Goal: Communication & Community: Answer question/provide support

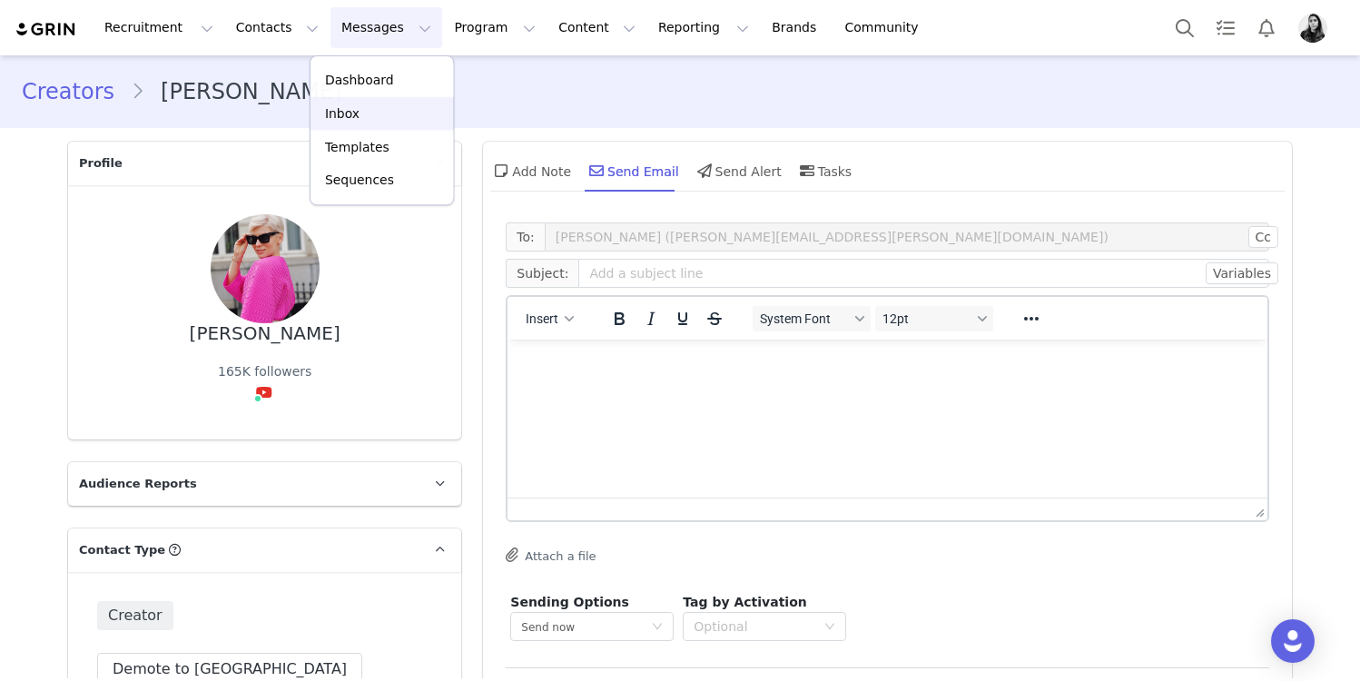
scroll to position [219, 0]
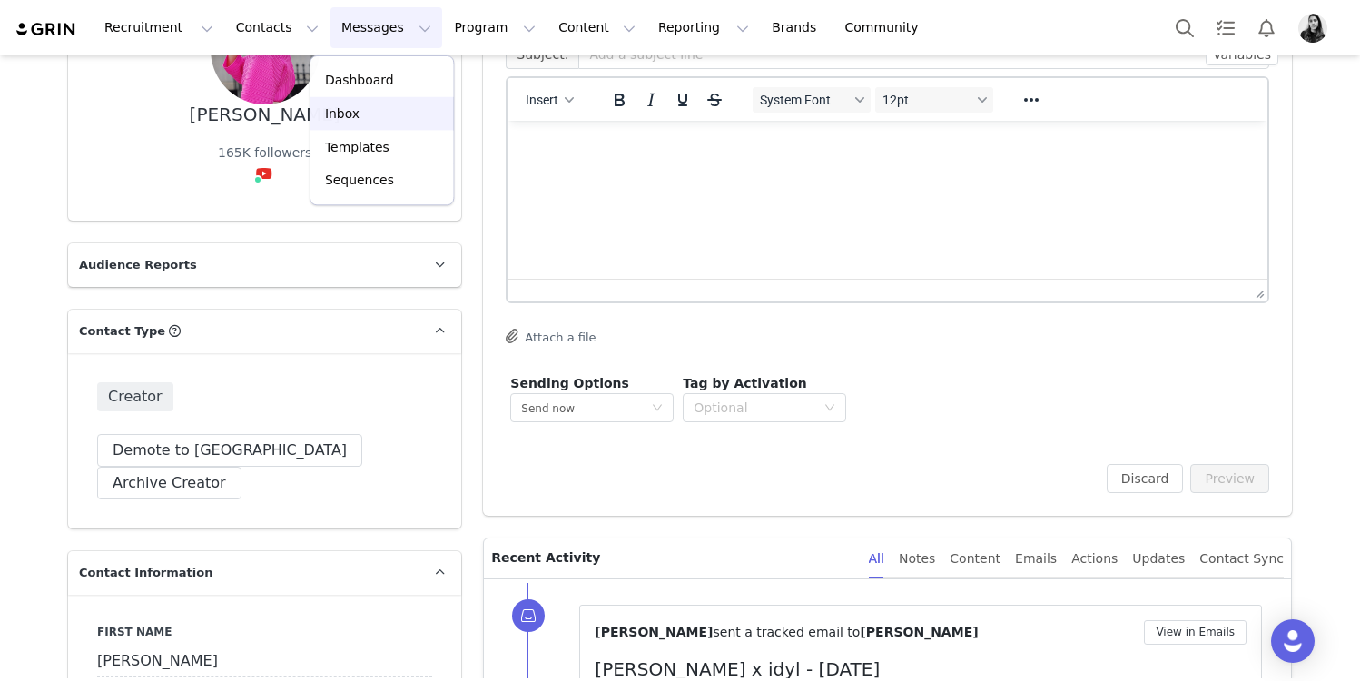
click at [342, 115] on p "Inbox" at bounding box center [342, 113] width 35 height 19
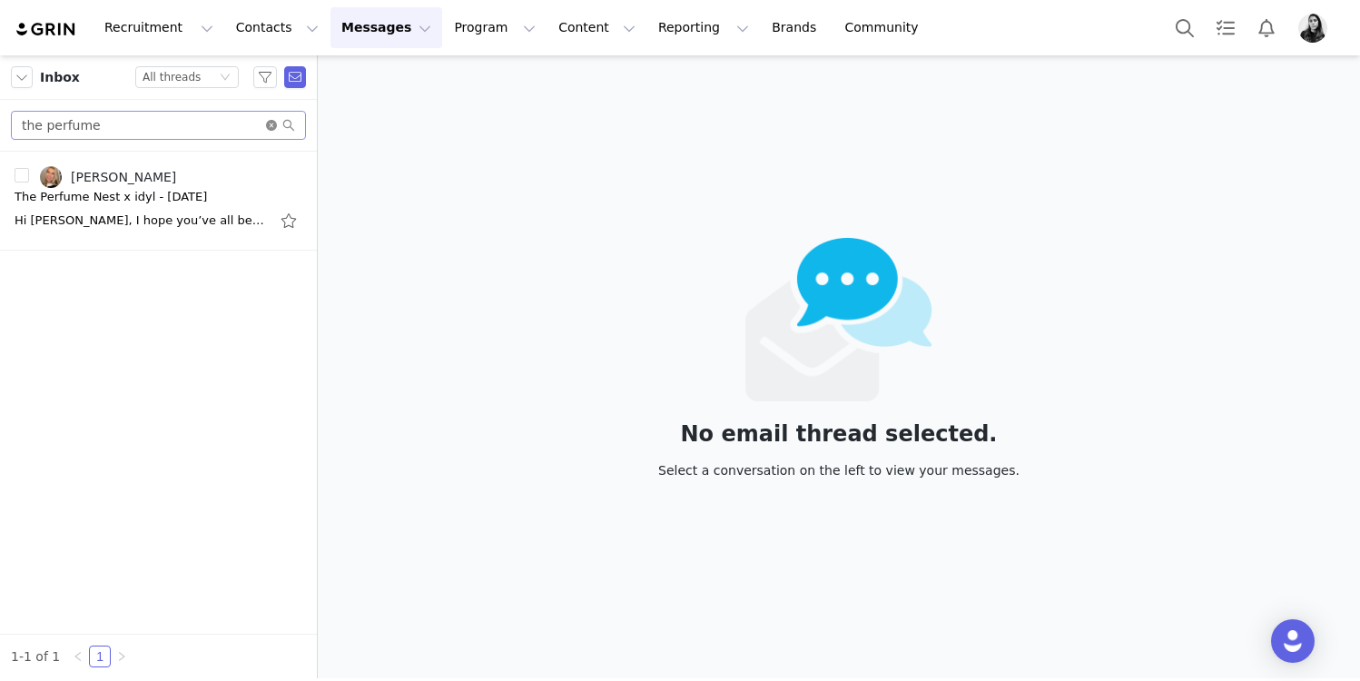
click at [271, 123] on icon "icon: close-circle" at bounding box center [271, 125] width 11 height 11
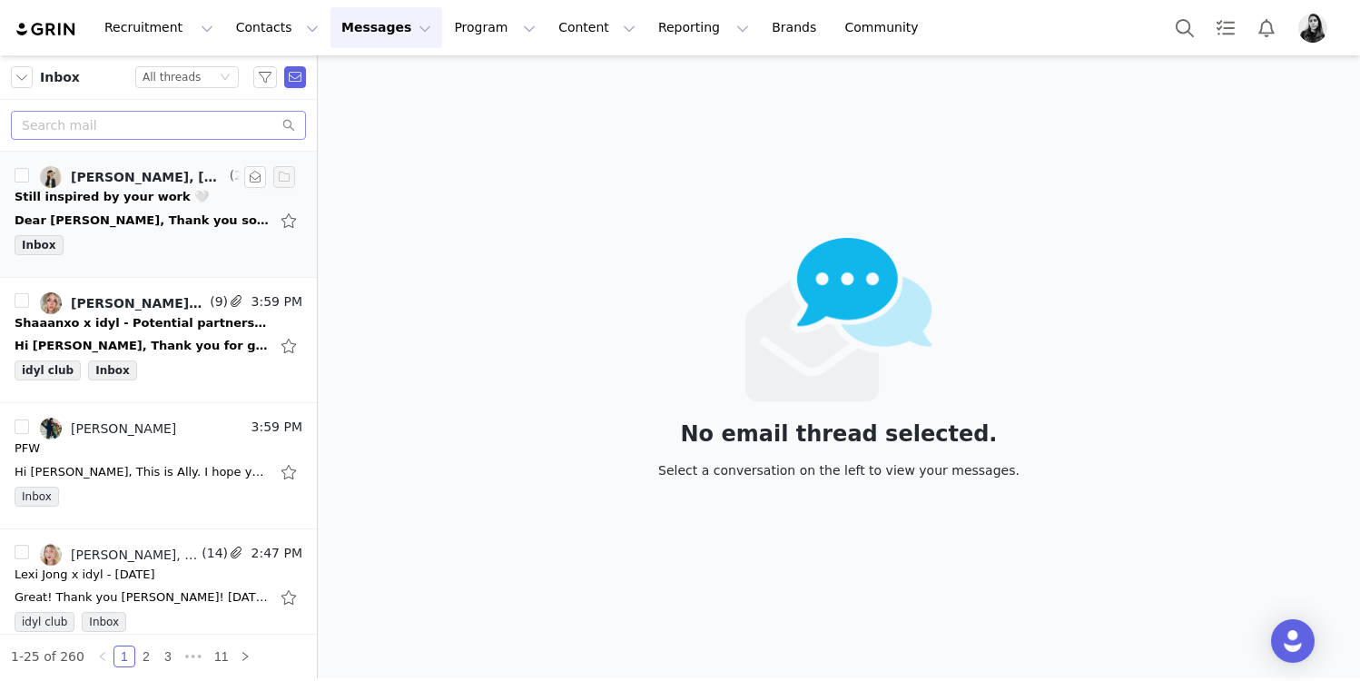
click at [188, 235] on div "Inbox" at bounding box center [159, 248] width 288 height 27
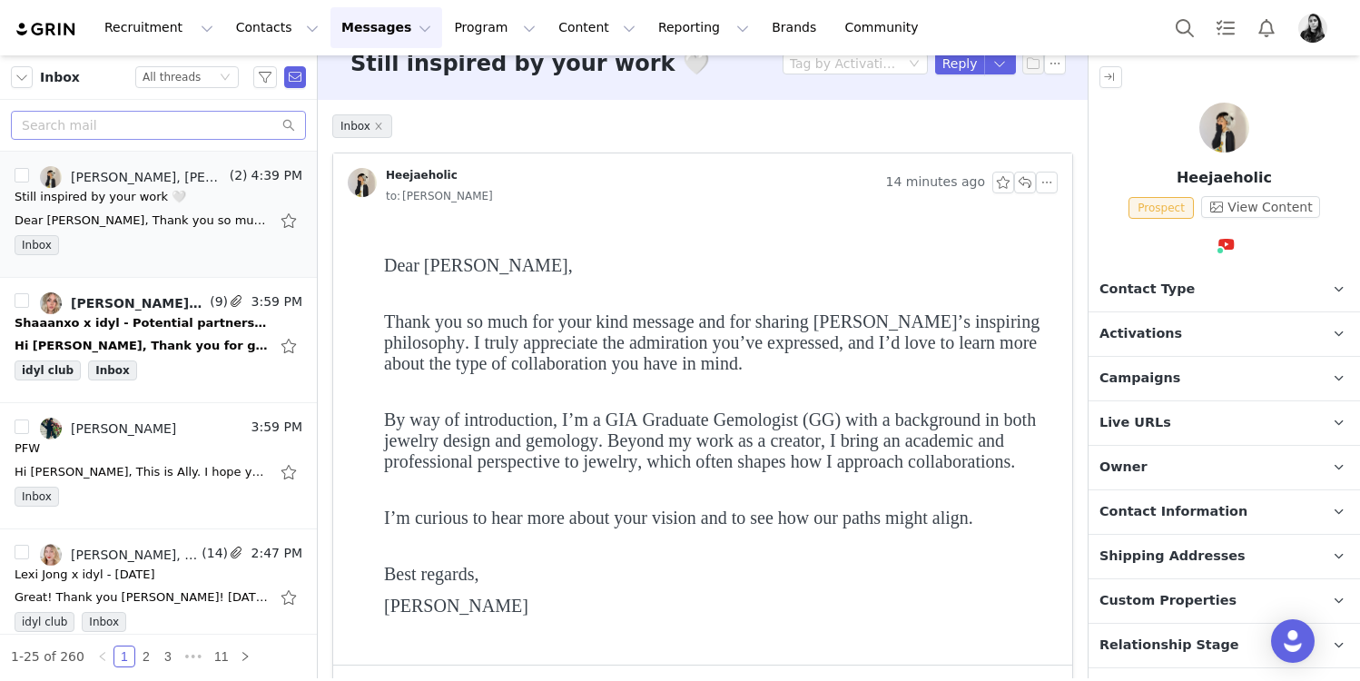
scroll to position [29, 0]
click at [138, 364] on div "idyl club Inbox" at bounding box center [159, 373] width 288 height 27
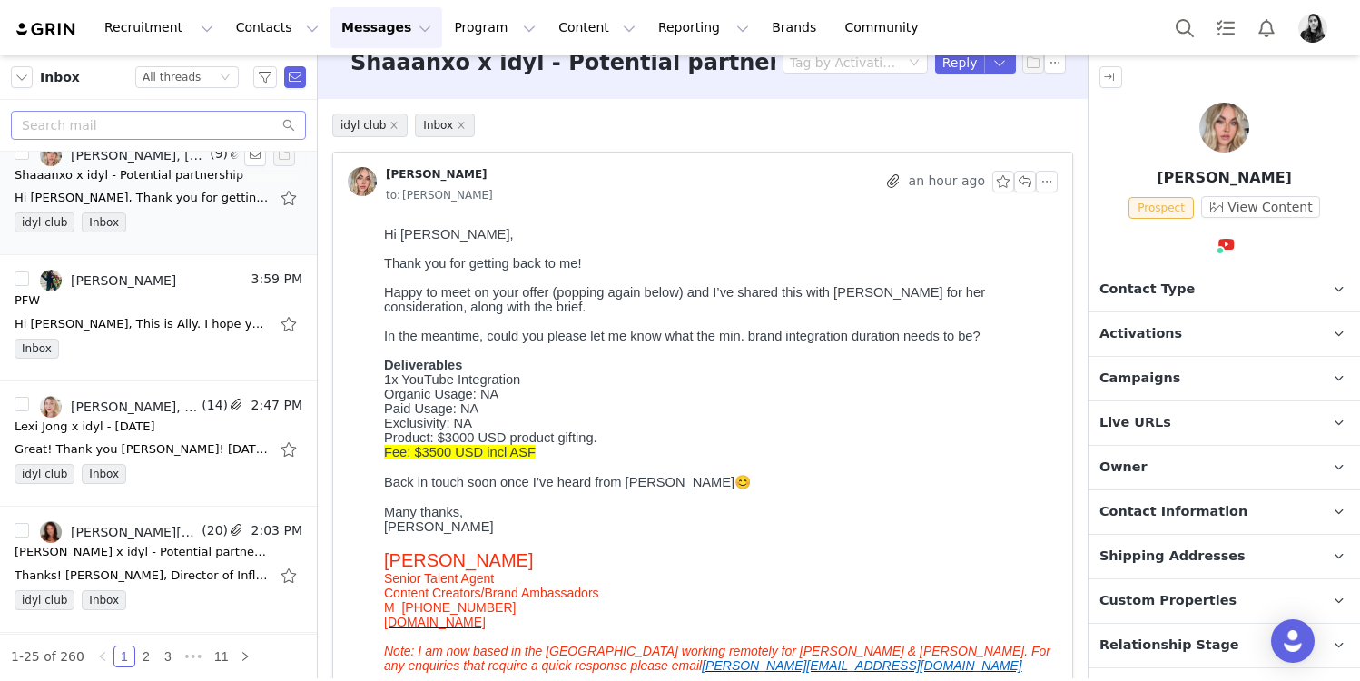
scroll to position [153, 0]
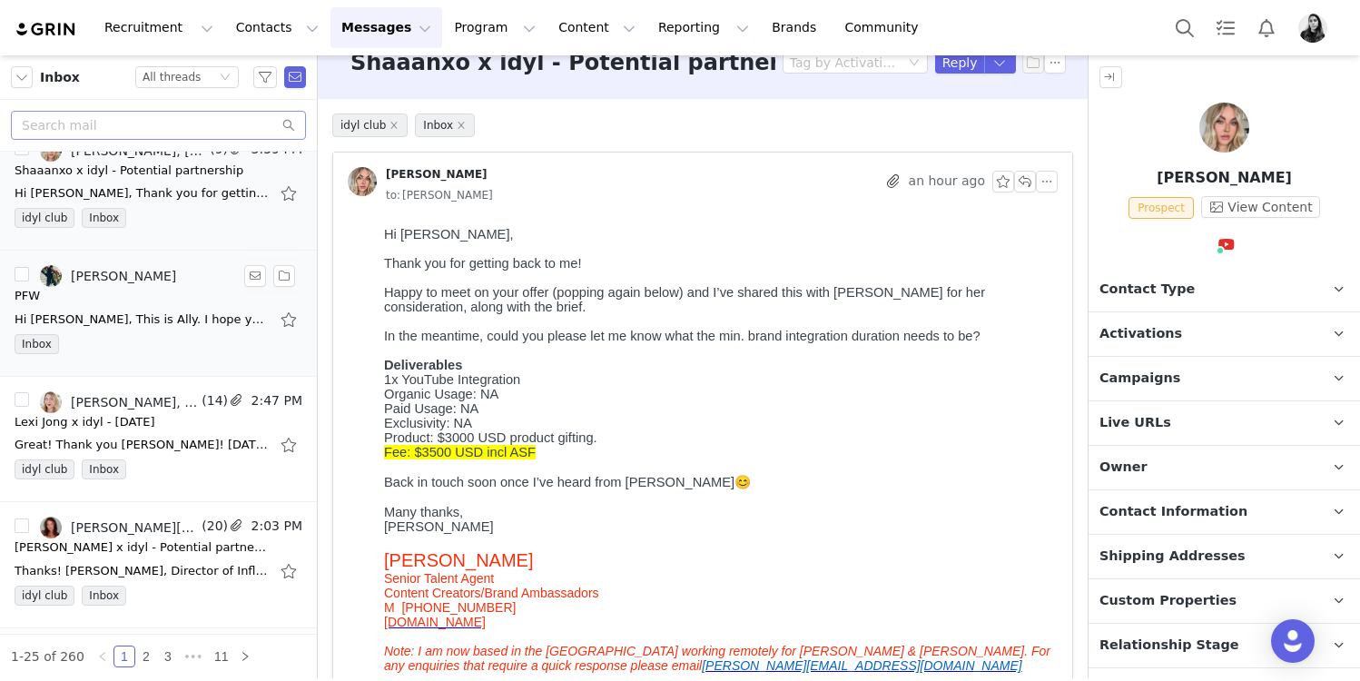
click at [146, 301] on div "PFW" at bounding box center [159, 296] width 288 height 18
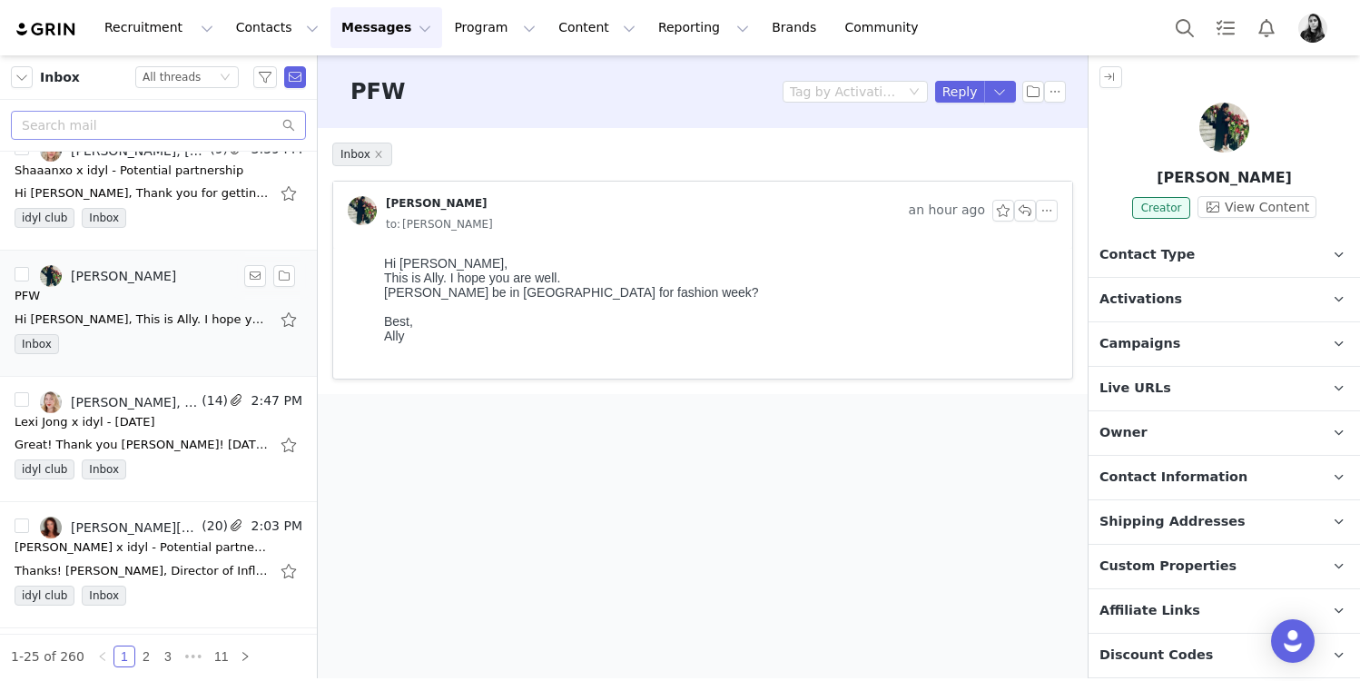
scroll to position [0, 0]
click at [129, 540] on div "[PERSON_NAME] x idyl - Potential partnership" at bounding box center [142, 547] width 254 height 18
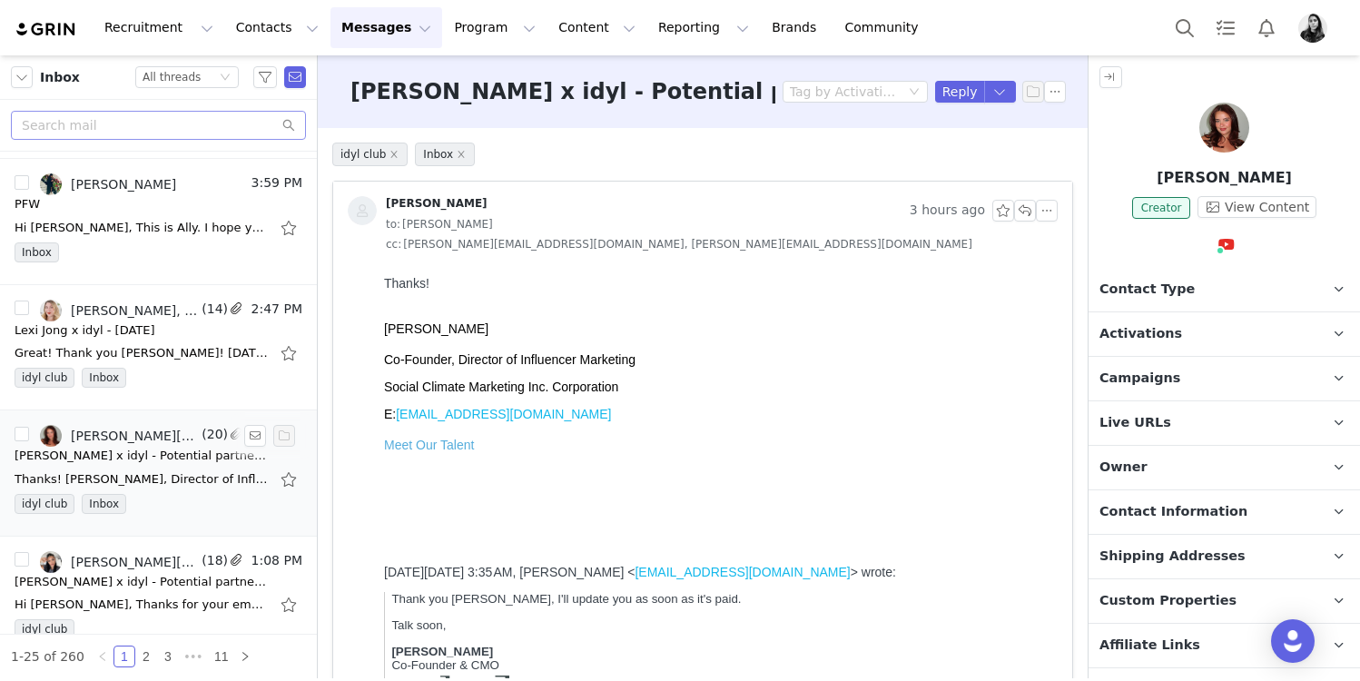
scroll to position [241, 0]
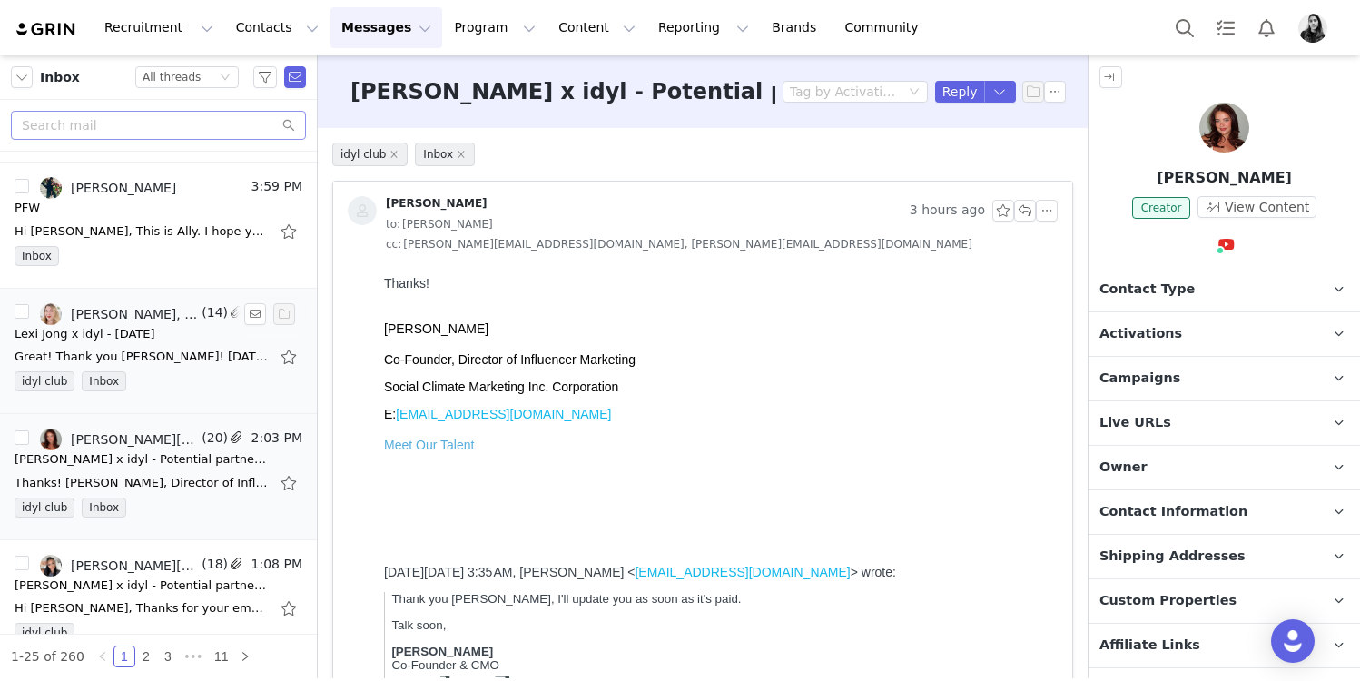
click at [136, 343] on div "Great! Thank you [PERSON_NAME]! [DATE][DATE] 4:51 AM [PERSON_NAME] <[EMAIL_ADDR…" at bounding box center [159, 356] width 288 height 29
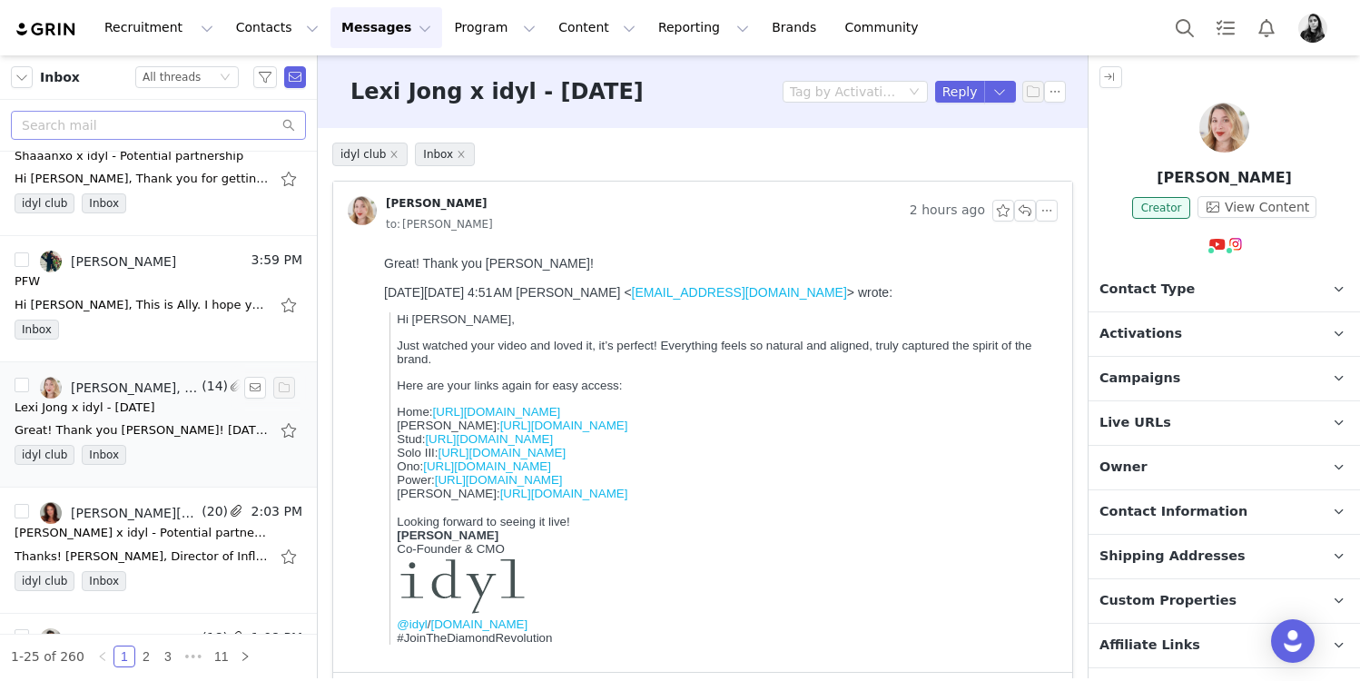
scroll to position [165, 0]
click at [136, 315] on div "Hi Ornella, This is Ally. I hope you are well. Will Idyl be in Paris for fashio…" at bounding box center [159, 306] width 288 height 29
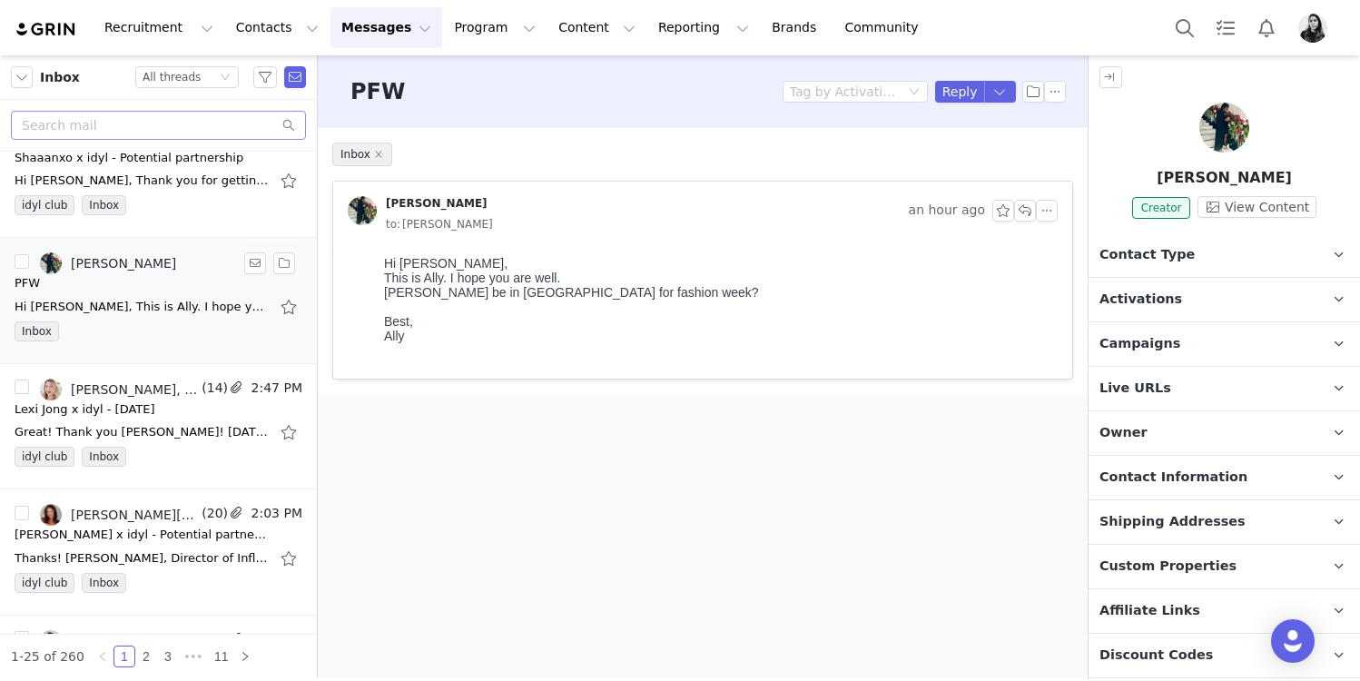
scroll to position [0, 0]
click at [1052, 211] on button "button" at bounding box center [1047, 211] width 22 height 22
click at [1051, 240] on li "Reply All" at bounding box center [1074, 243] width 77 height 29
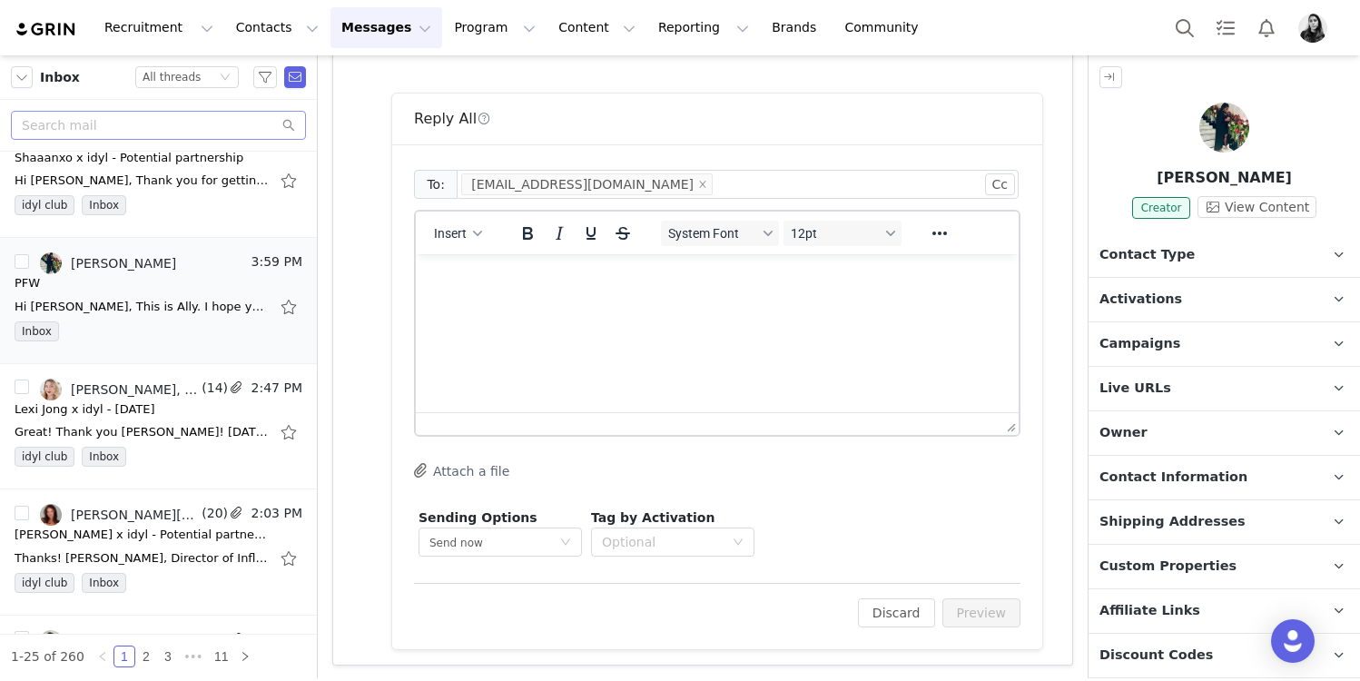
scroll to position [315, 0]
click at [586, 301] on html at bounding box center [717, 276] width 603 height 49
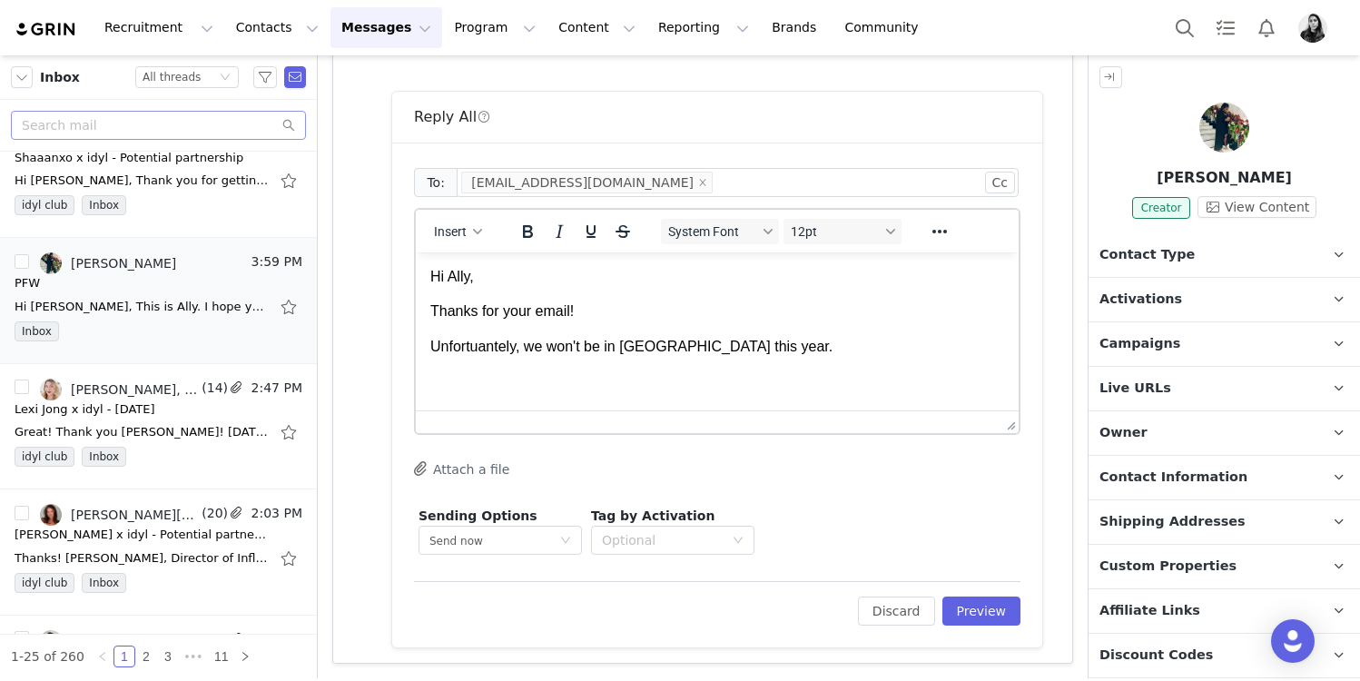
click at [476, 348] on p "Unfortuantely, we won't be in Paris this year." at bounding box center [717, 347] width 574 height 20
click at [753, 345] on p "Unfortunately, we won't be in Paris this year." at bounding box center [717, 347] width 574 height 20
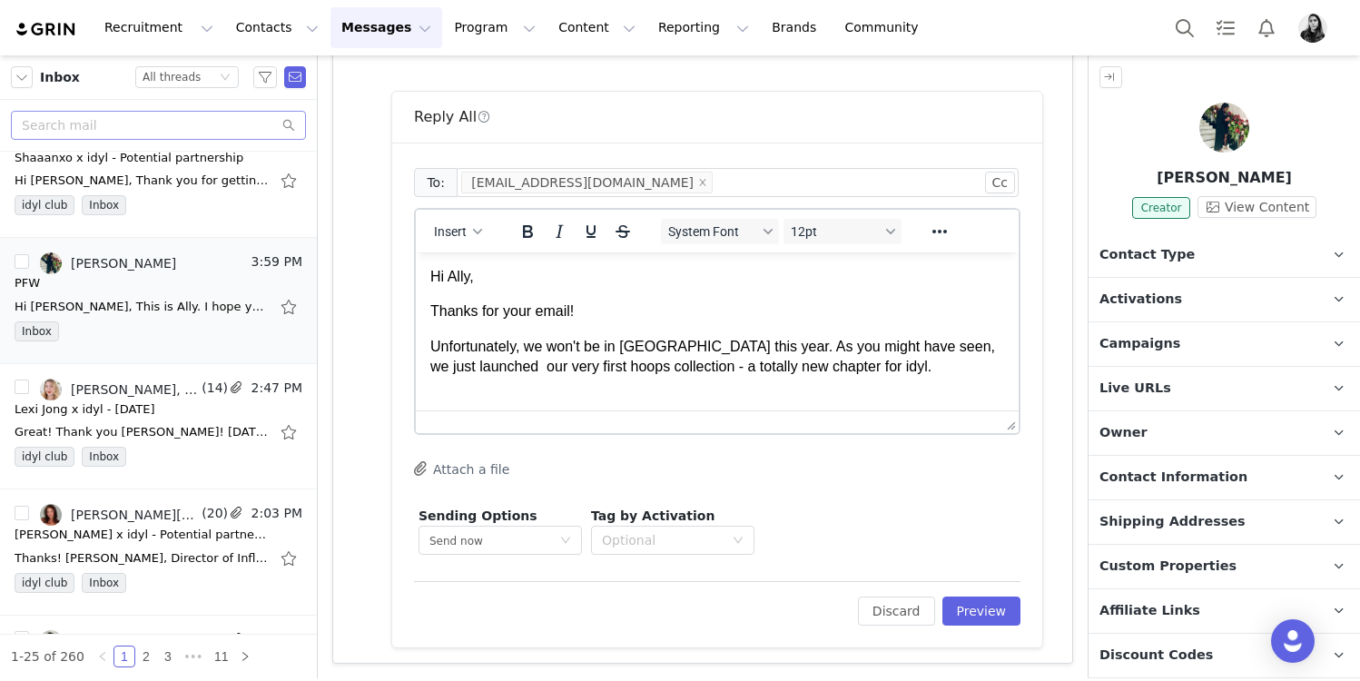
click at [718, 340] on p "Unfortunately, we won't be in Paris this year. As you might have seen, we just …" at bounding box center [717, 357] width 574 height 41
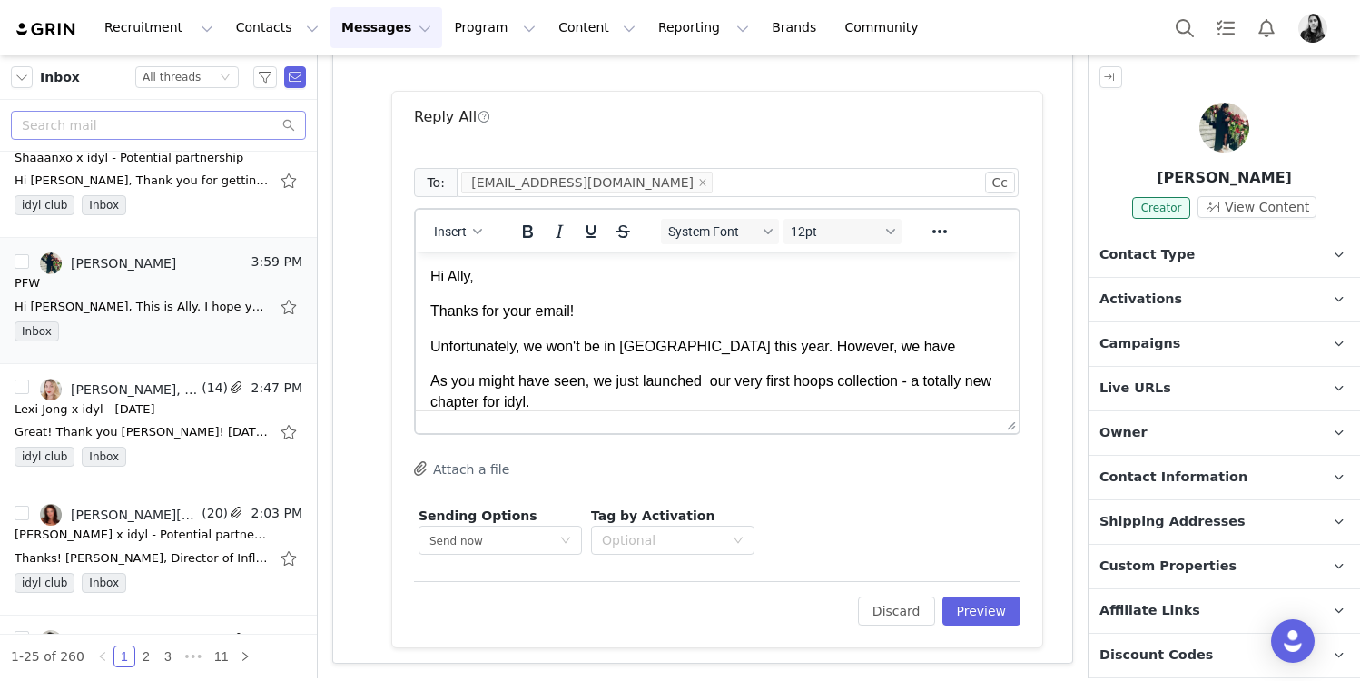
click at [915, 340] on p "Unfortunately, we won't be in Paris this year. However, we have" at bounding box center [717, 347] width 574 height 20
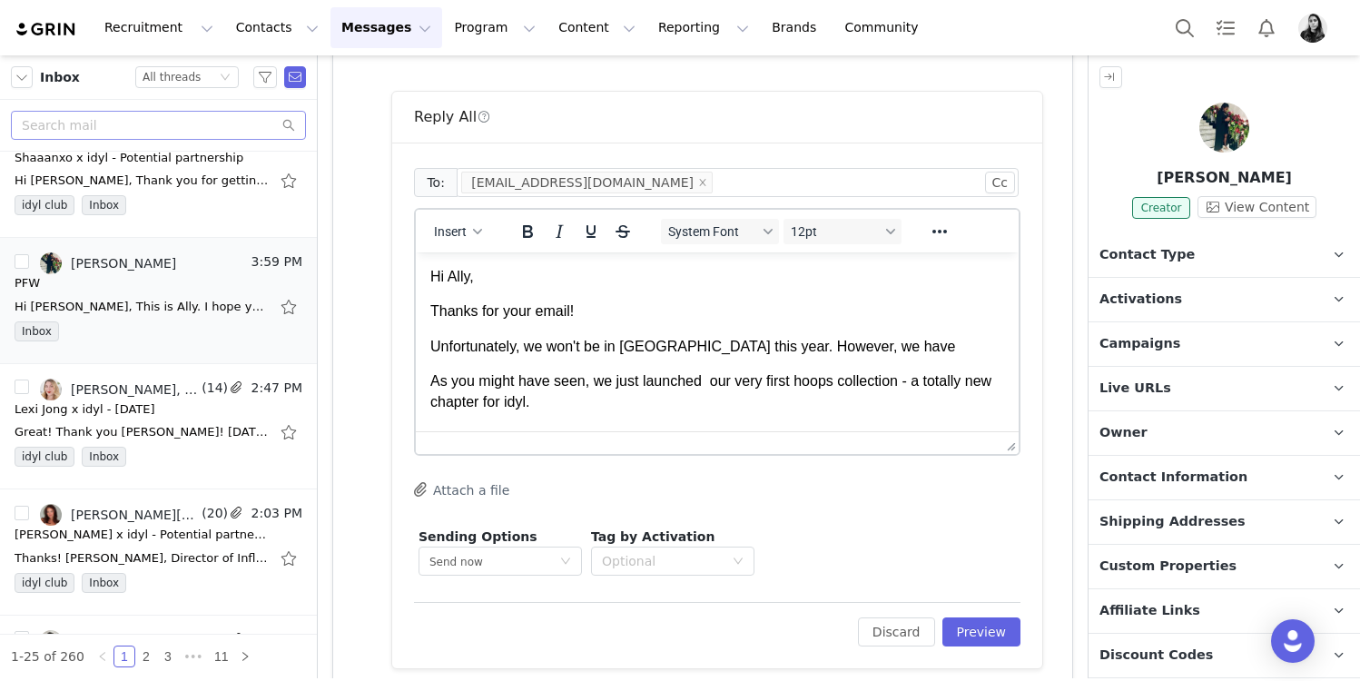
scroll to position [0, 0]
drag, startPoint x: 1017, startPoint y: 429, endPoint x: 1010, endPoint y: 610, distance: 180.8
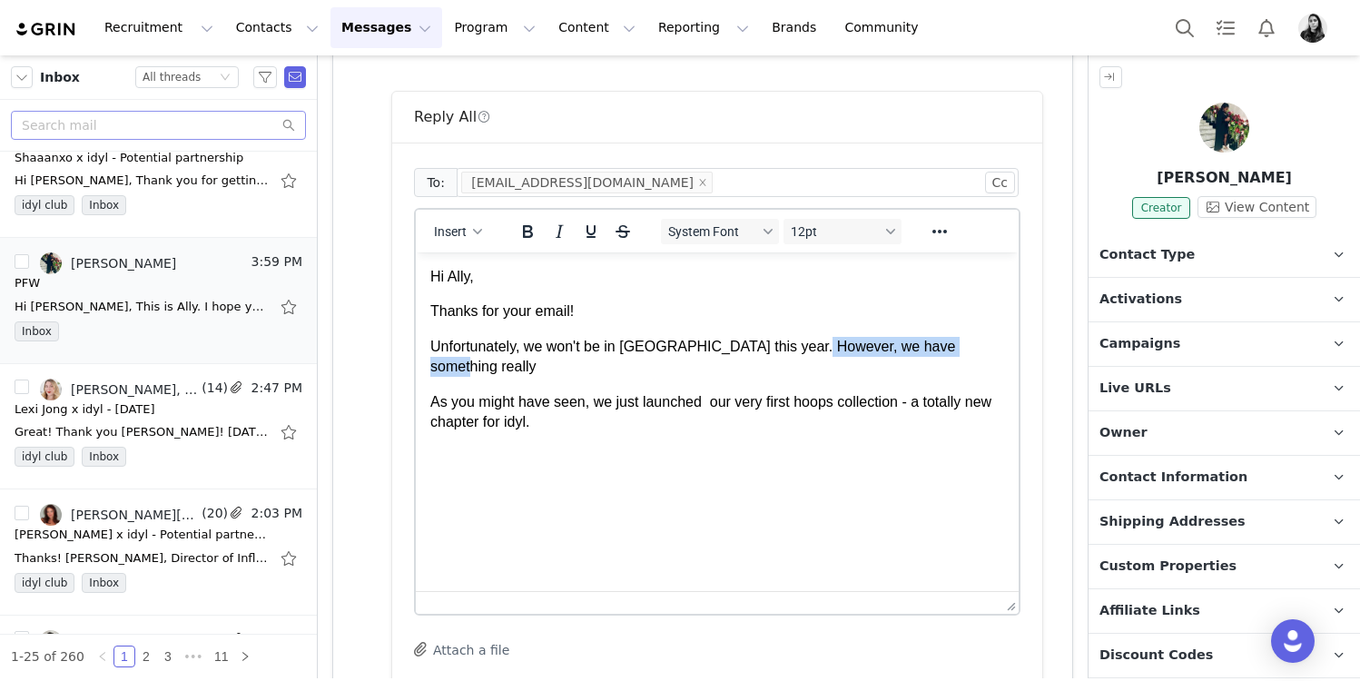
drag, startPoint x: 805, startPoint y: 345, endPoint x: 963, endPoint y: 345, distance: 158.0
click at [963, 345] on p "Unfortunately, we won't be in Paris this year. However, we have something really" at bounding box center [717, 357] width 574 height 41
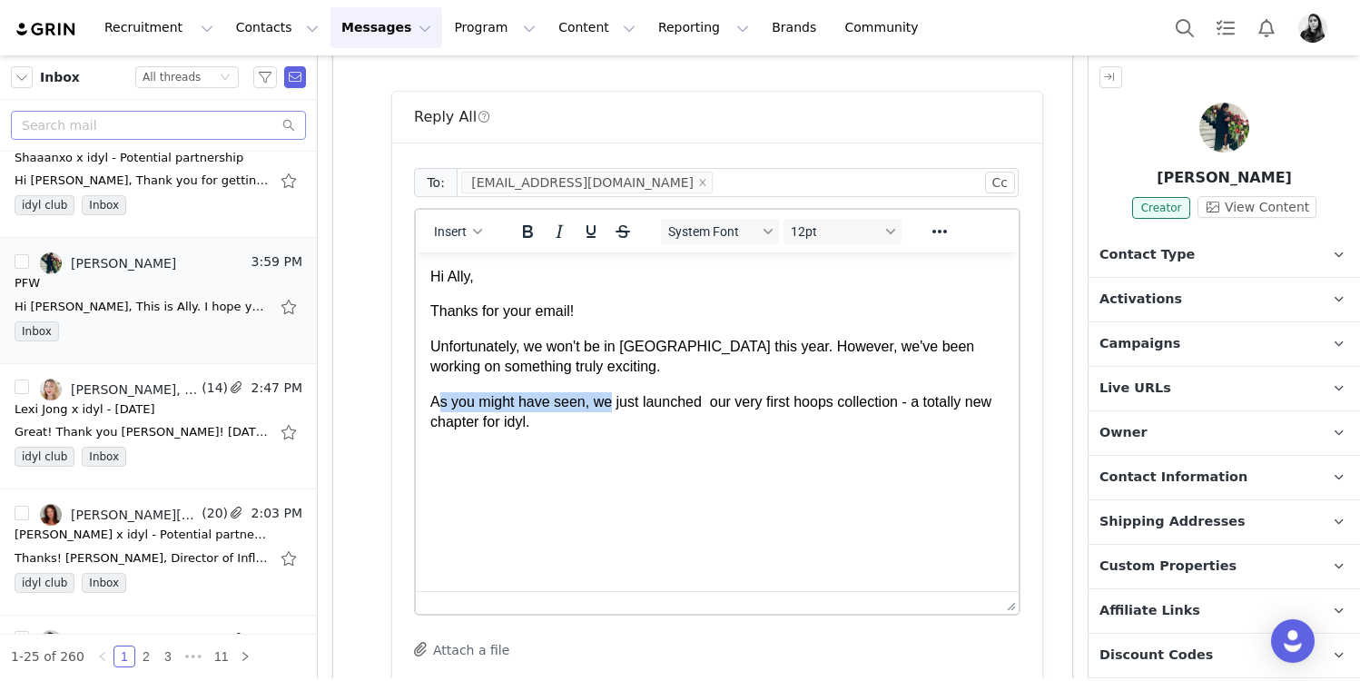
drag, startPoint x: 604, startPoint y: 408, endPoint x: 432, endPoint y: 404, distance: 171.7
click at [432, 404] on p "As you might have seen, we just launched our very first hoops collection - a to…" at bounding box center [717, 412] width 574 height 41
click at [498, 400] on p "We just launched our very first hoops collection - a totally new chapter for id…" at bounding box center [717, 402] width 574 height 20
click at [536, 427] on html "Hi Ally, Thanks for your email! Unfortunately, we won't be in Paris this year. …" at bounding box center [717, 339] width 603 height 174
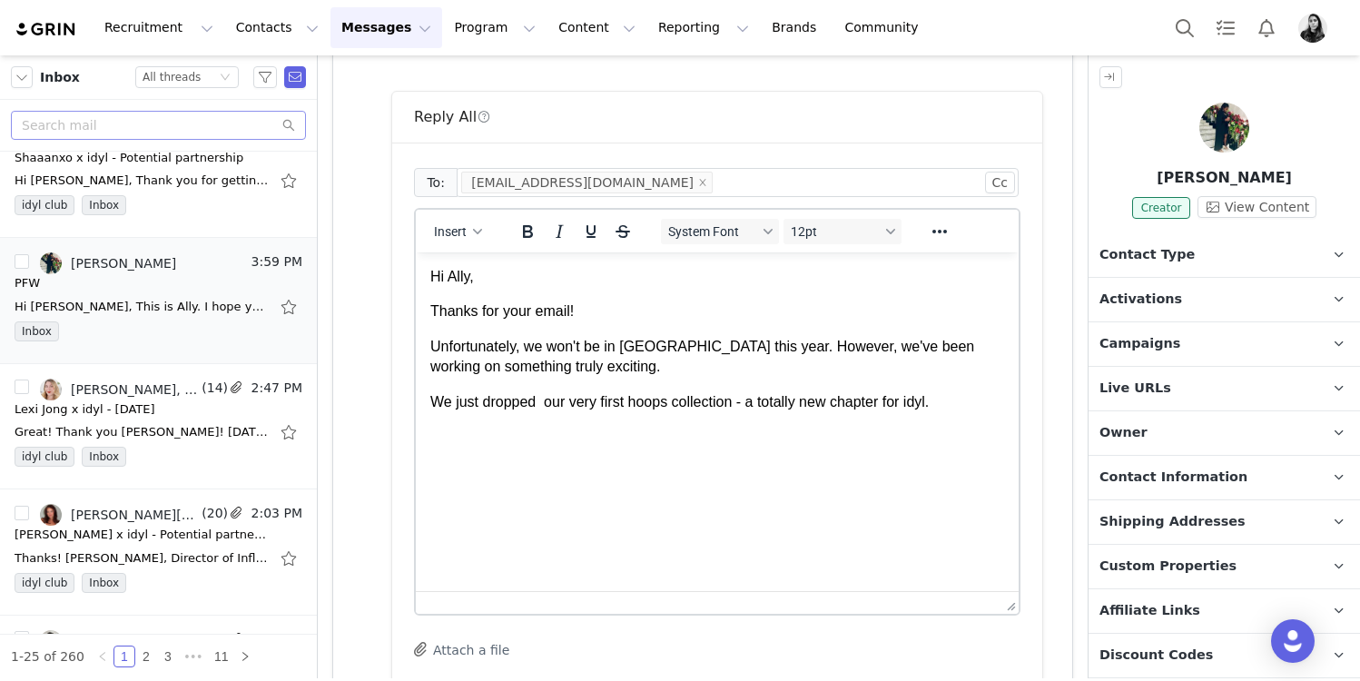
click at [551, 402] on p "We just dropped our very first hoops collection - a totally new chapter for idy…" at bounding box center [717, 402] width 574 height 20
click at [714, 427] on html "Hi Ally, Thanks for your email! Unfortunately, we won't be in Paris this year. …" at bounding box center [717, 339] width 603 height 174
click at [963, 401] on p "We just dropped our very first hoops collection - a totally new chapter for idy…" at bounding box center [717, 402] width 574 height 20
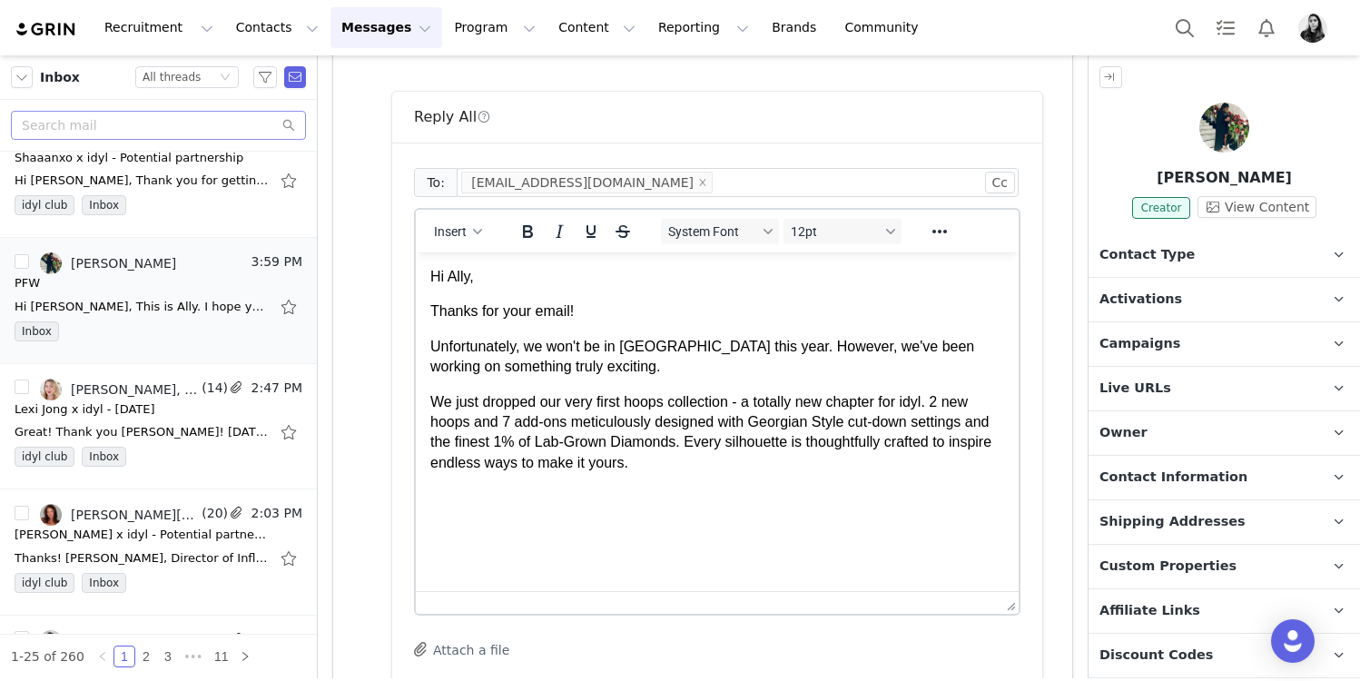
click at [439, 397] on p "We just dropped our very first hoops collection - a totally new chapter for idy…" at bounding box center [717, 433] width 574 height 82
click at [750, 462] on p "We just dropped our very first hoops collection - a totally new chapter for idy…" at bounding box center [717, 433] width 574 height 82
drag, startPoint x: 630, startPoint y: 400, endPoint x: 706, endPoint y: 400, distance: 75.4
click at [706, 400] on p "We just dropped our very first hoops collection - a totally new chapter for idy…" at bounding box center [717, 433] width 574 height 82
click at [700, 468] on p "We just dropped our very first hoops collection - a totally new chapter for idy…" at bounding box center [717, 433] width 574 height 82
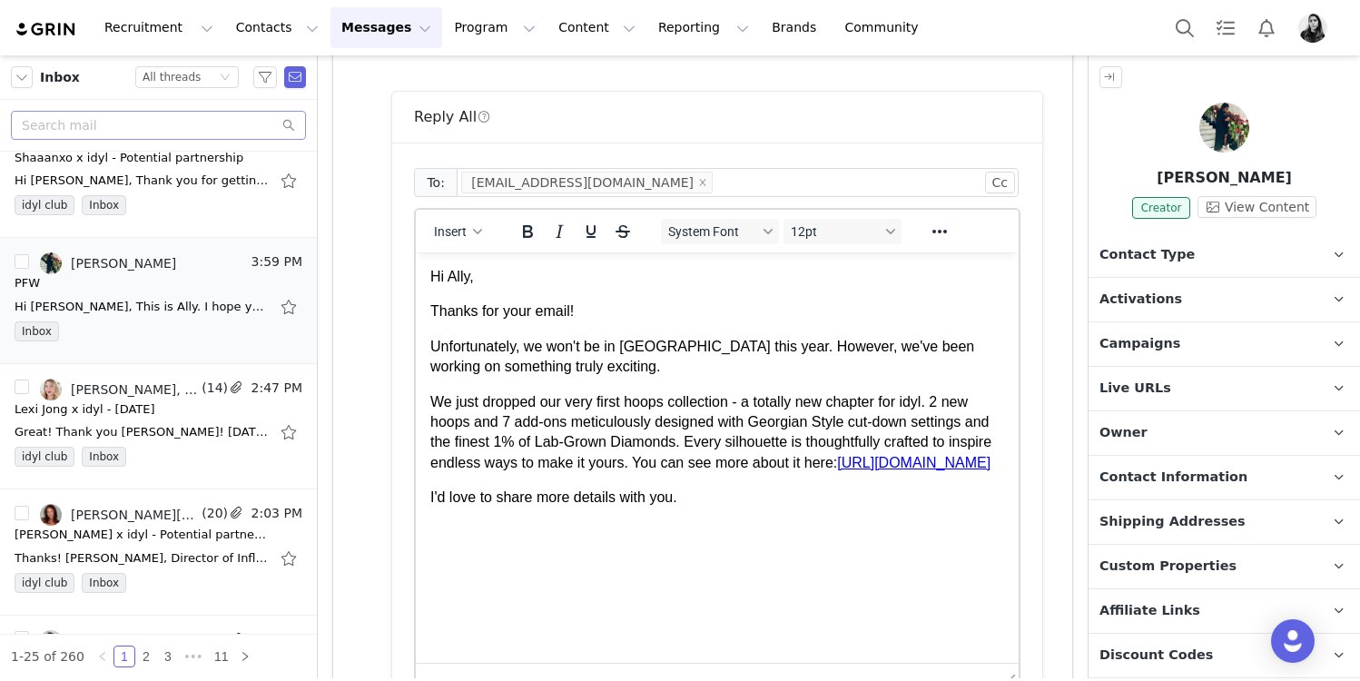
drag, startPoint x: 1012, startPoint y: 608, endPoint x: 1009, endPoint y: 684, distance: 75.5
click at [1009, 680] on html "Recruitment Recruitment Creator Search Curated Lists Landing Pages Web Extensio…" at bounding box center [680, 340] width 1360 height 681
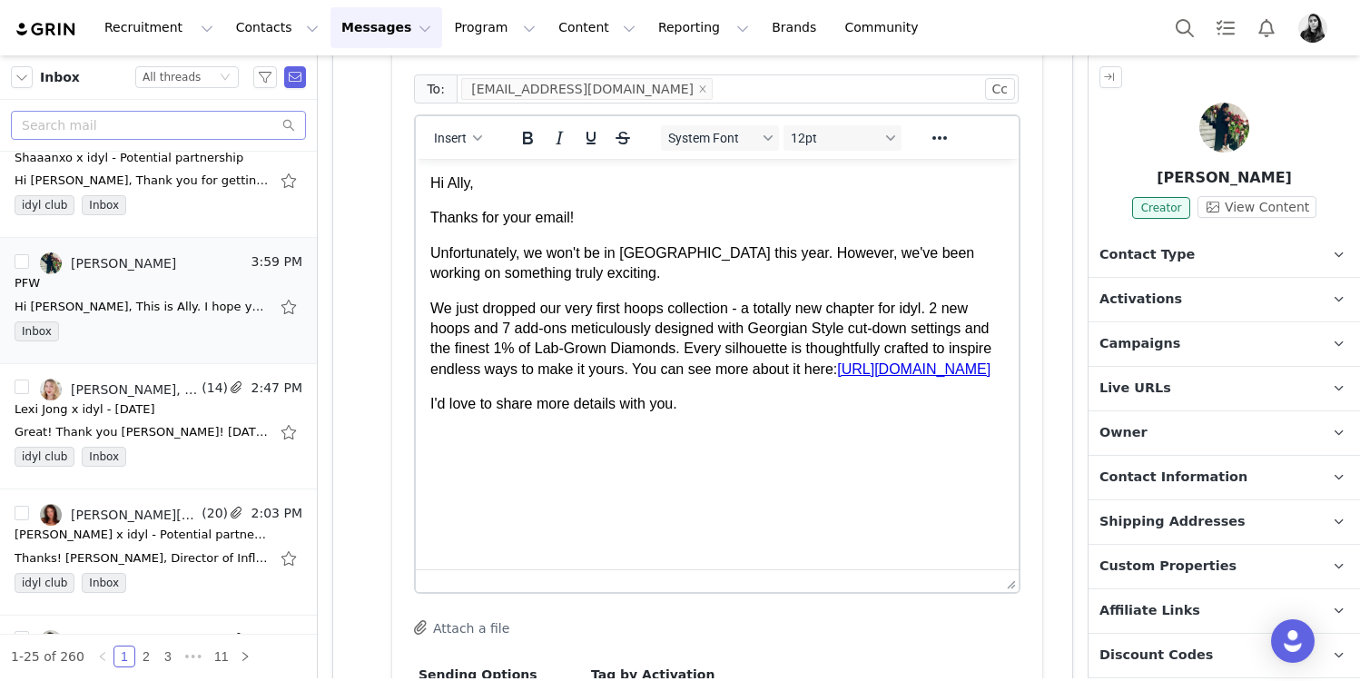
scroll to position [444, 0]
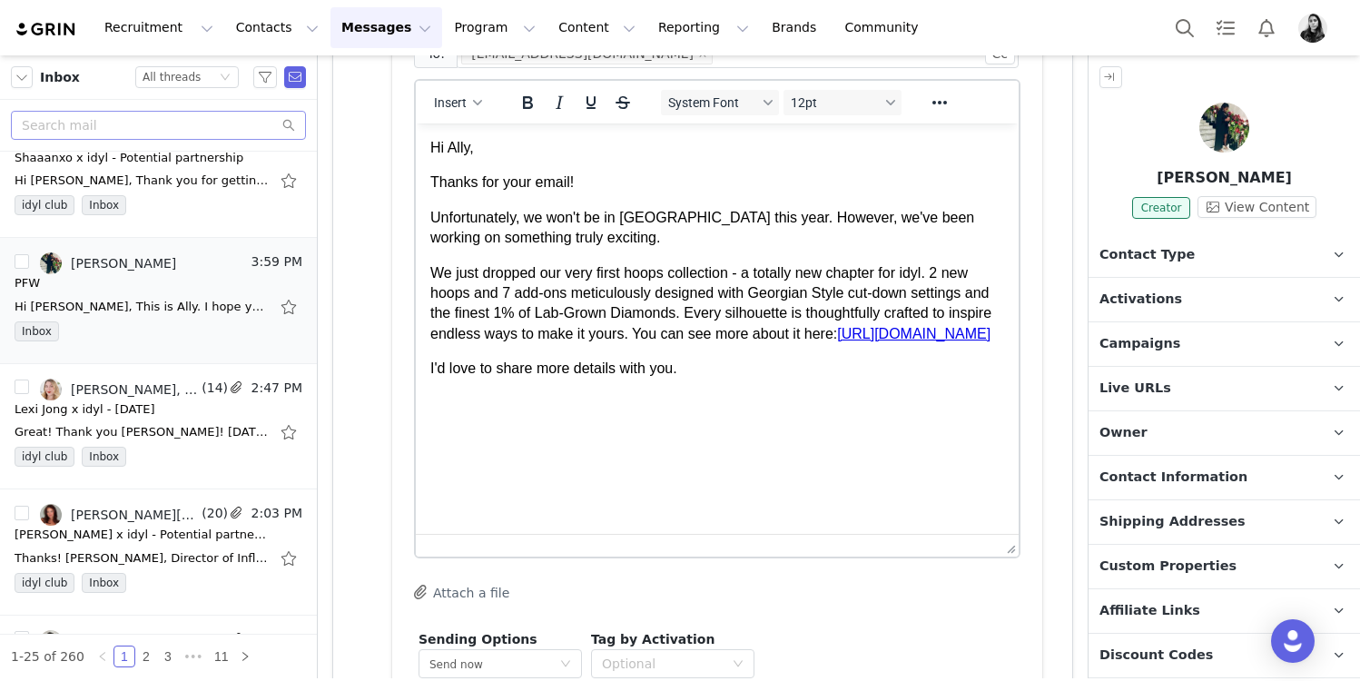
click at [717, 379] on p "I'd love to share more details with you." at bounding box center [717, 369] width 574 height 20
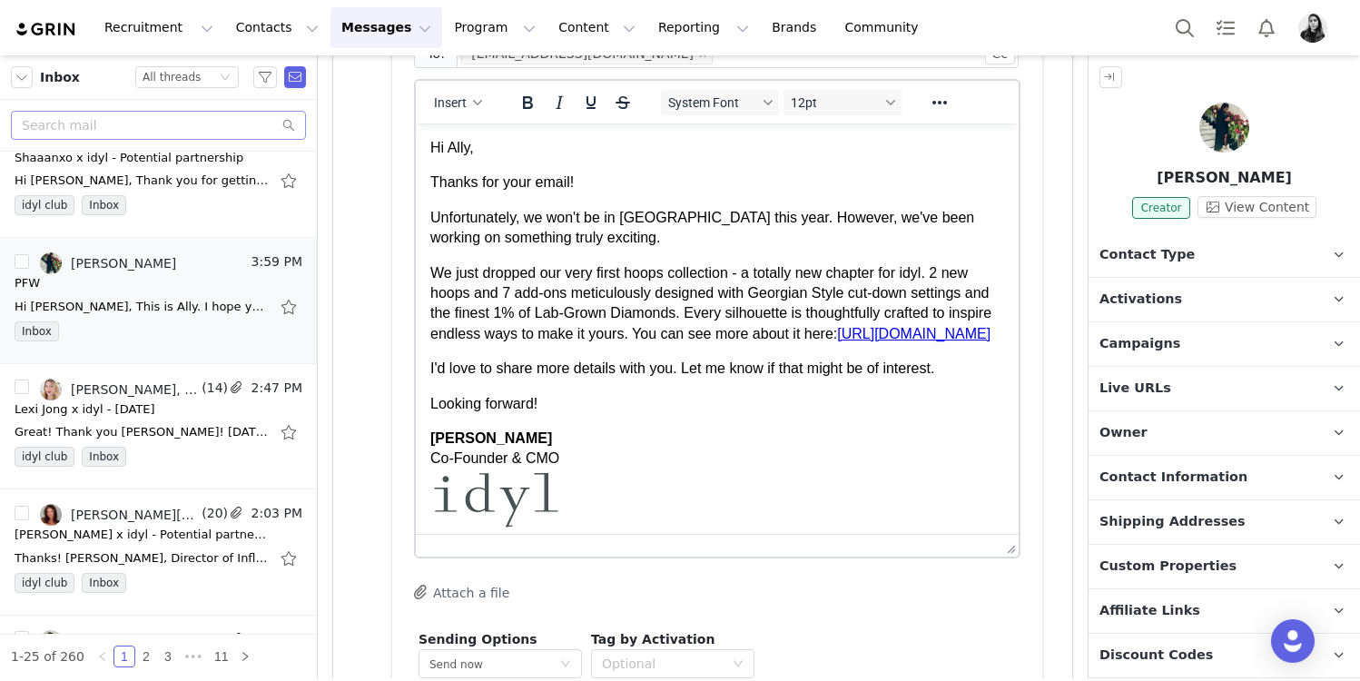
scroll to position [61, 0]
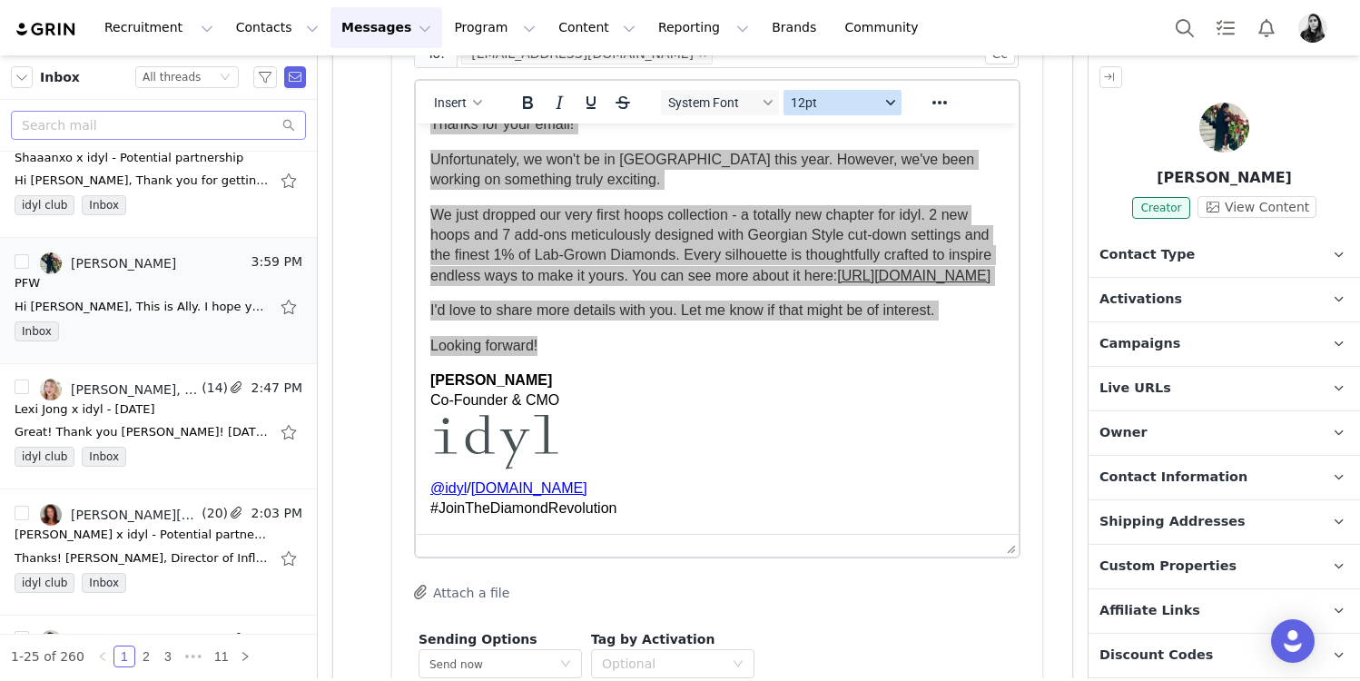
click at [804, 109] on span "12pt" at bounding box center [835, 102] width 89 height 15
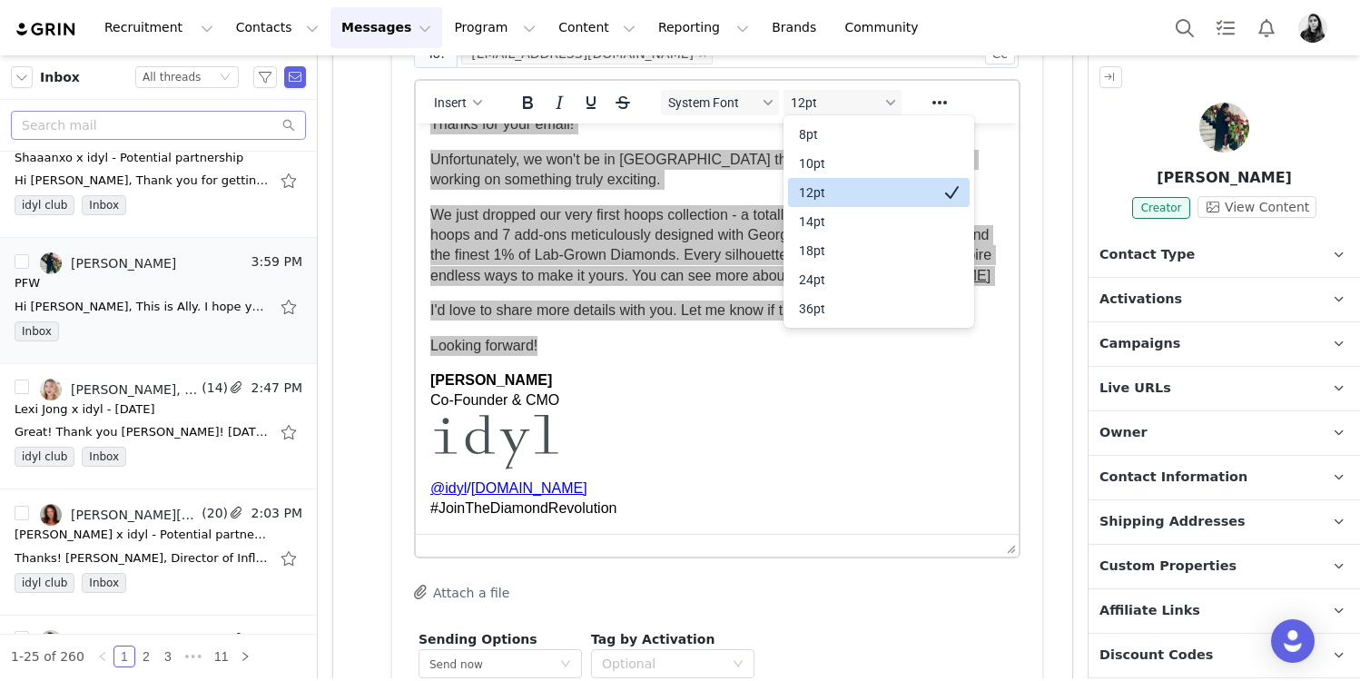
click at [818, 177] on div "8pt 10pt 12pt 14pt 18pt 24pt 36pt" at bounding box center [879, 221] width 182 height 211
click at [814, 162] on div "10pt" at bounding box center [866, 164] width 134 height 22
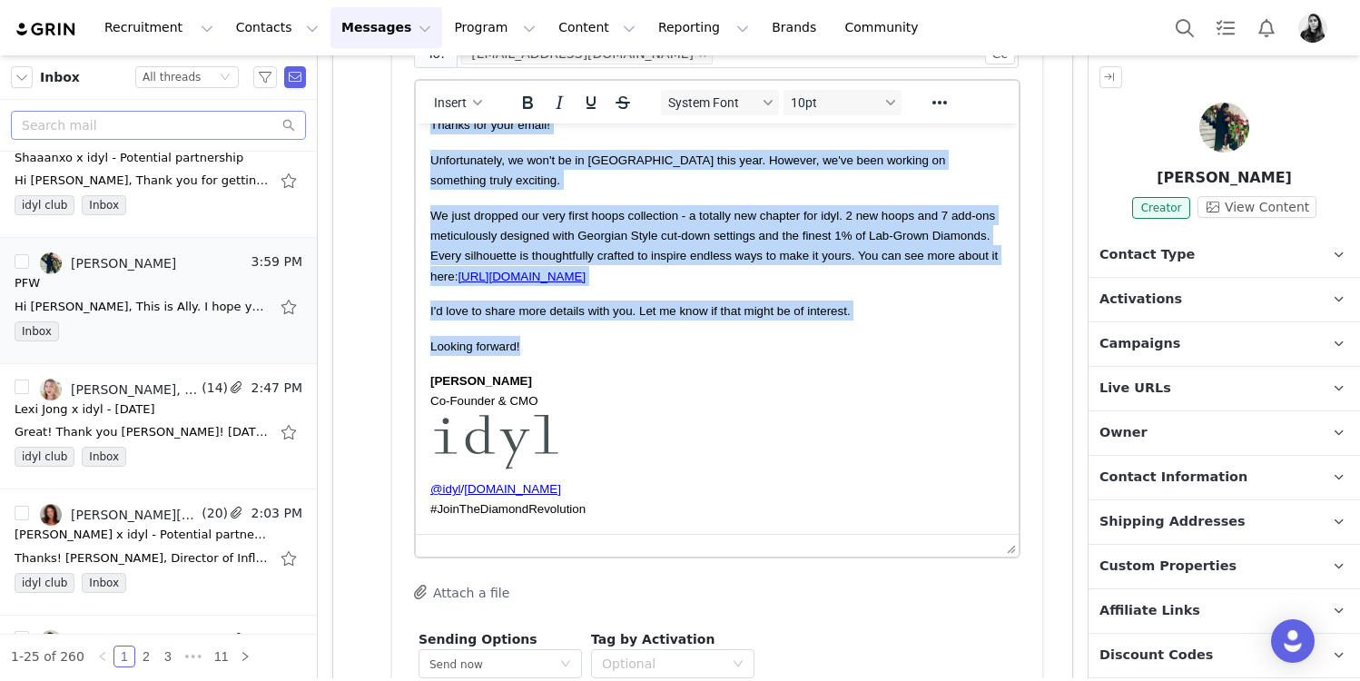
scroll to position [57, 0]
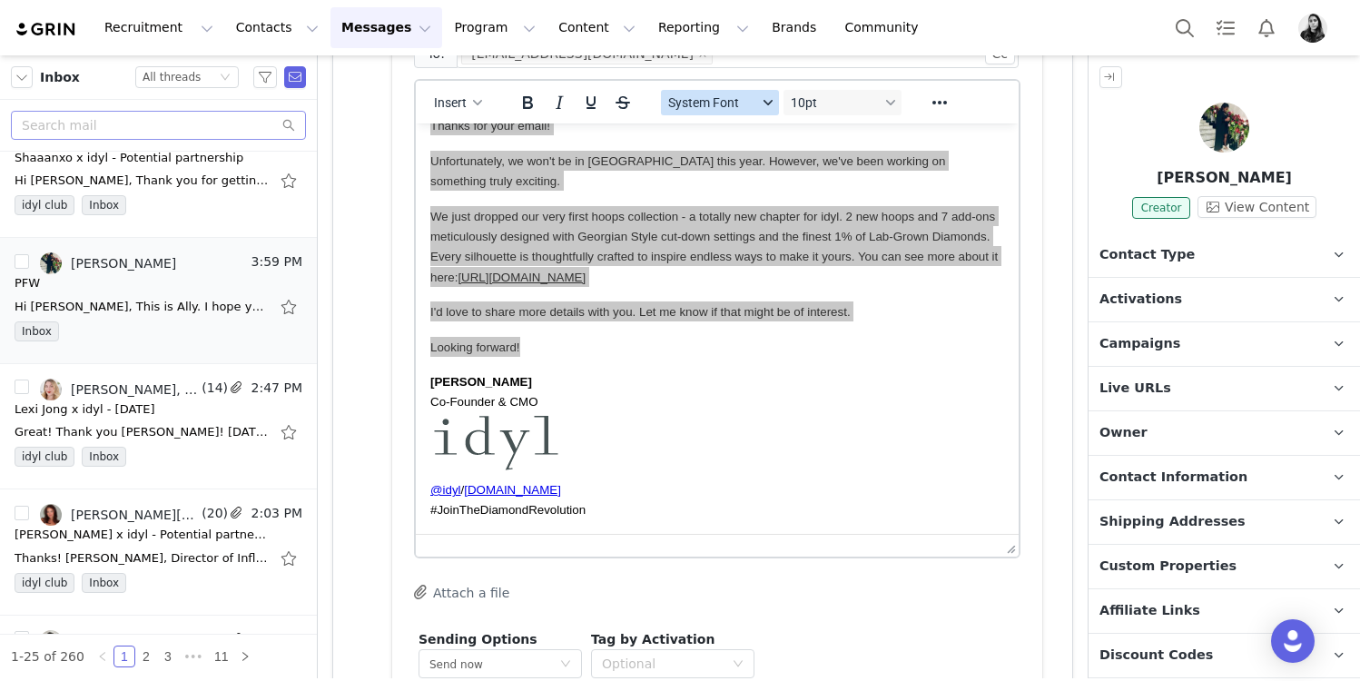
click at [745, 98] on span "System Font" at bounding box center [712, 102] width 89 height 15
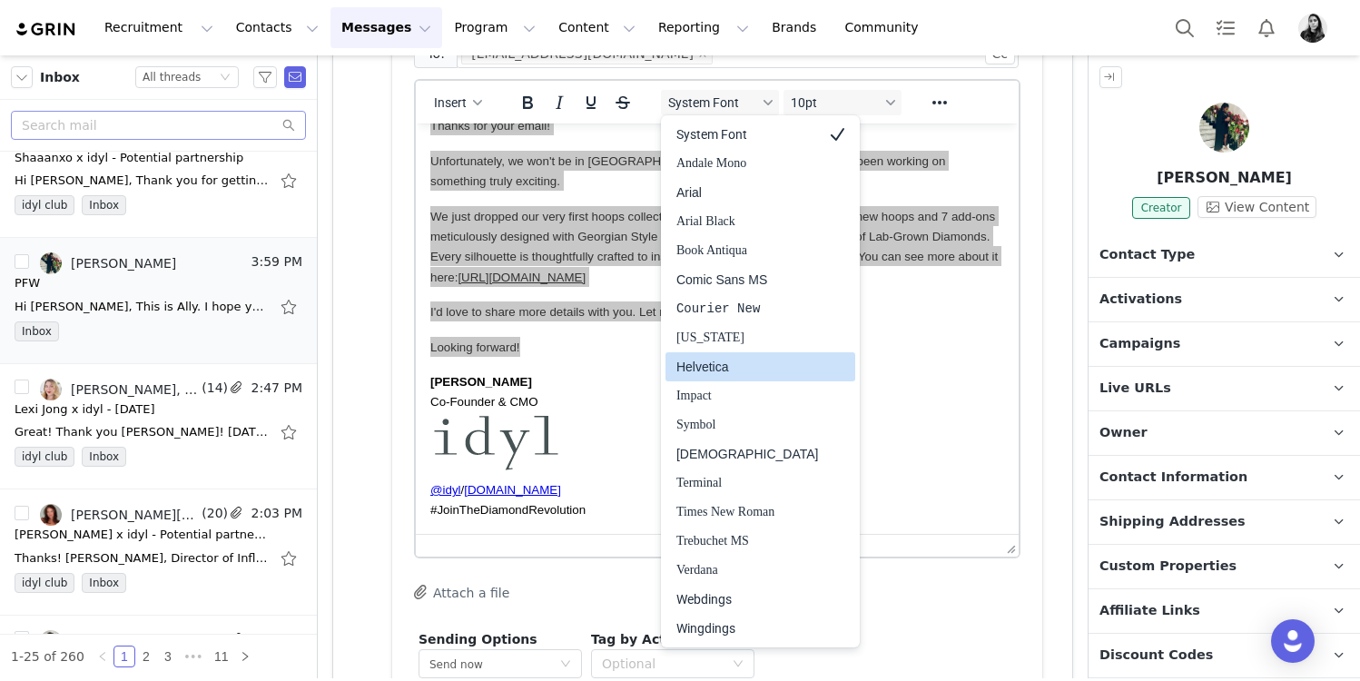
drag, startPoint x: 724, startPoint y: 377, endPoint x: 310, endPoint y: 253, distance: 432.1
click at [724, 377] on div "Helvetica" at bounding box center [747, 367] width 143 height 22
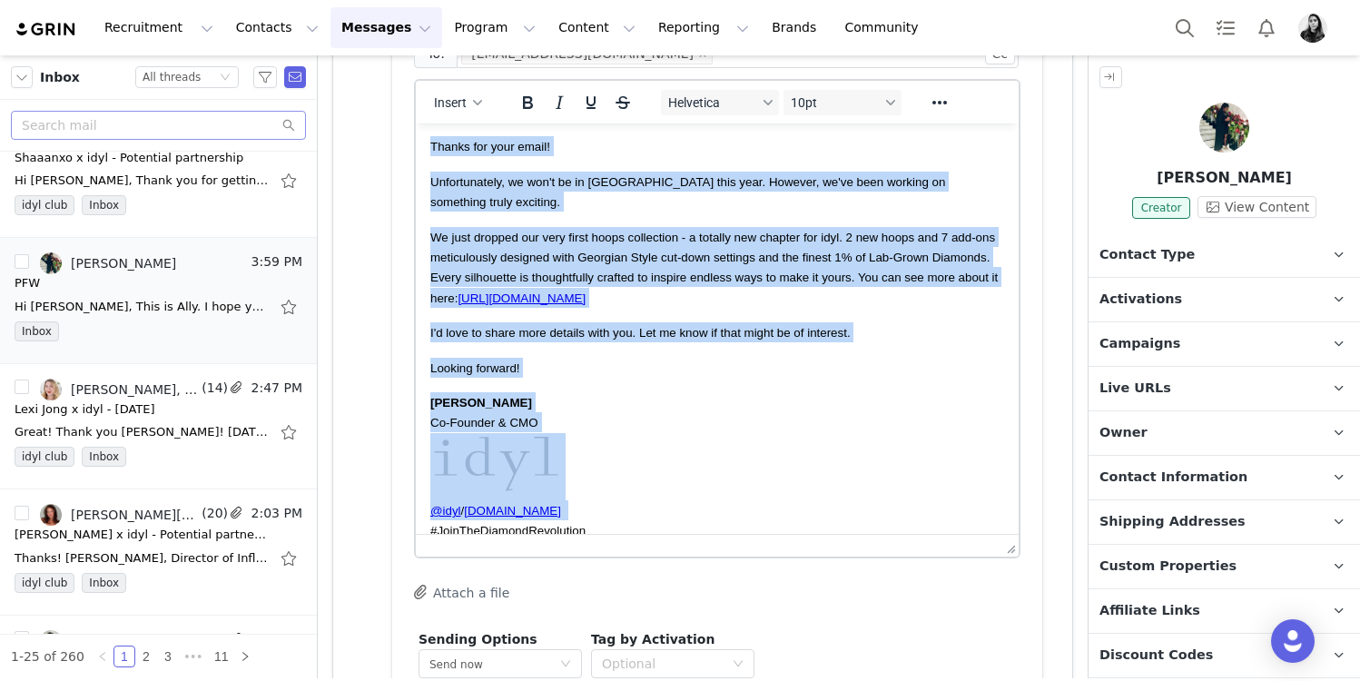
scroll to position [0, 0]
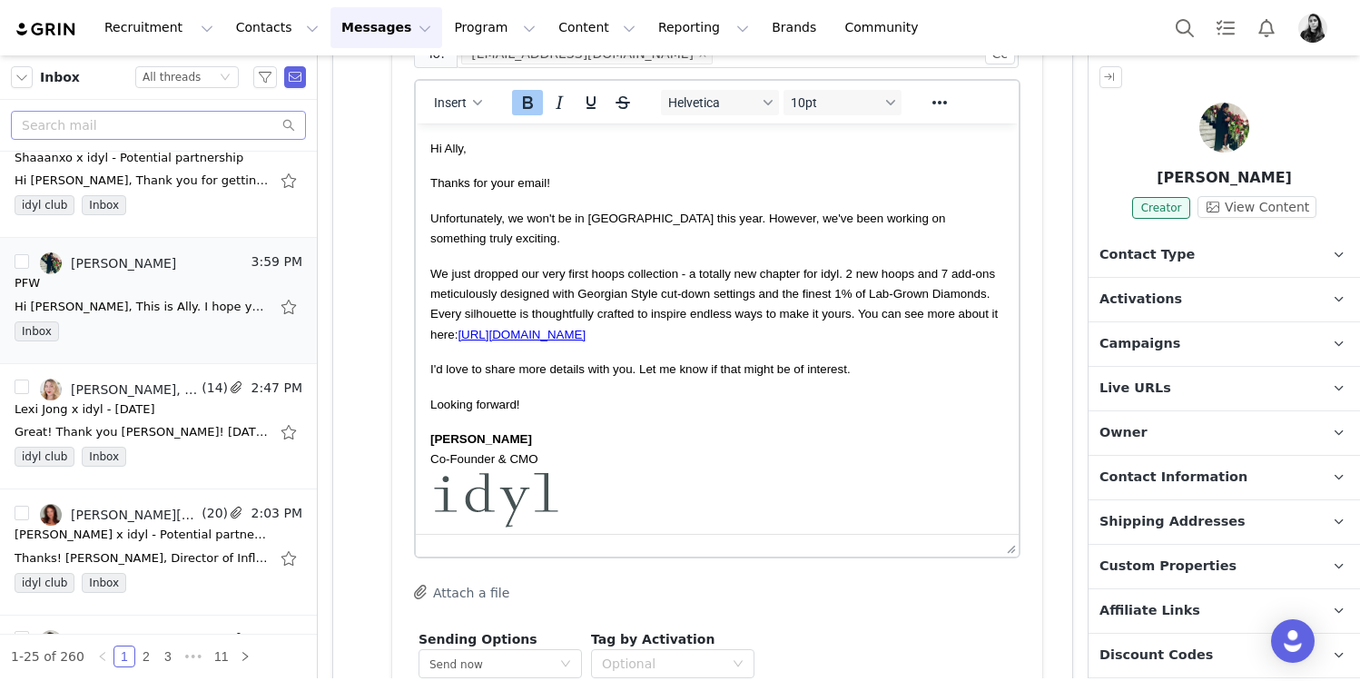
click at [748, 401] on body "Hi Ally, Thanks for your email! Unfortunately, we won't be in Paris this year. …" at bounding box center [717, 357] width 574 height 439
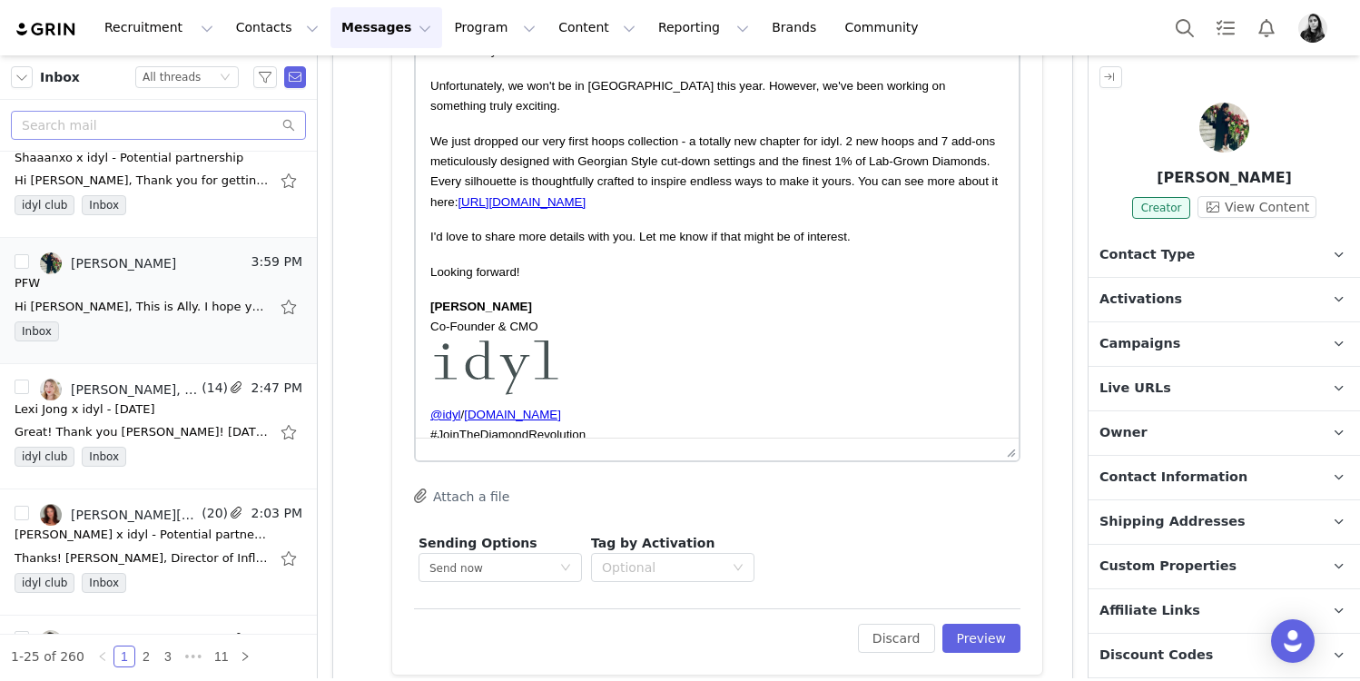
scroll to position [567, 0]
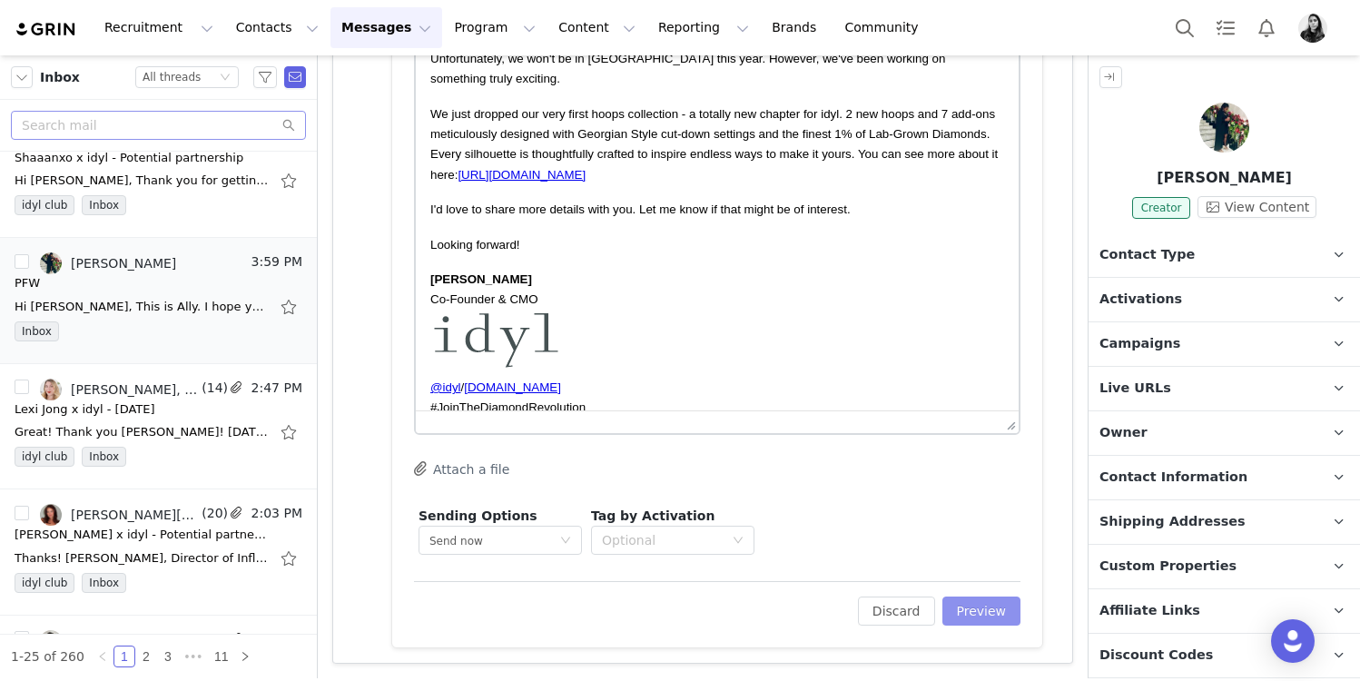
click at [964, 612] on button "Preview" at bounding box center [982, 611] width 79 height 29
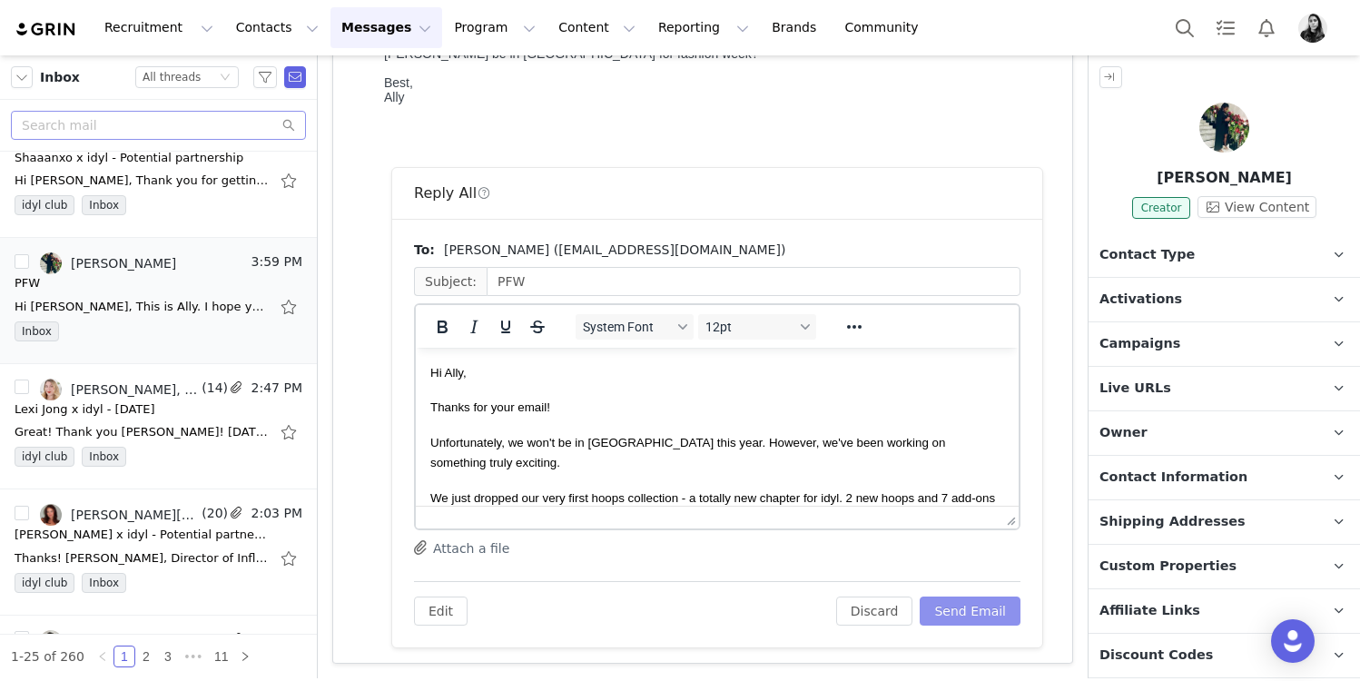
scroll to position [0, 0]
click at [973, 610] on button "Send Email" at bounding box center [970, 611] width 101 height 29
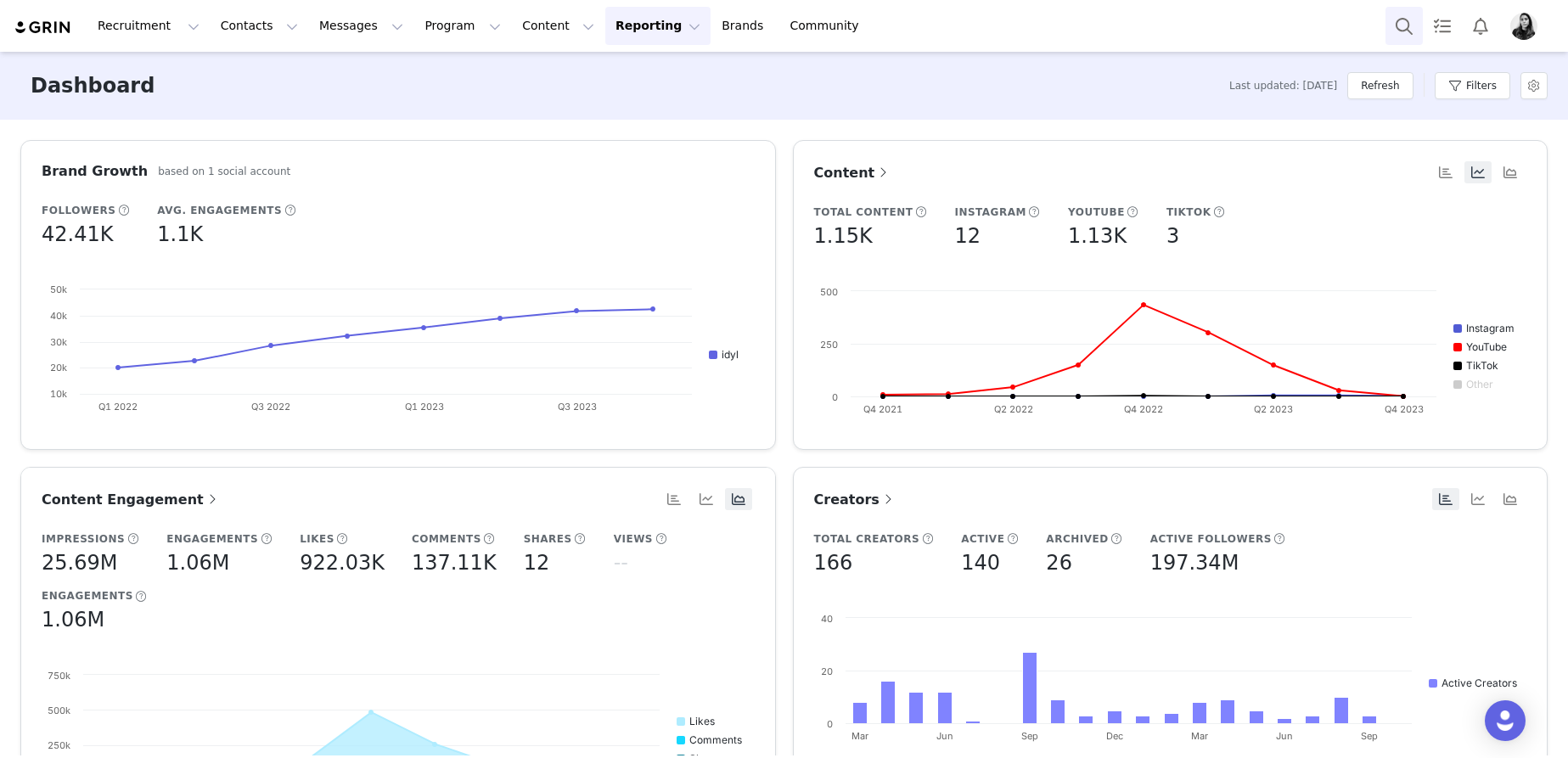
click at [1403, 19] on button "Search" at bounding box center [1404, 25] width 37 height 38
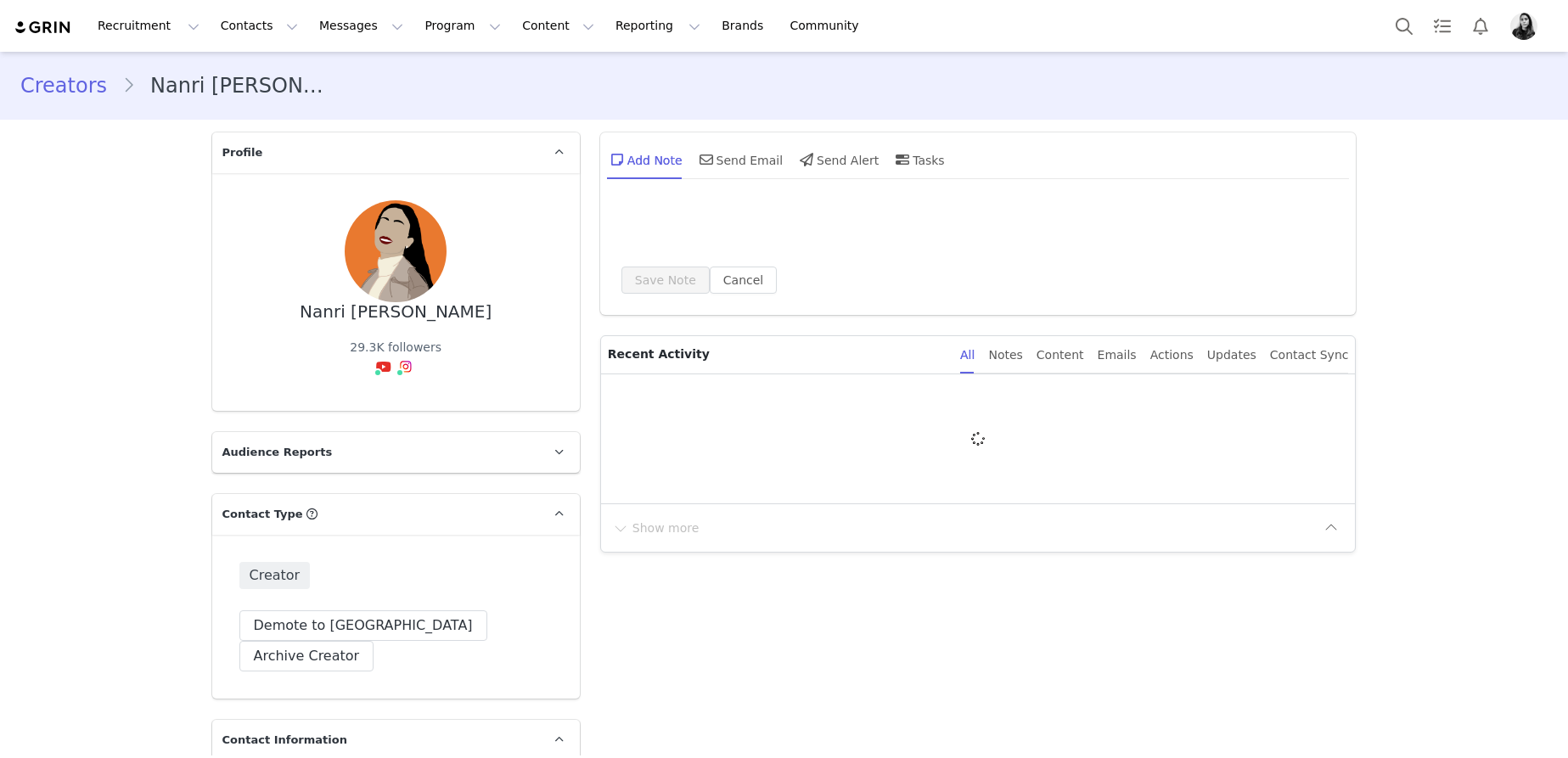
type input "+1 ([GEOGRAPHIC_DATA])"
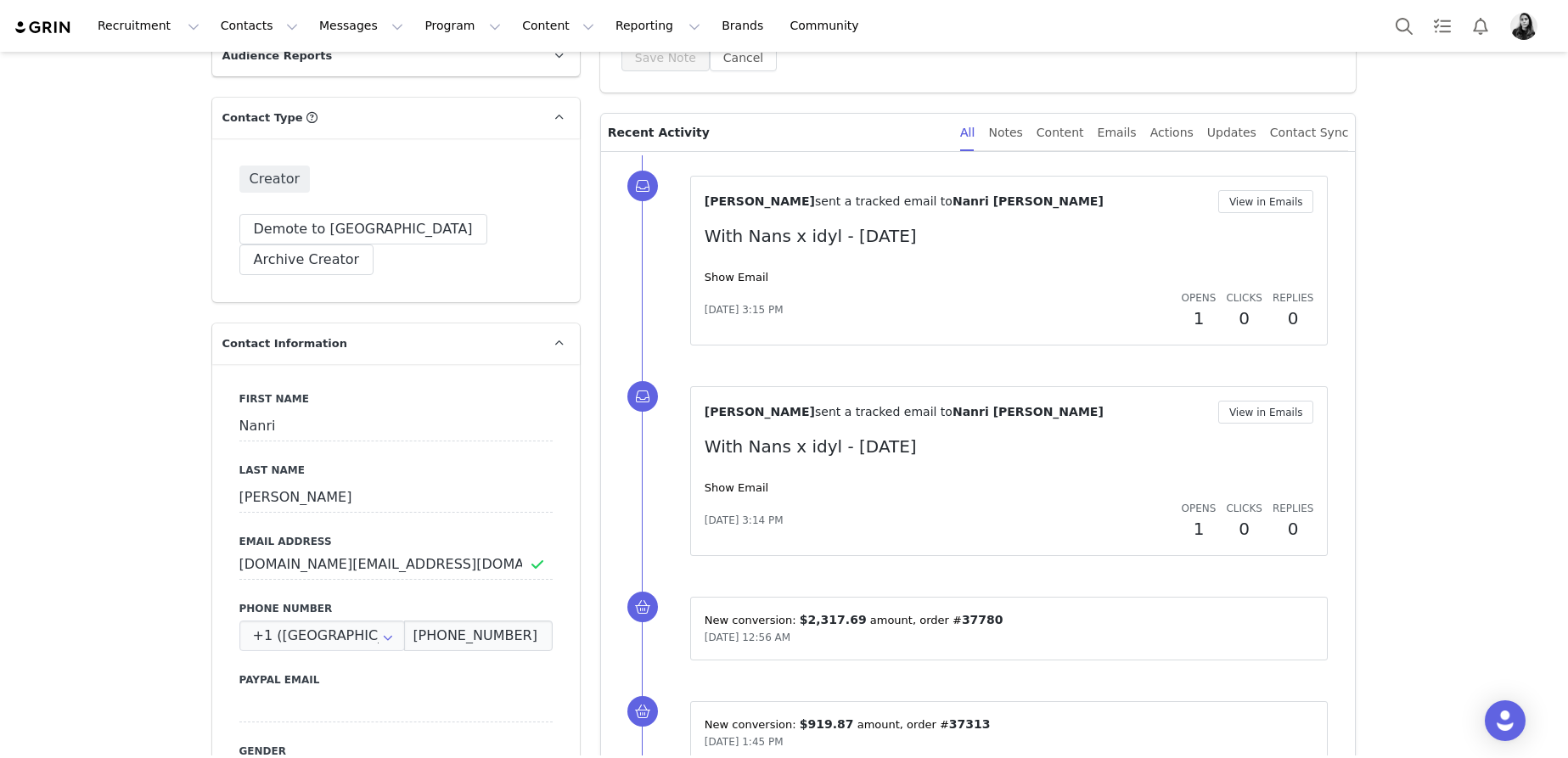
scroll to position [397, 0]
click at [740, 273] on link "Show Email" at bounding box center [737, 277] width 64 height 13
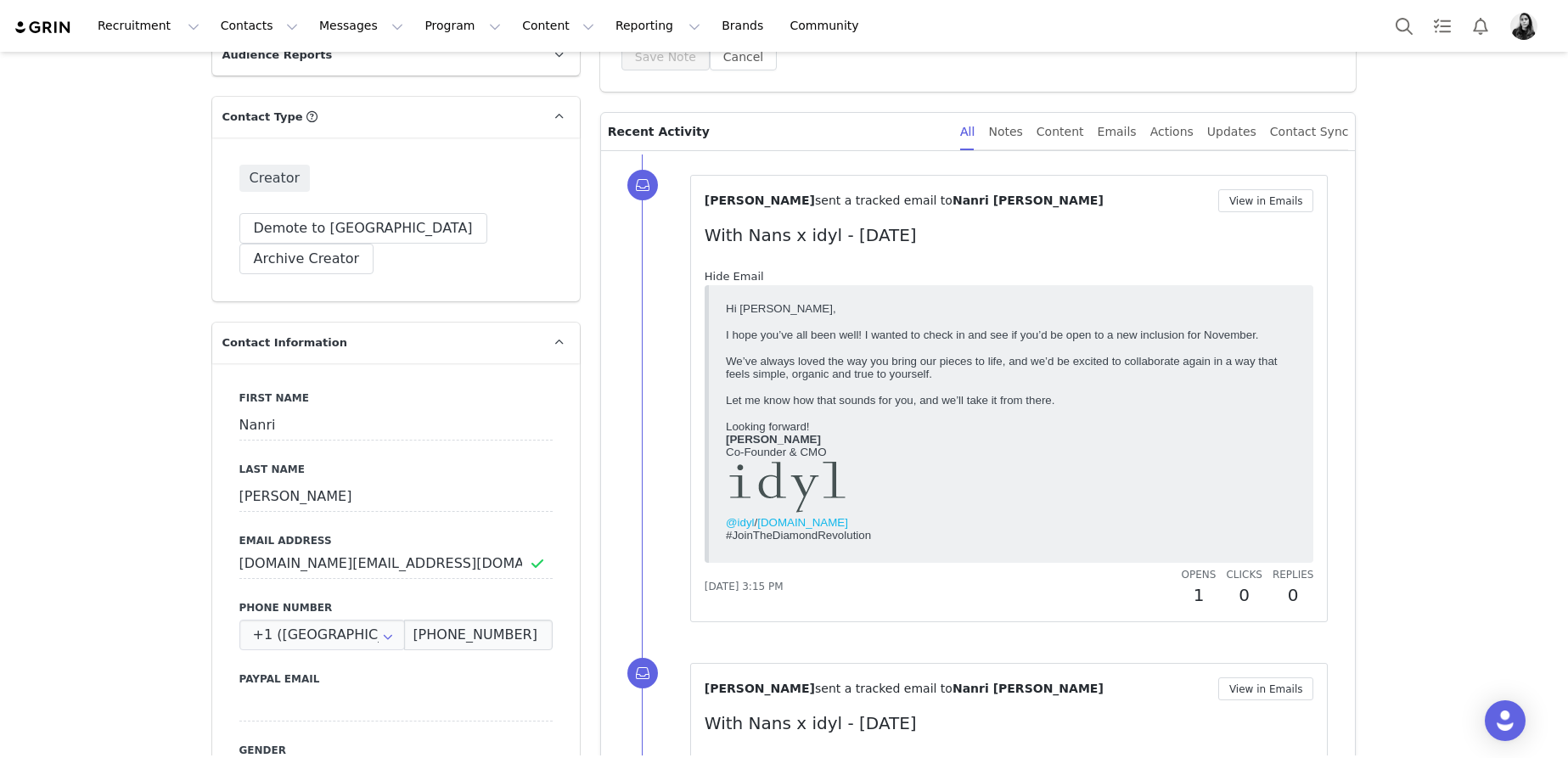
scroll to position [0, 0]
click at [740, 273] on link "Hide Email" at bounding box center [735, 277] width 60 height 13
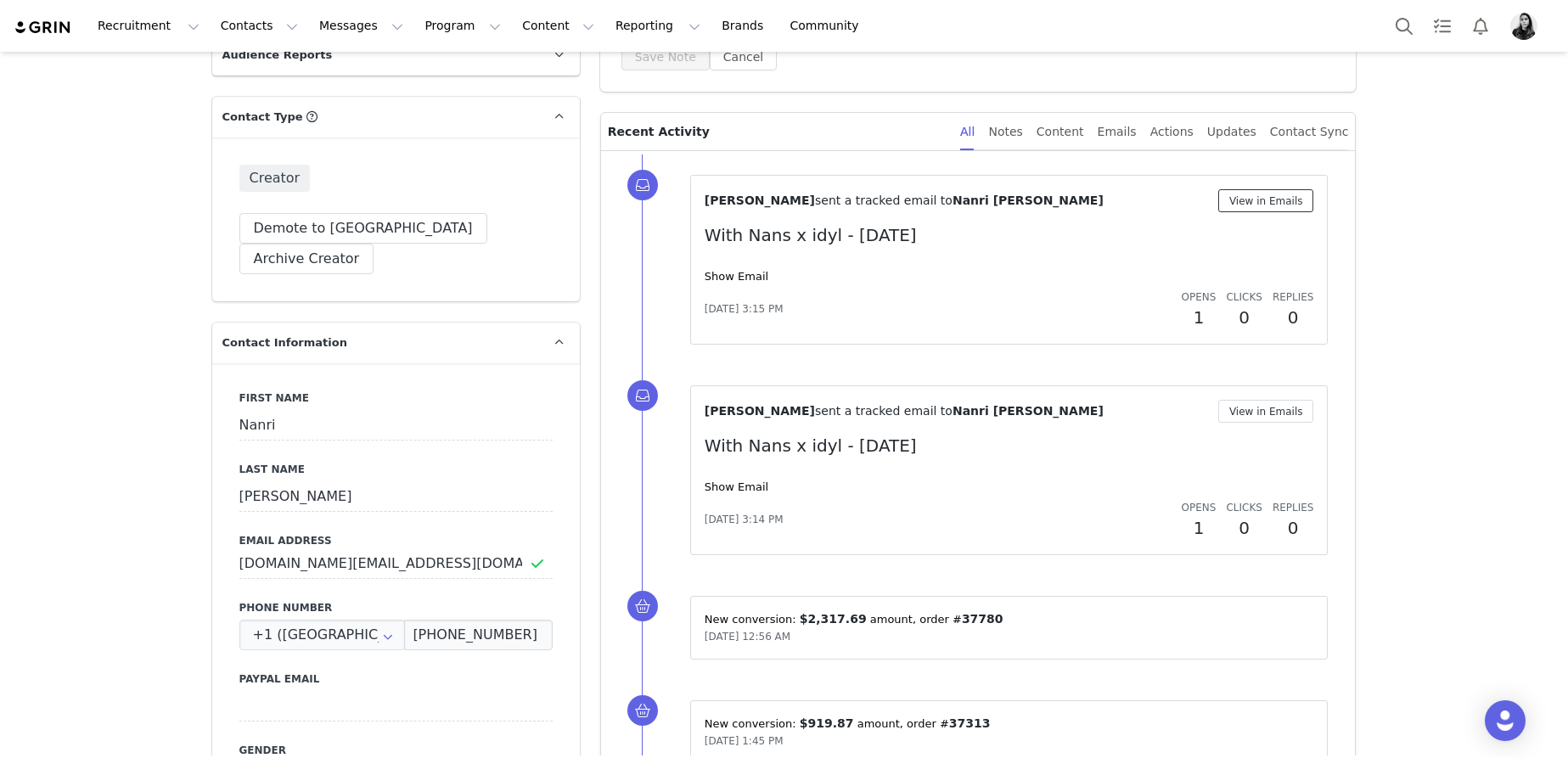
click at [1297, 201] on button "View in Emails" at bounding box center [1266, 200] width 96 height 23
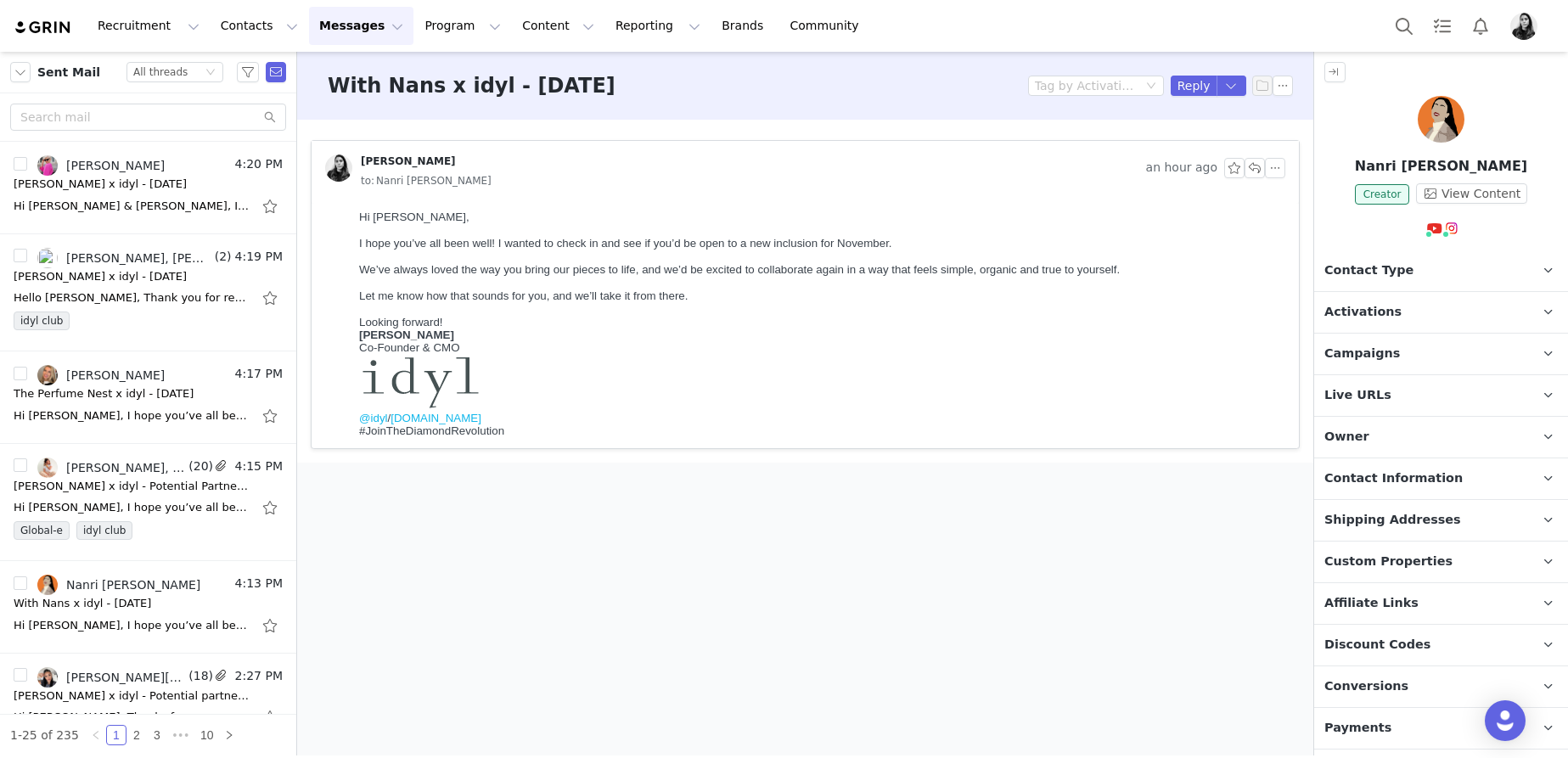
click at [406, 180] on link "[PERSON_NAME]" at bounding box center [391, 167] width 131 height 27
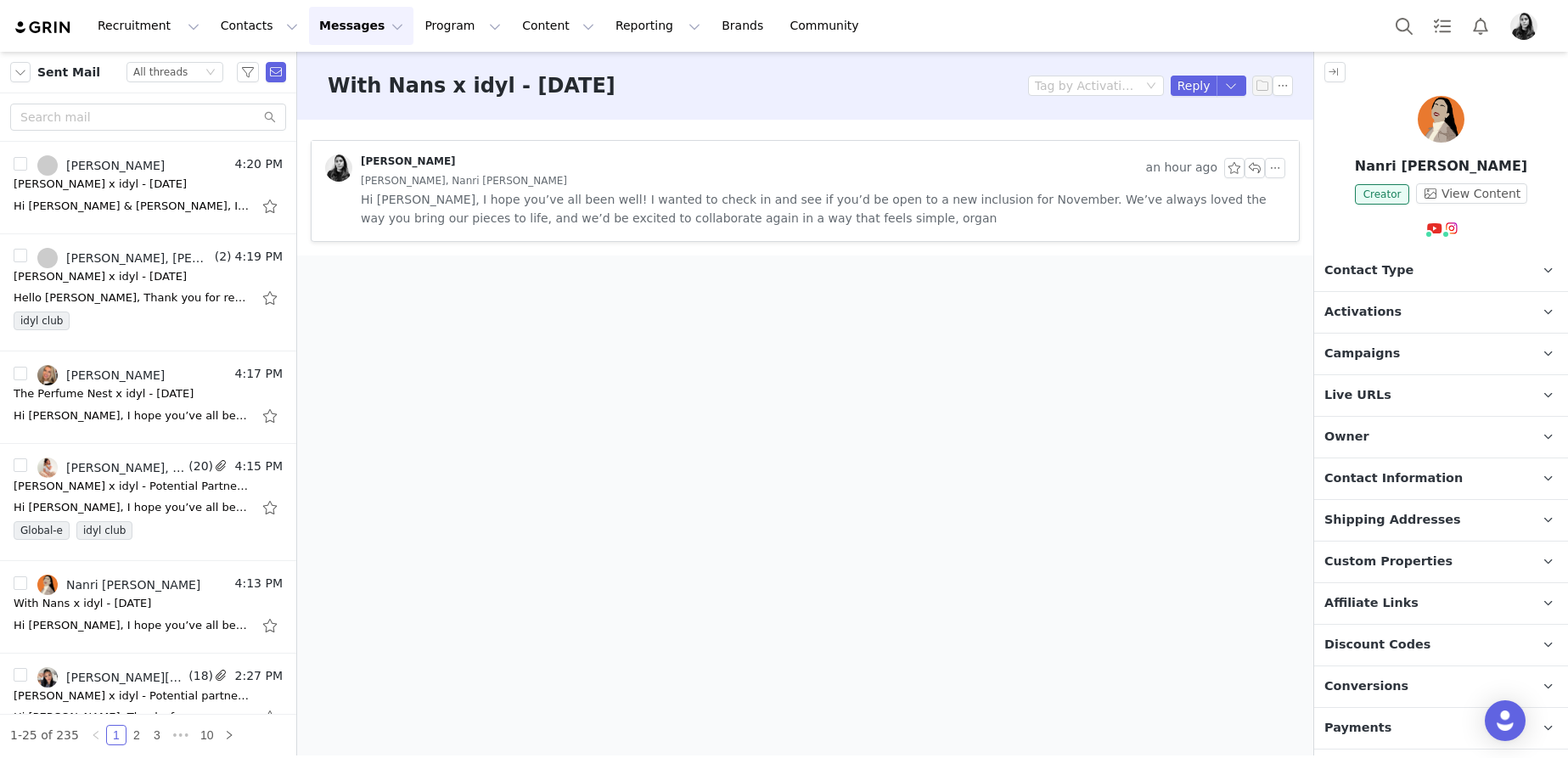
click at [406, 180] on link "[PERSON_NAME]" at bounding box center [391, 167] width 131 height 27
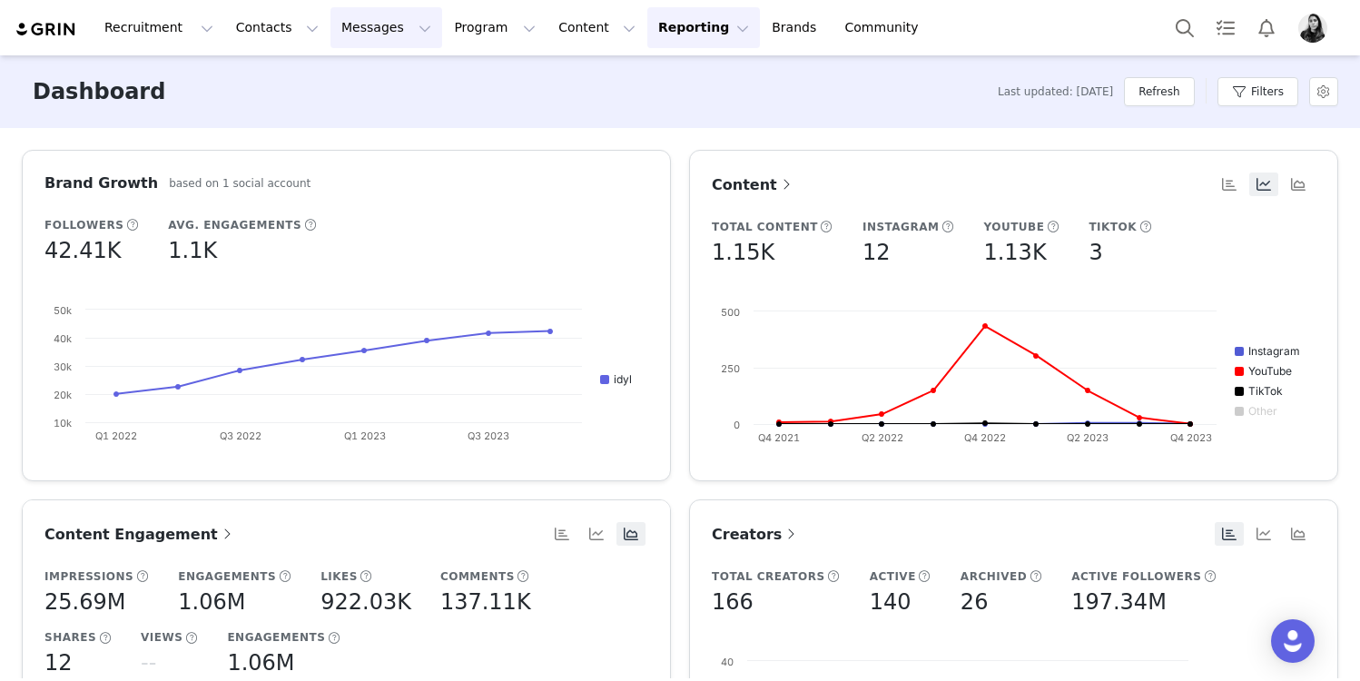
click at [340, 17] on button "Messages Messages" at bounding box center [387, 27] width 112 height 41
click at [342, 113] on p "Inbox" at bounding box center [342, 113] width 35 height 19
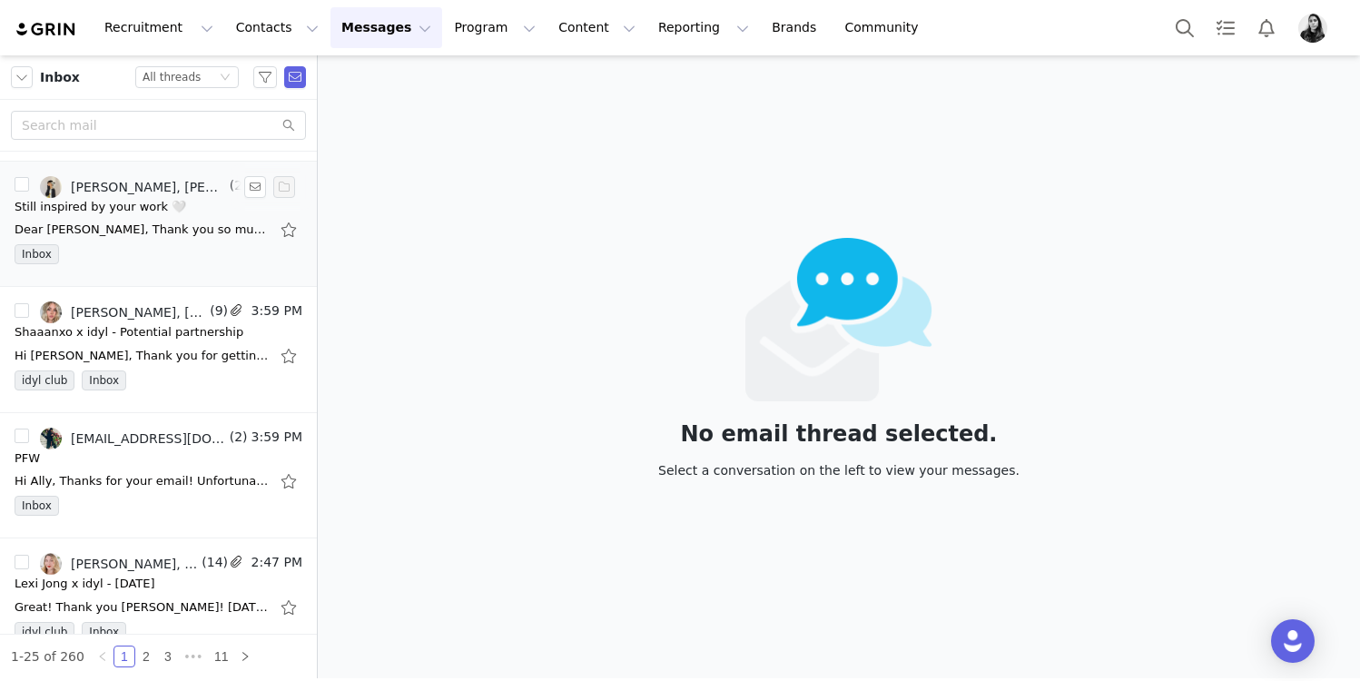
scroll to position [125, 0]
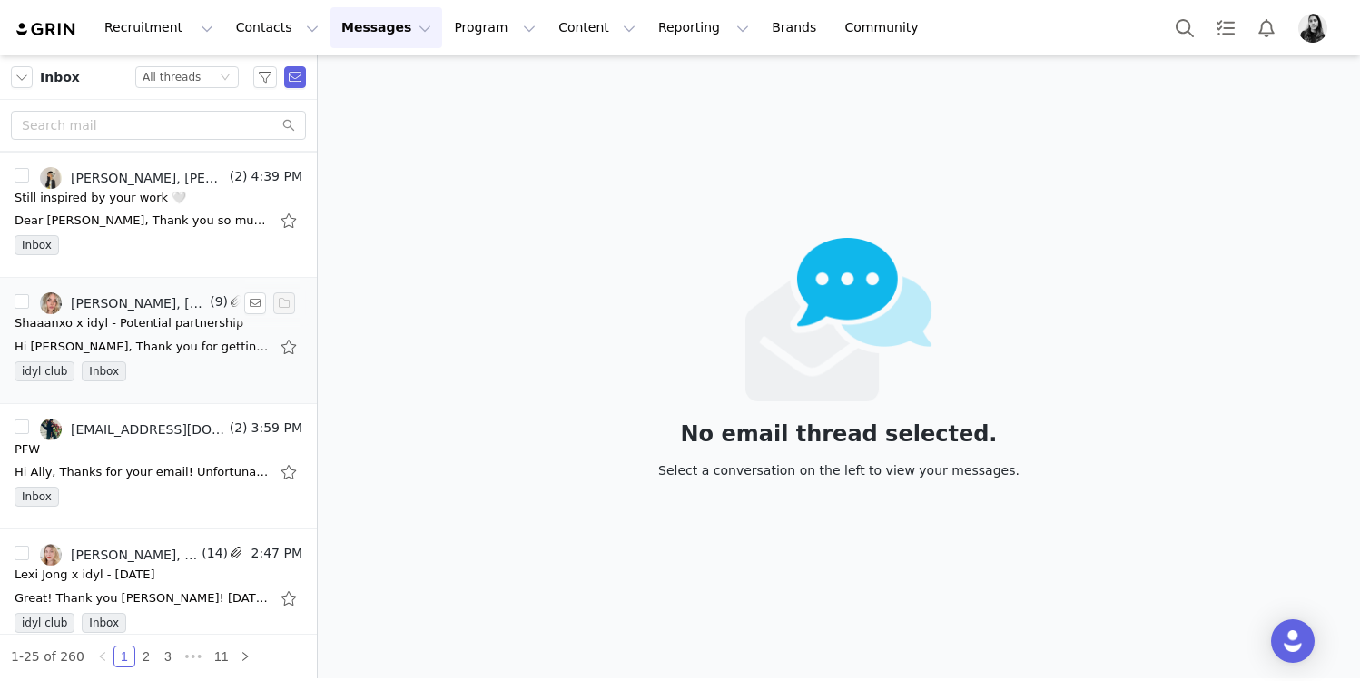
click at [125, 372] on div "idyl club Inbox" at bounding box center [159, 374] width 288 height 27
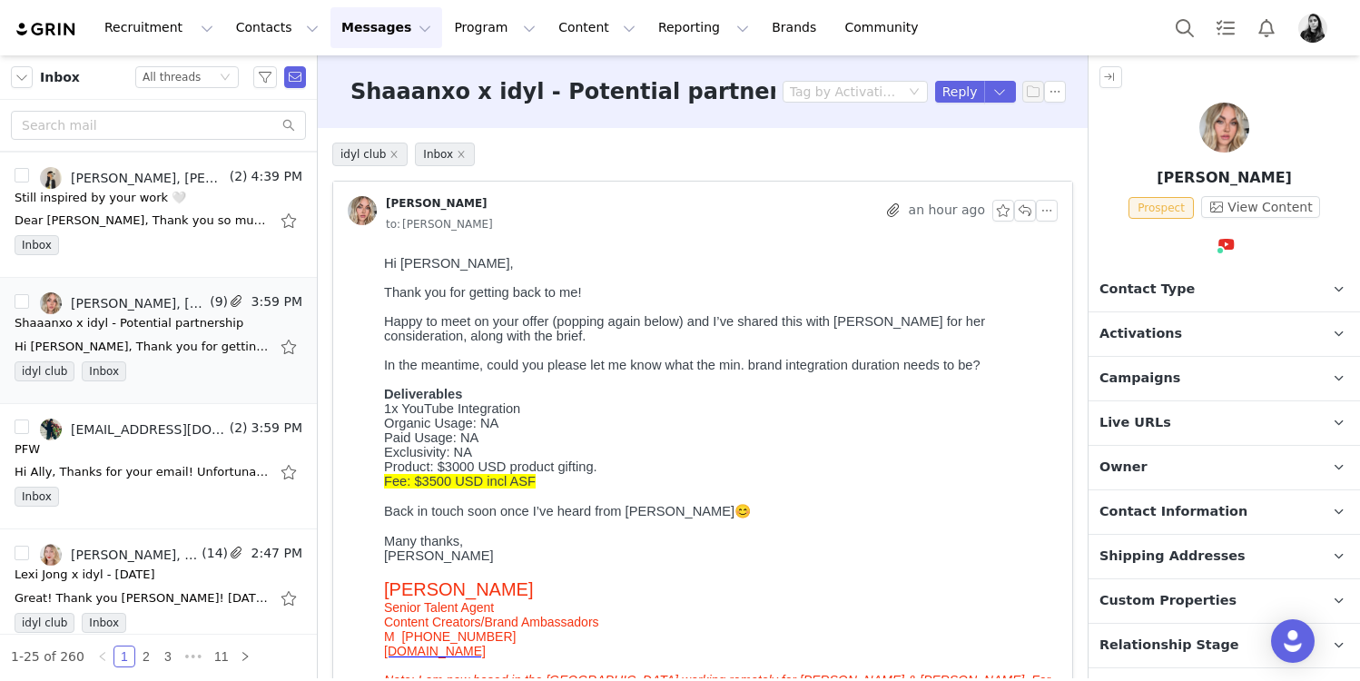
scroll to position [0, 0]
click at [449, 372] on span "In the meantime, could you please let me know what the min. brand integration d…" at bounding box center [682, 365] width 597 height 15
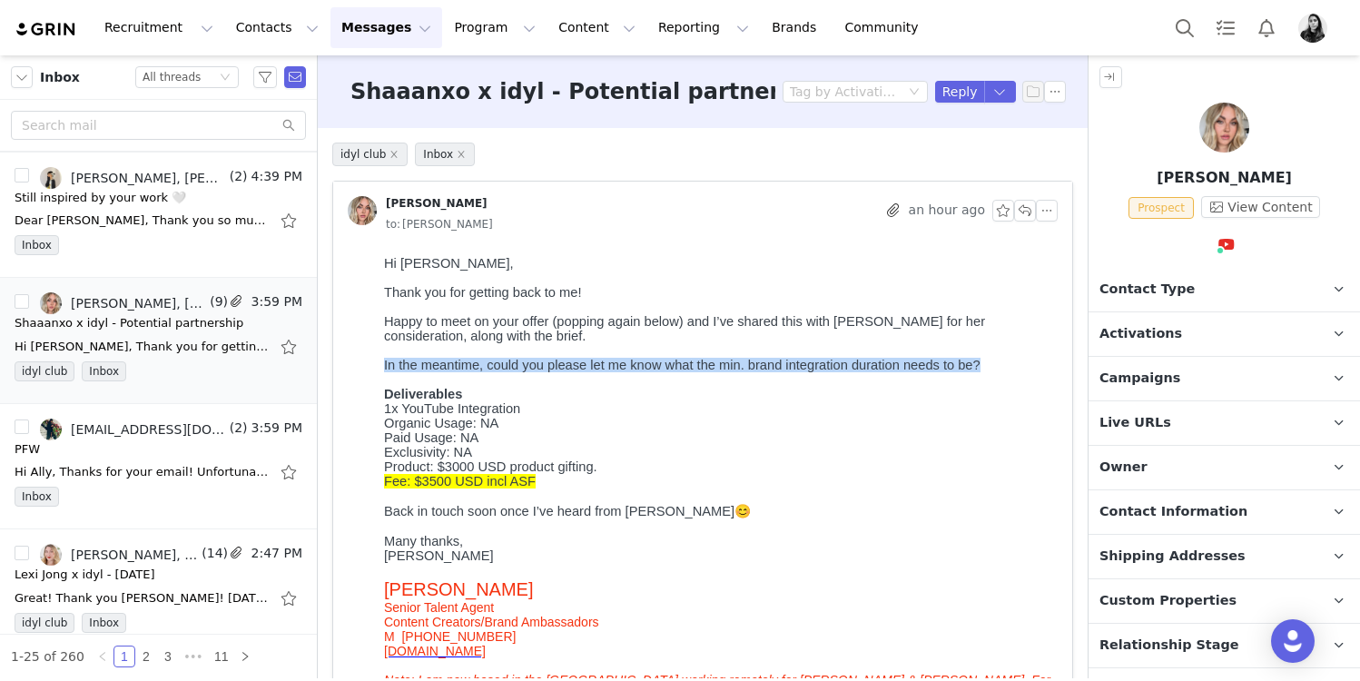
click at [449, 372] on span "In the meantime, could you please let me know what the min. brand integration d…" at bounding box center [682, 365] width 597 height 15
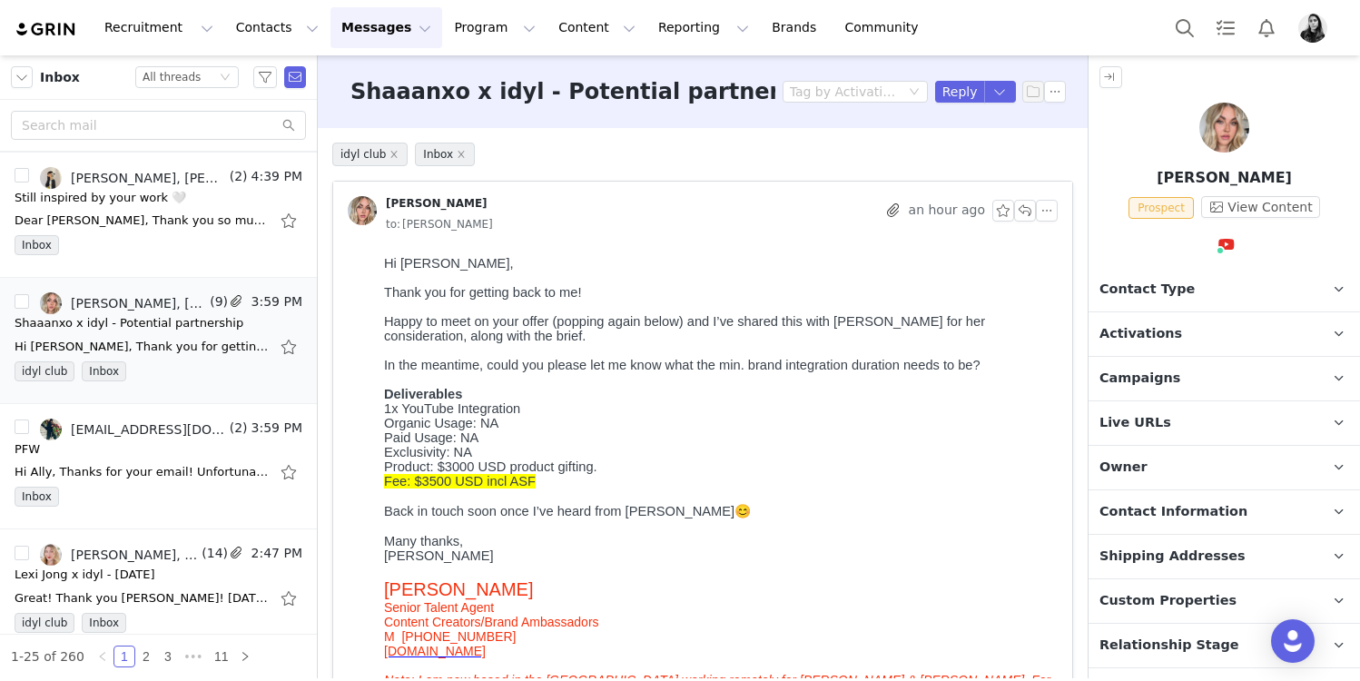
click at [595, 401] on p "Deliverables" at bounding box center [717, 394] width 666 height 15
click at [1042, 207] on button "button" at bounding box center [1047, 211] width 22 height 22
click at [1051, 234] on li "Reply All" at bounding box center [1074, 243] width 77 height 29
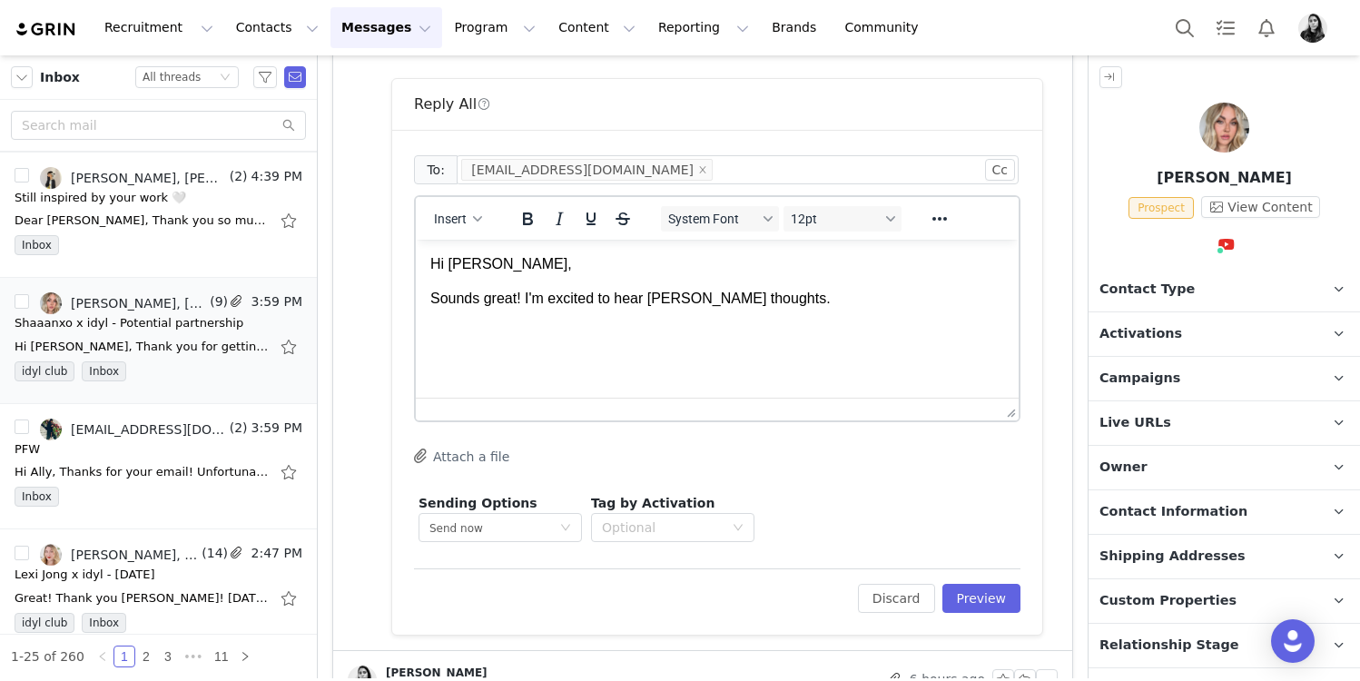
scroll to position [1335, 0]
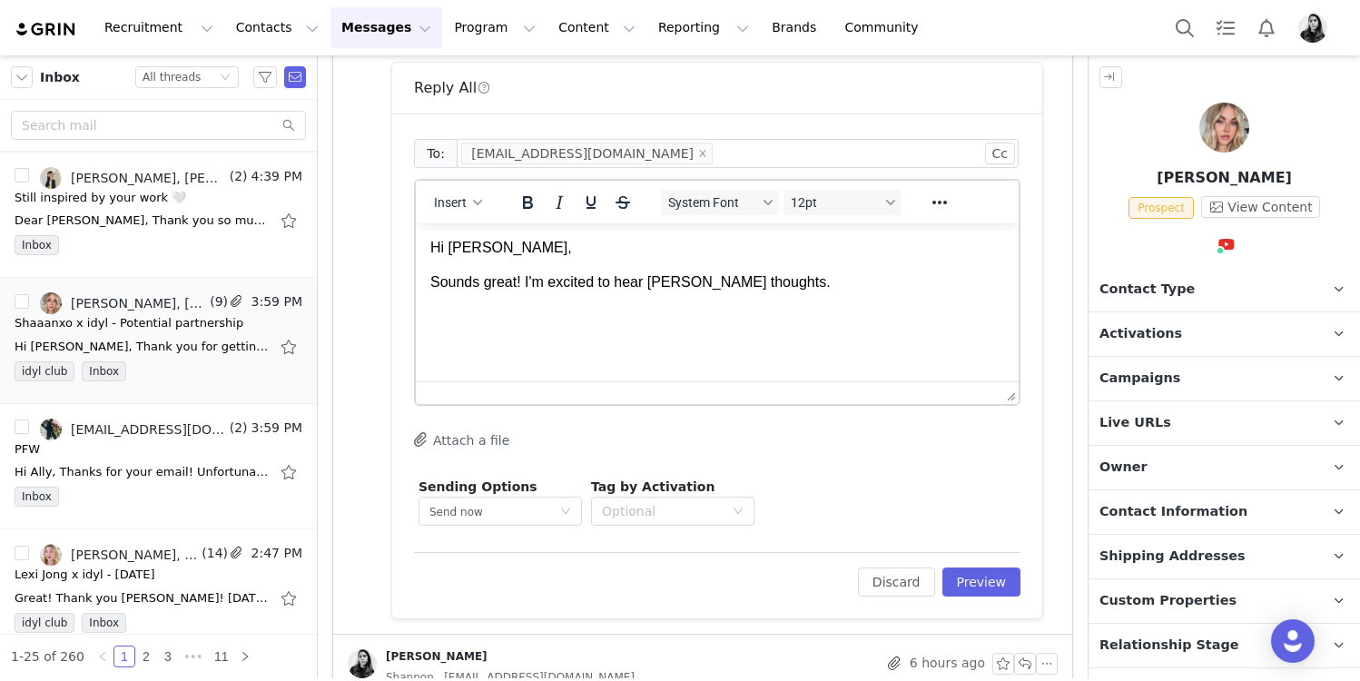
click at [825, 280] on p "Sounds great! I'm excited to hear Shannon's thoughts." at bounding box center [717, 282] width 574 height 20
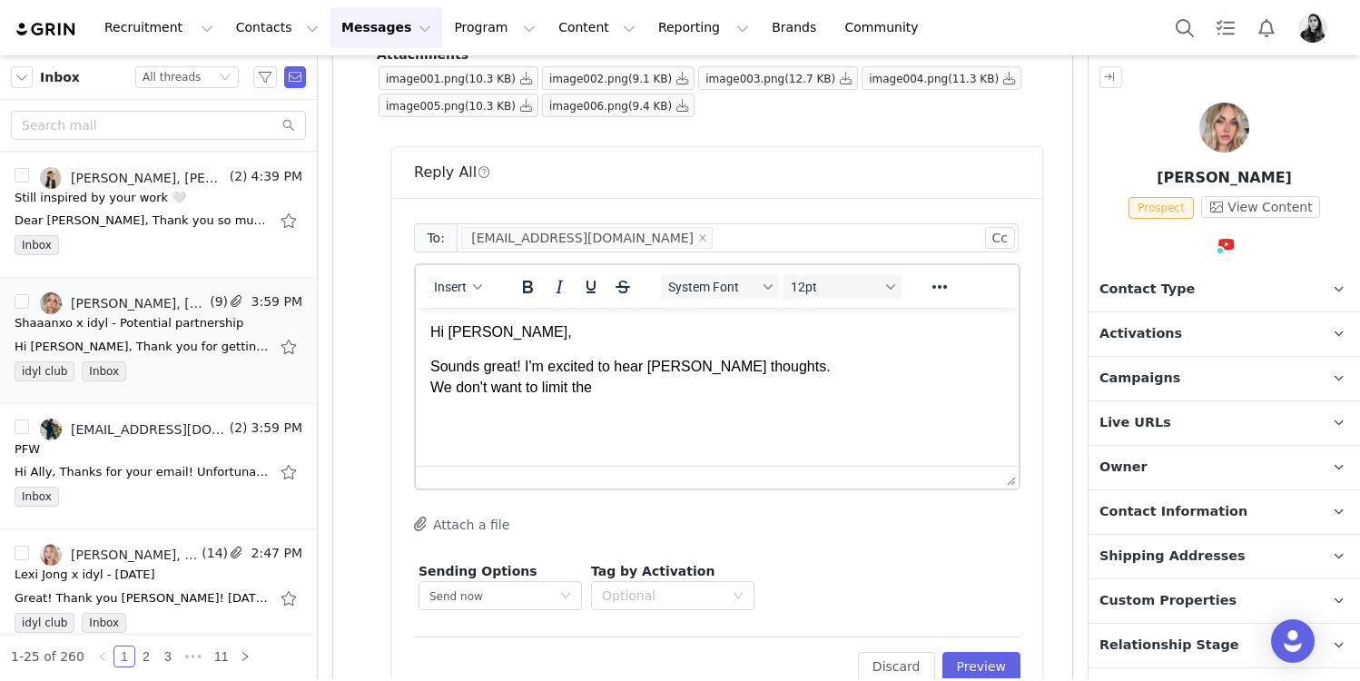
scroll to position [1251, 0]
click at [765, 386] on p "Sounds great! I'm excited to hear Shannon's thoughts. We don't want to limit th…" at bounding box center [717, 376] width 574 height 41
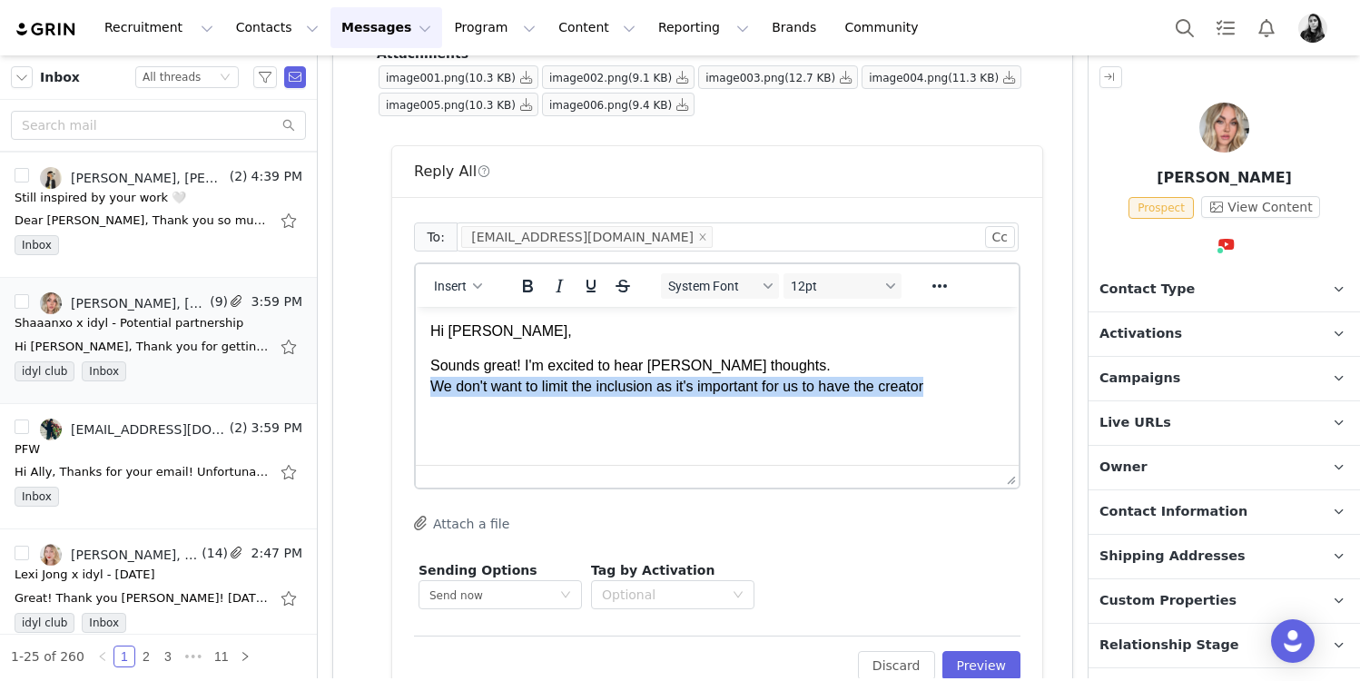
click at [765, 386] on p "Sounds great! I'm excited to hear Shannon's thoughts. We don't want to limit th…" at bounding box center [717, 376] width 574 height 41
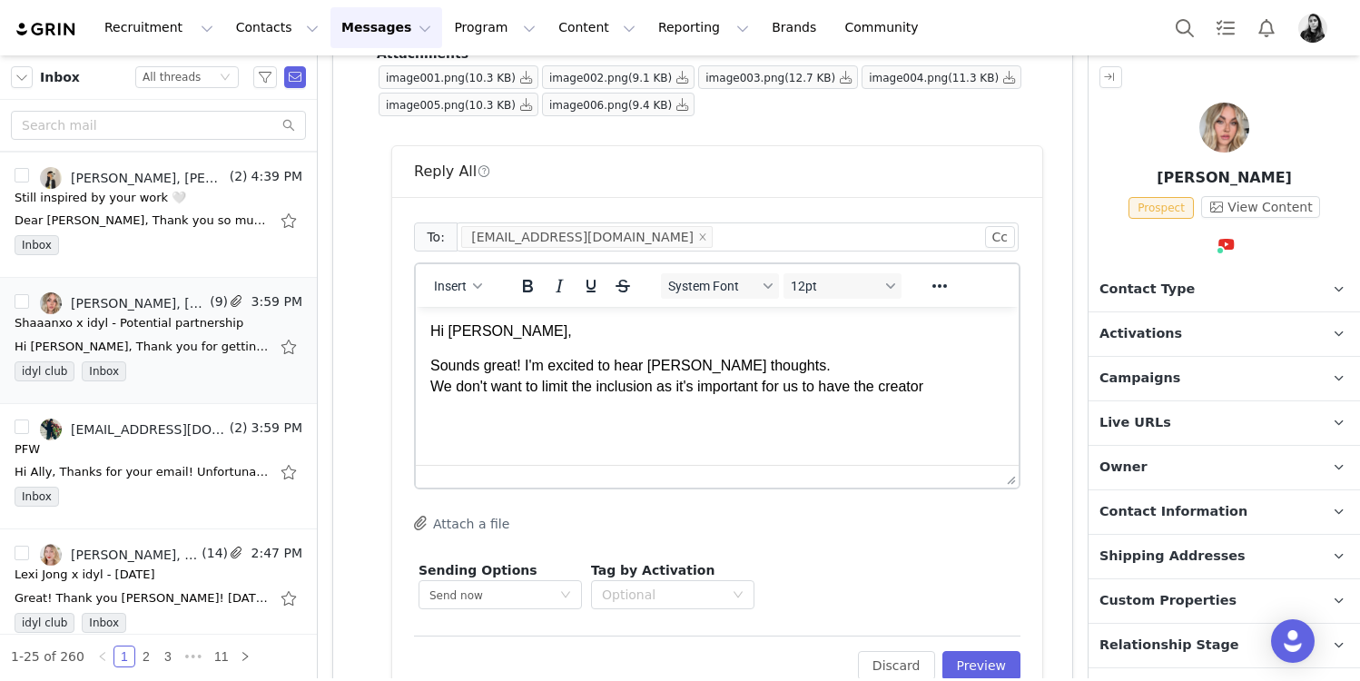
click at [841, 395] on p "Sounds great! I'm excited to hear Shannon's thoughts. We don't want to limit th…" at bounding box center [717, 376] width 574 height 41
drag, startPoint x: 977, startPoint y: 389, endPoint x: 665, endPoint y: 387, distance: 312.4
click at [665, 387] on p "Sounds great! I'm excited to hear Shannon's thoughts. We don't want to limit th…" at bounding box center [717, 376] width 574 height 41
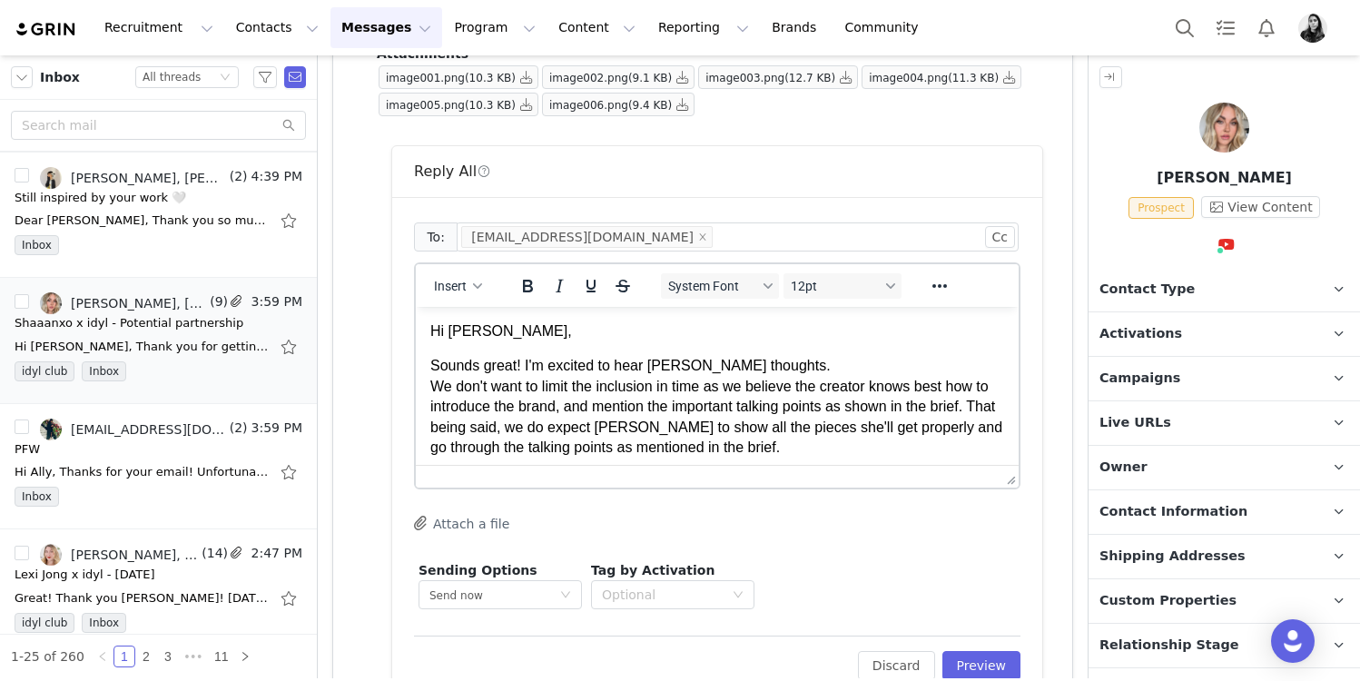
click at [773, 411] on p "Sounds great! I'm excited to hear Shannon's thoughts. We don't want to limit th…" at bounding box center [717, 407] width 574 height 102
click at [669, 386] on p "Sounds great! I'm excited to hear Shannon's thoughts. We don't want to limit th…" at bounding box center [717, 407] width 574 height 102
drag, startPoint x: 711, startPoint y: 389, endPoint x: 664, endPoint y: 389, distance: 47.2
click at [664, 389] on p "Sounds great! I'm excited to hear Shannon's thoughts. We don't want to limit th…" at bounding box center [717, 407] width 574 height 102
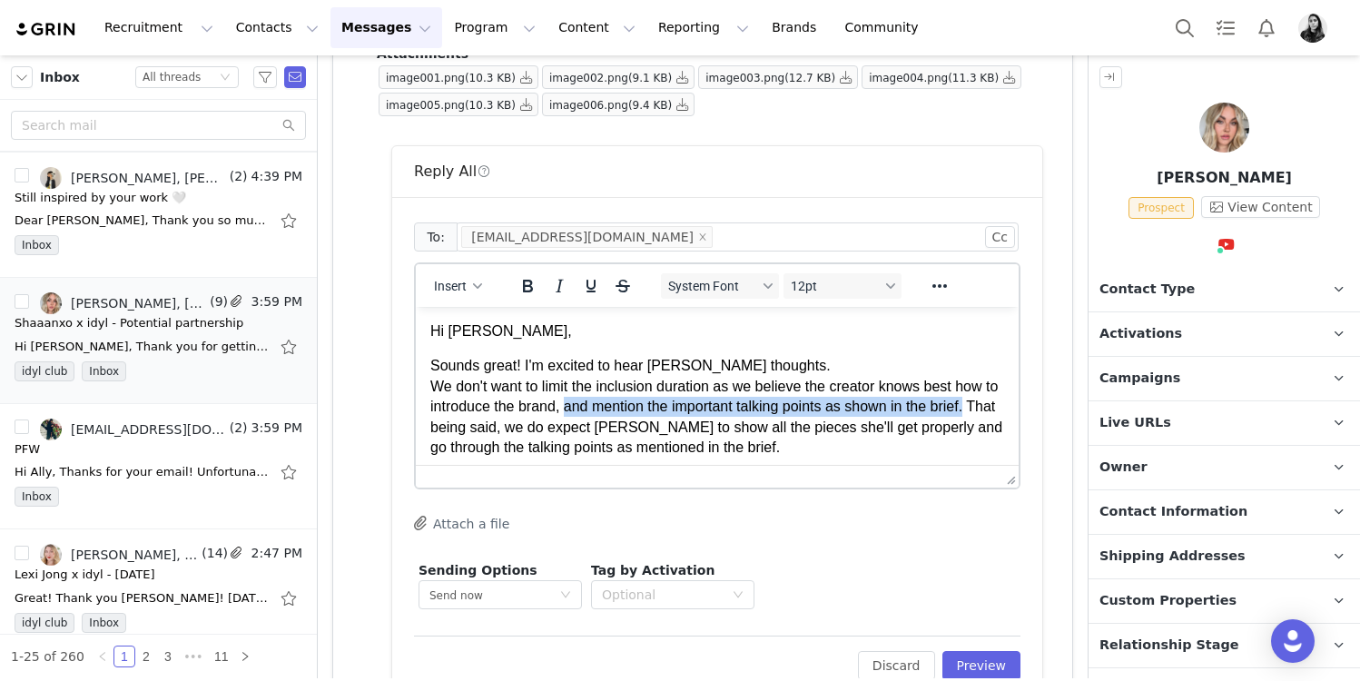
drag, startPoint x: 992, startPoint y: 403, endPoint x: 587, endPoint y: 407, distance: 405.0
click at [587, 407] on p "Sounds great! I'm excited to hear Shannon's thoughts. We don't want to limit th…" at bounding box center [717, 407] width 574 height 102
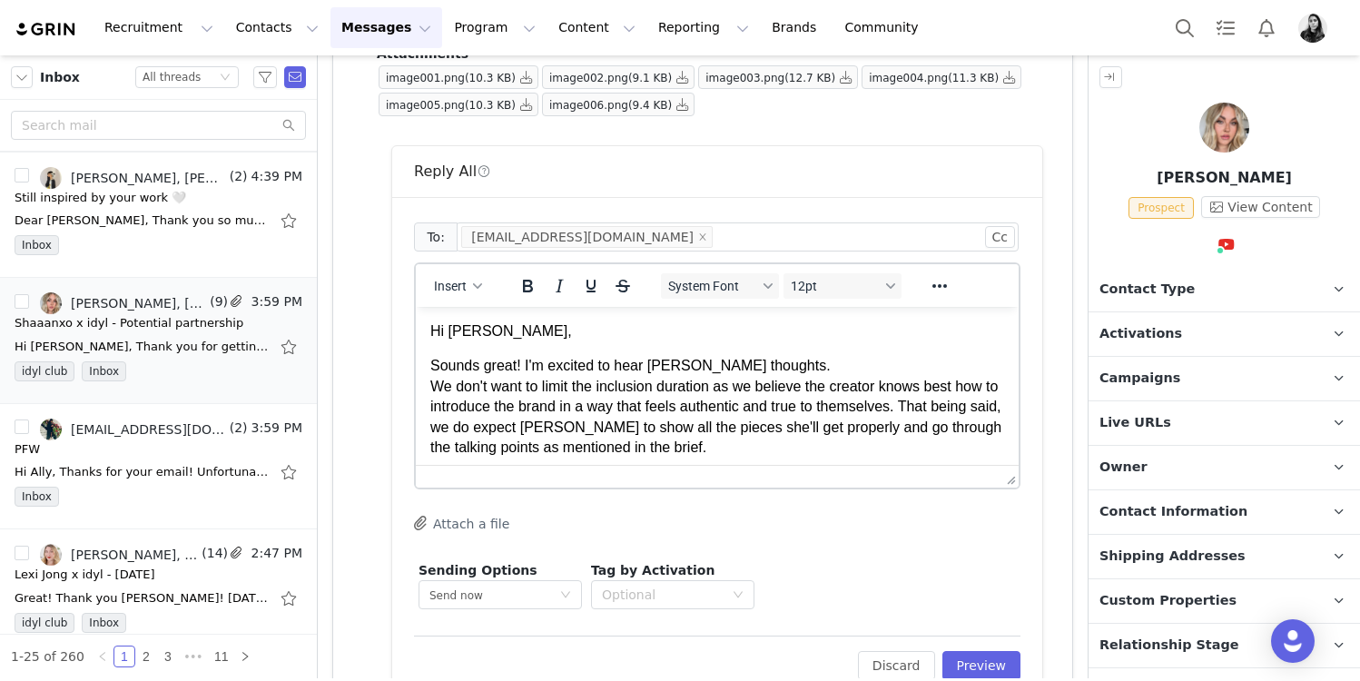
click at [615, 417] on p "Sounds great! I'm excited to hear Shannon's thoughts. We don't want to limit th…" at bounding box center [717, 407] width 574 height 102
click at [767, 428] on p "Sounds great! I'm excited to hear Shannon's thoughts. We don't want to limit th…" at bounding box center [717, 407] width 574 height 102
click at [765, 448] on p "Sounds great! I'm excited to hear Shannon's thoughts. We don't want to limit th…" at bounding box center [717, 407] width 574 height 102
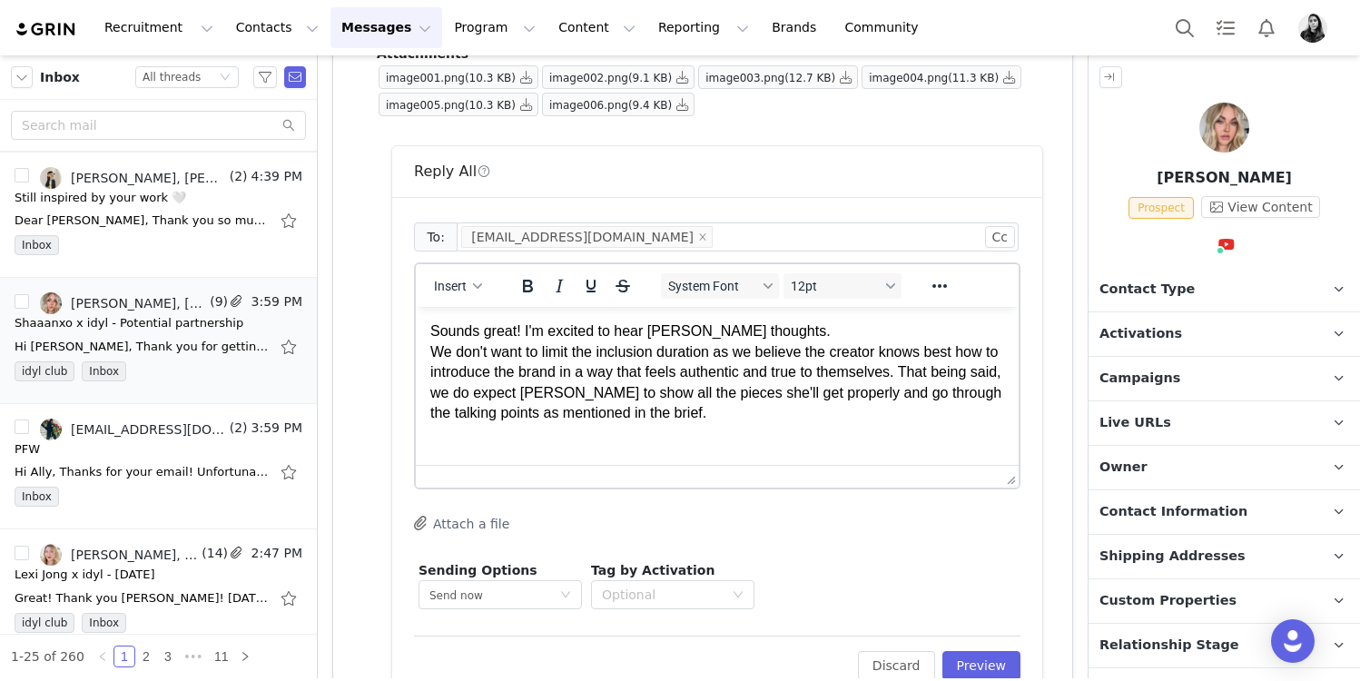
scroll to position [36, 0]
click at [749, 431] on body "Hi Kendal, Sounds great! I'm excited to hear Shannon's thoughts. We don't want …" at bounding box center [717, 371] width 574 height 172
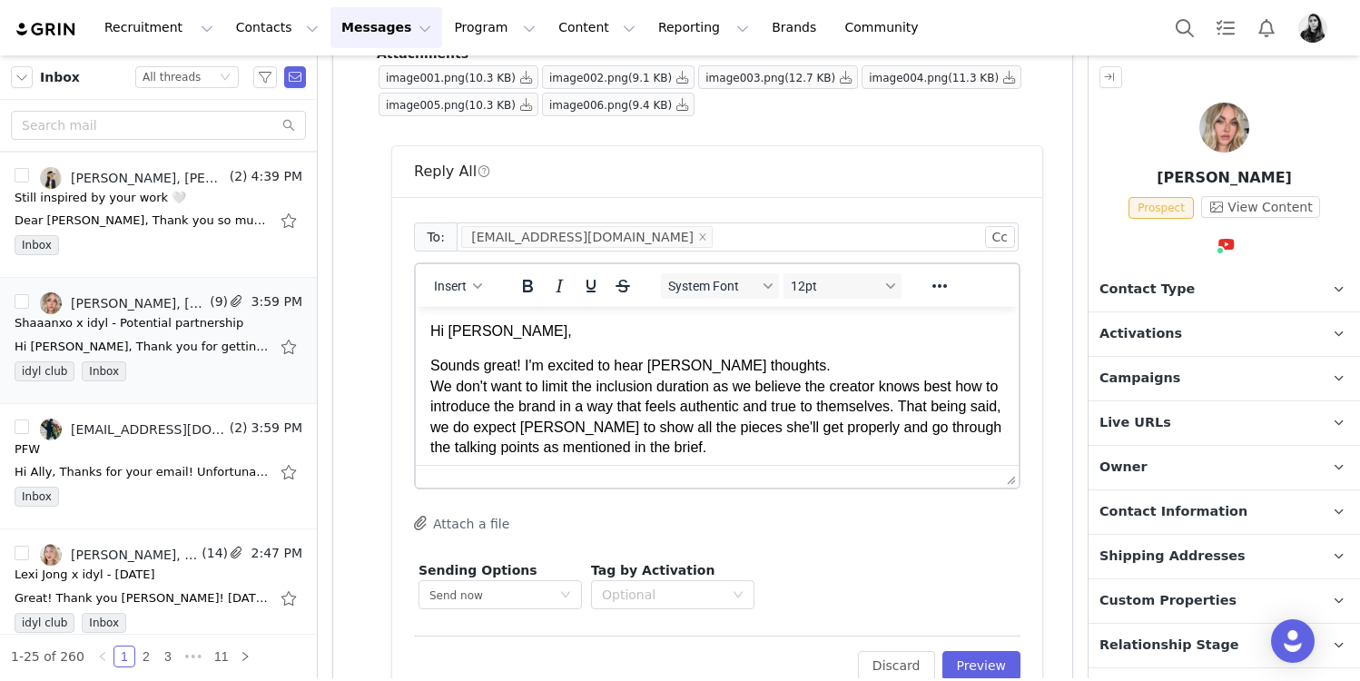
click at [814, 379] on p "Sounds great! I'm excited to hear Shannon's thoughts. We don't want to limit th…" at bounding box center [717, 407] width 574 height 102
click at [810, 373] on p "Sounds great! I'm excited to hear Shannon's thoughts. We don't want to limit th…" at bounding box center [717, 407] width 574 height 102
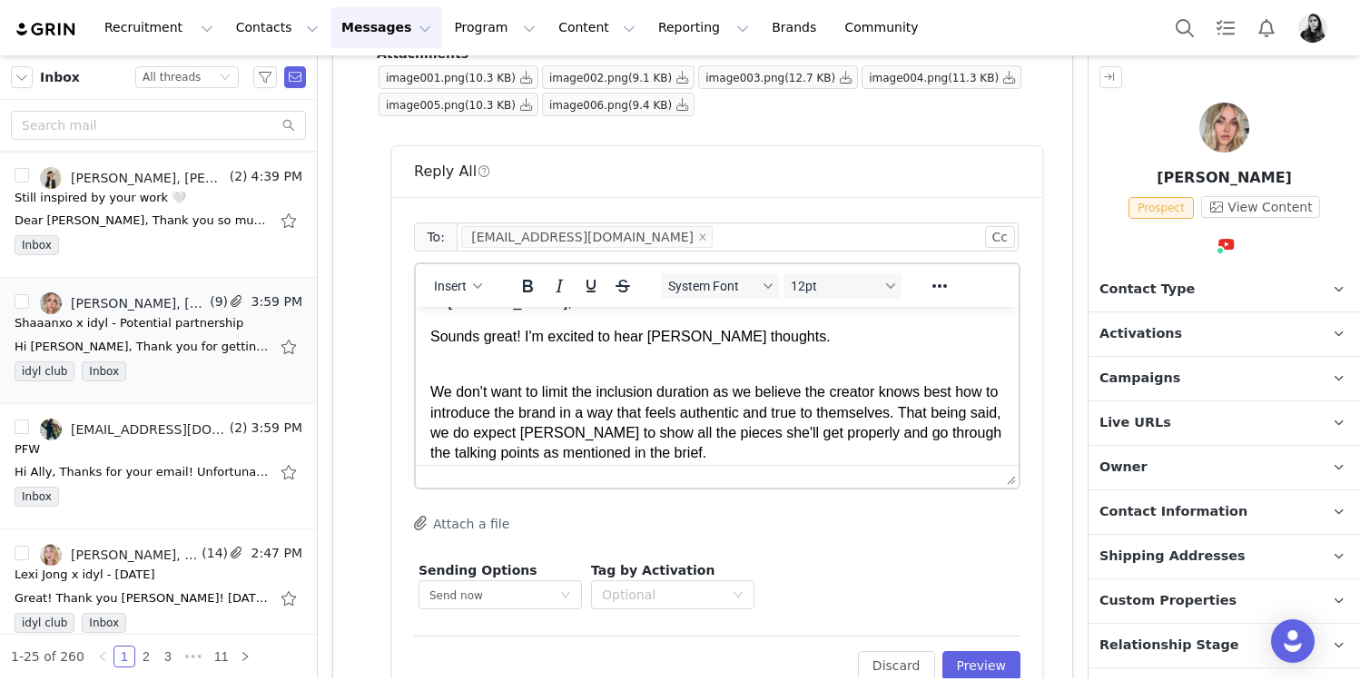
scroll to position [30, 0]
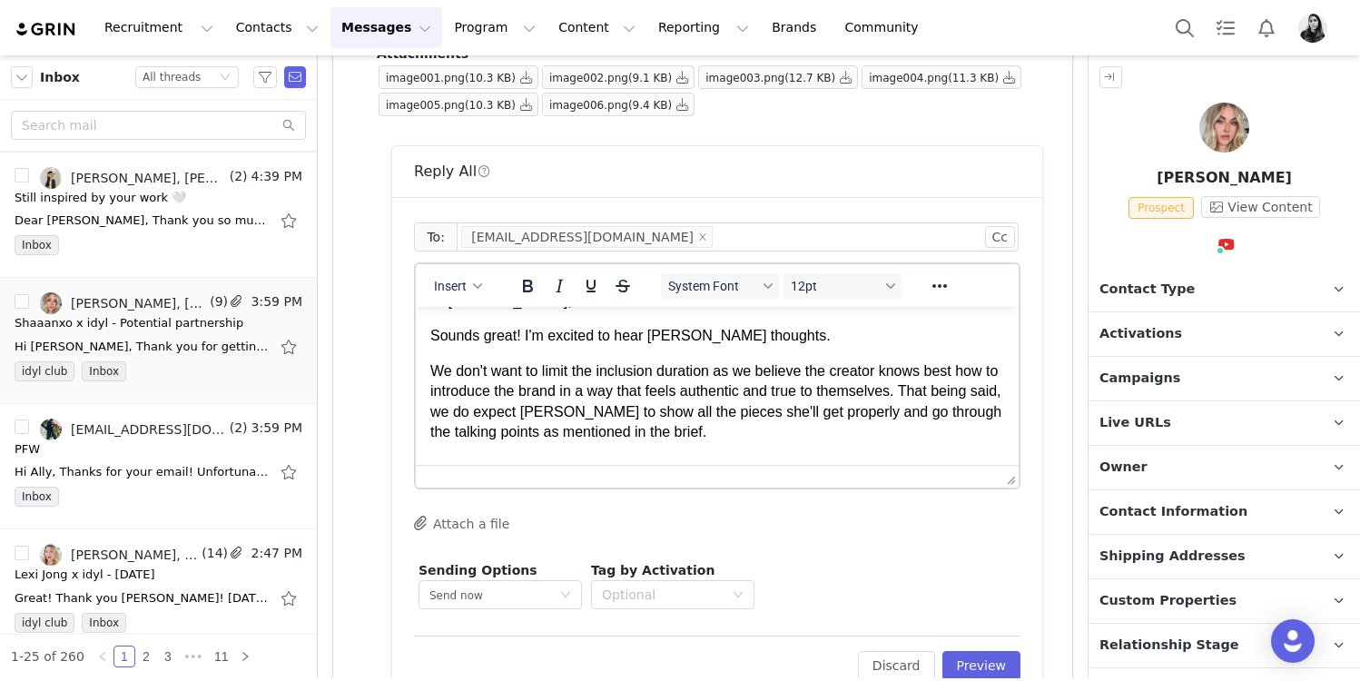
click at [778, 452] on body "Hi Kendal, Sounds great! I'm excited to hear Shannon's thoughts. We don't want …" at bounding box center [717, 384] width 574 height 186
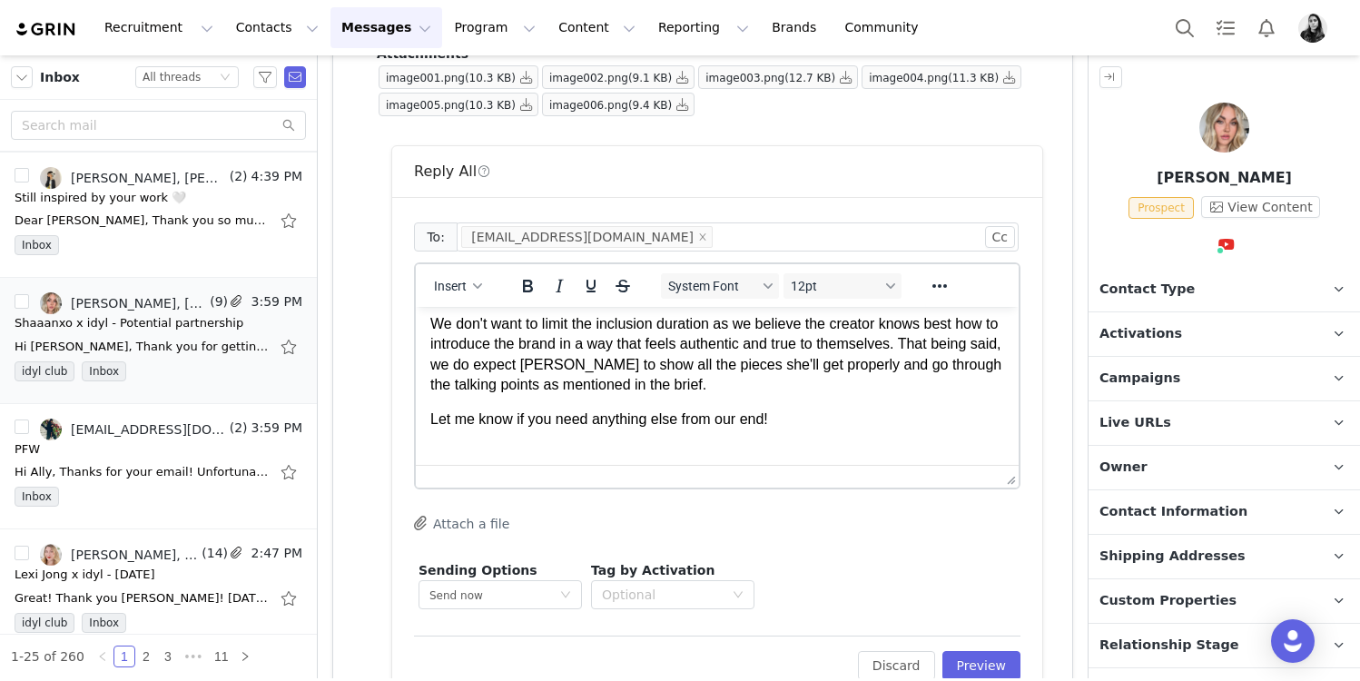
scroll to position [203, 0]
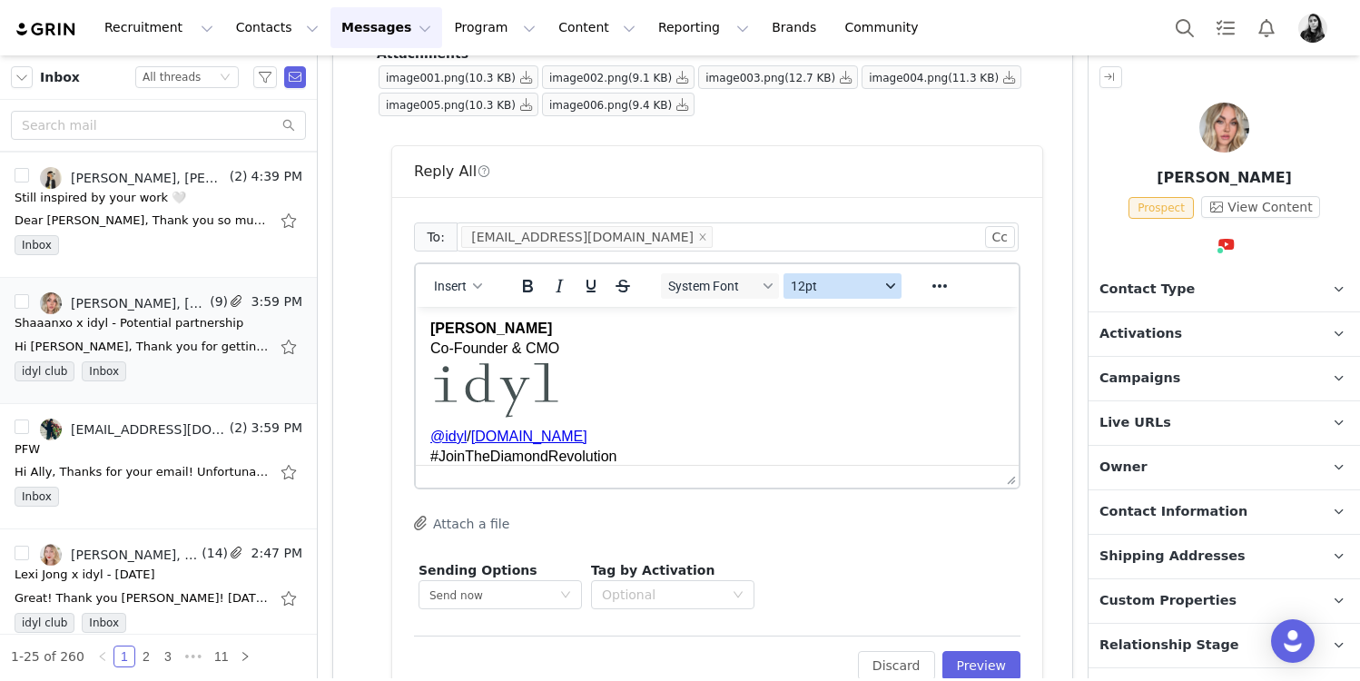
click at [808, 295] on button "12pt" at bounding box center [843, 285] width 118 height 25
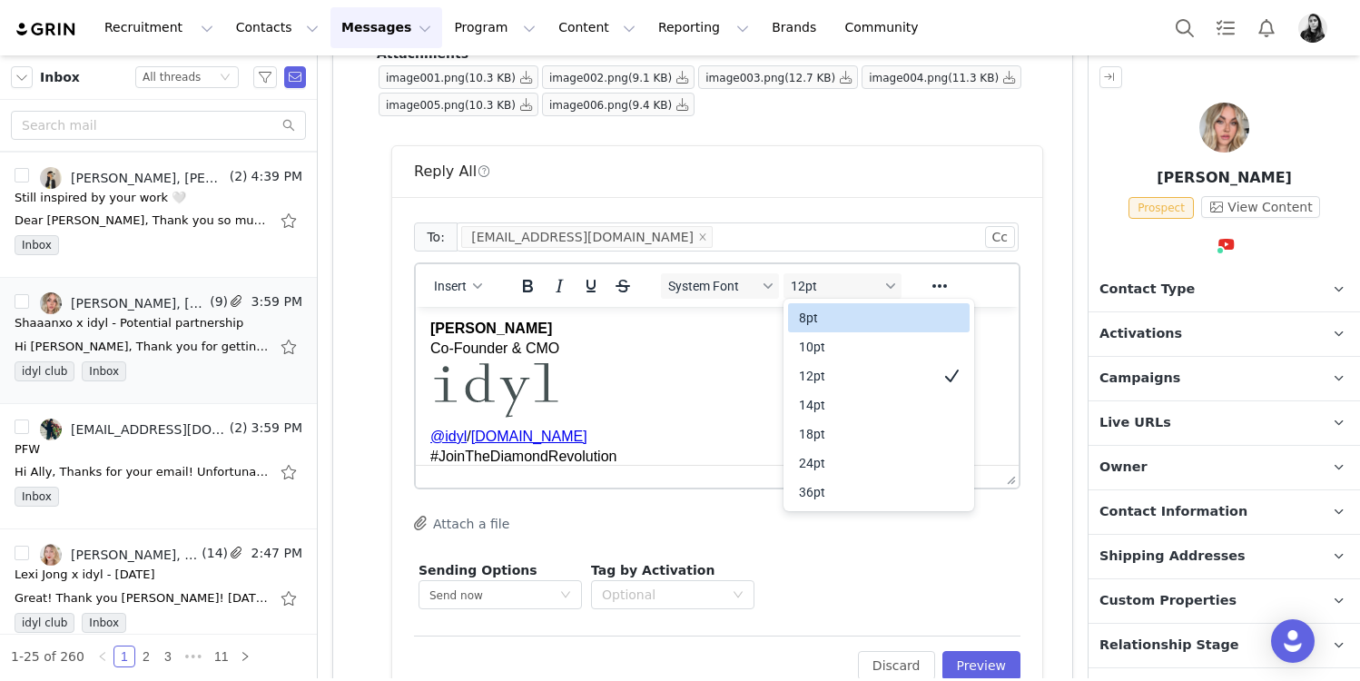
click at [803, 336] on div "10pt" at bounding box center [866, 347] width 134 height 22
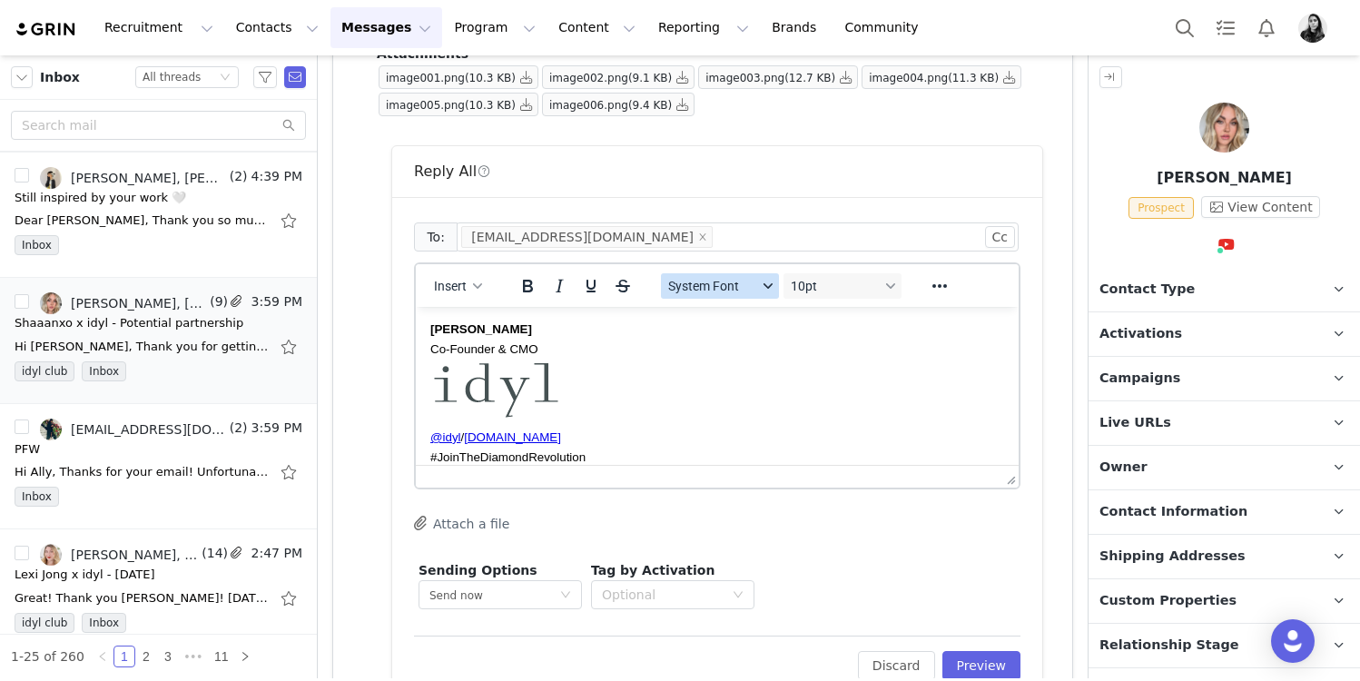
click at [727, 283] on span "System Font" at bounding box center [712, 286] width 89 height 15
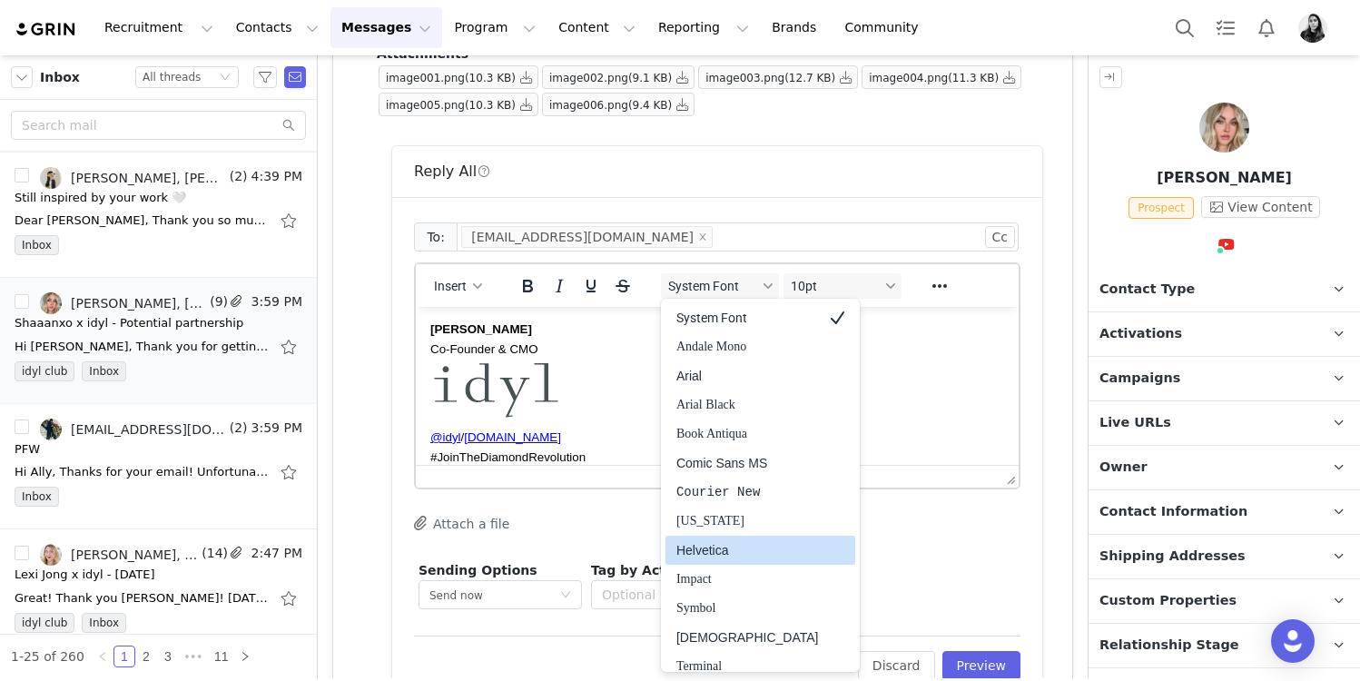
click at [717, 546] on div "Helvetica" at bounding box center [747, 550] width 143 height 22
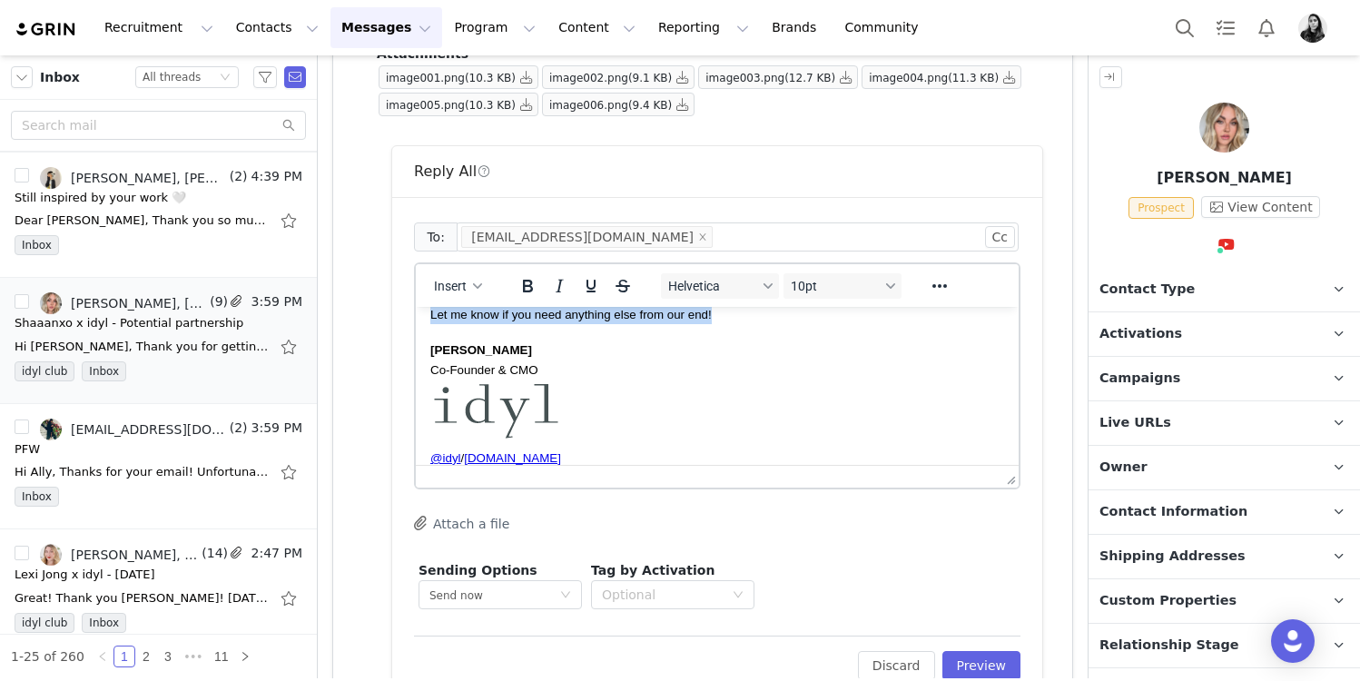
scroll to position [0, 0]
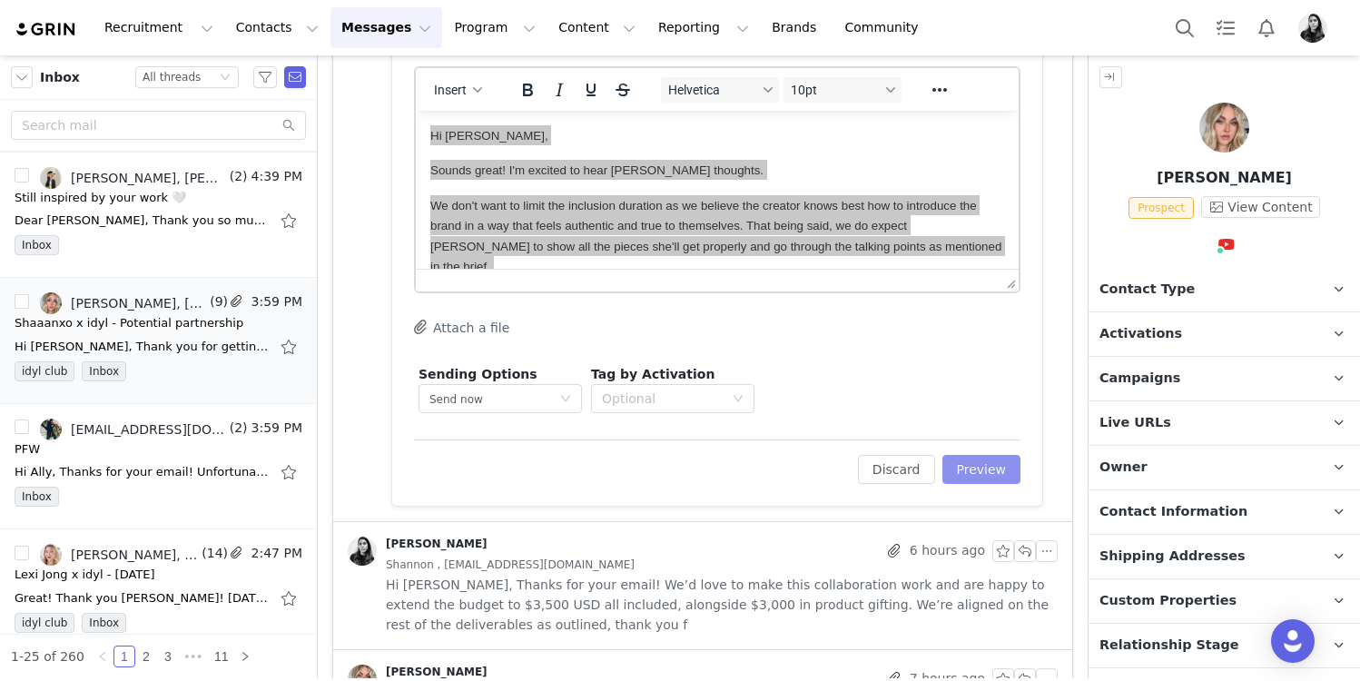
click at [999, 469] on button "Preview" at bounding box center [982, 469] width 79 height 29
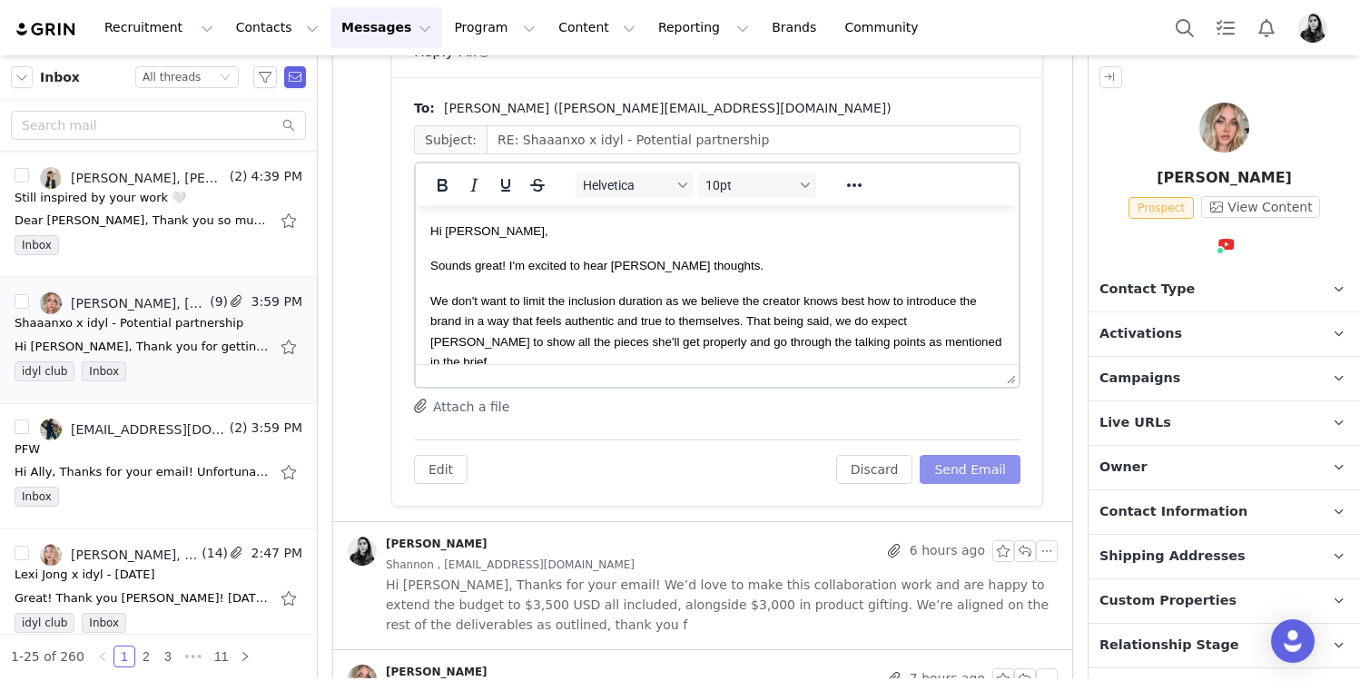
click at [960, 469] on button "Send Email" at bounding box center [970, 469] width 101 height 29
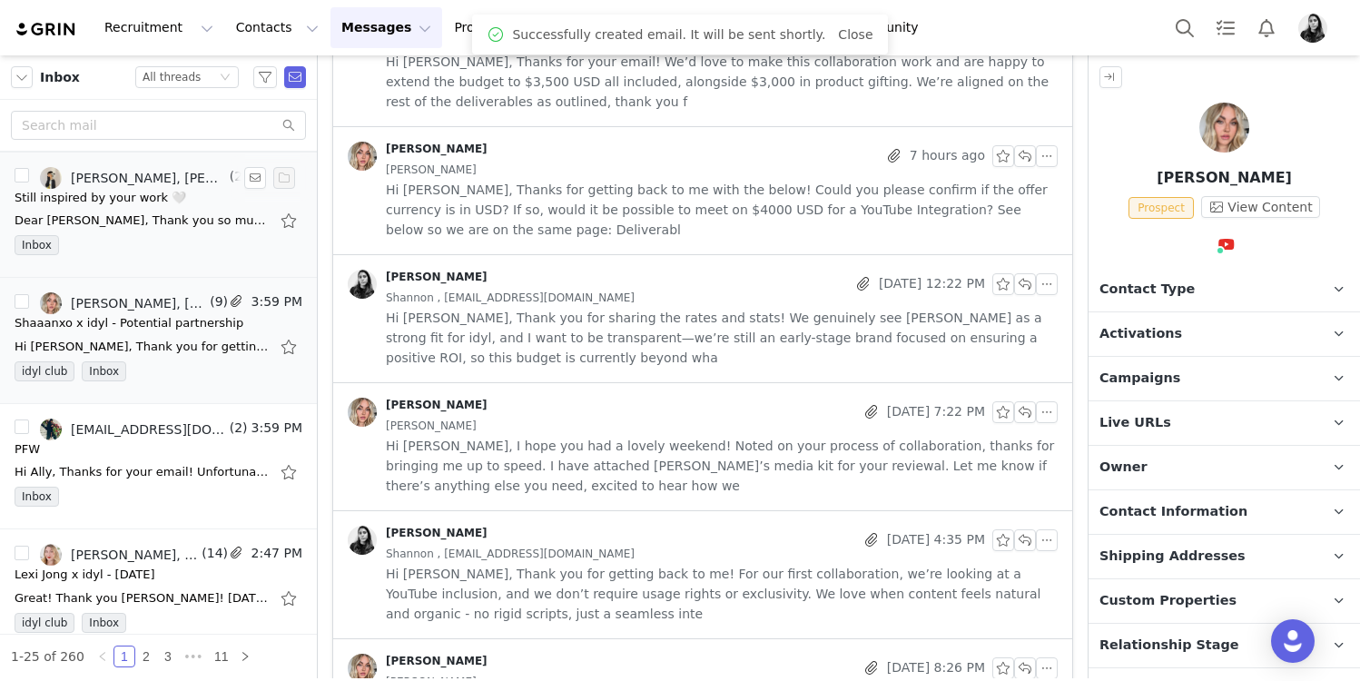
click at [195, 232] on div "Dear Ornella, Thank you so much for your kind message and for sharing idyl’s in…" at bounding box center [159, 220] width 288 height 29
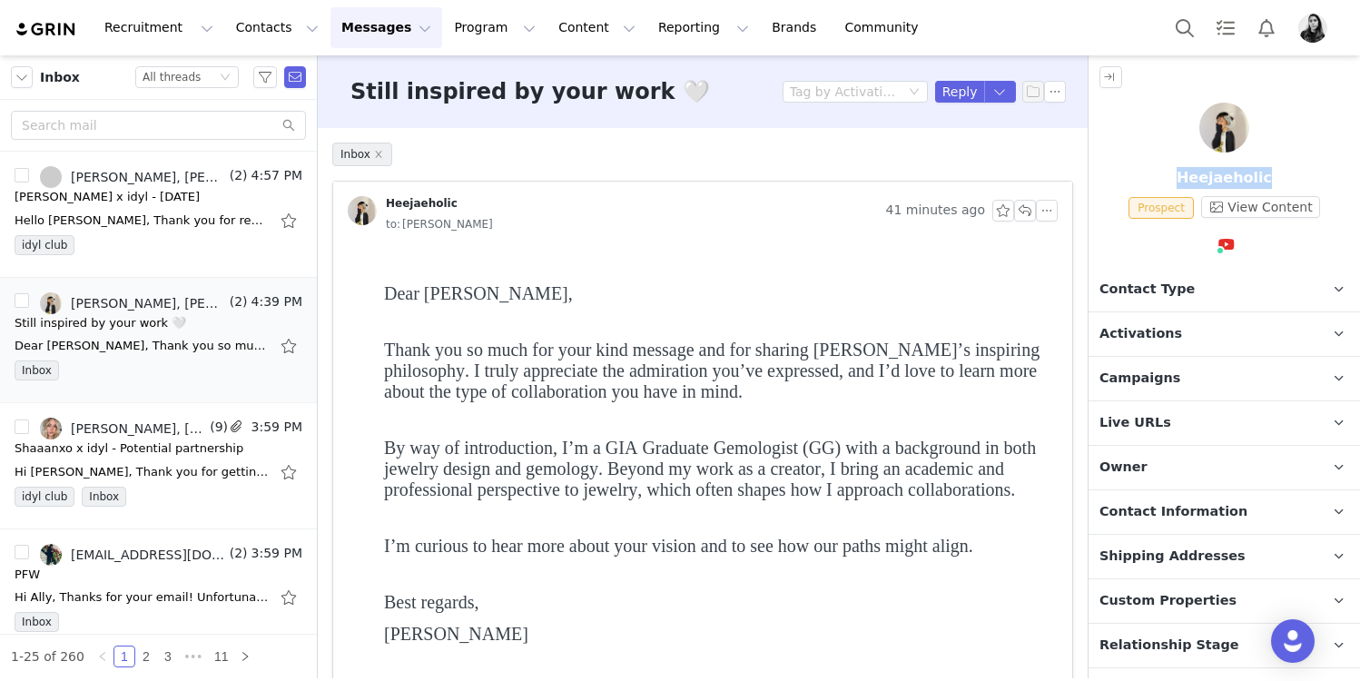
drag, startPoint x: 1250, startPoint y: 183, endPoint x: 1172, endPoint y: 183, distance: 78.1
click at [1172, 183] on p "Heejaeholic" at bounding box center [1224, 178] width 271 height 22
copy p "Heejaeholic"
click at [783, 377] on span "Thank you so much for your kind message and for sharing idyl’s inspiring philos…" at bounding box center [712, 371] width 656 height 62
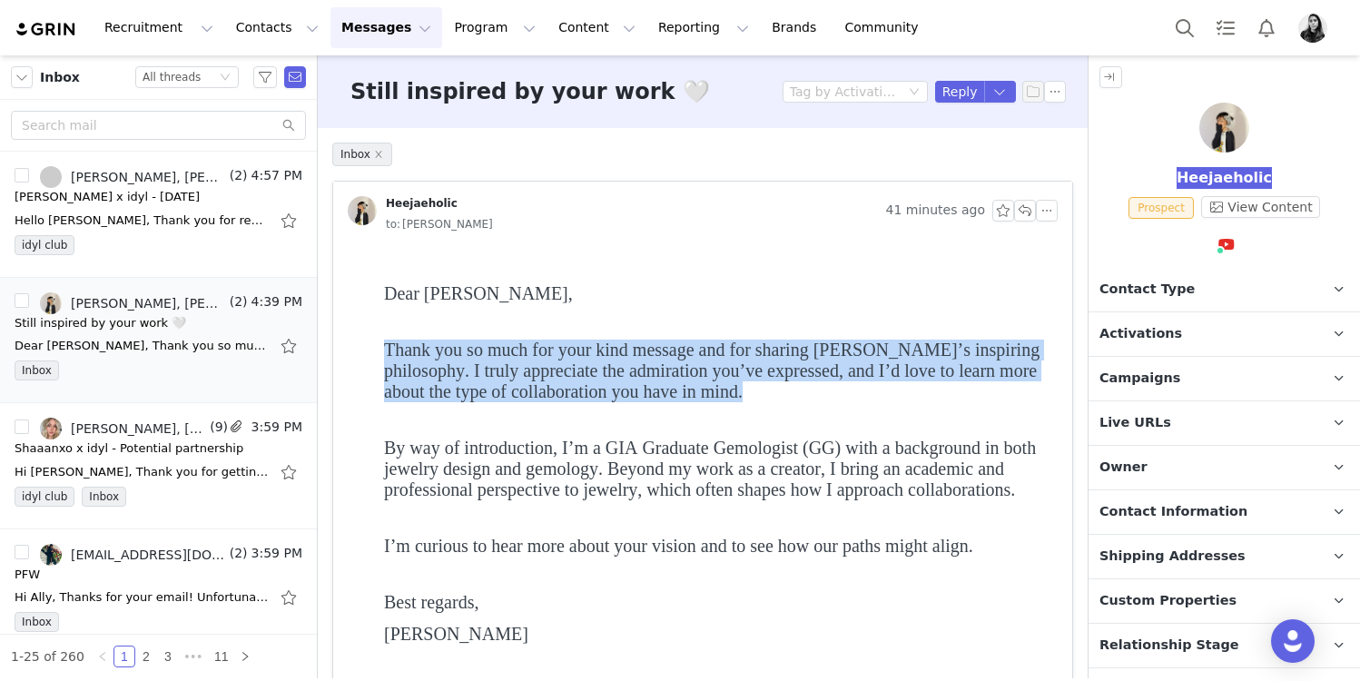
click at [783, 377] on span "Thank you so much for your kind message and for sharing idyl’s inspiring philos…" at bounding box center [712, 371] width 656 height 62
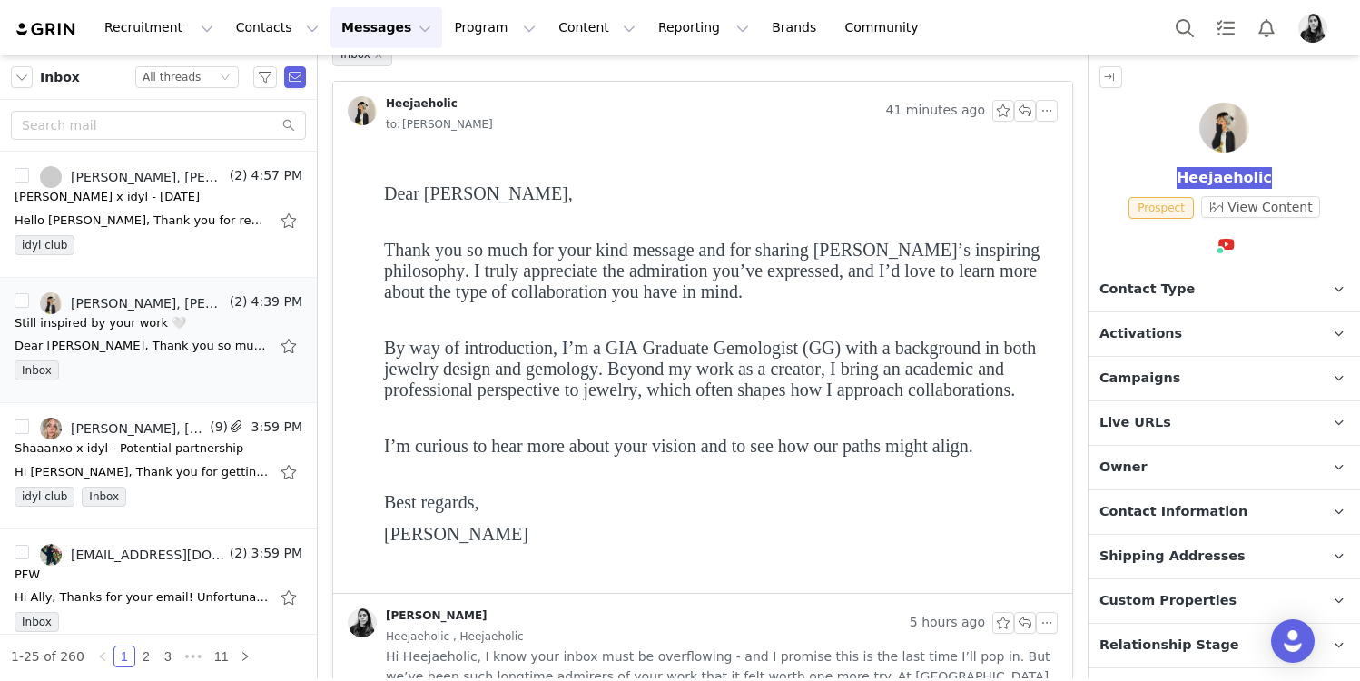
click at [680, 336] on body "Dear Ornella, Thank you so much for your kind message and for sharing idyl’s in…" at bounding box center [717, 370] width 666 height 429
click at [676, 350] on span "By way of introduction, I’m a GIA Graduate Gemologist (GG) with a background in…" at bounding box center [710, 369] width 652 height 62
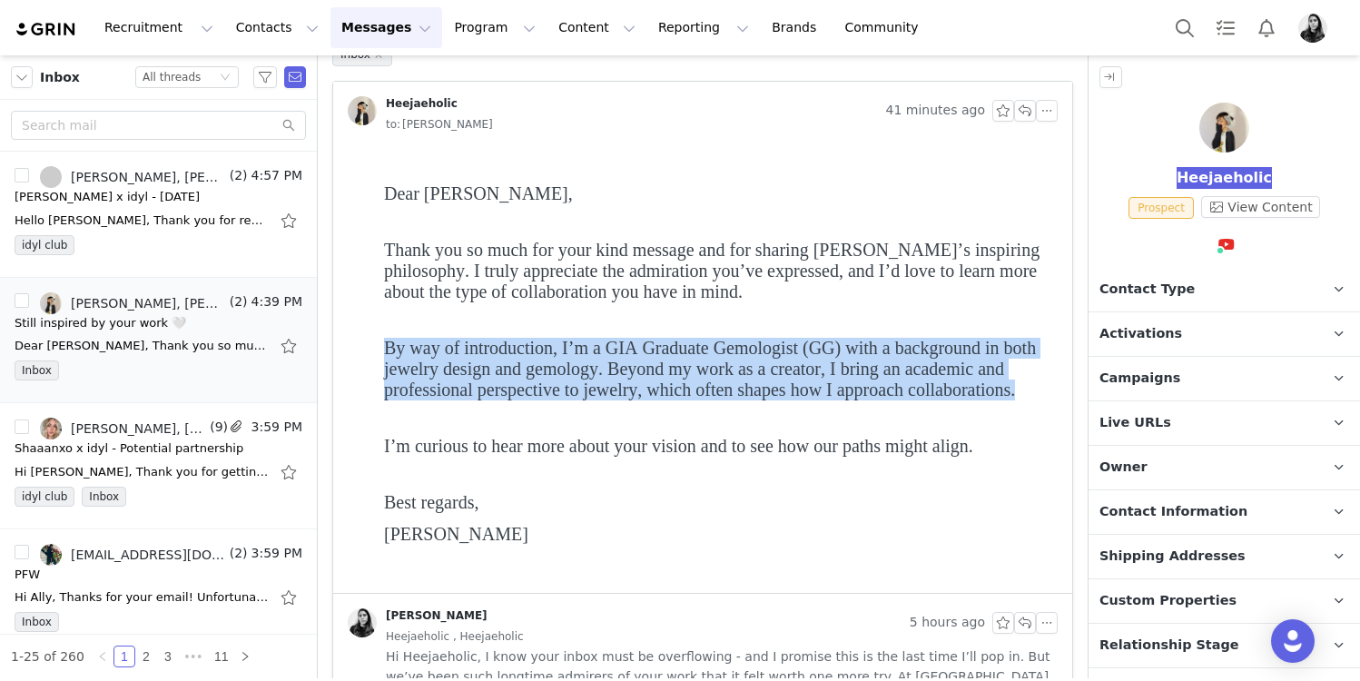
click at [676, 350] on span "By way of introduction, I’m a GIA Graduate Gemologist (GG) with a background in…" at bounding box center [710, 369] width 652 height 62
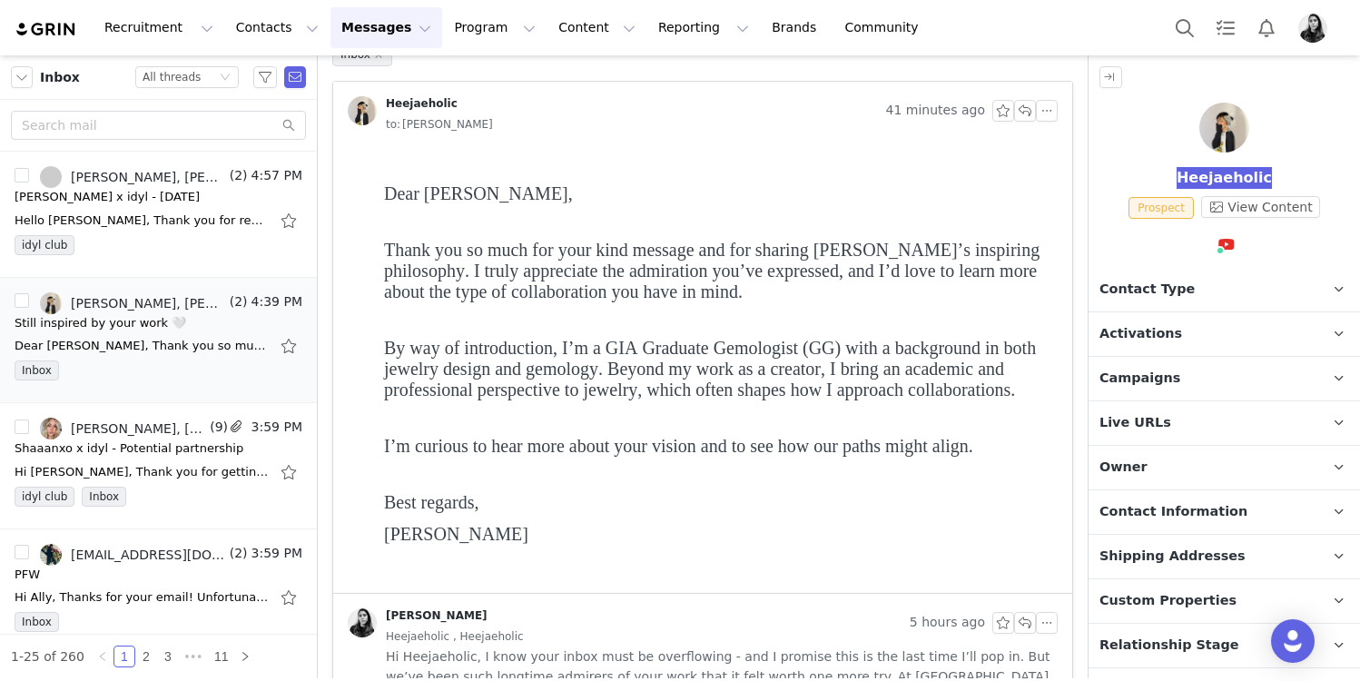
click at [666, 446] on span "I’m curious to hear more about your vision and to see how our paths might align." at bounding box center [678, 446] width 589 height 20
click at [430, 538] on span "Heejae Kang" at bounding box center [456, 534] width 144 height 20
click at [404, 538] on span "Heejae Kang" at bounding box center [456, 534] width 144 height 20
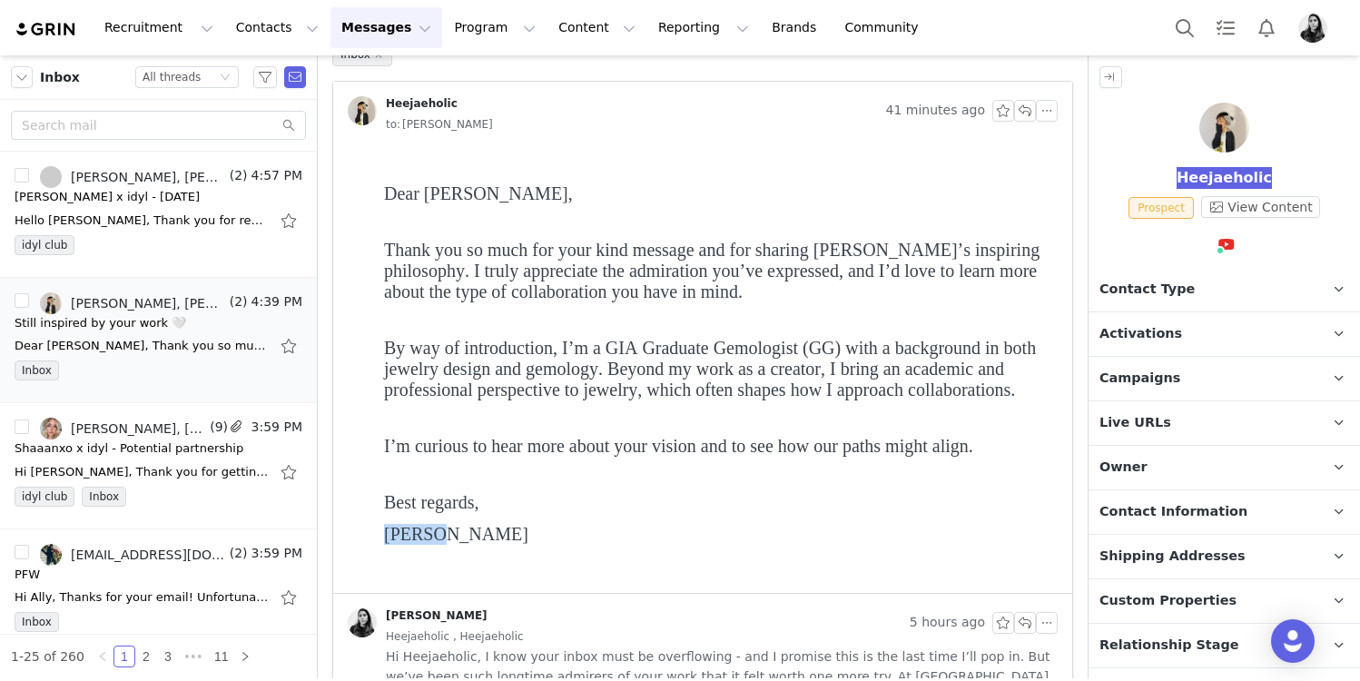
copy span "Heejae"
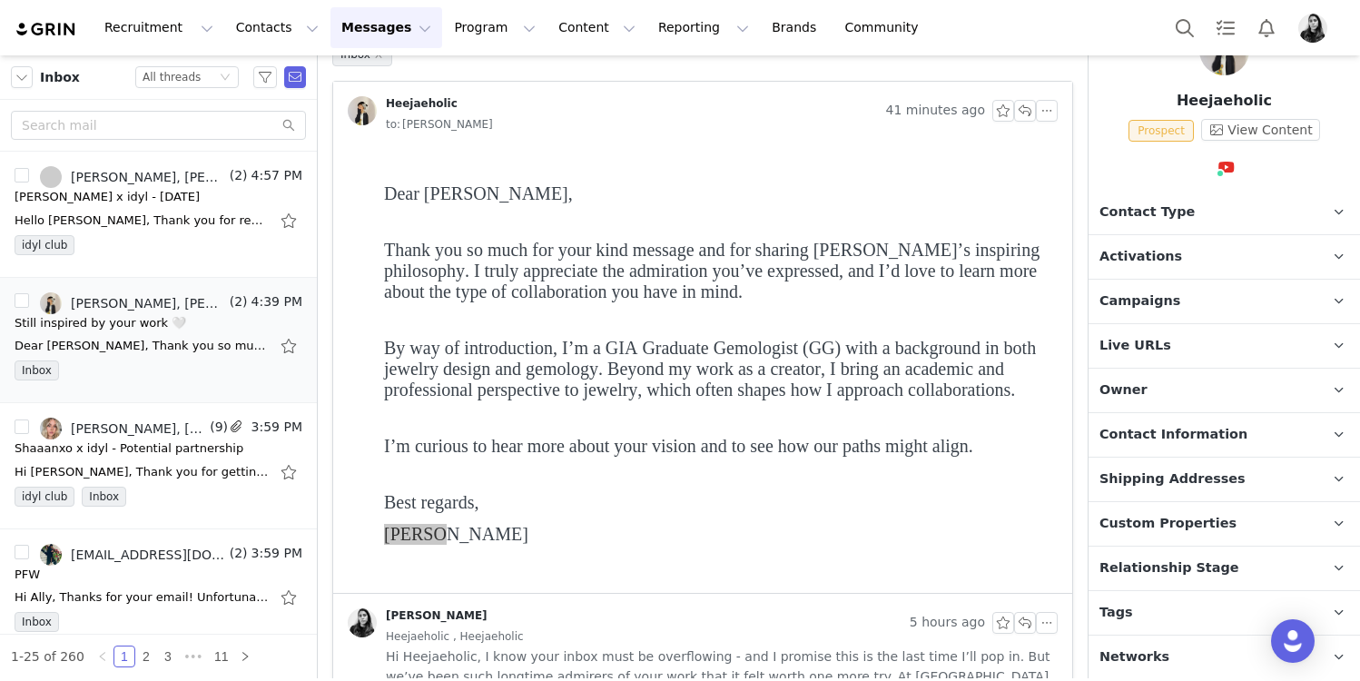
click at [1191, 428] on span "Contact Information" at bounding box center [1174, 435] width 148 height 20
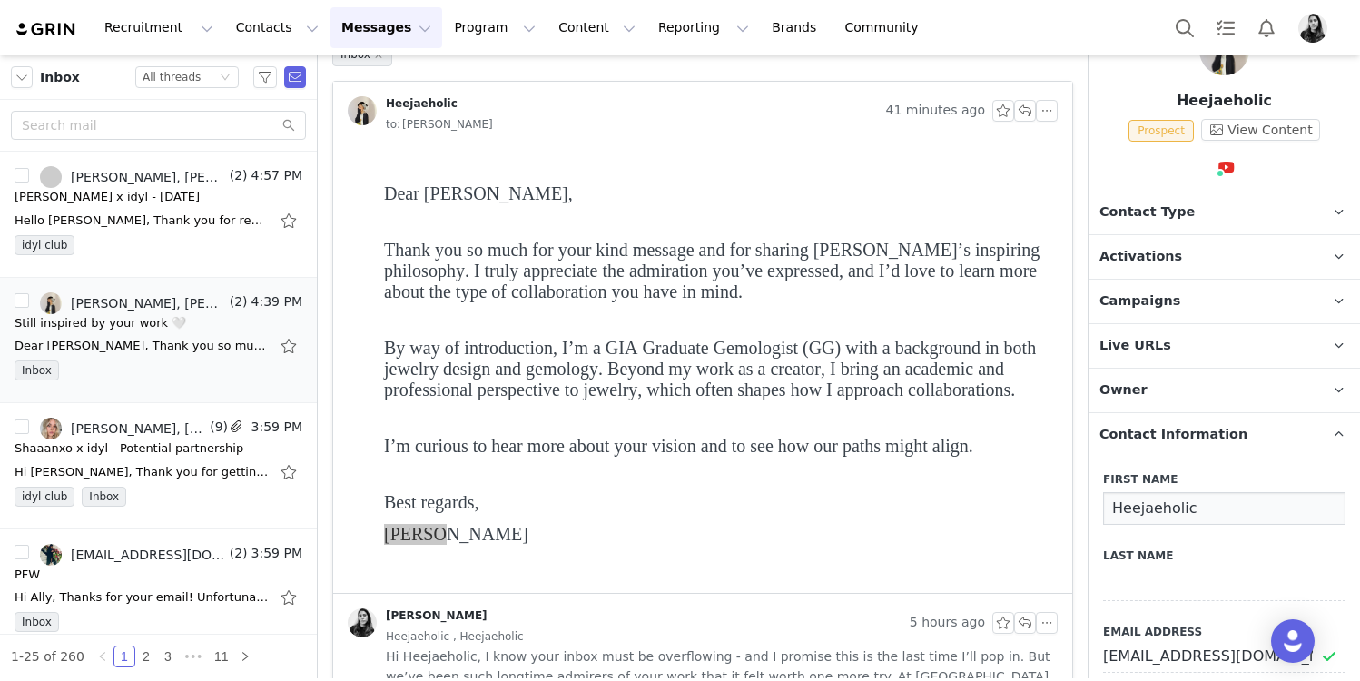
click at [1140, 522] on input "Heejaeholic" at bounding box center [1224, 508] width 242 height 33
paste input
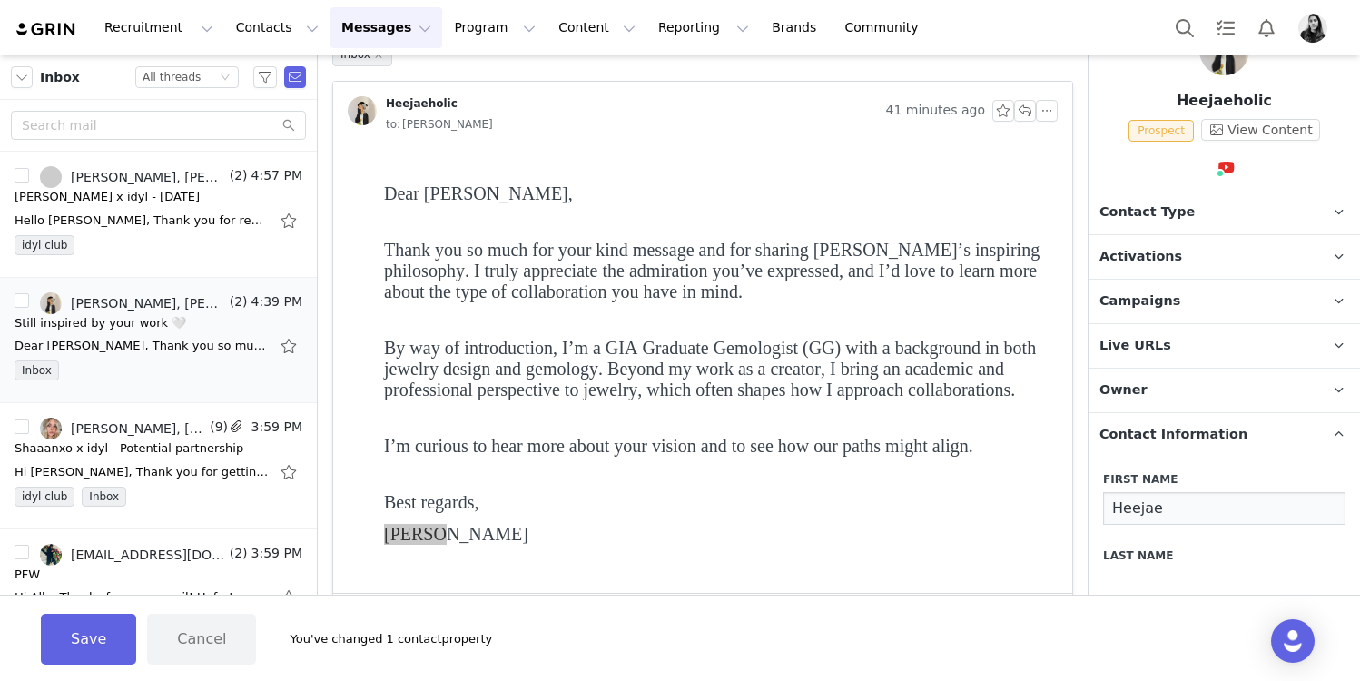
type input "Heejae"
click at [459, 540] on span "Heejae Kang" at bounding box center [456, 534] width 144 height 20
copy span "Kang"
click at [1166, 568] on input at bounding box center [1224, 584] width 242 height 33
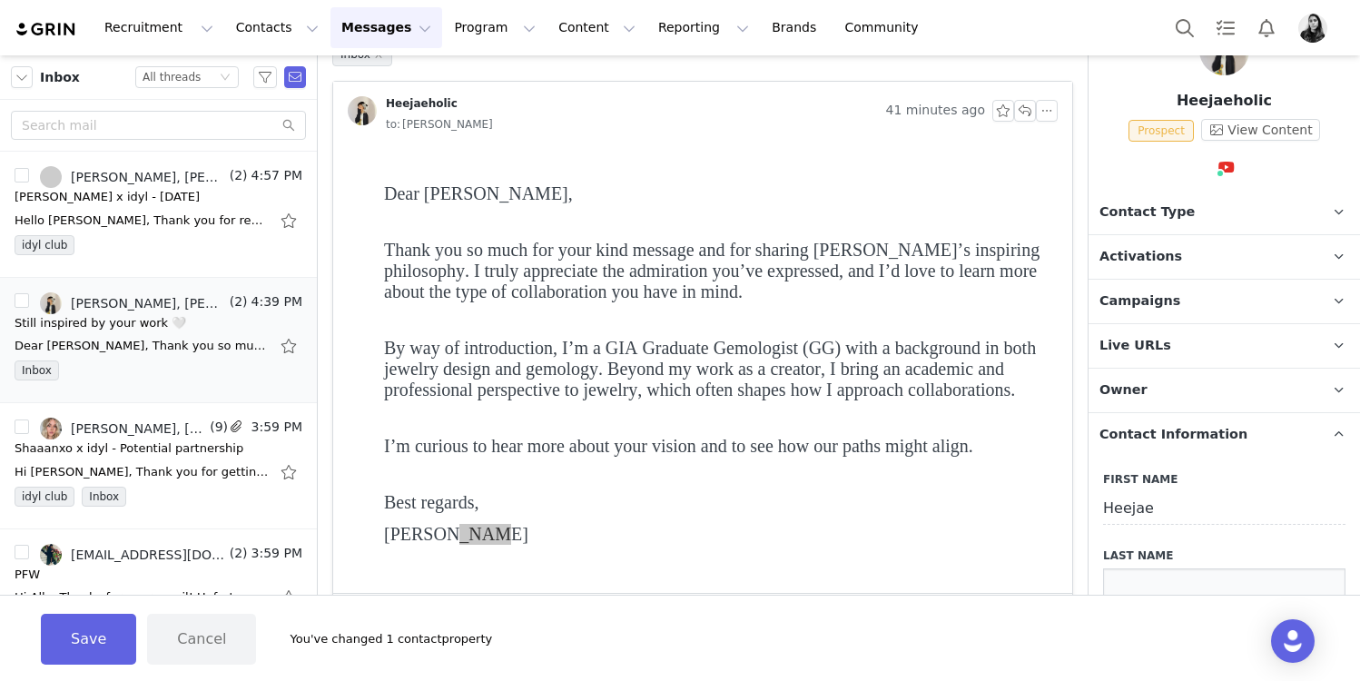
paste input "Kang"
type input "Kang"
click at [75, 633] on button "Save" at bounding box center [88, 639] width 95 height 51
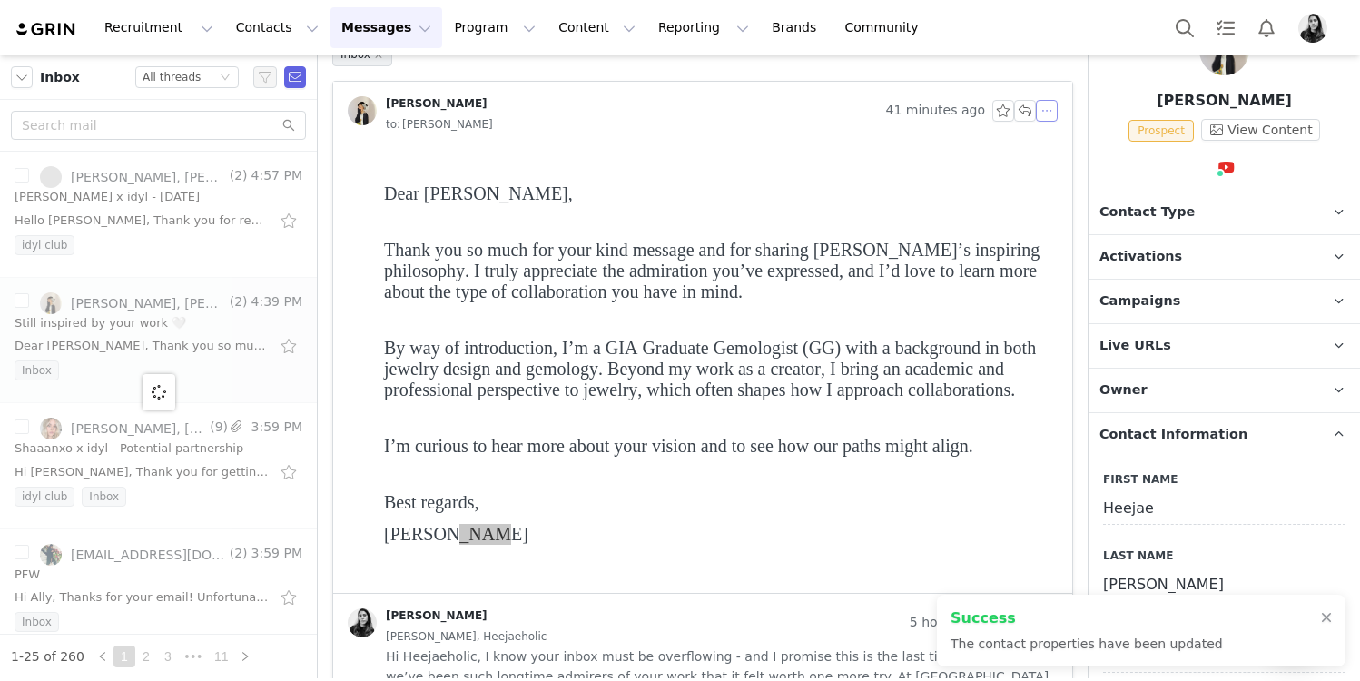
click at [1051, 113] on button "button" at bounding box center [1047, 111] width 22 height 22
click at [1051, 146] on li "Reply All" at bounding box center [1074, 143] width 77 height 29
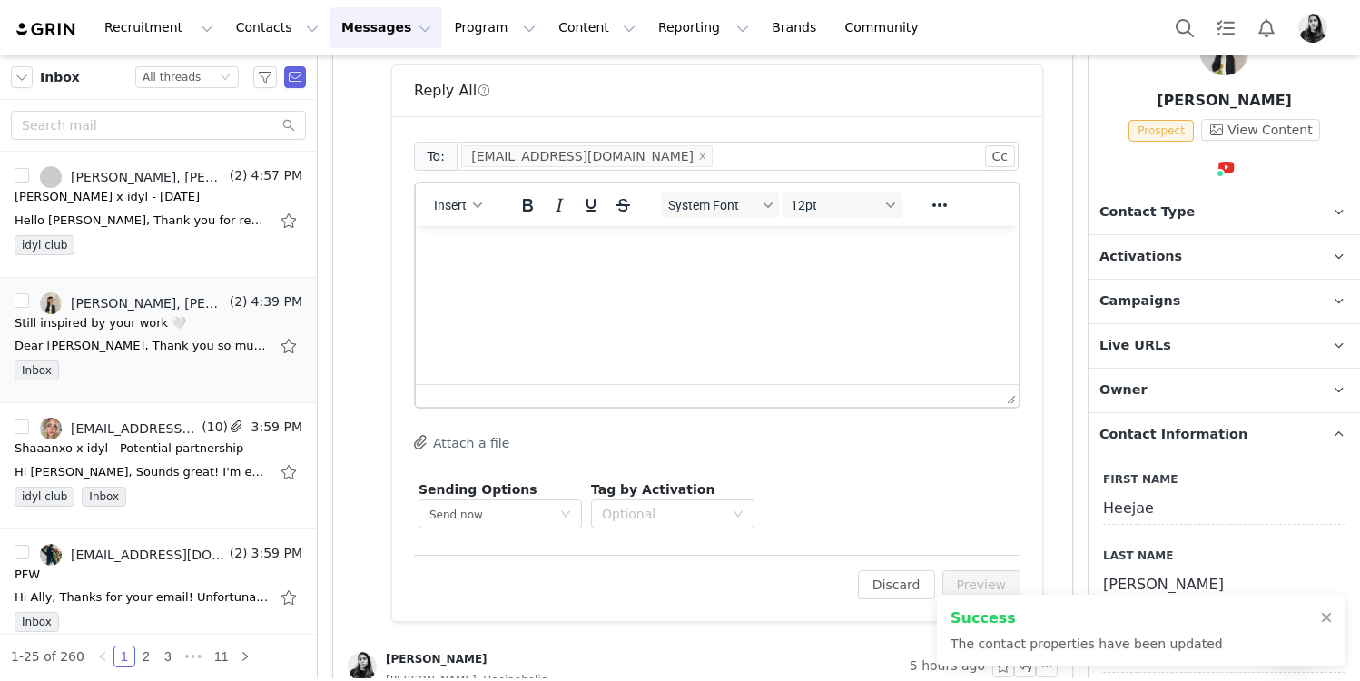
scroll to position [657, 0]
drag, startPoint x: 476, startPoint y: 221, endPoint x: 64, endPoint y: 0, distance: 467.6
click at [476, 221] on div "Insert System Font 12pt To open the popup, press Shift+Enter To open the popup,…" at bounding box center [717, 203] width 603 height 43
click at [476, 211] on button "Insert" at bounding box center [458, 203] width 63 height 25
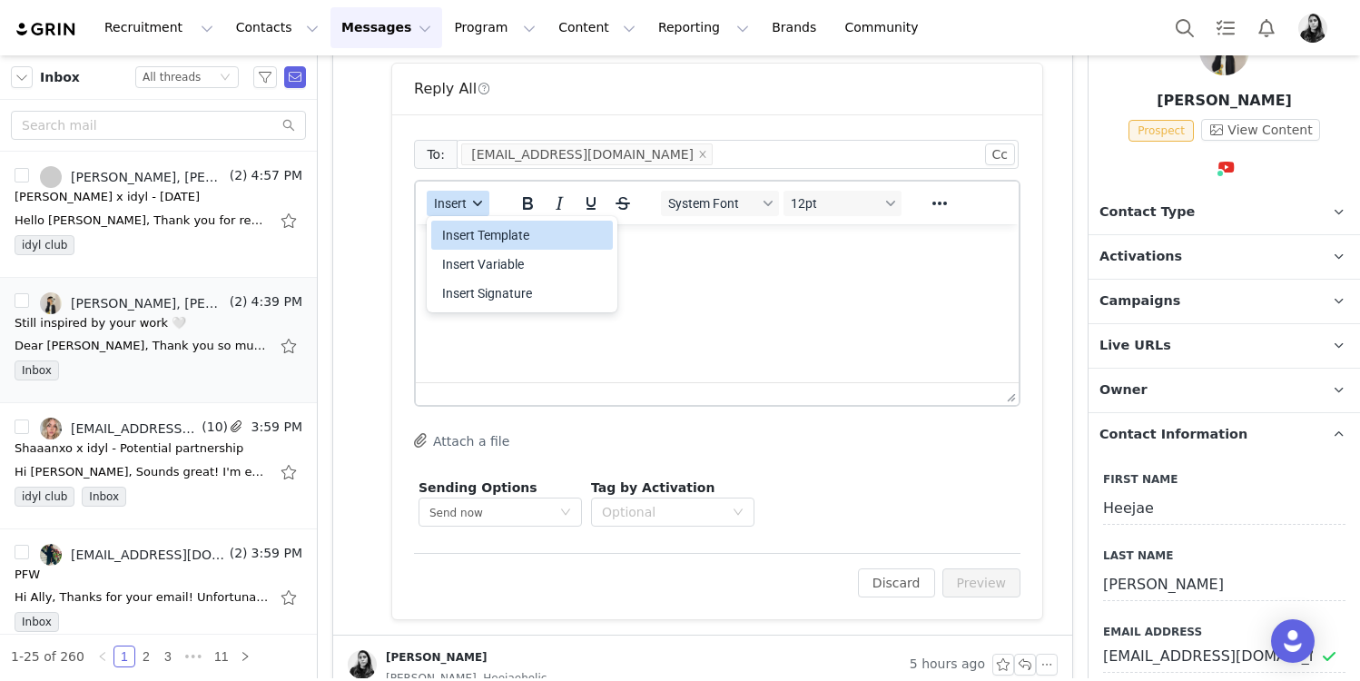
click at [476, 221] on div "Insert Template Insert Variable Insert Signature" at bounding box center [522, 264] width 182 height 94
click at [469, 237] on div "Insert Template" at bounding box center [523, 235] width 163 height 22
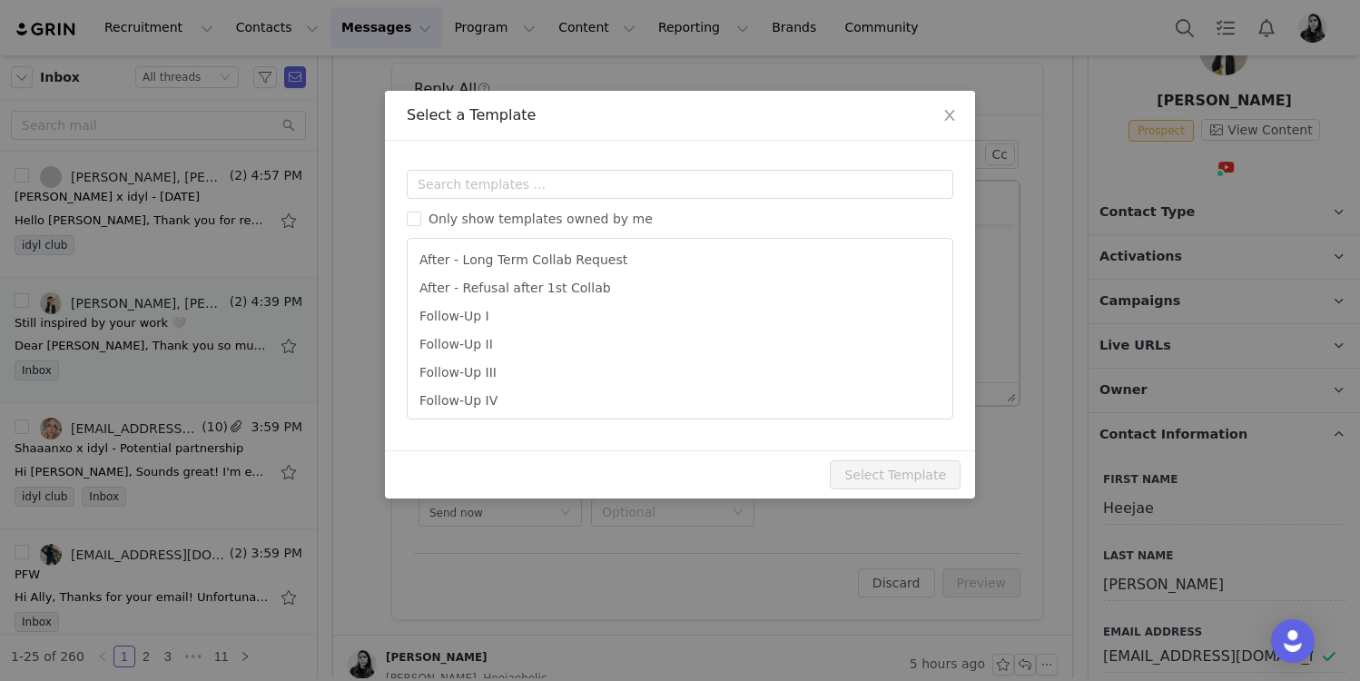
scroll to position [0, 0]
click at [472, 202] on div "Only show templates owned by me After - Long Term Collab Request After - Refusa…" at bounding box center [680, 295] width 547 height 250
click at [472, 188] on input "text" at bounding box center [680, 184] width 547 height 29
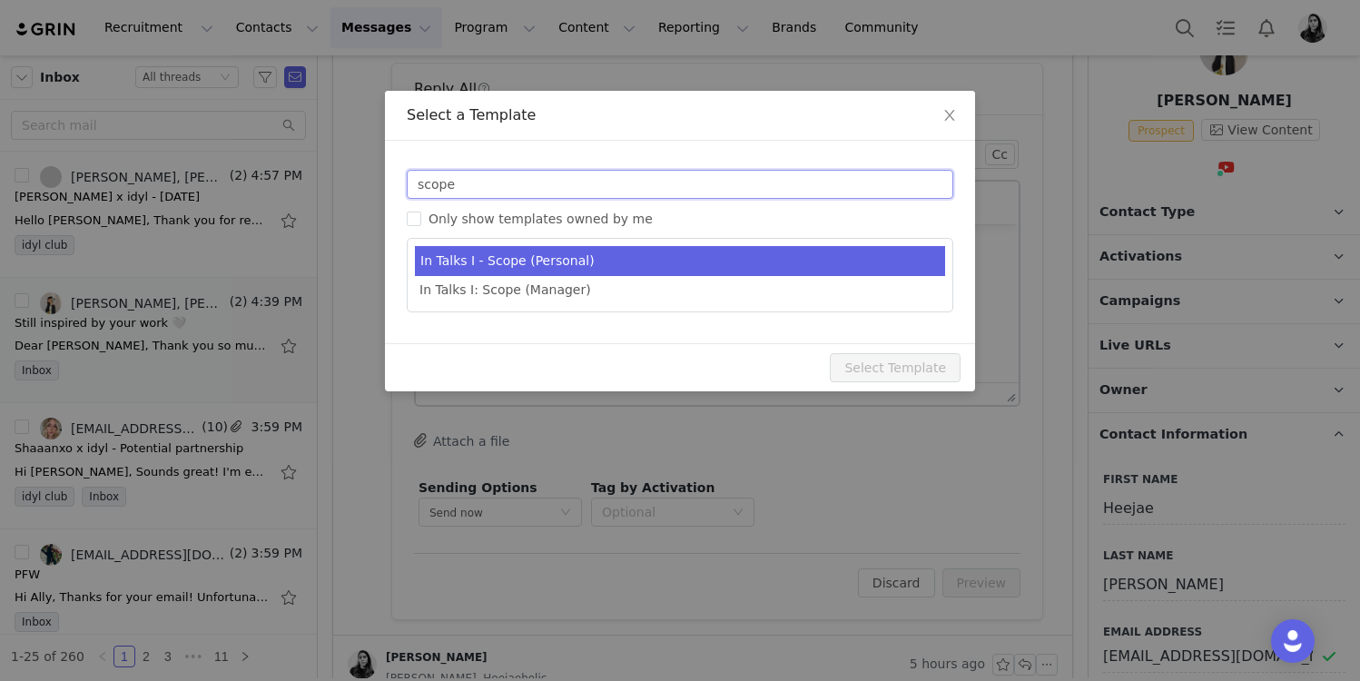
type input "scope"
type input "[youtube_username] x idyl - Potential Partnership"
click at [510, 264] on li "In Talks I - Scope (Personal)" at bounding box center [680, 261] width 530 height 30
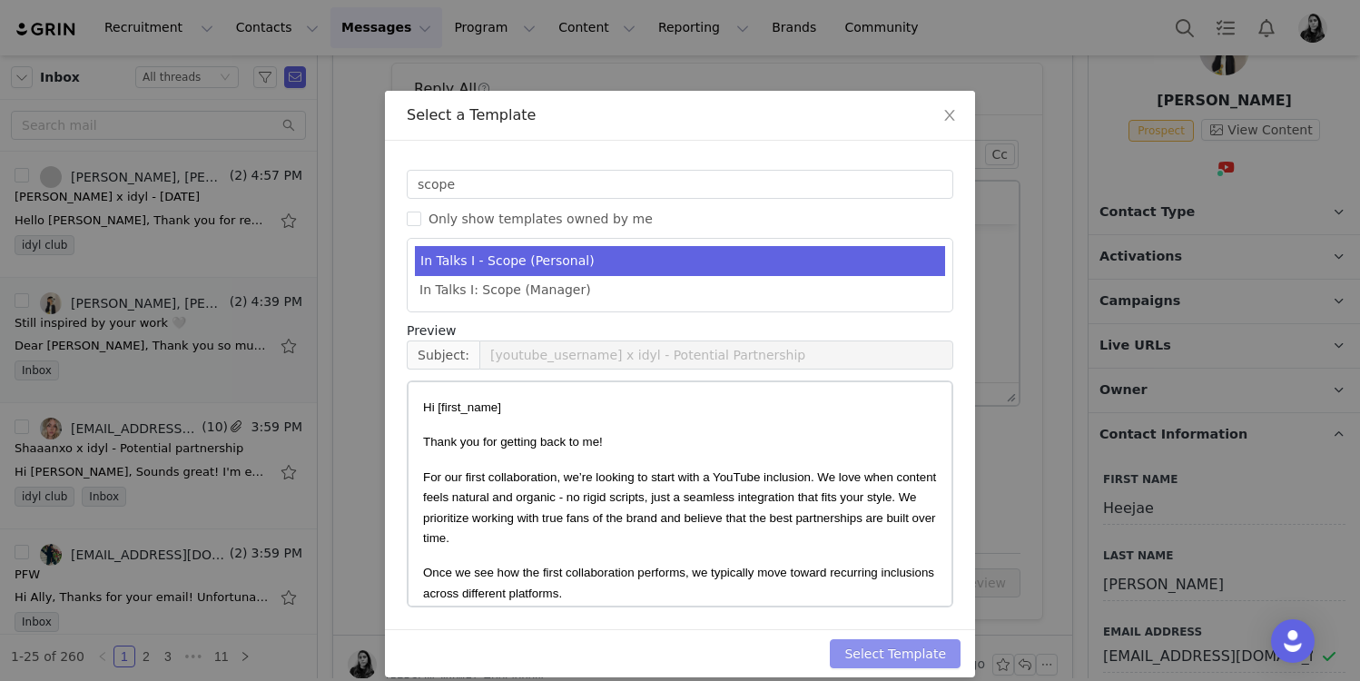
click at [898, 650] on button "Select Template" at bounding box center [895, 653] width 131 height 29
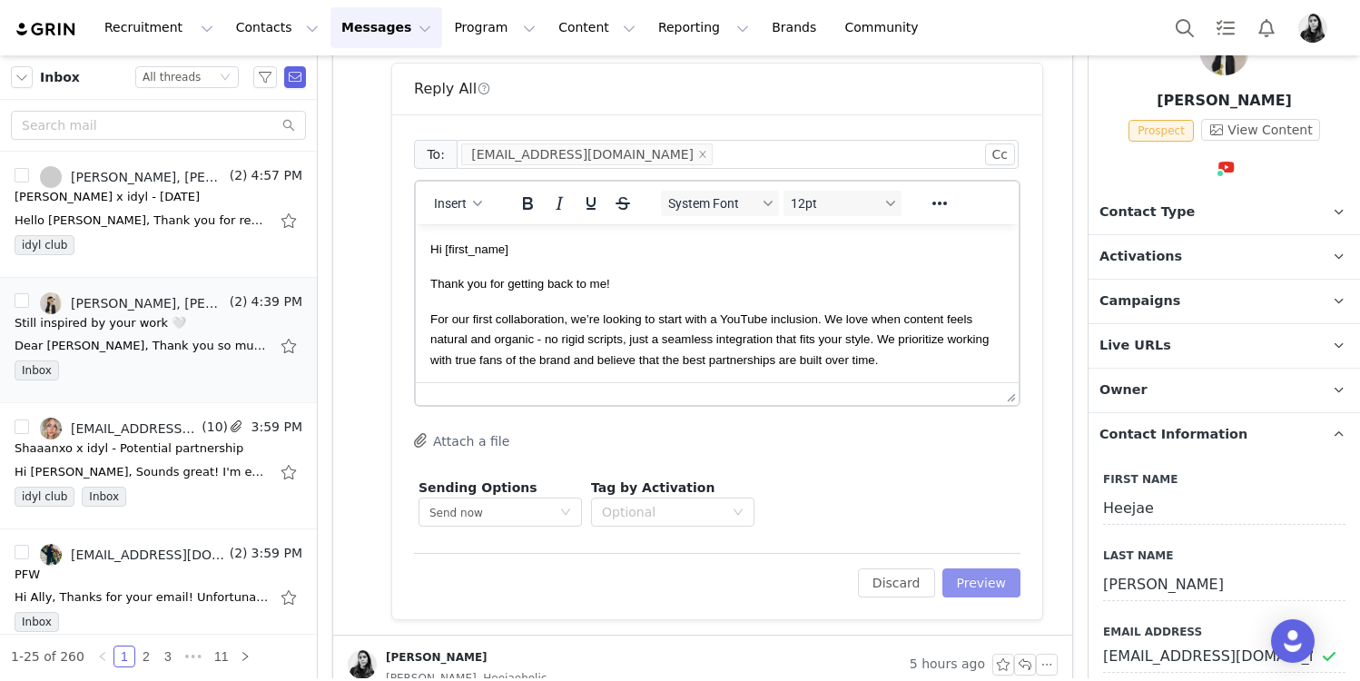
click at [978, 583] on button "Preview" at bounding box center [982, 582] width 79 height 29
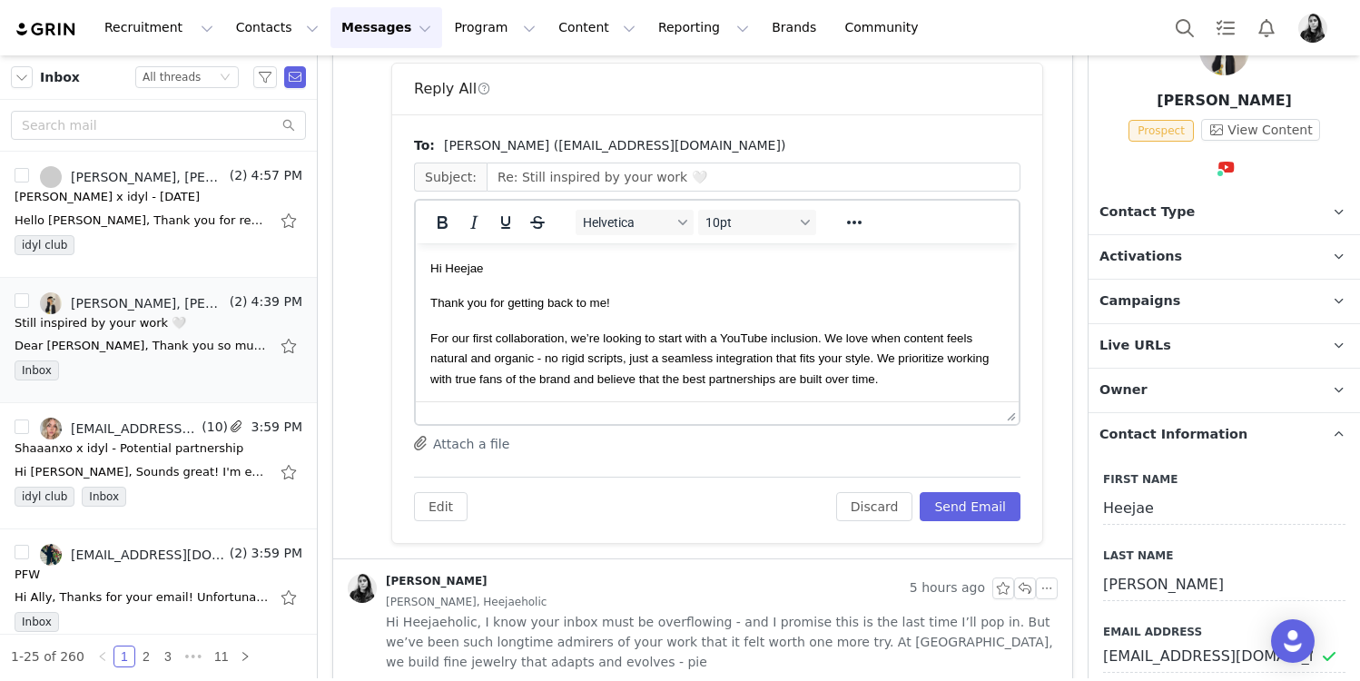
click at [501, 269] on p "Hi Heejae" at bounding box center [717, 268] width 574 height 20
click at [626, 301] on p "Thank you for getting back to me!" at bounding box center [717, 302] width 574 height 20
drag, startPoint x: 859, startPoint y: 307, endPoint x: 789, endPoint y: 308, distance: 69.9
click at [789, 308] on p "Thank you for getting back to me! It's a pleasure to hear from you, and I didn't" at bounding box center [717, 302] width 574 height 20
click at [610, 305] on span "Thank you for getting back to me! It's a pleasure to hear from you." at bounding box center [606, 303] width 353 height 14
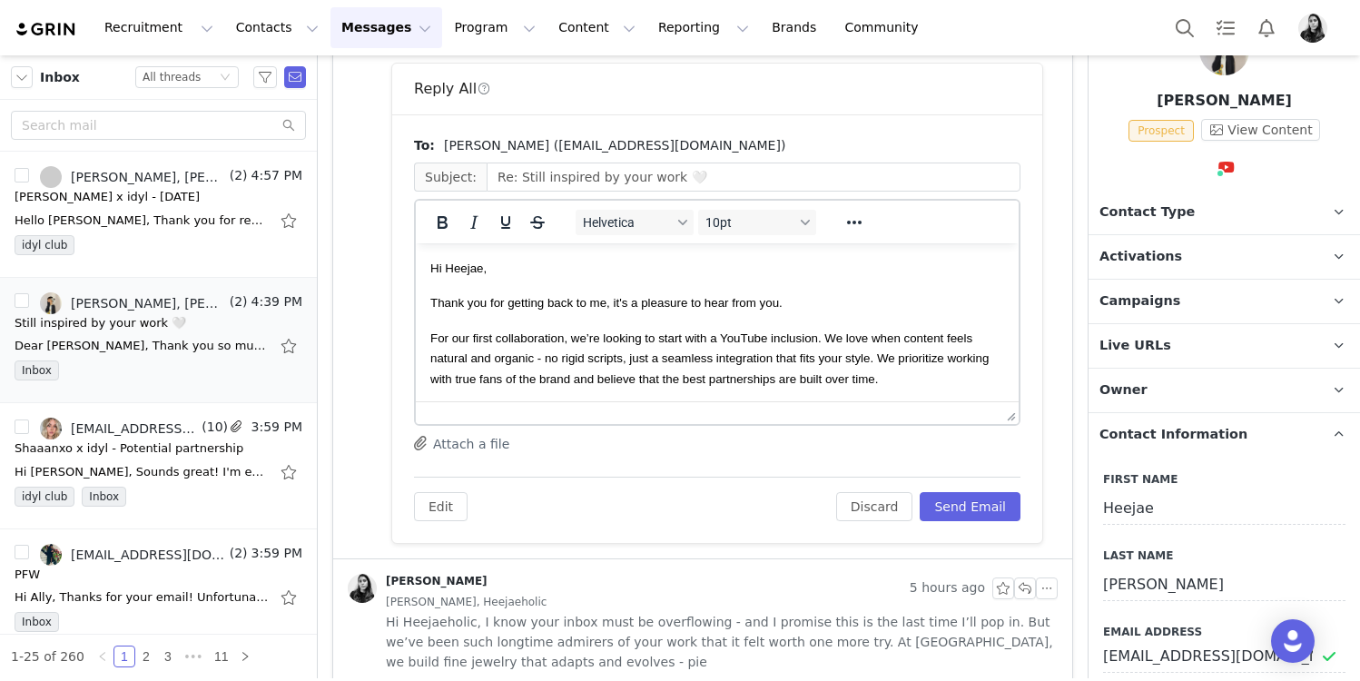
click at [806, 312] on p "Thank you for getting back to me, it's a pleasure to hear from you." at bounding box center [717, 302] width 574 height 20
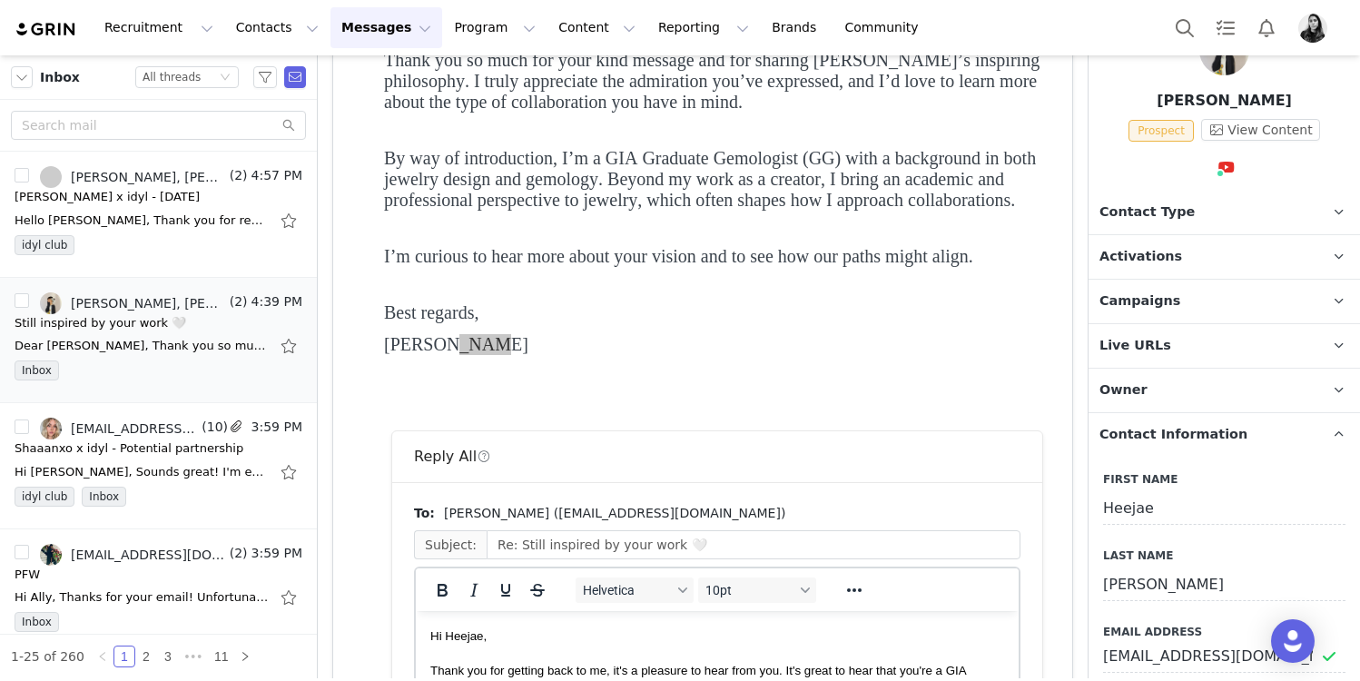
scroll to position [351, 0]
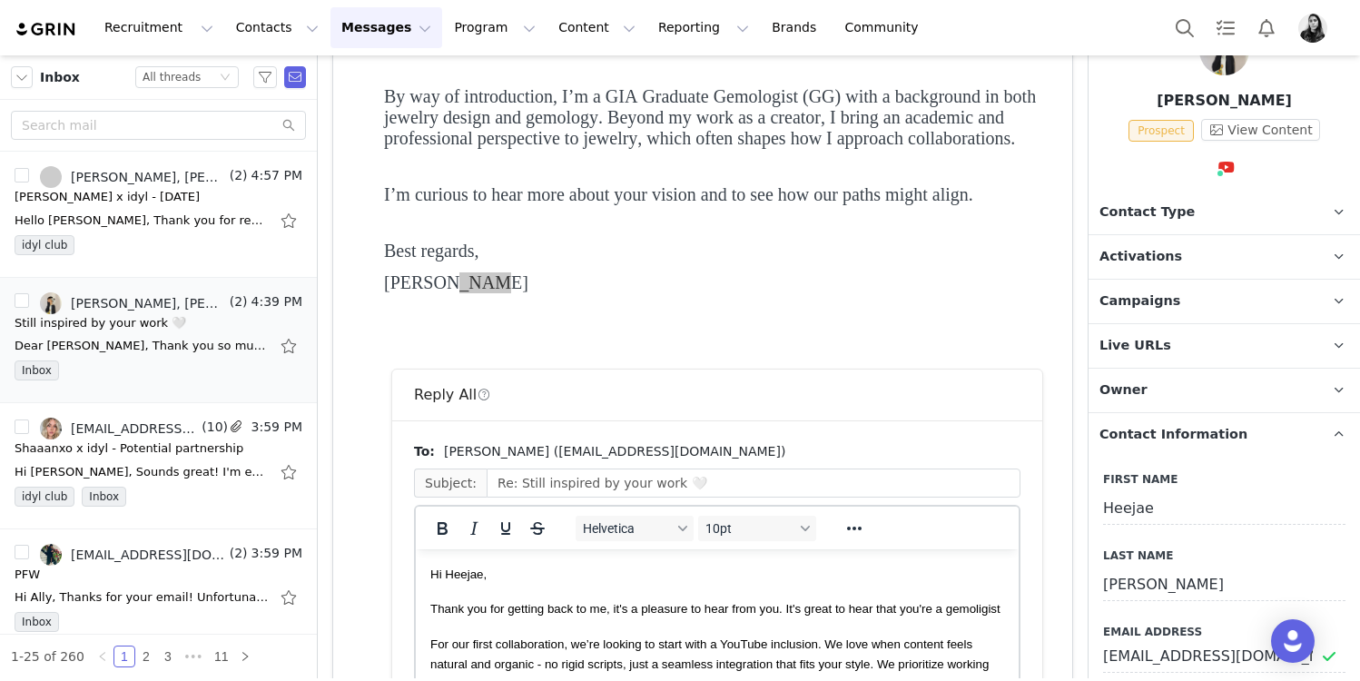
click at [972, 614] on span "Thank you for getting back to me, it's a pleasure to hear from you. It's great …" at bounding box center [715, 609] width 570 height 14
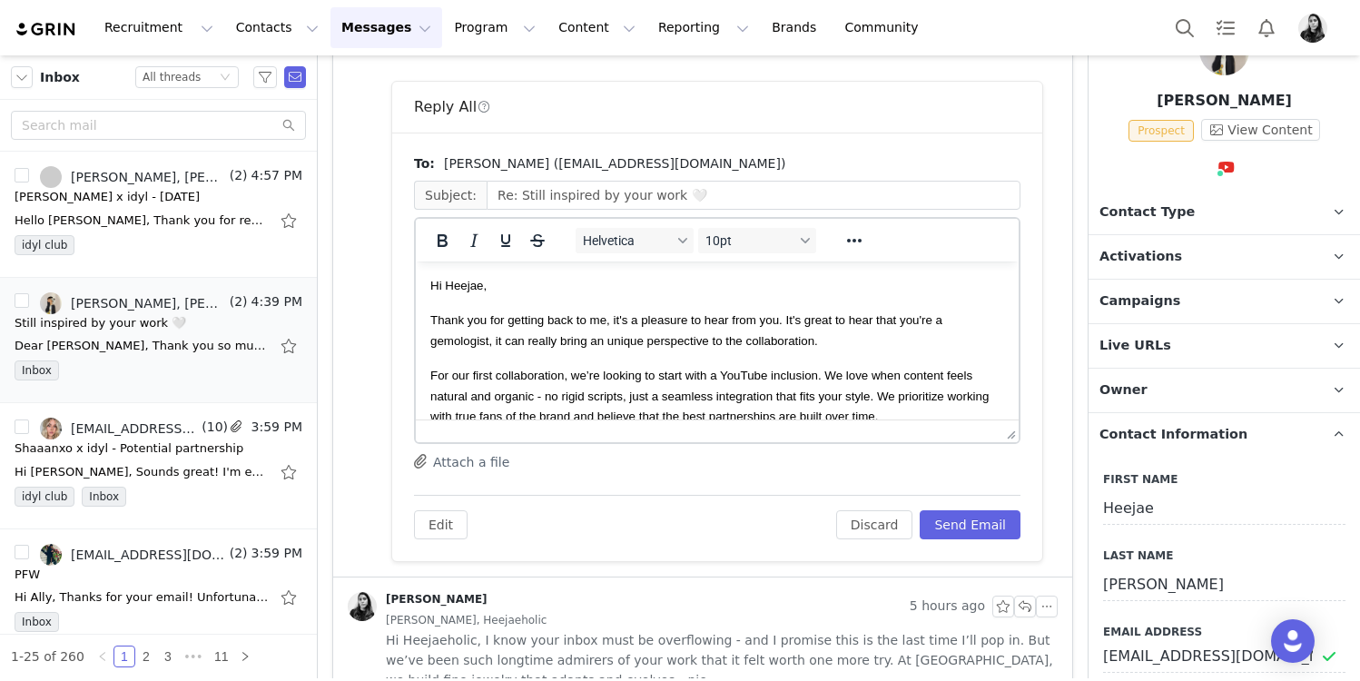
scroll to position [642, 0]
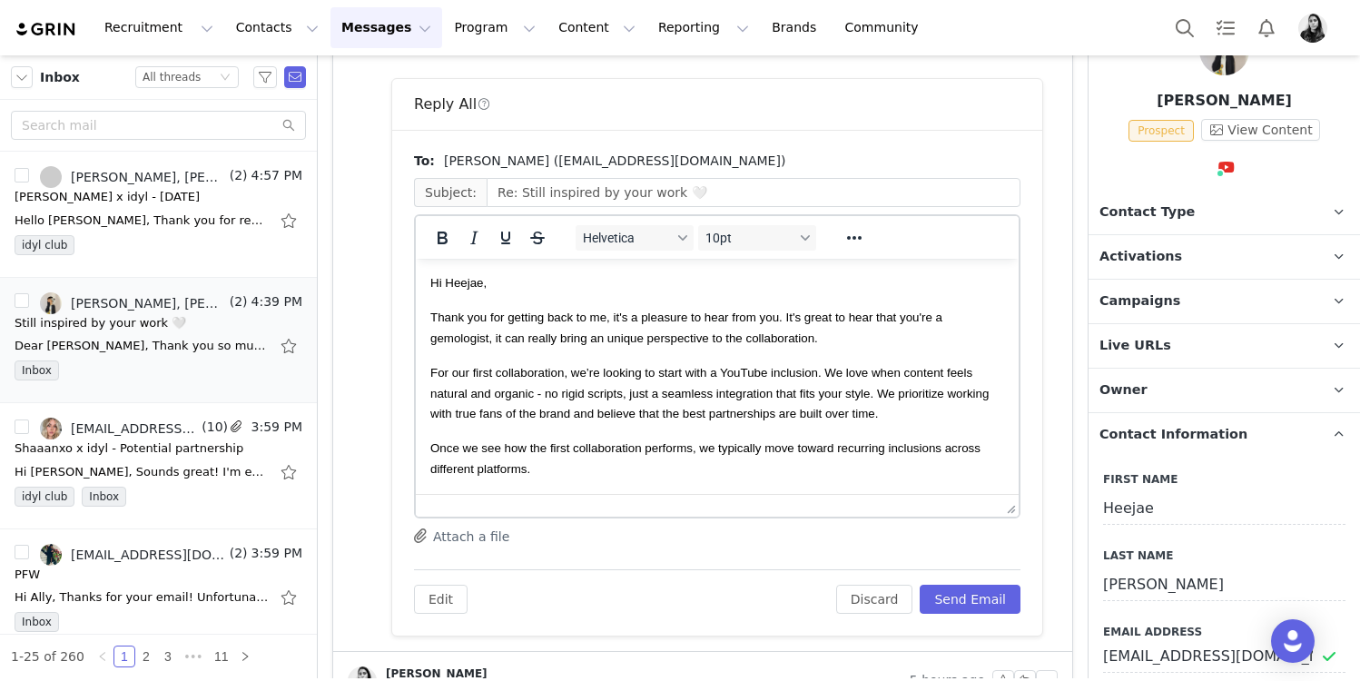
drag, startPoint x: 1012, startPoint y: 430, endPoint x: 992, endPoint y: 683, distance: 253.2
click at [992, 680] on html "Recruitment Recruitment Creator Search Curated Lists Landing Pages Web Extensio…" at bounding box center [680, 340] width 1360 height 681
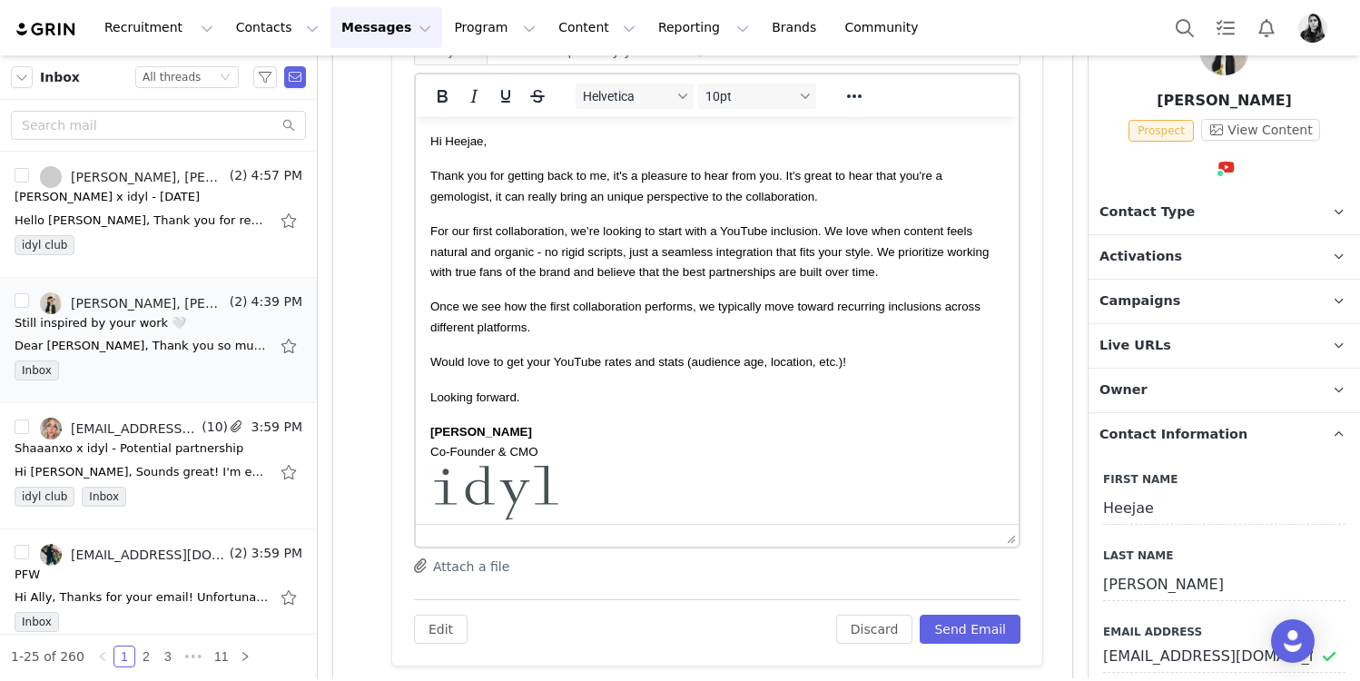
scroll to position [0, 0]
click at [940, 628] on button "Send Email" at bounding box center [970, 629] width 101 height 29
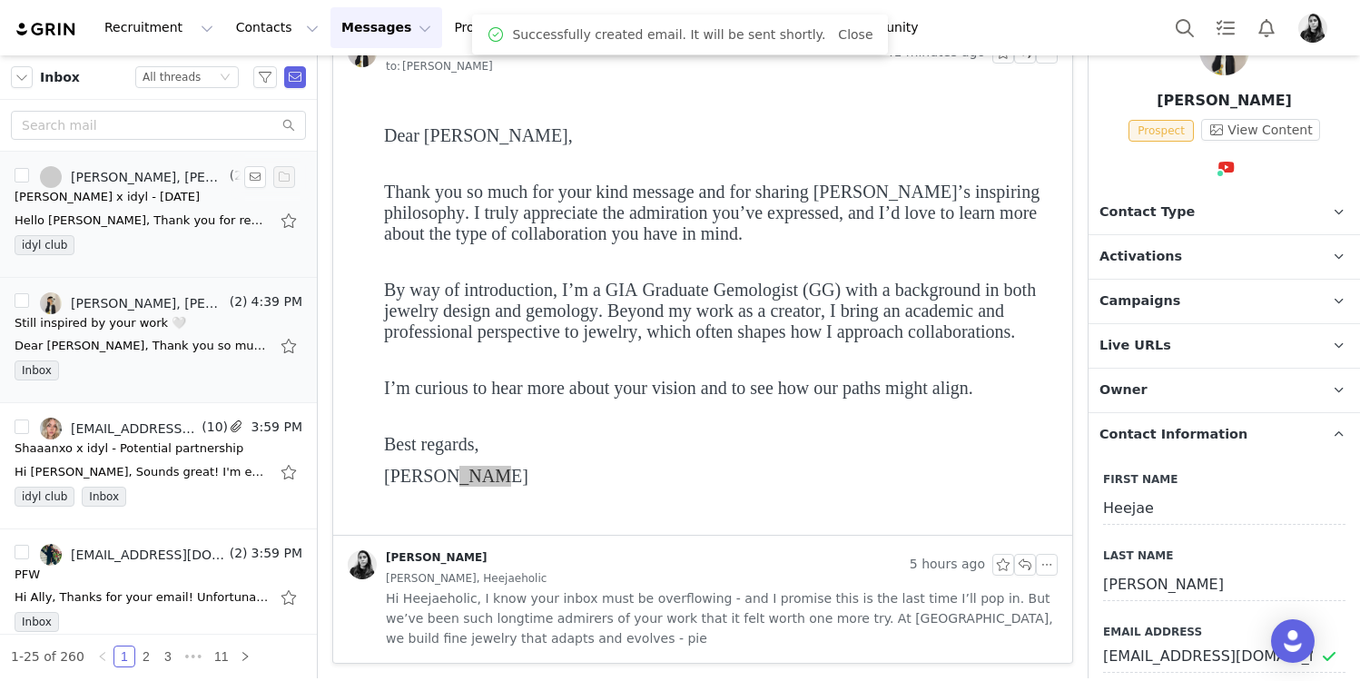
click at [129, 208] on div "Hello Ornella, Thank you for reaching out to me again, I hope you are doing gre…" at bounding box center [159, 220] width 288 height 29
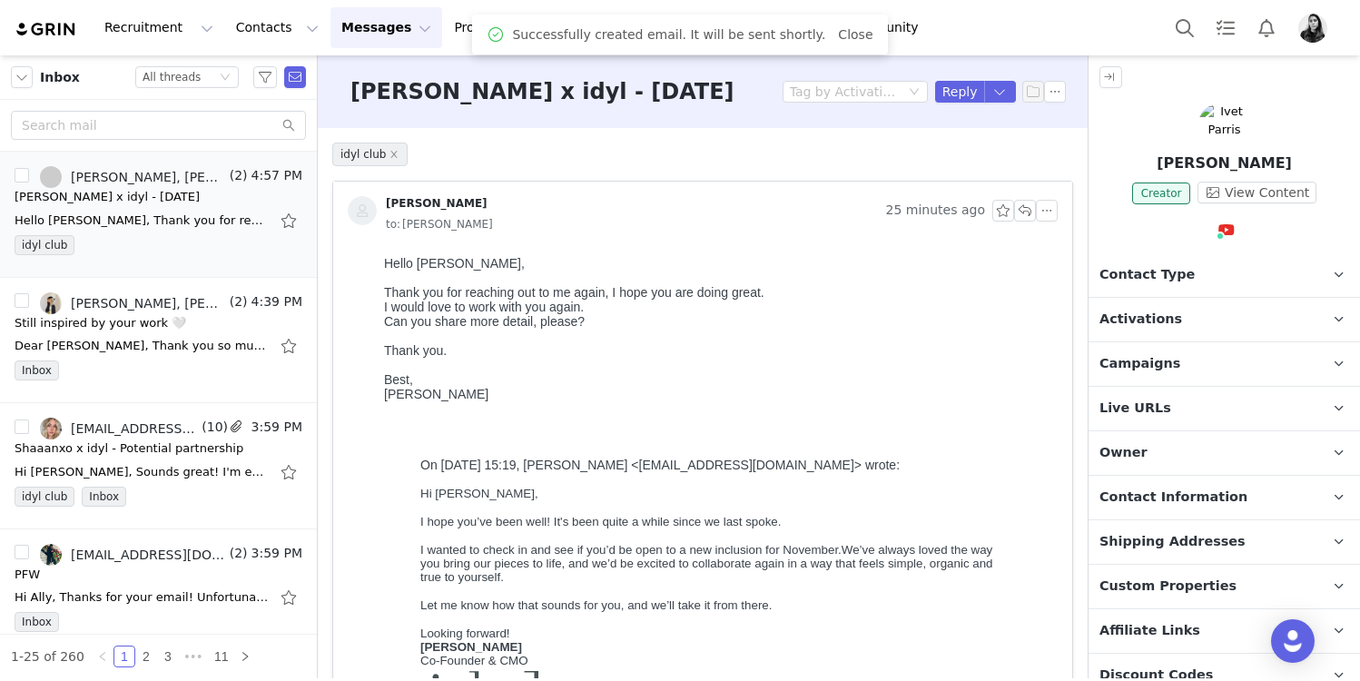
scroll to position [0, 0]
click at [1047, 216] on button "button" at bounding box center [1047, 211] width 22 height 22
click at [1050, 235] on li "Reply All" at bounding box center [1074, 243] width 77 height 29
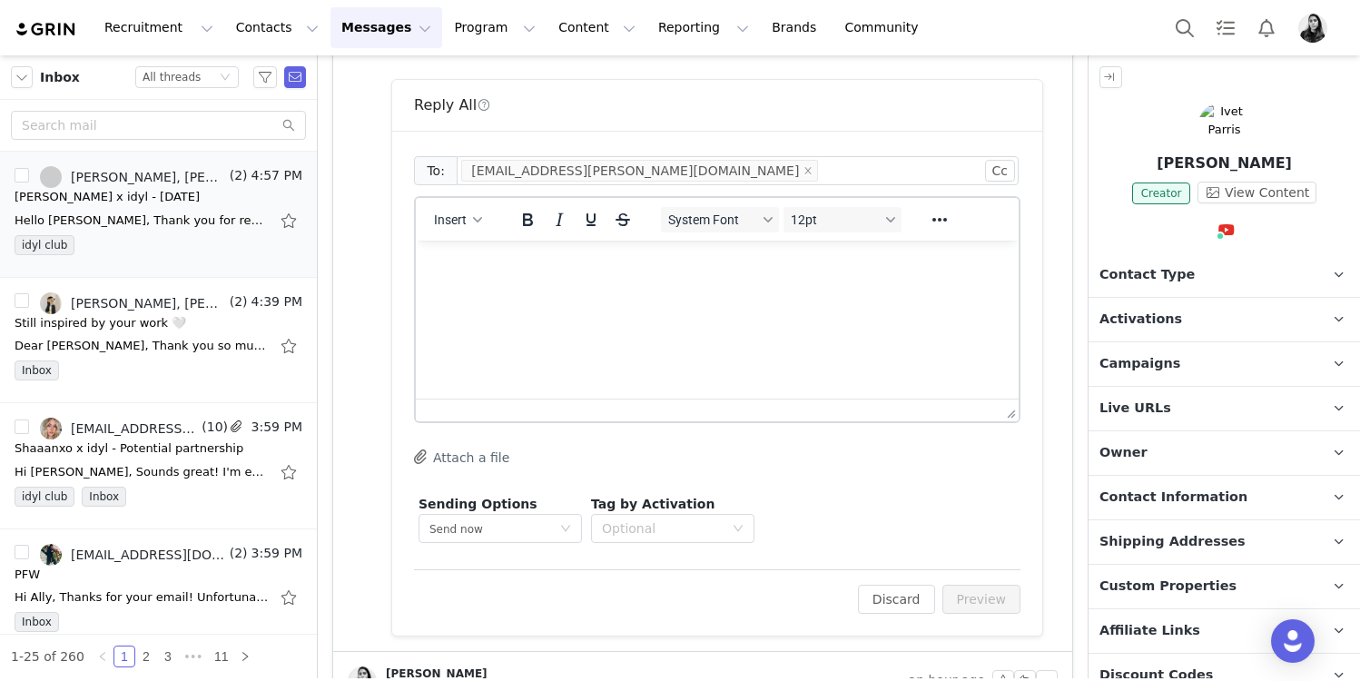
scroll to position [787, 0]
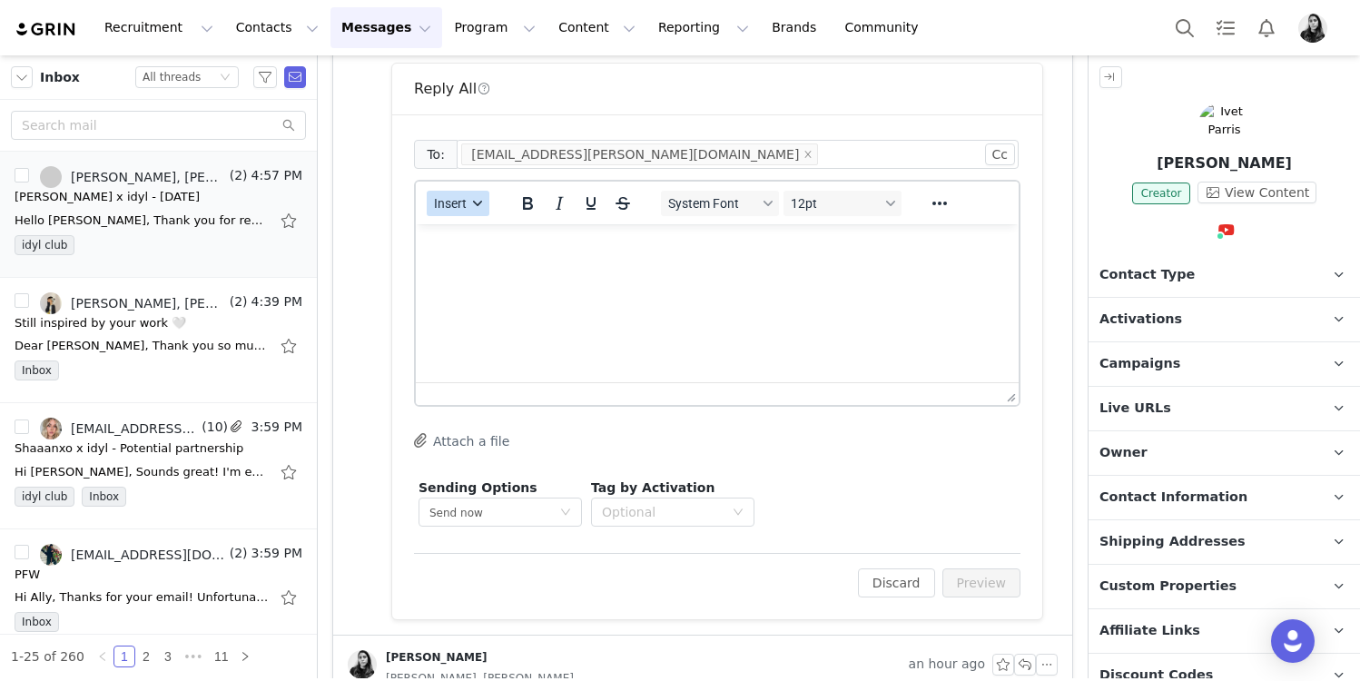
click at [465, 207] on span "Insert" at bounding box center [450, 203] width 33 height 15
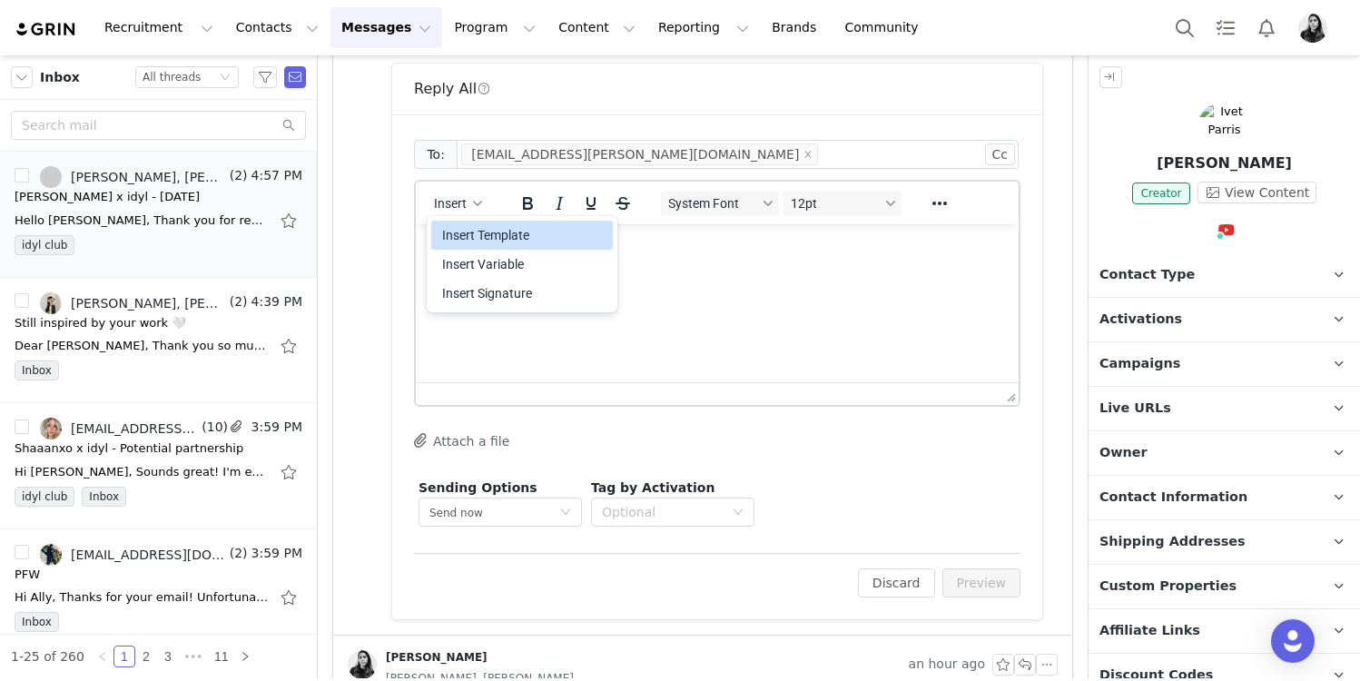
click at [465, 227] on div "Insert Template" at bounding box center [523, 235] width 163 height 22
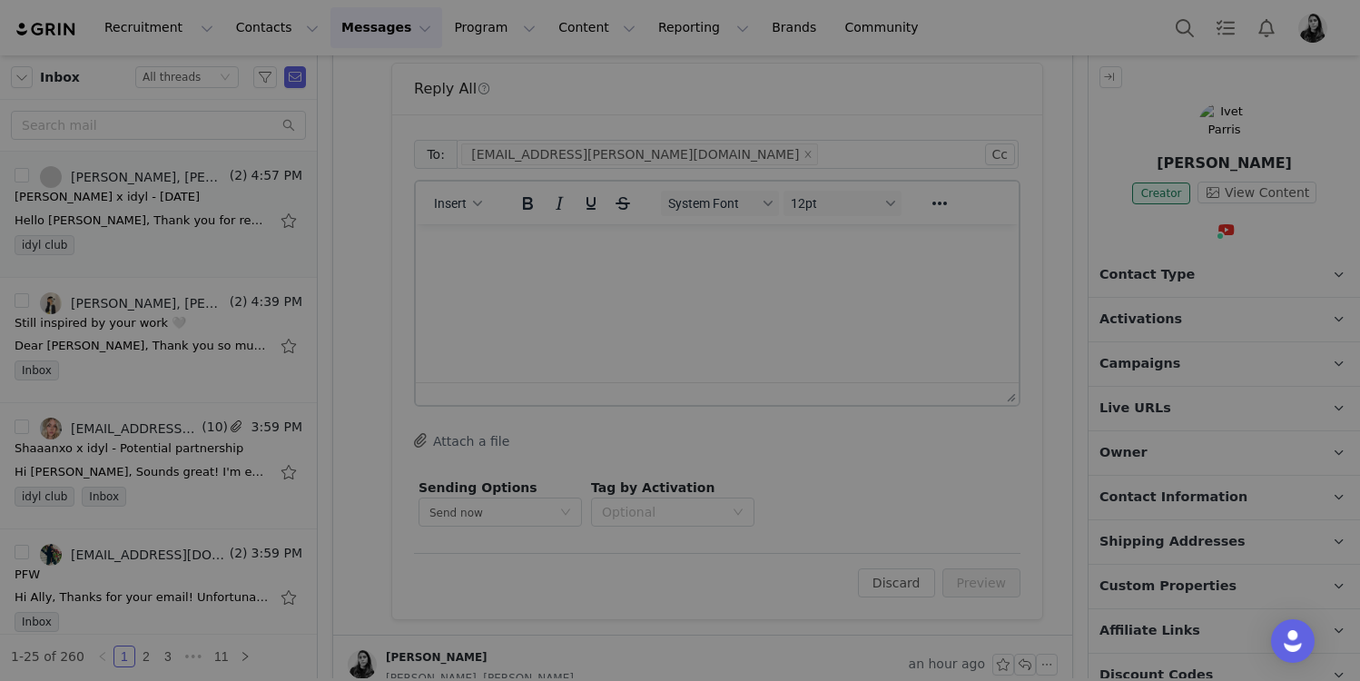
scroll to position [0, 0]
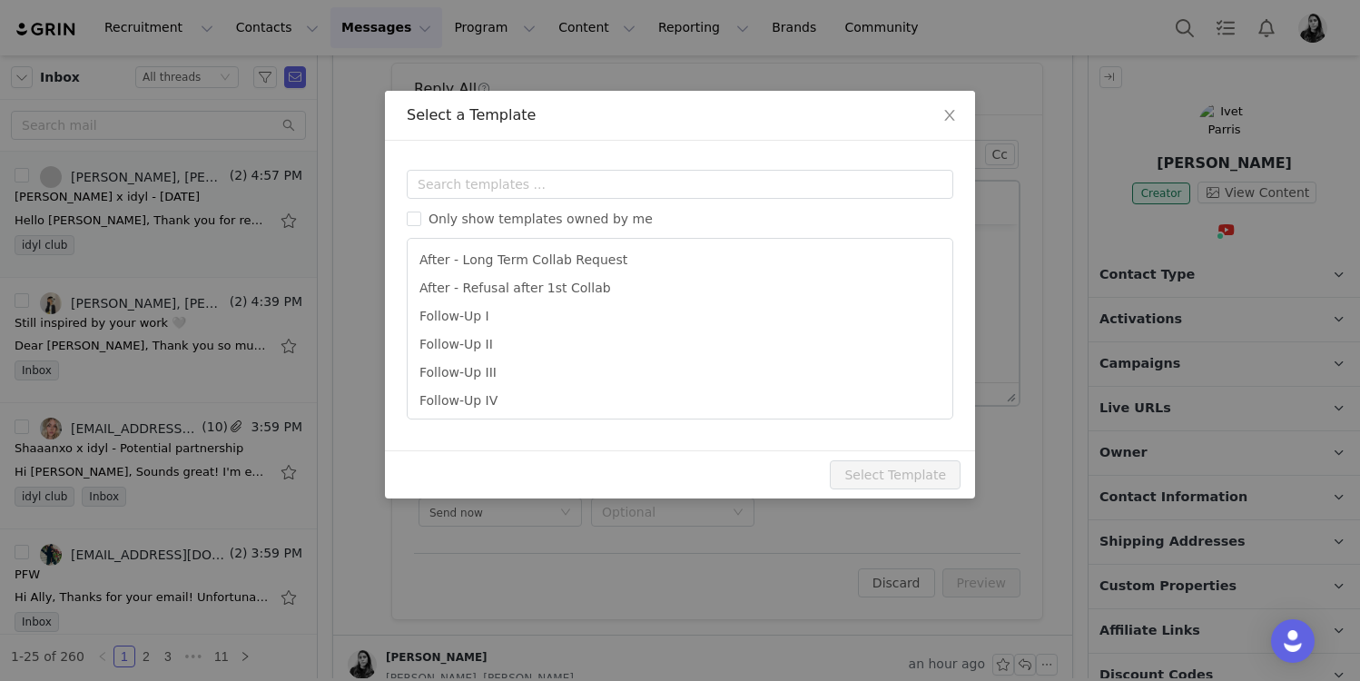
click at [464, 199] on div "Only show templates owned by me After - Long Term Collab Request After - Refusa…" at bounding box center [680, 295] width 547 height 250
click at [464, 195] on input "text" at bounding box center [680, 184] width 547 height 29
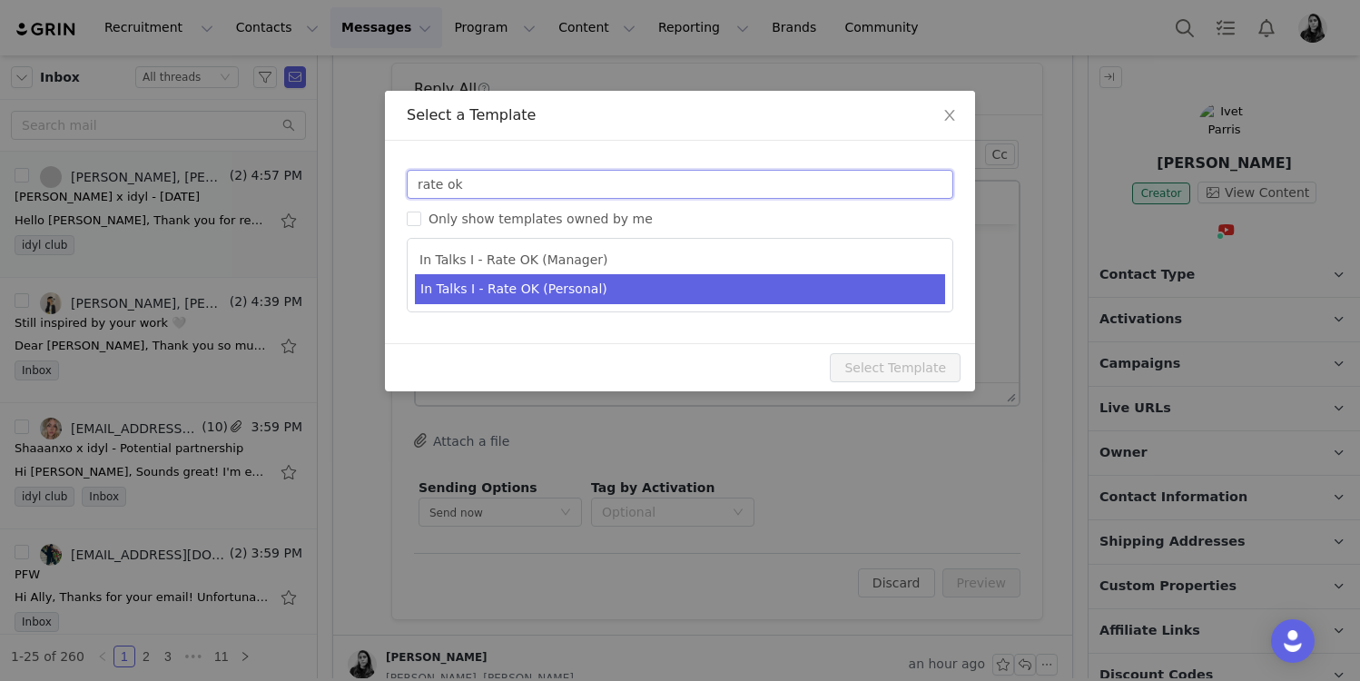
type input "rate ok"
type input "[youtube_username] x idyl - Potential Partnership"
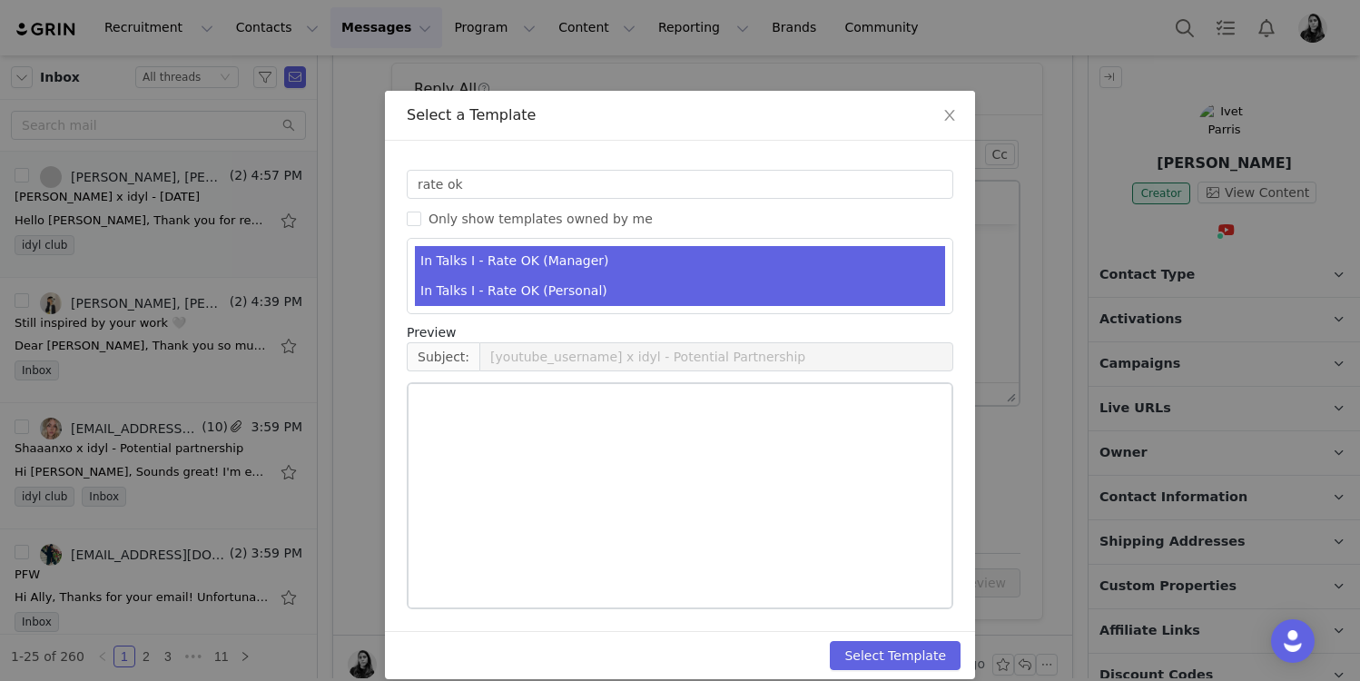
click at [510, 286] on li "In Talks I - Rate OK (Personal)" at bounding box center [680, 291] width 530 height 30
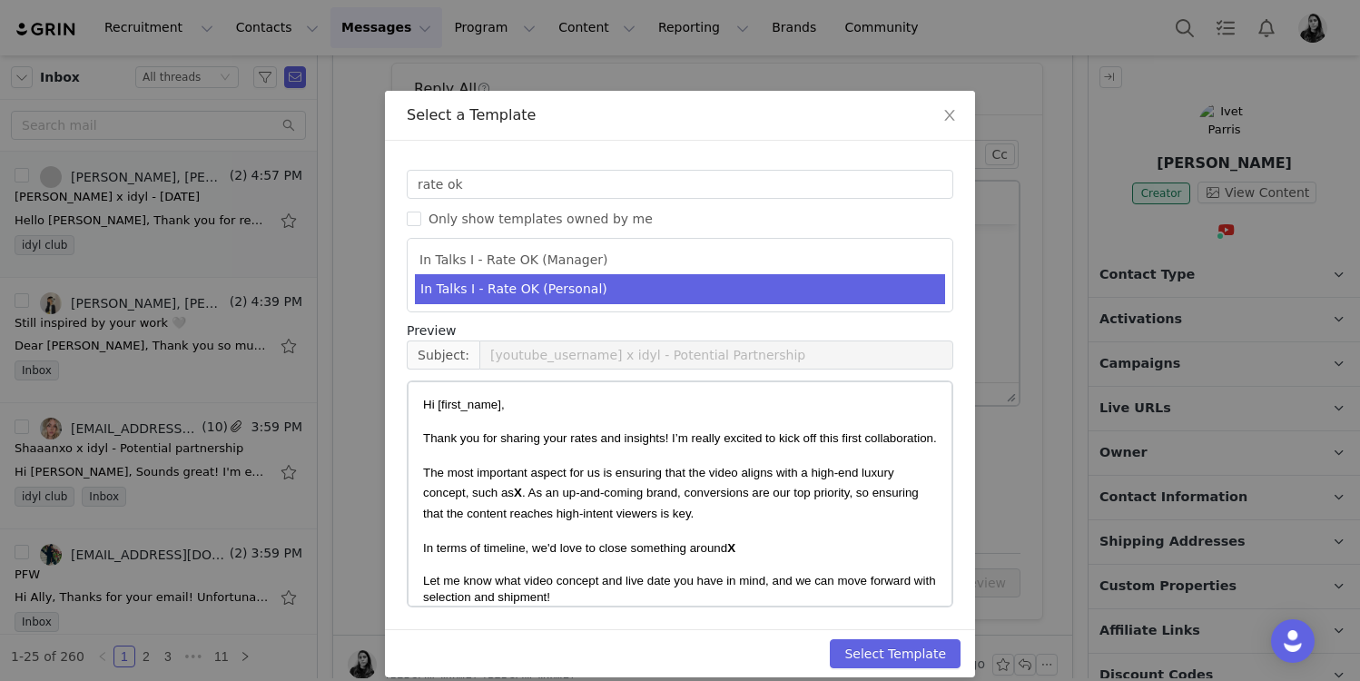
click at [851, 637] on div "Select Template" at bounding box center [680, 653] width 590 height 48
click at [896, 651] on button "Select Template" at bounding box center [895, 653] width 131 height 29
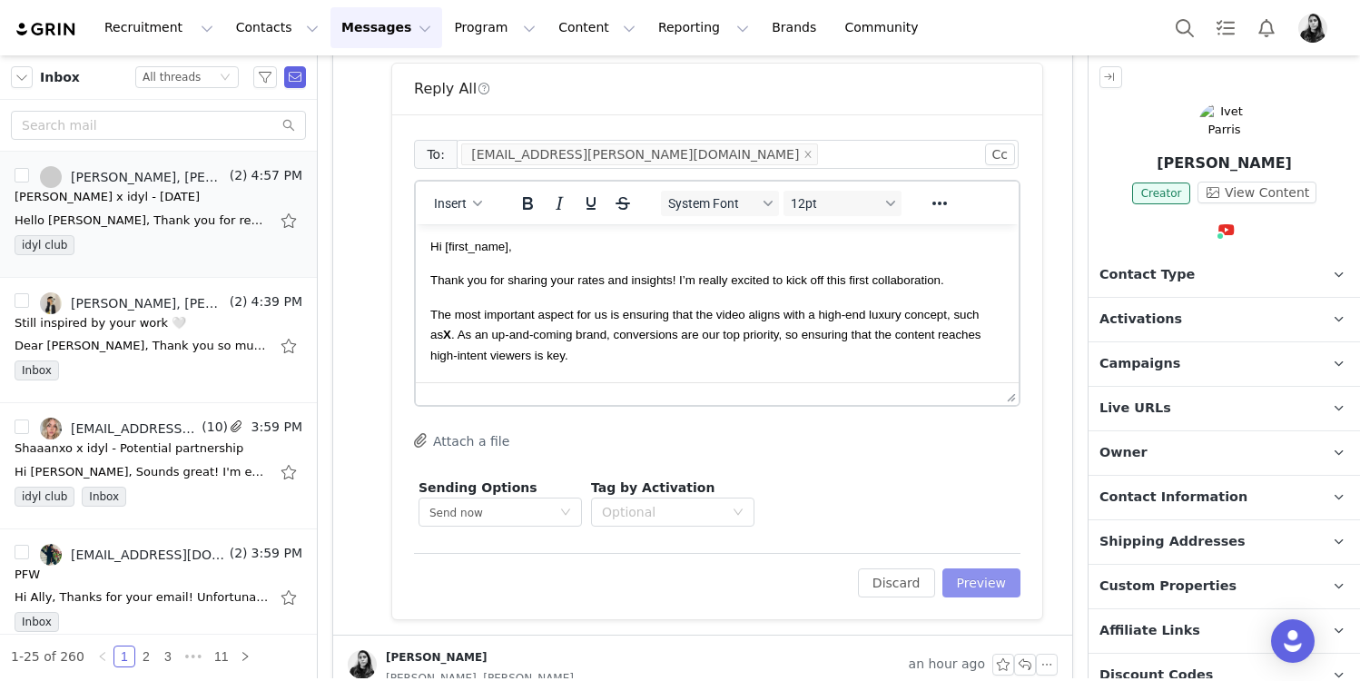
click at [967, 576] on button "Preview" at bounding box center [982, 582] width 79 height 29
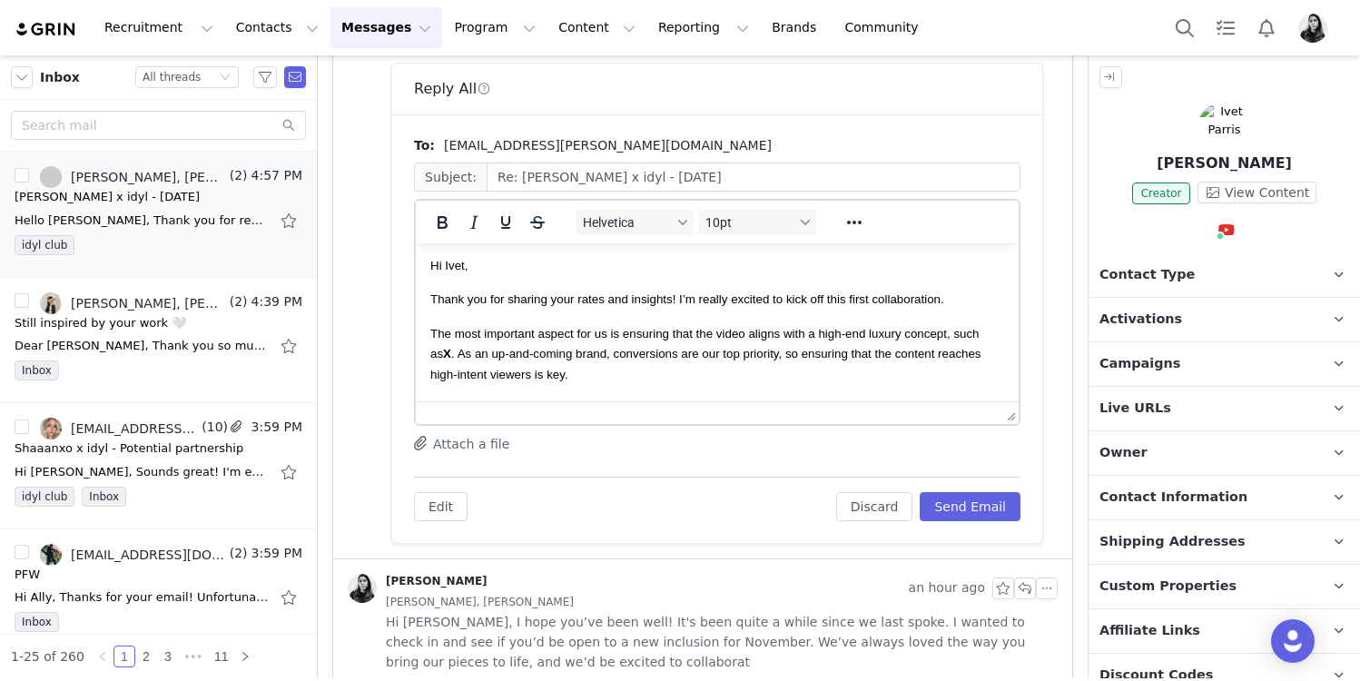
click at [502, 304] on span "Thank you for sharing your rates and insights! I’m really excited to kick off t…" at bounding box center [687, 299] width 514 height 14
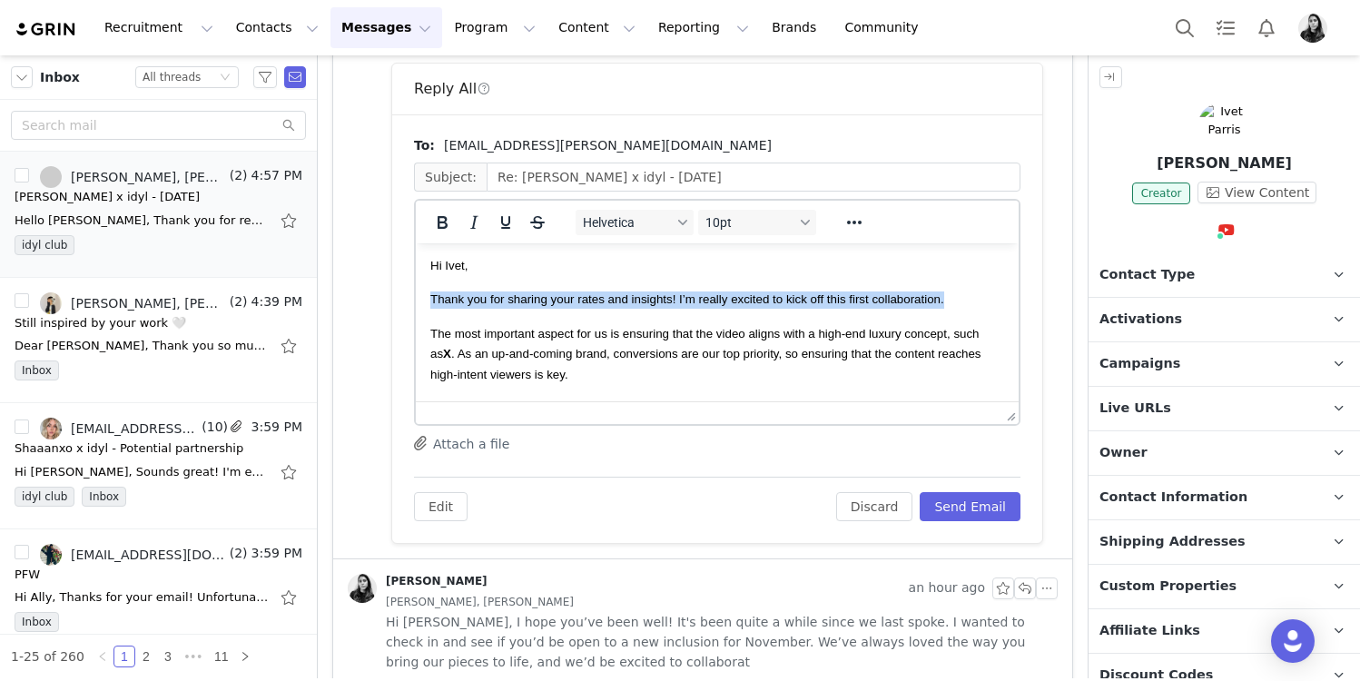
click at [502, 304] on span "Thank you for sharing your rates and insights! I’m really excited to kick off t…" at bounding box center [687, 299] width 514 height 14
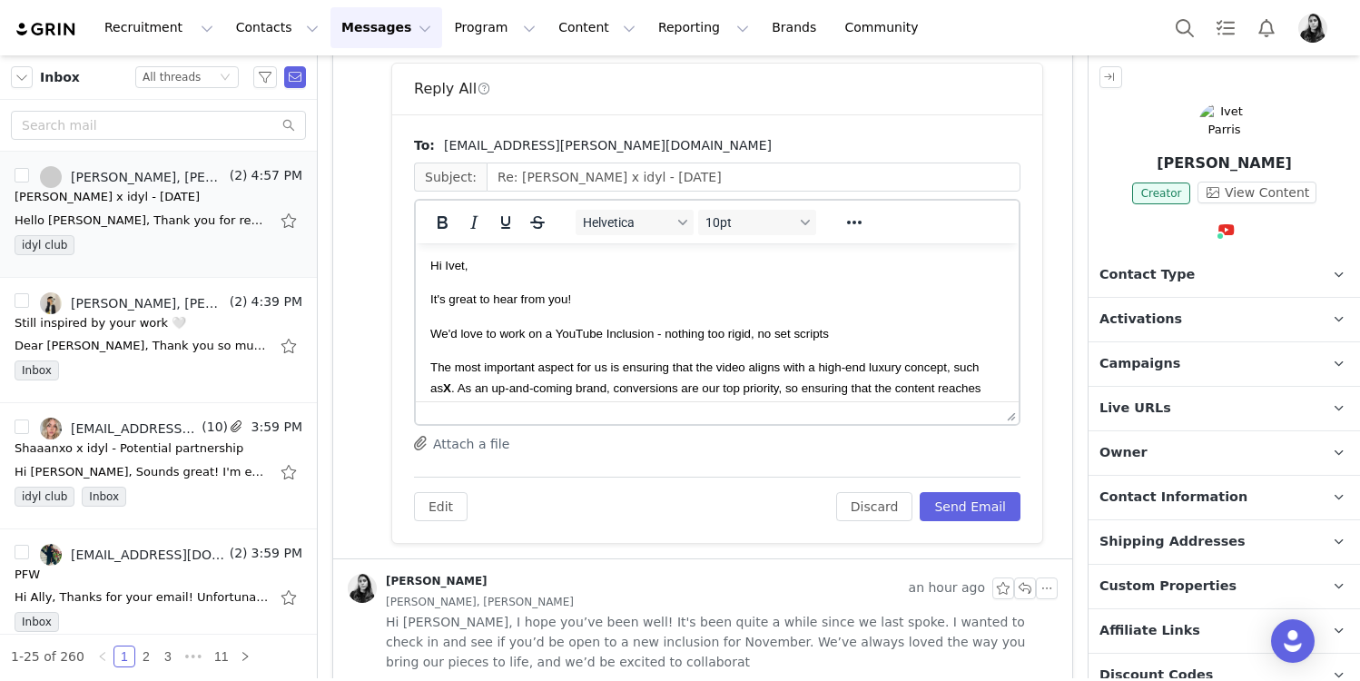
drag, startPoint x: 785, startPoint y: 332, endPoint x: 666, endPoint y: 333, distance: 119.0
click at [666, 333] on p "We'd love to work on a YouTube Inclusion - nothing too rigid, no set scripts" at bounding box center [717, 334] width 574 height 17
click at [688, 351] on body "Hi Ivet, It's great to hear from you! We'd love to work on a YouTube Inclusion …" at bounding box center [717, 472] width 574 height 429
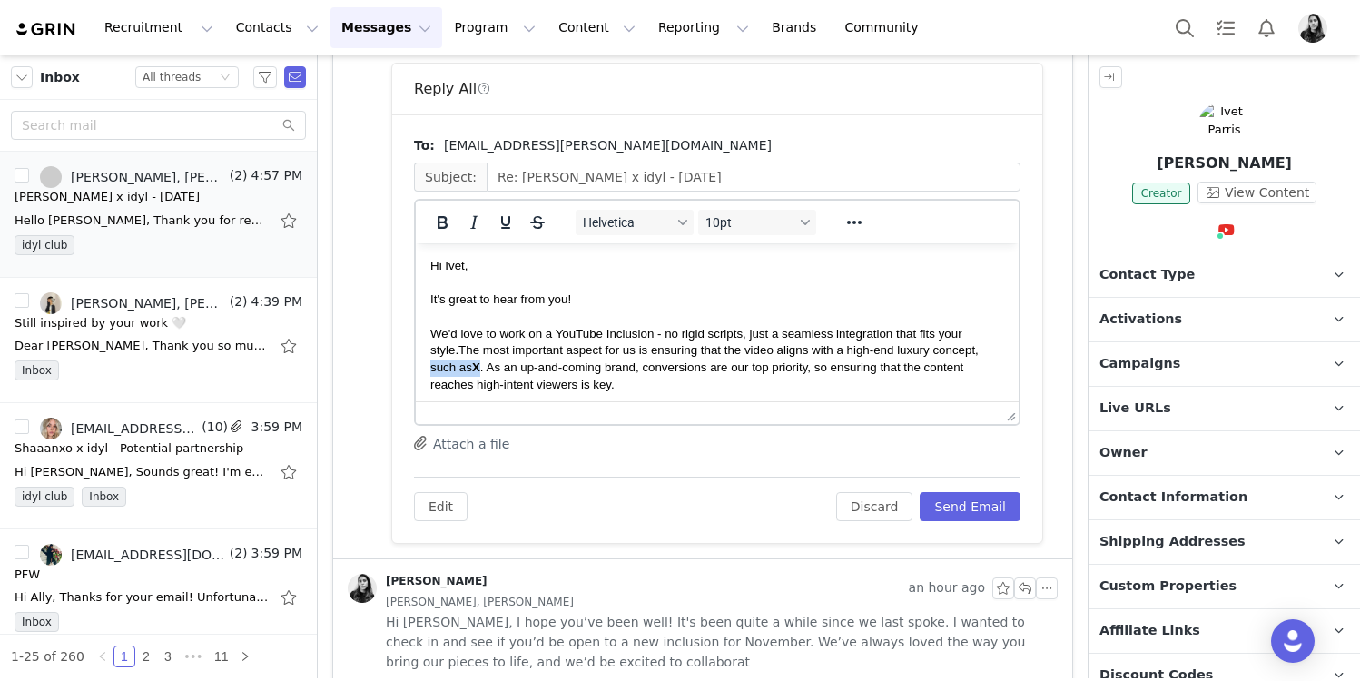
drag, startPoint x: 438, startPoint y: 370, endPoint x: 947, endPoint y: 349, distance: 509.9
click at [947, 349] on span "The most important aspect for us is ensuring that the video aligns with a high-…" at bounding box center [704, 366] width 548 height 47
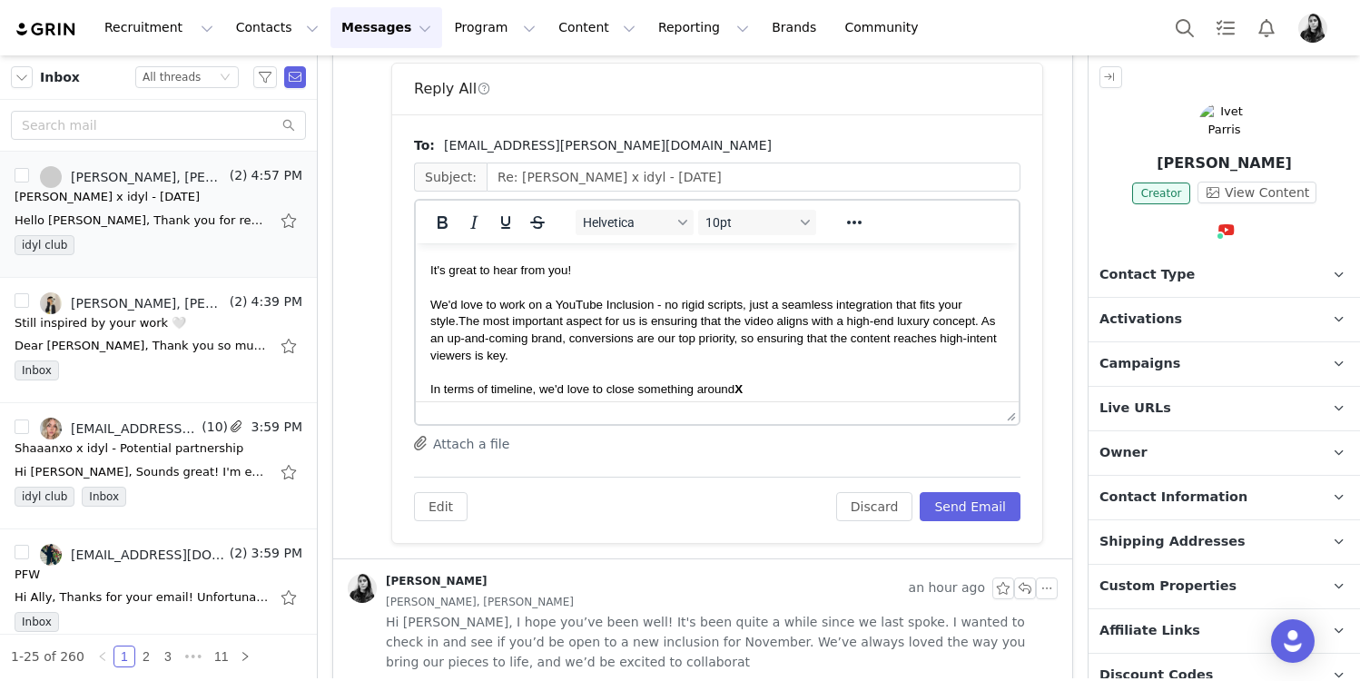
scroll to position [30, 0]
click at [628, 341] on span "The most important aspect for us is ensuring that the video aligns with a high-…" at bounding box center [713, 336] width 567 height 47
click at [598, 354] on p "We'd love to work on a YouTube Inclusion - no rigid scripts, just a seamless in…" at bounding box center [717, 330] width 574 height 68
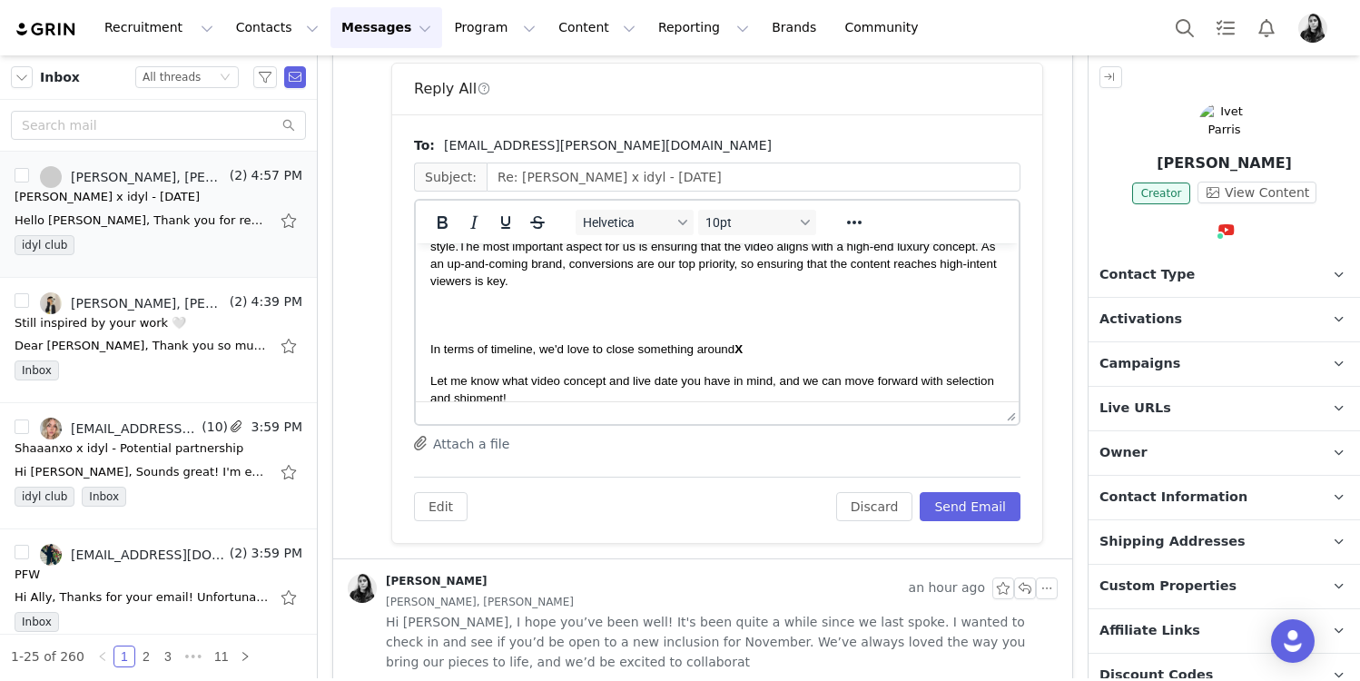
scroll to position [104, 0]
drag, startPoint x: 687, startPoint y: 355, endPoint x: 420, endPoint y: 344, distance: 267.2
click at [420, 344] on html "Hi Ivet, It's great to hear from you! We'd love to work on a YouTube Inclusion …" at bounding box center [717, 373] width 603 height 468
drag, startPoint x: 512, startPoint y: 398, endPoint x: 428, endPoint y: 309, distance: 122.7
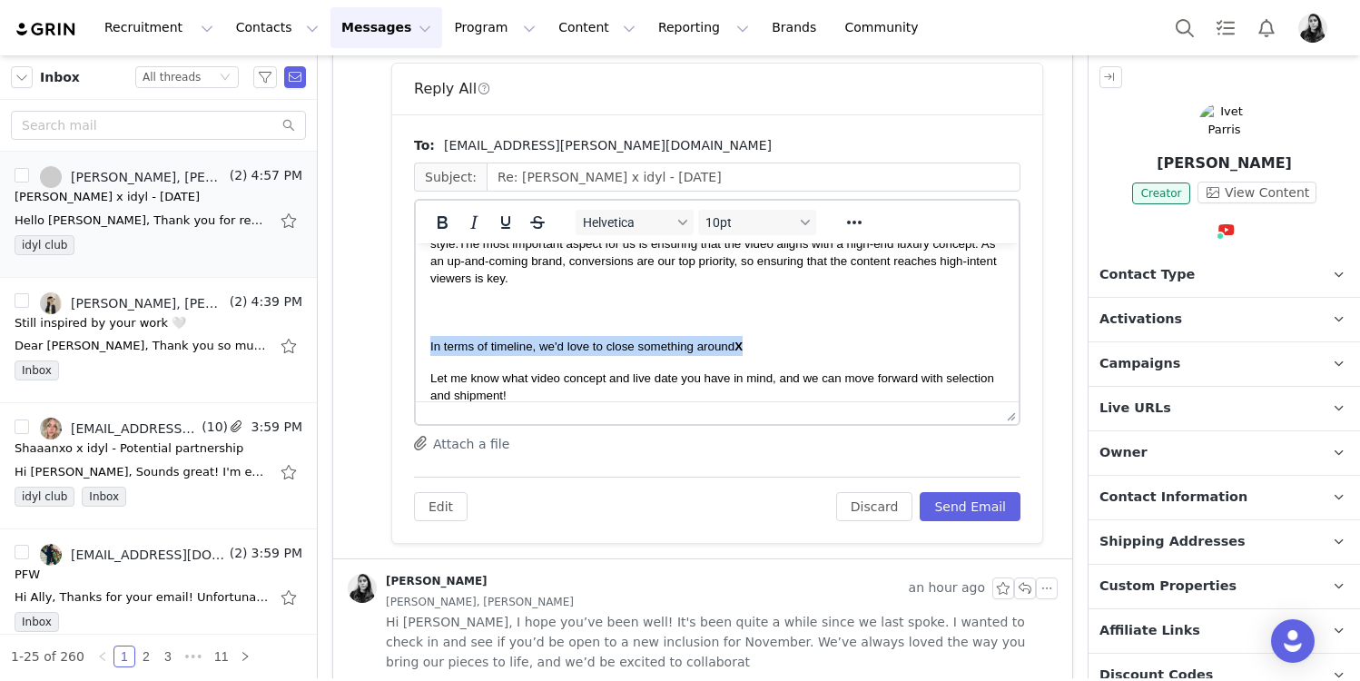
click at [428, 309] on html "Hi Ivet, It's great to hear from you! We'd love to work on a YouTube Inclusion …" at bounding box center [717, 371] width 603 height 468
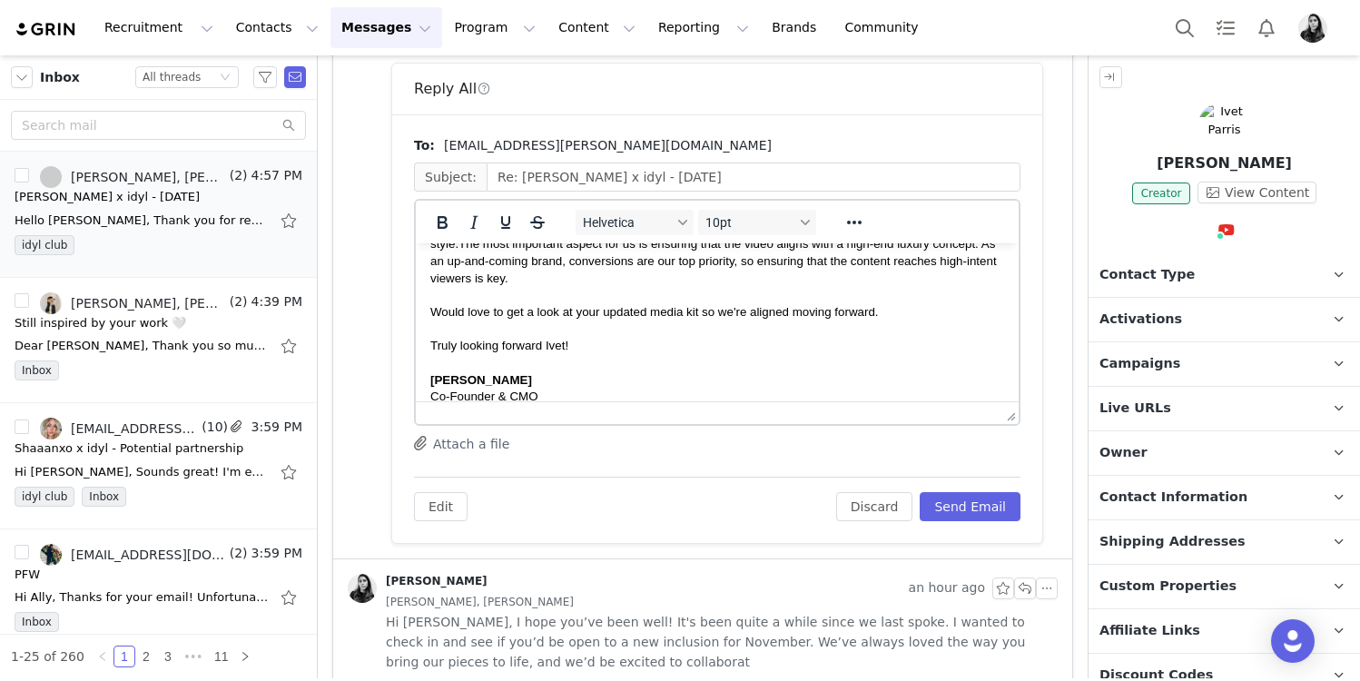
click at [512, 345] on span "Truly looking forward Ivet!" at bounding box center [499, 346] width 138 height 14
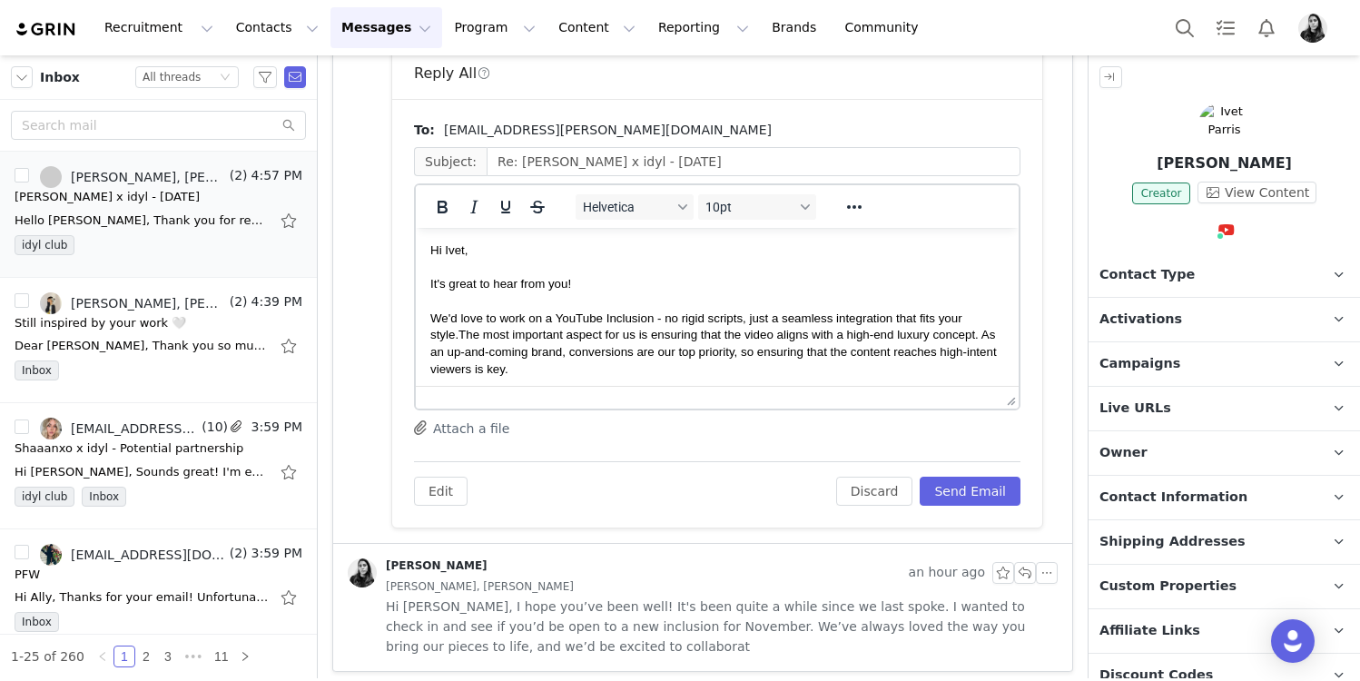
scroll to position [811, 0]
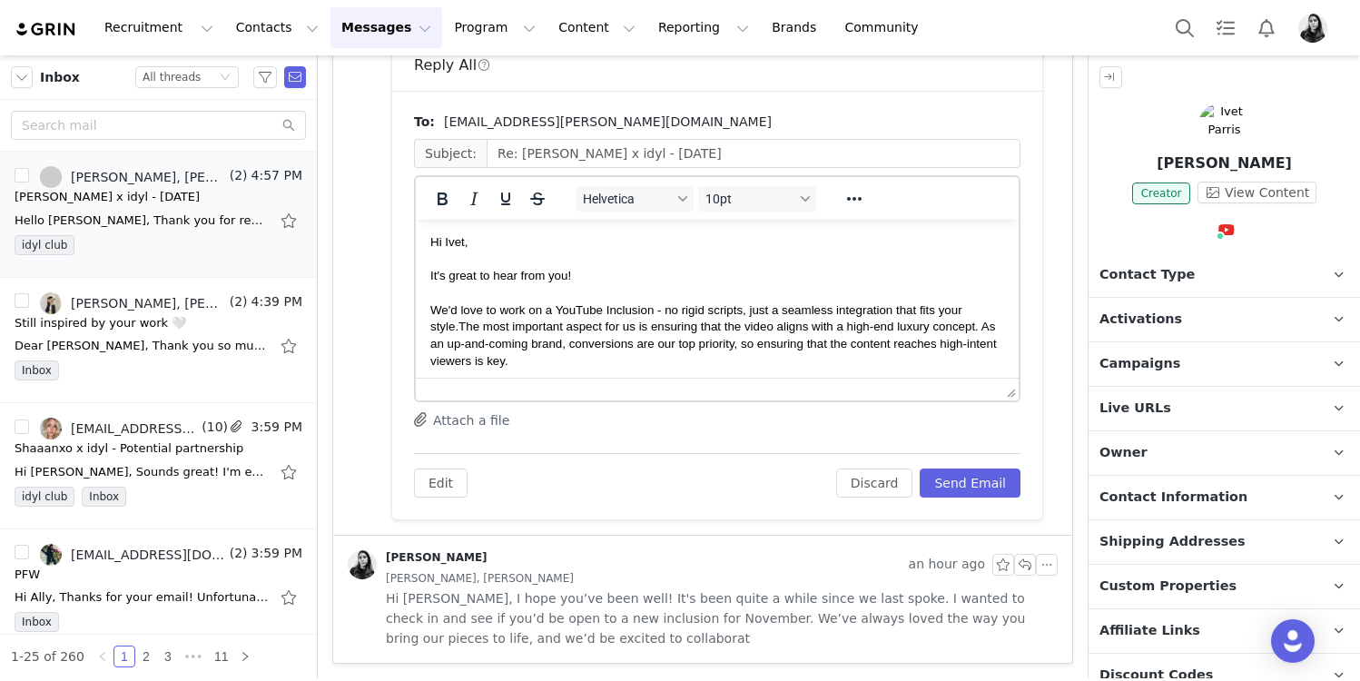
click at [1143, 496] on span "Contact Information" at bounding box center [1174, 498] width 148 height 20
click at [1137, 572] on input "Ivet" at bounding box center [1224, 571] width 242 height 33
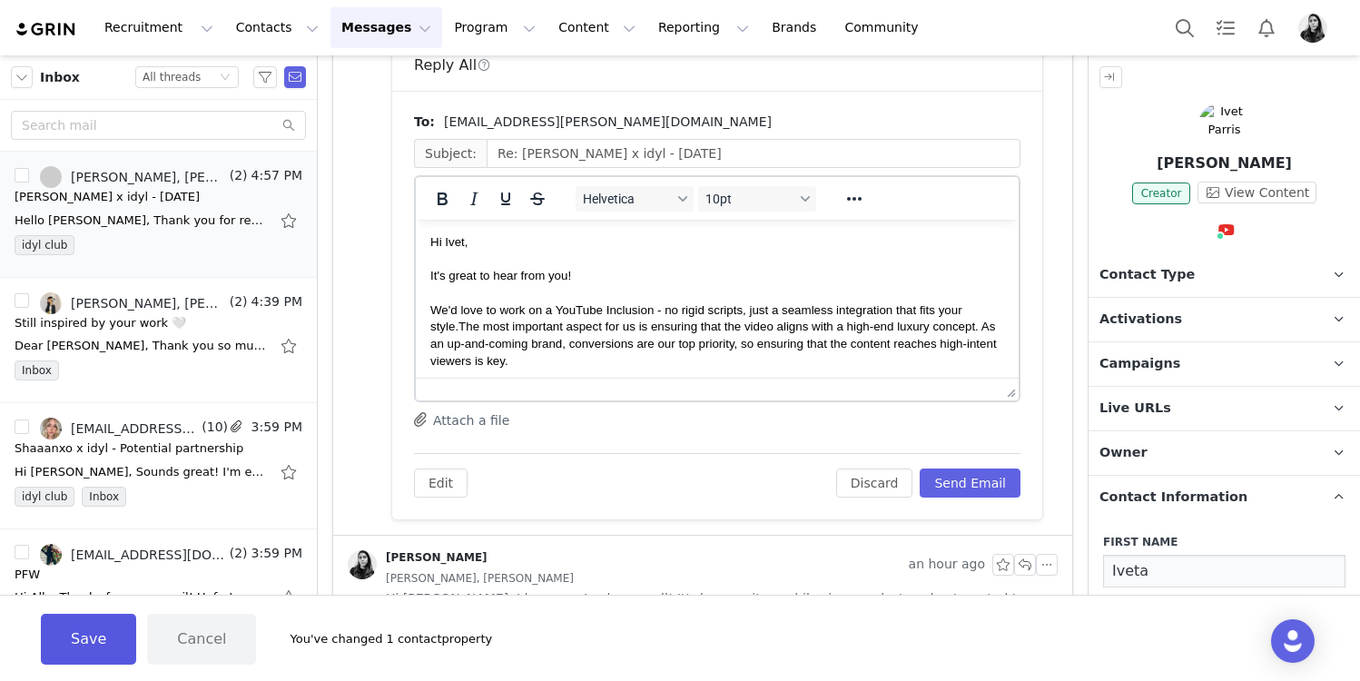
type input "Iveta"
click at [67, 651] on button "Save" at bounding box center [88, 639] width 95 height 51
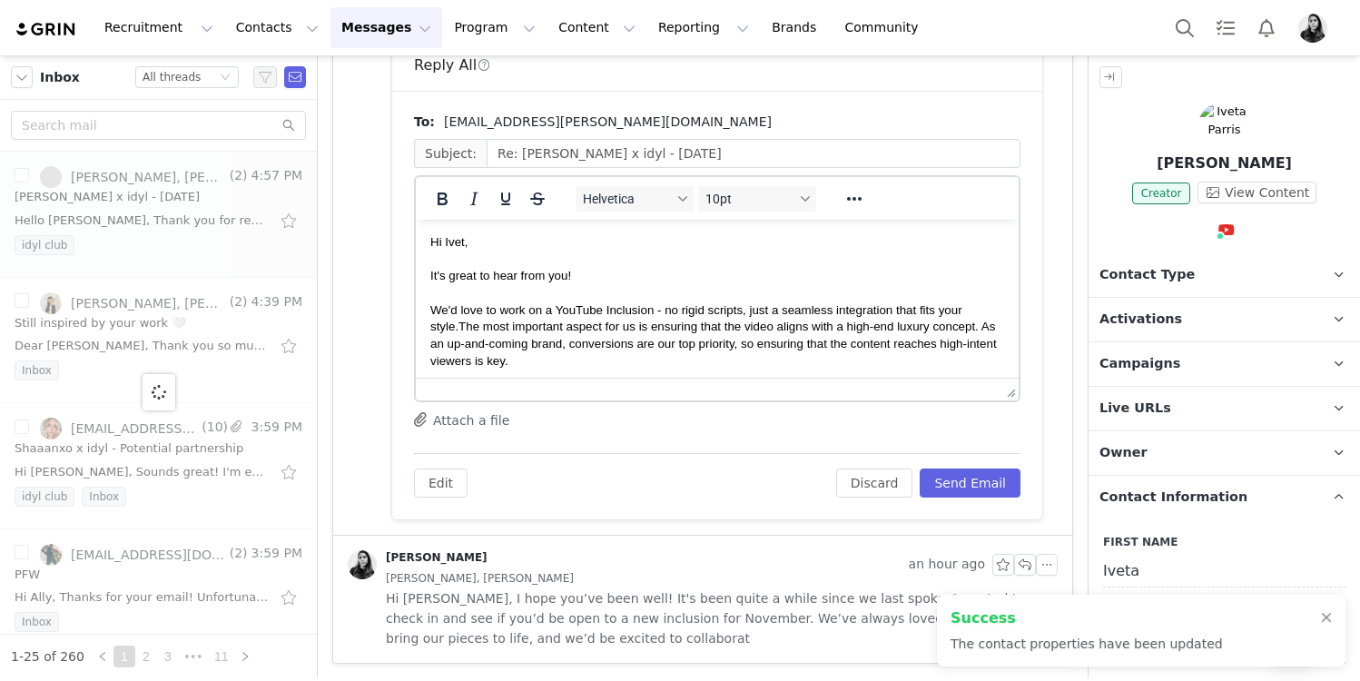
click at [462, 244] on span "Hi Ivet," at bounding box center [448, 242] width 37 height 14
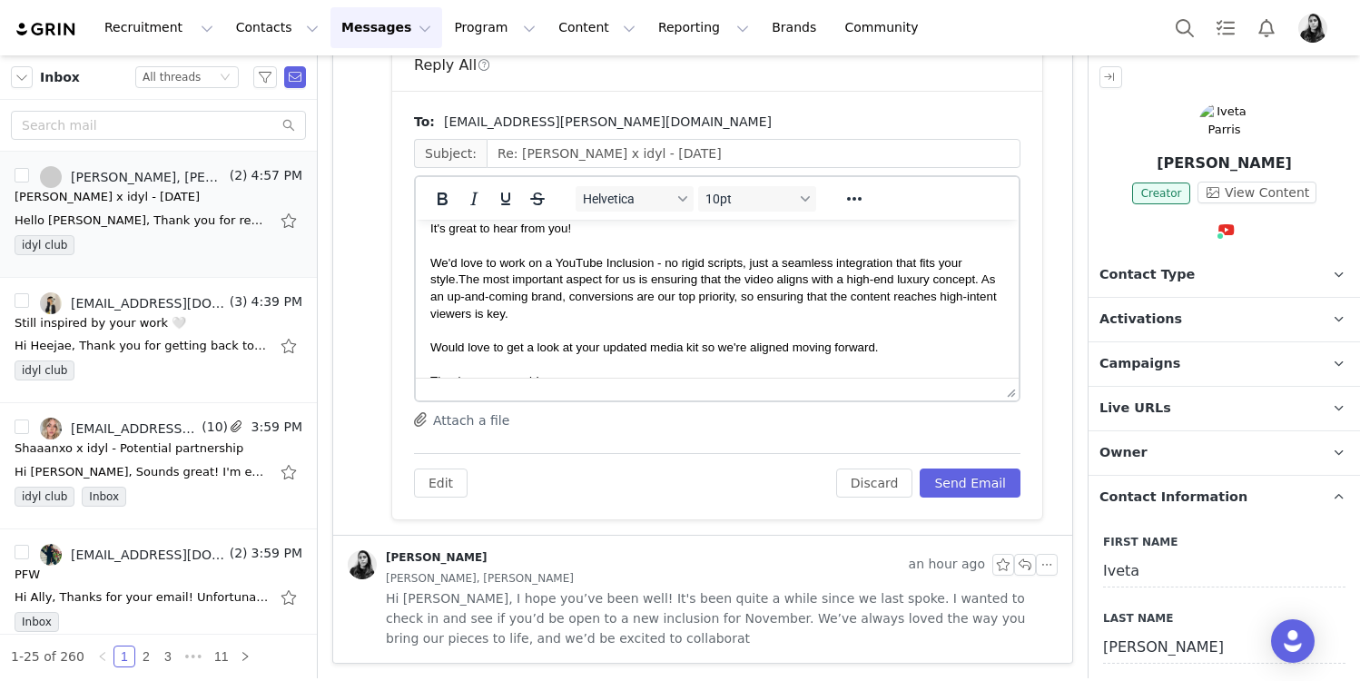
scroll to position [0, 0]
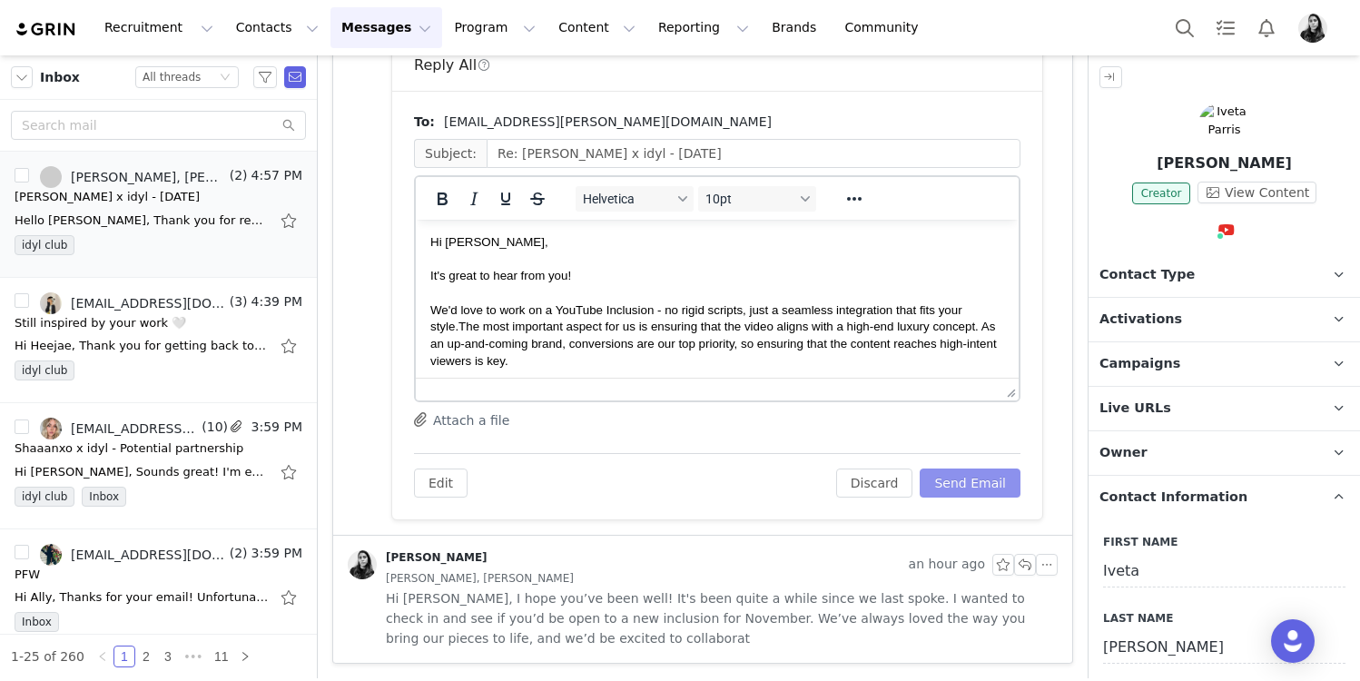
click at [939, 481] on button "Send Email" at bounding box center [970, 483] width 101 height 29
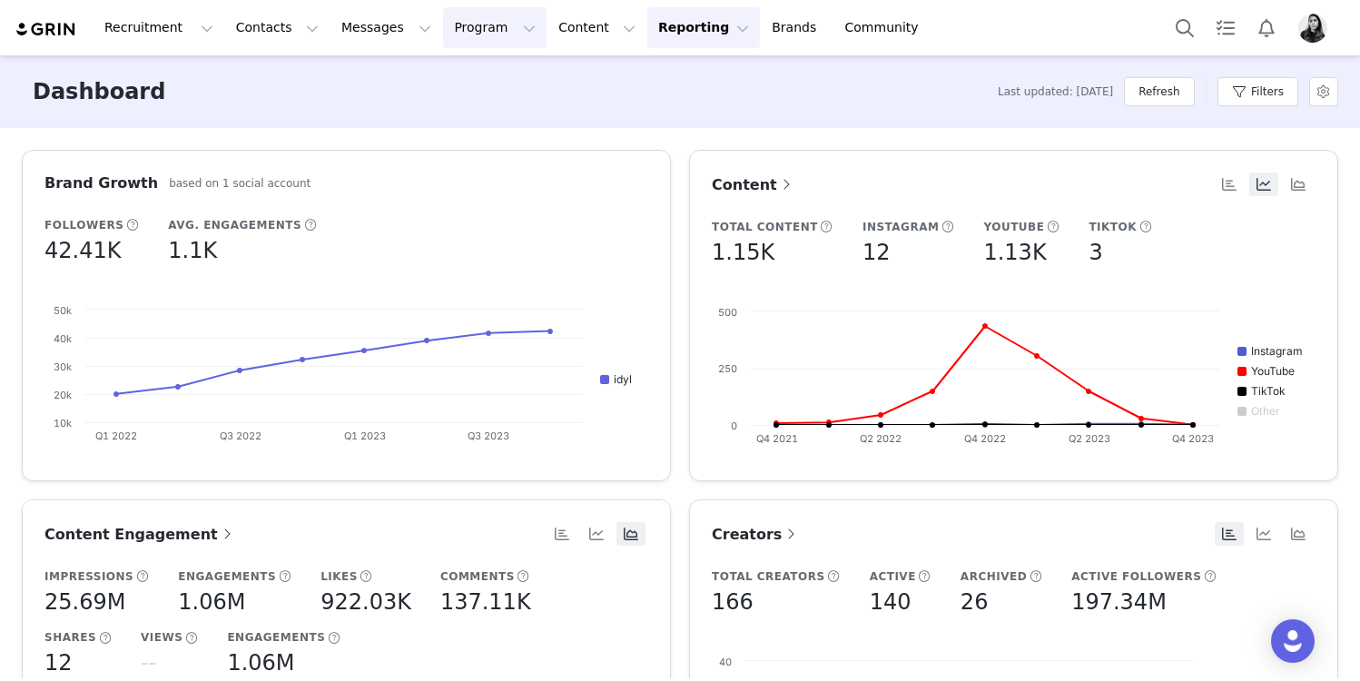
click at [469, 35] on button "Program Program" at bounding box center [495, 27] width 104 height 41
click at [451, 77] on p "Activations" at bounding box center [464, 80] width 70 height 19
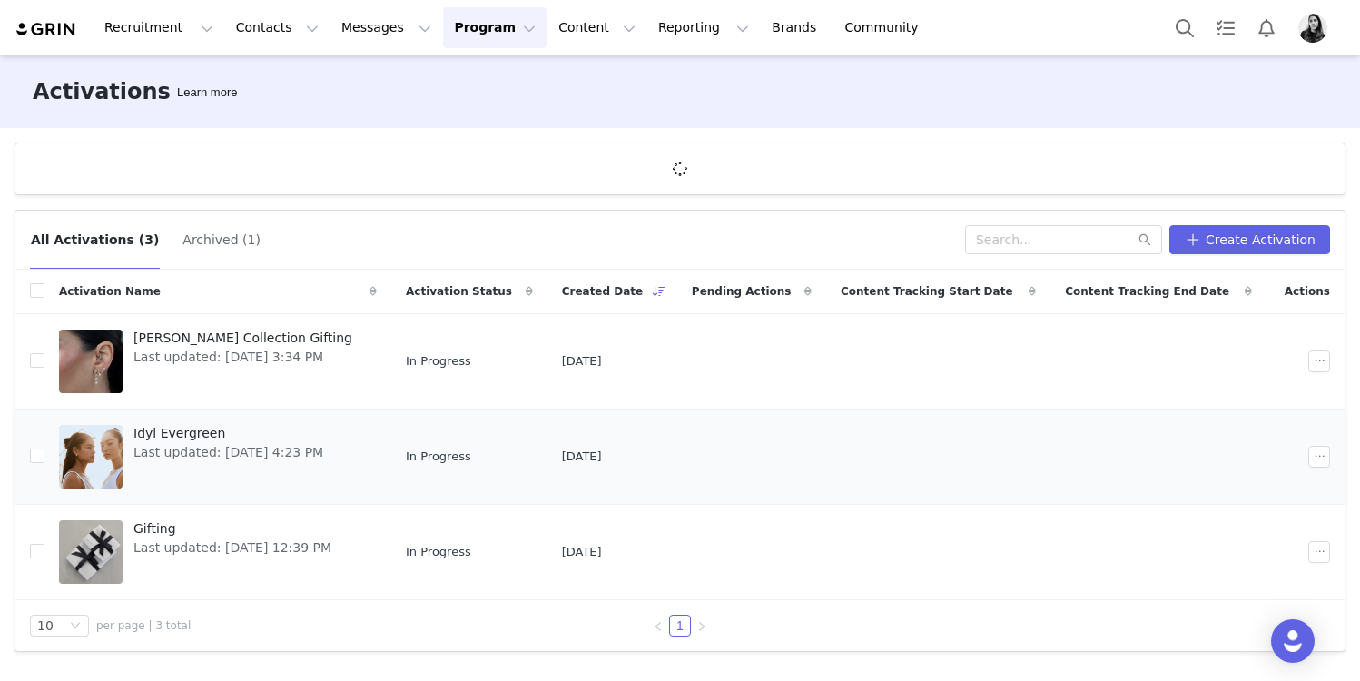
click at [80, 463] on div at bounding box center [91, 457] width 64 height 64
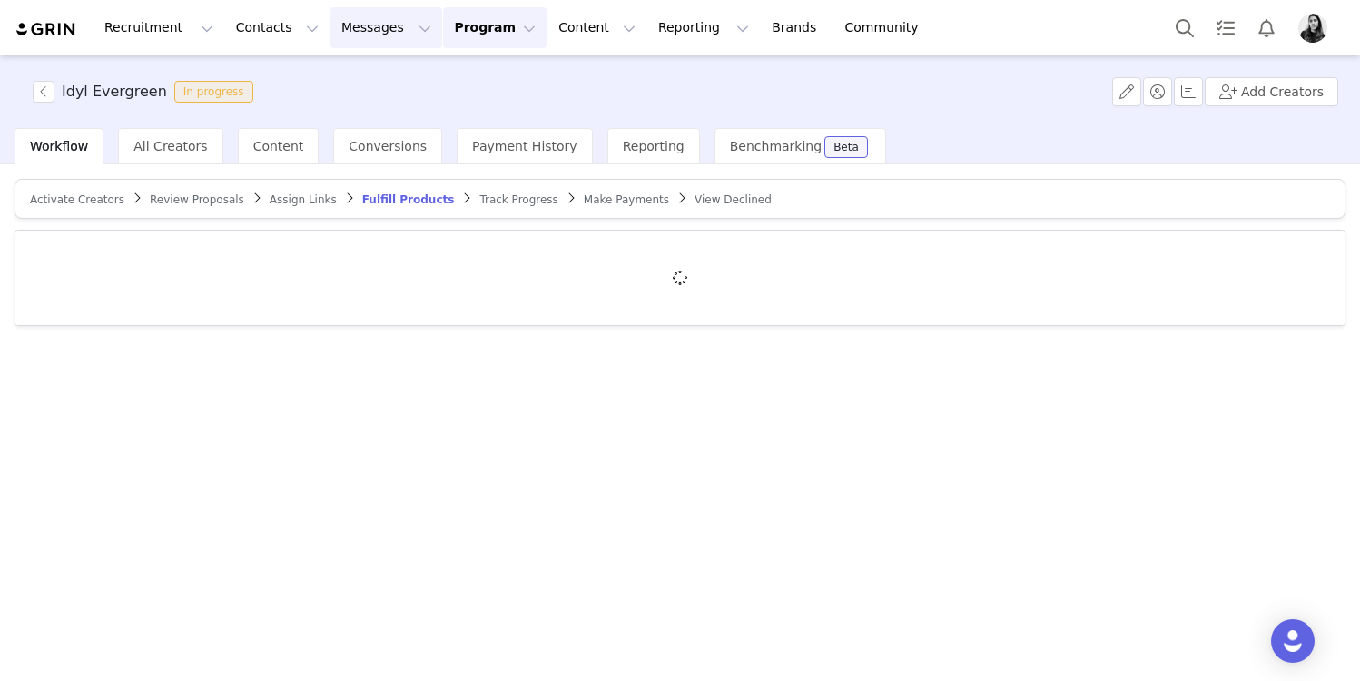
click at [368, 20] on button "Messages Messages" at bounding box center [387, 27] width 112 height 41
click at [343, 114] on p "Inbox" at bounding box center [342, 113] width 35 height 19
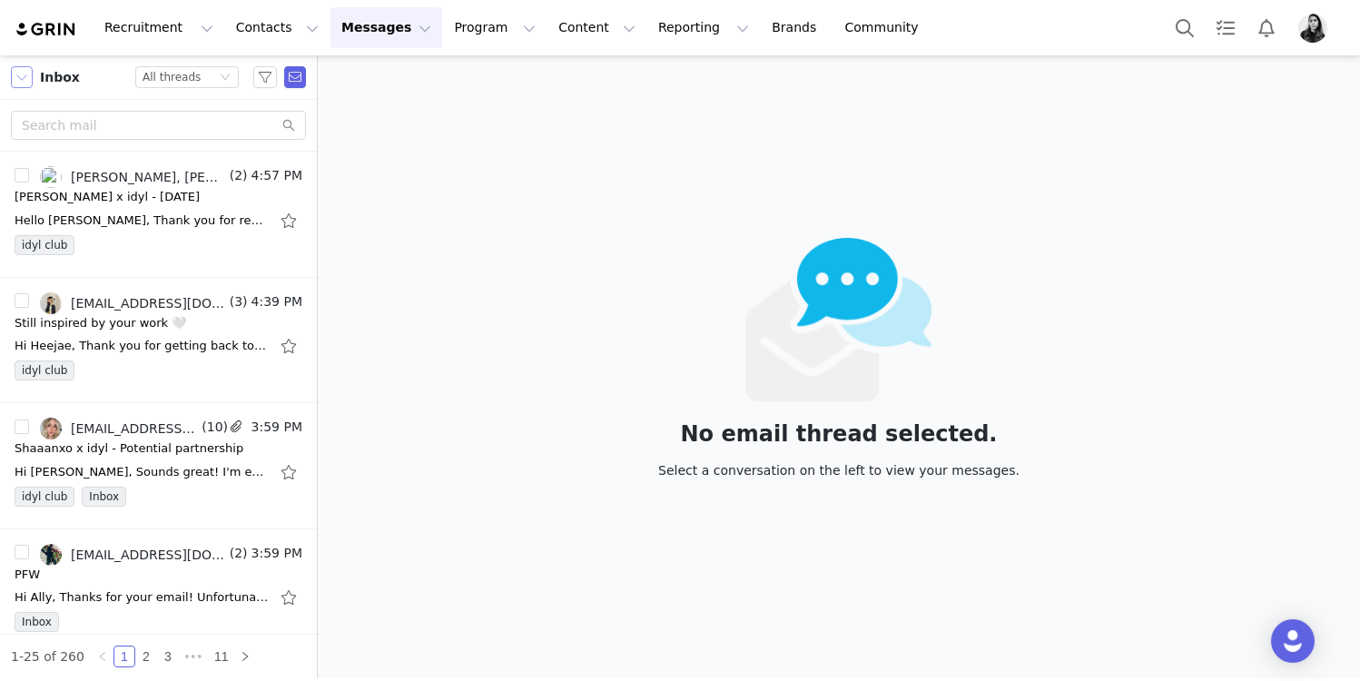
click at [26, 87] on button "button" at bounding box center [22, 77] width 22 height 22
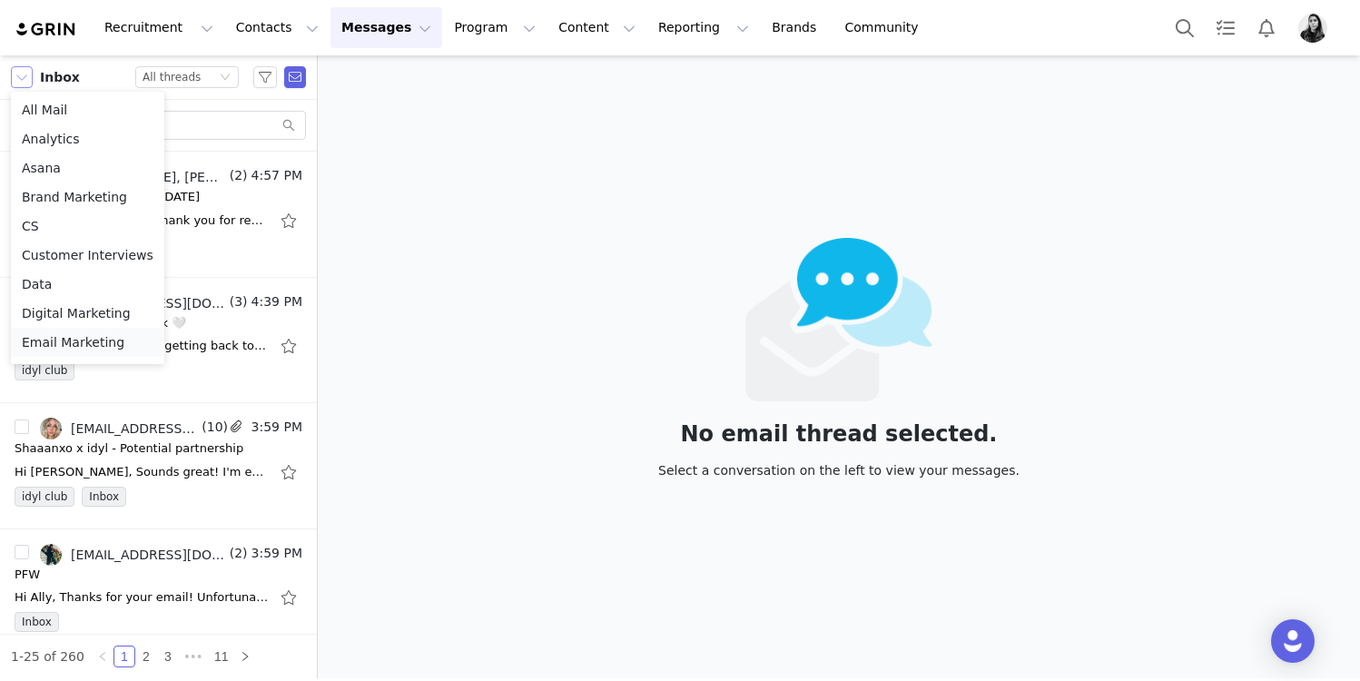
scroll to position [577, 0]
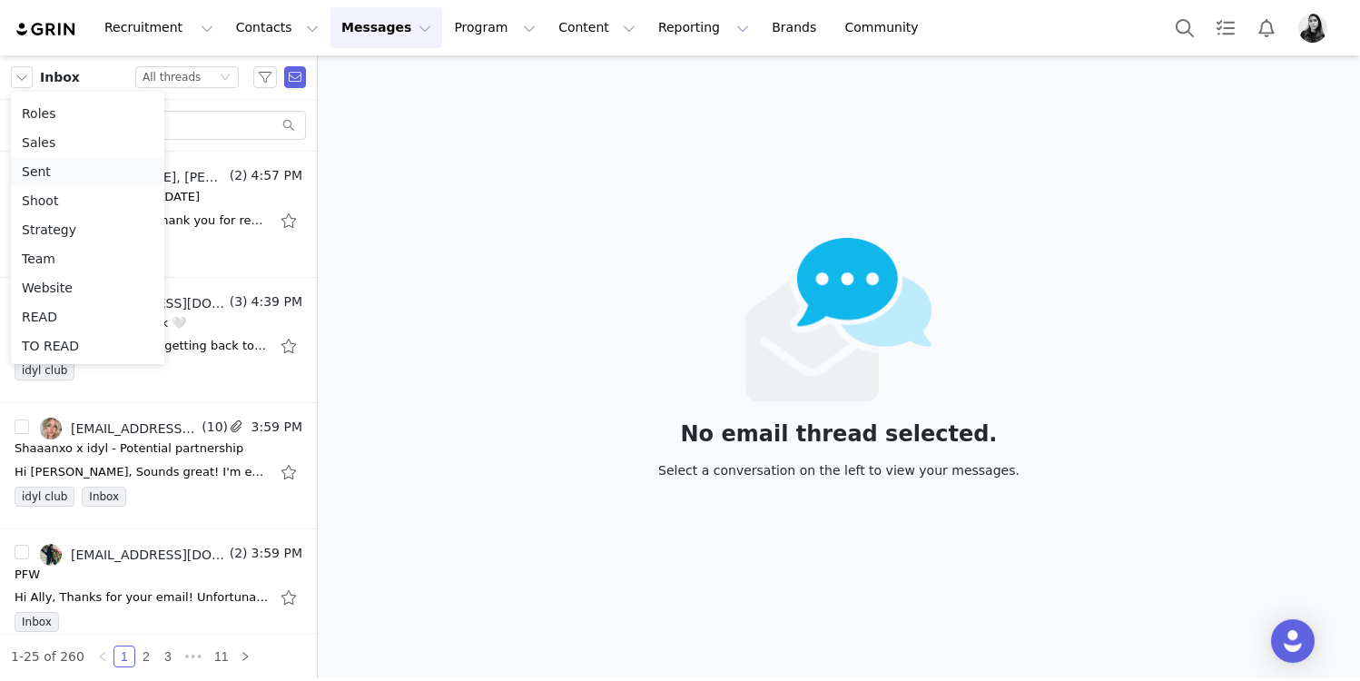
click at [56, 165] on li "Sent" at bounding box center [87, 171] width 153 height 29
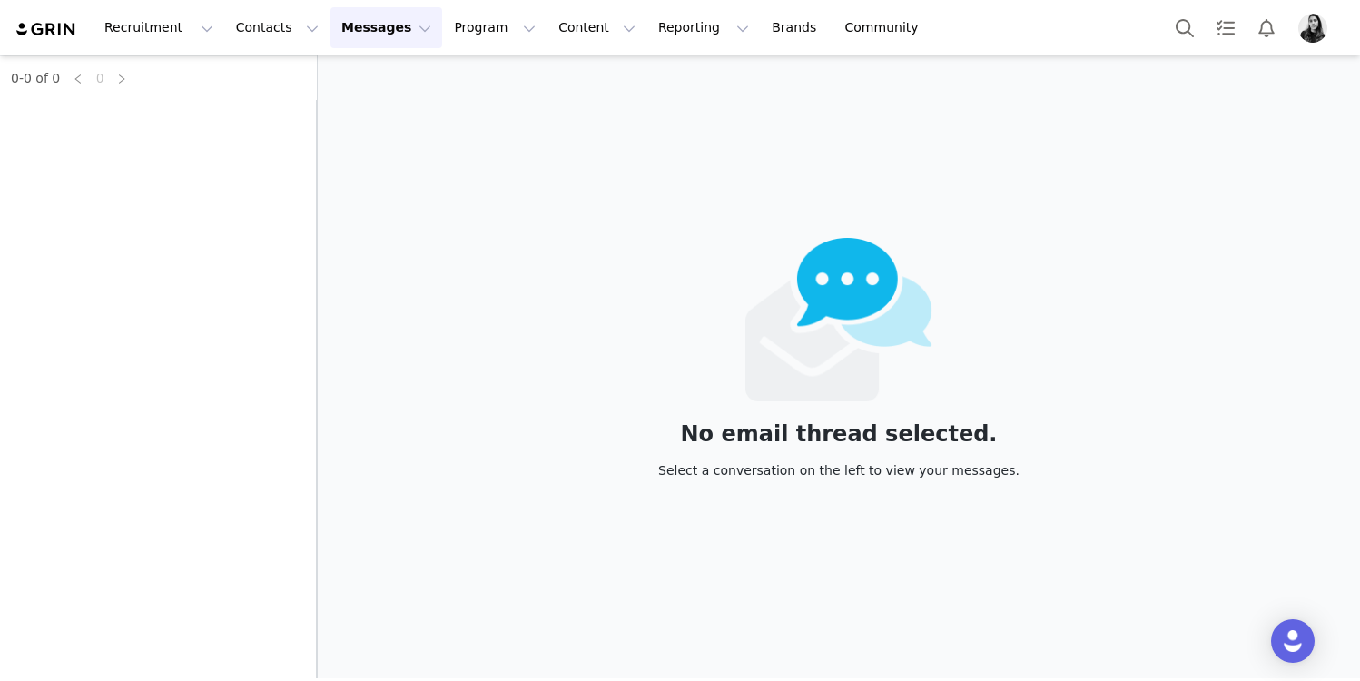
click at [121, 201] on div "0-0 of 0 0" at bounding box center [158, 366] width 317 height 623
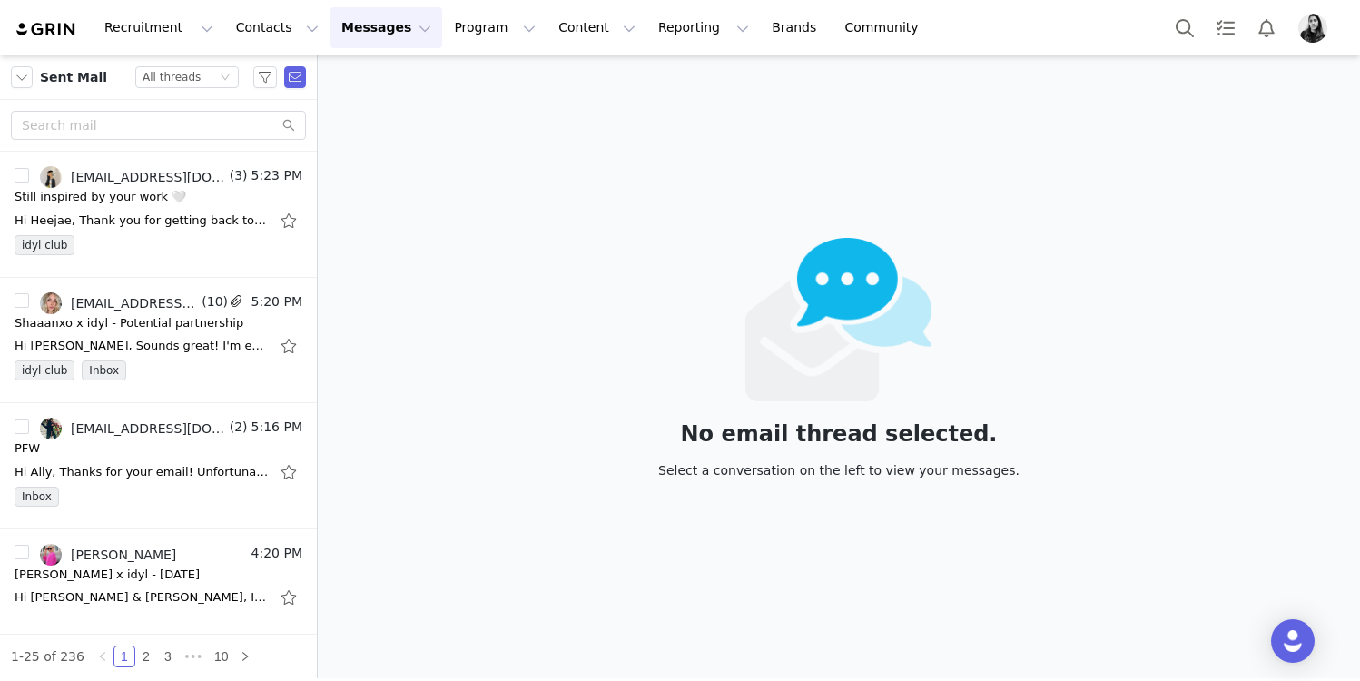
click at [121, 201] on div "Still inspired by your work 🤍" at bounding box center [101, 197] width 172 height 18
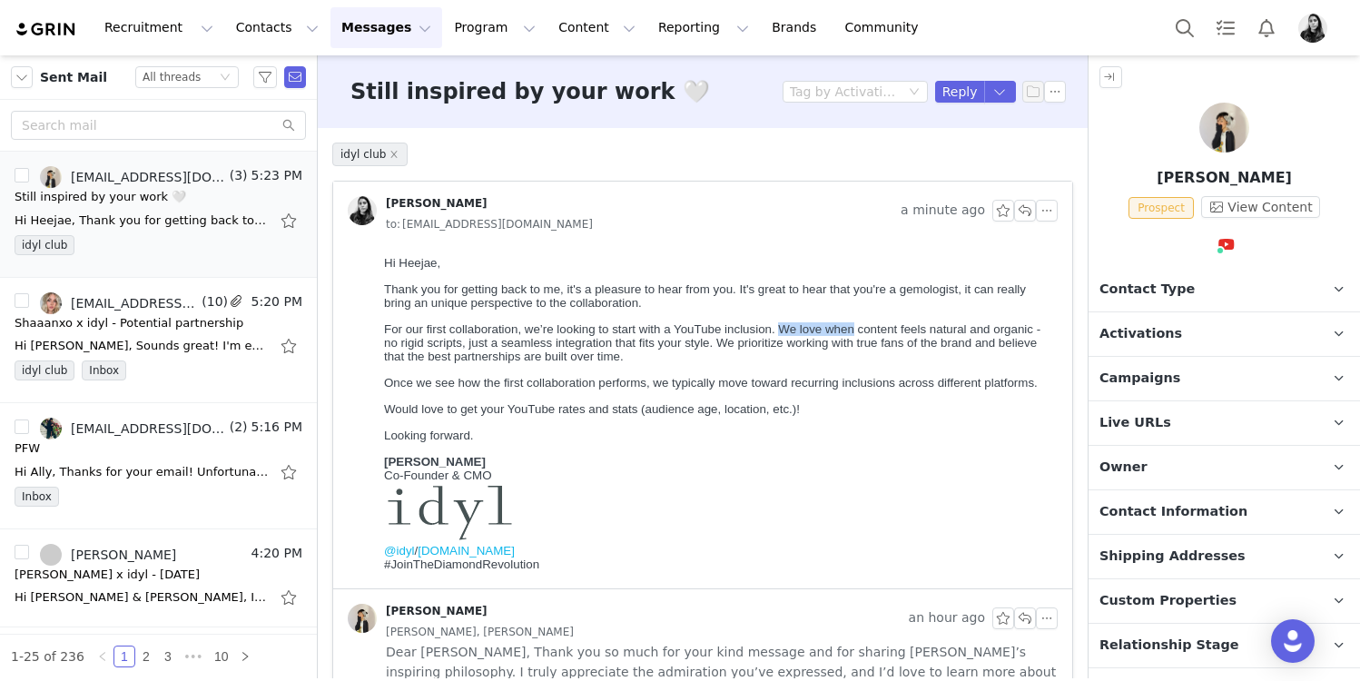
drag, startPoint x: 779, startPoint y: 333, endPoint x: 854, endPoint y: 329, distance: 75.5
click at [854, 329] on span "For our first collaboration, we’re looking to start with a YouTube inclusion. W…" at bounding box center [712, 342] width 656 height 41
click at [760, 338] on span "For our first collaboration, we’re looking to start with a YouTube inclusion. W…" at bounding box center [712, 342] width 656 height 41
drag, startPoint x: 713, startPoint y: 341, endPoint x: 384, endPoint y: 342, distance: 328.7
click at [384, 342] on span "For our first collaboration, we’re looking to start with a YouTube inclusion. W…" at bounding box center [712, 342] width 656 height 41
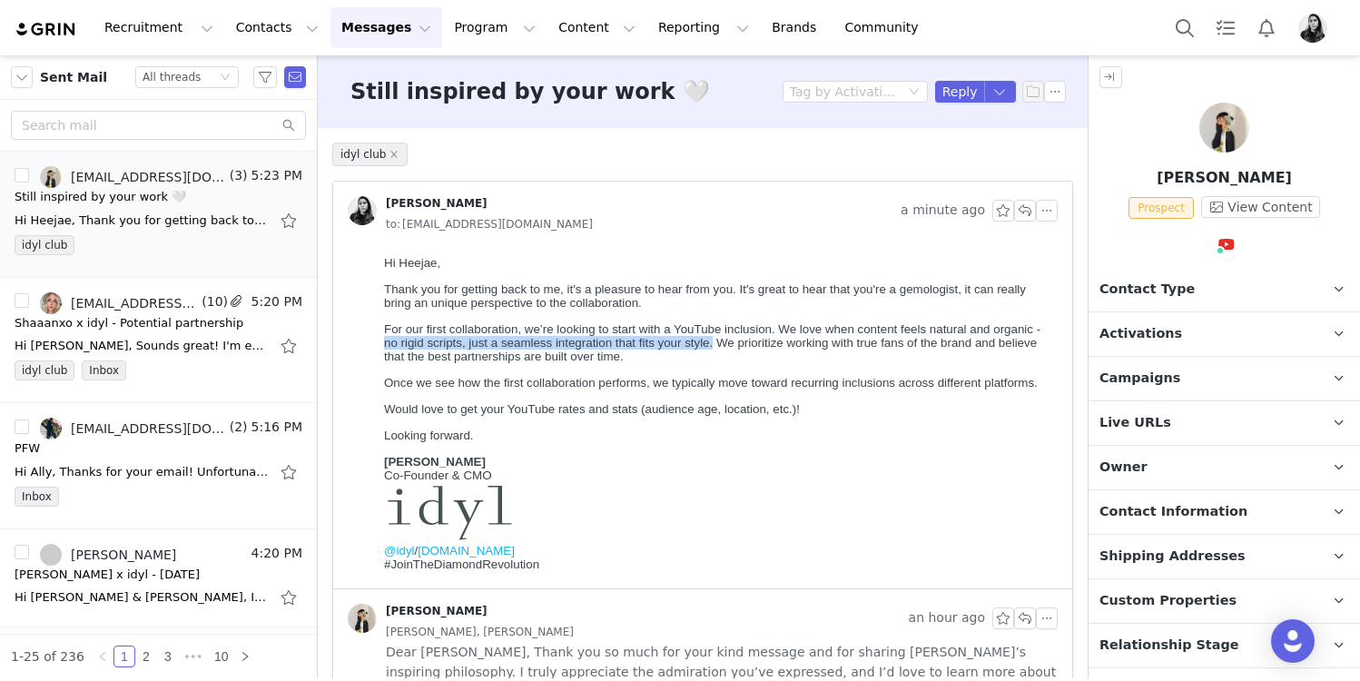
copy span "no rigid scripts, just a seamless integration that fits your style."
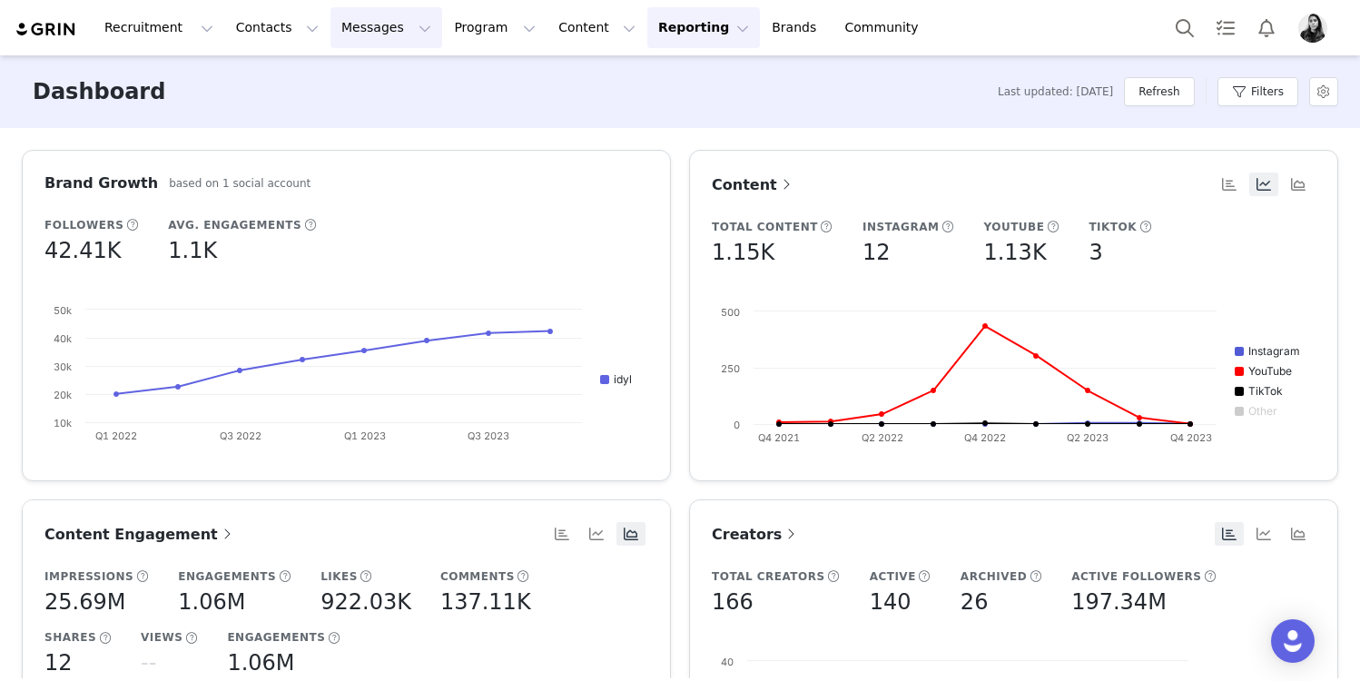
click at [371, 43] on button "Messages Messages" at bounding box center [387, 27] width 112 height 41
click at [363, 111] on div "Inbox" at bounding box center [382, 113] width 122 height 19
click at [370, 29] on button "Messages Messages" at bounding box center [387, 27] width 112 height 41
click at [367, 112] on div "Inbox" at bounding box center [382, 113] width 122 height 19
click at [331, 35] on button "Messages Messages" at bounding box center [387, 27] width 112 height 41
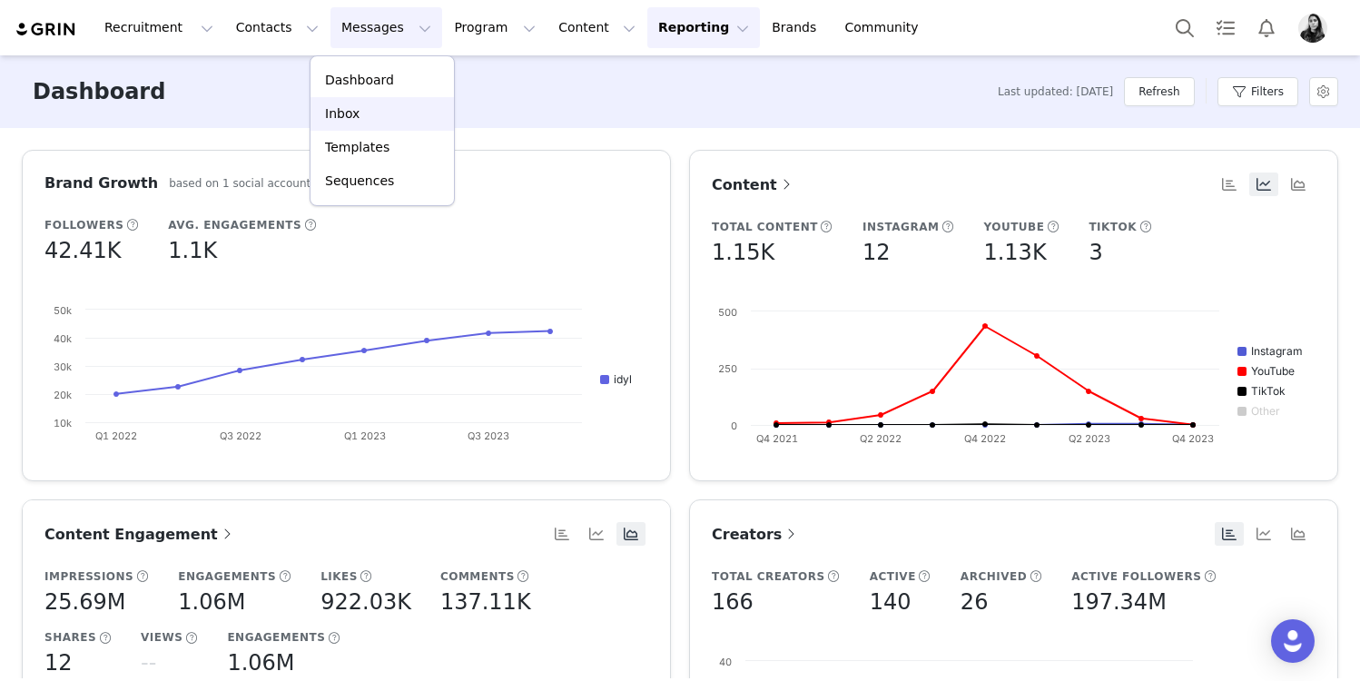
click at [365, 111] on div "Inbox" at bounding box center [382, 113] width 122 height 19
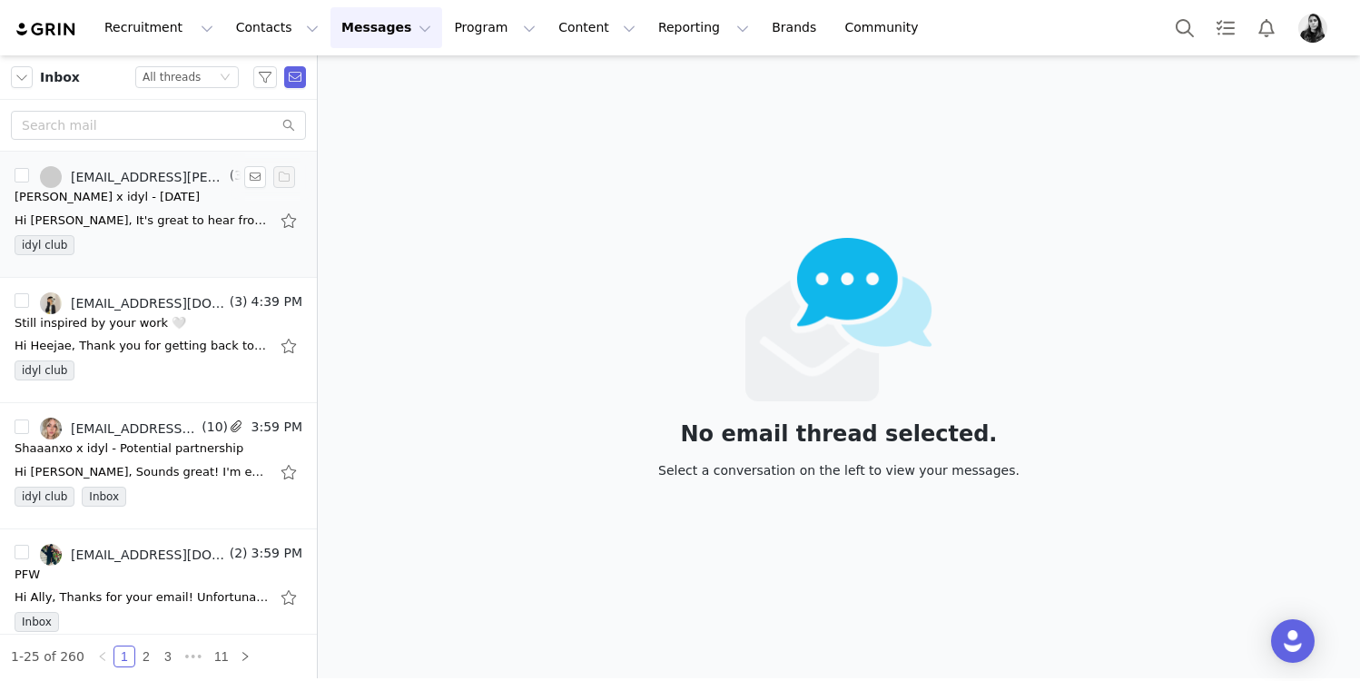
click at [148, 220] on div "Hi [PERSON_NAME], It's great to hear from you! We'd love to work on a YouTube I…" at bounding box center [142, 221] width 254 height 18
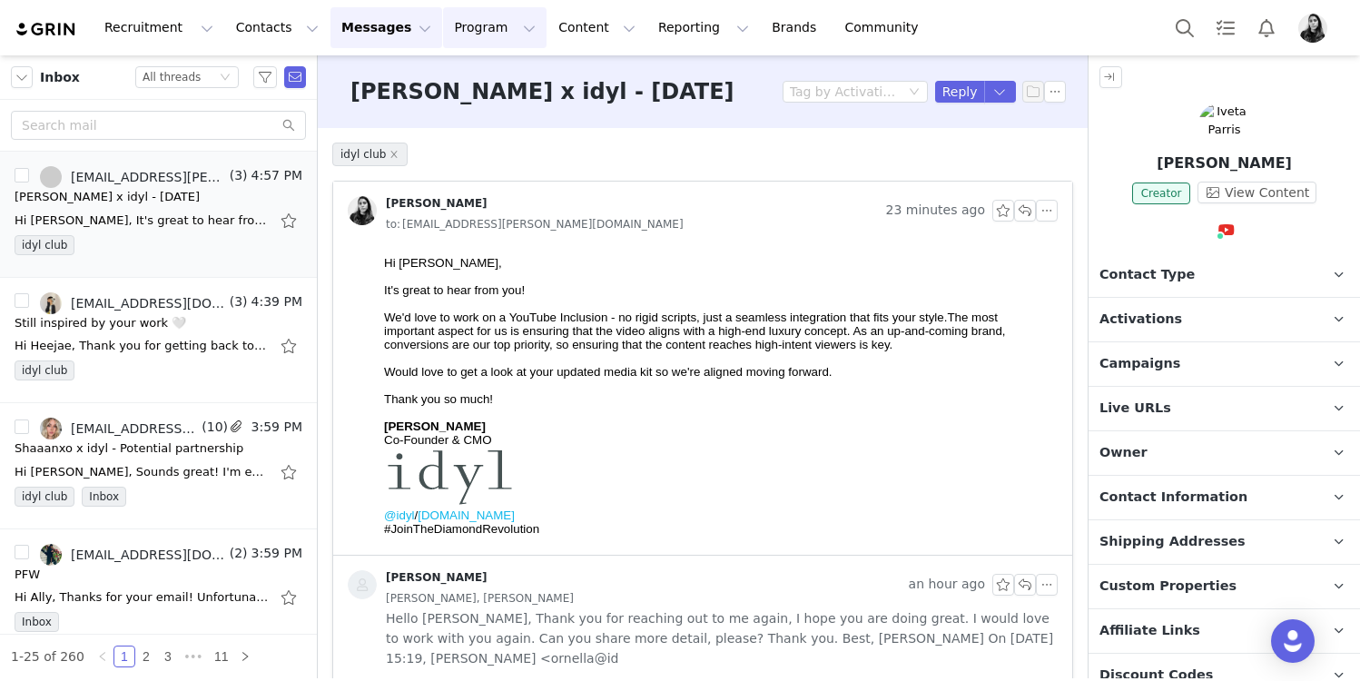
click at [443, 26] on button "Program Program" at bounding box center [495, 27] width 104 height 41
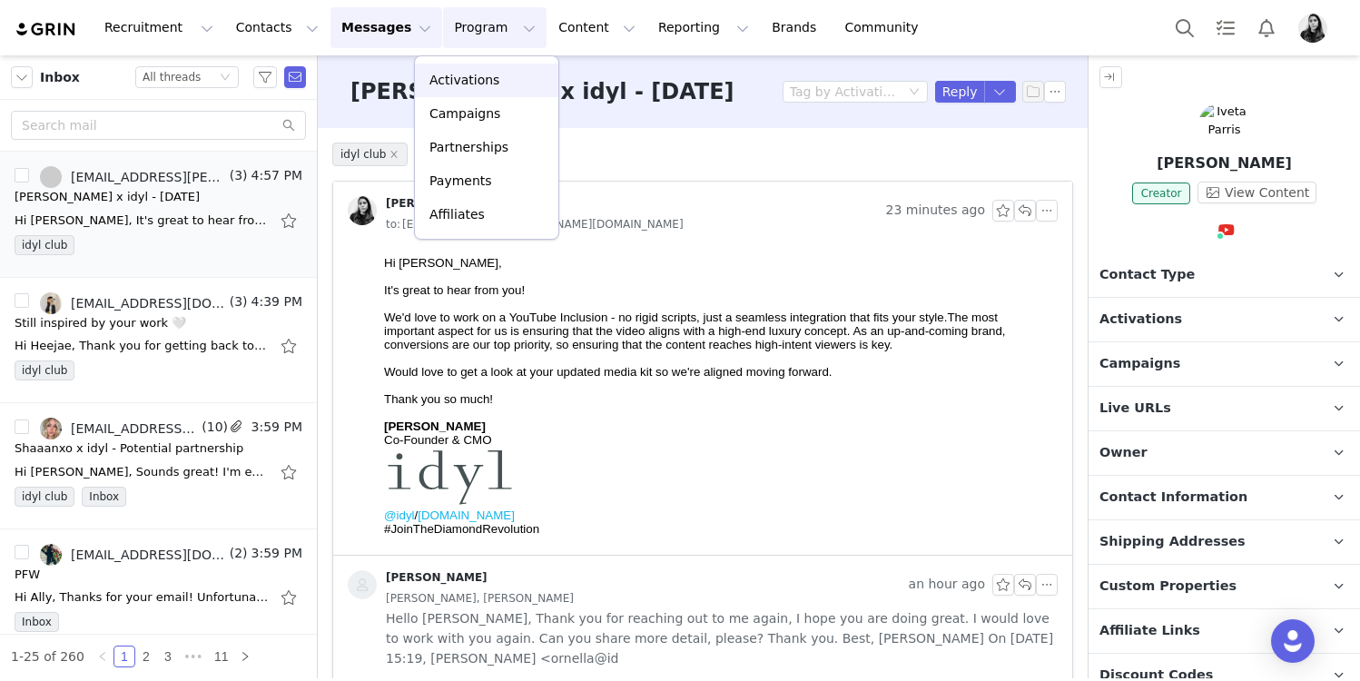
click at [438, 80] on p "Activations" at bounding box center [464, 80] width 70 height 19
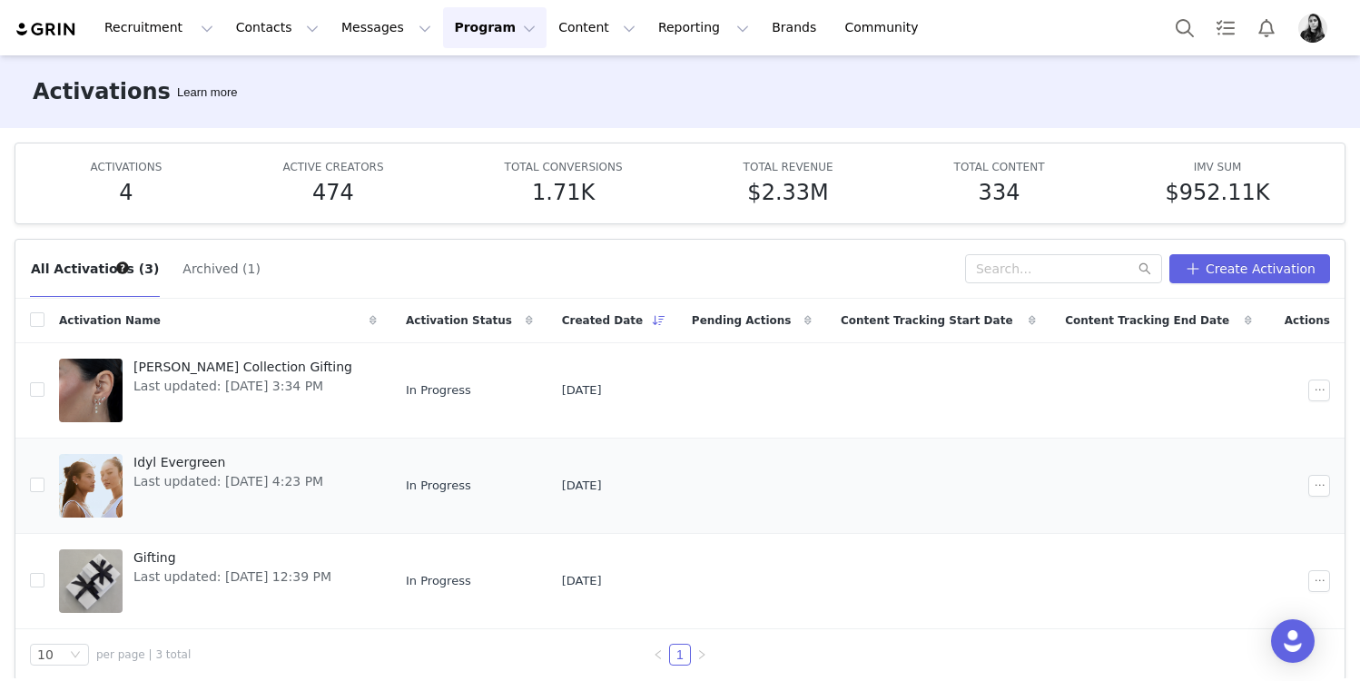
click at [111, 469] on div at bounding box center [91, 486] width 64 height 64
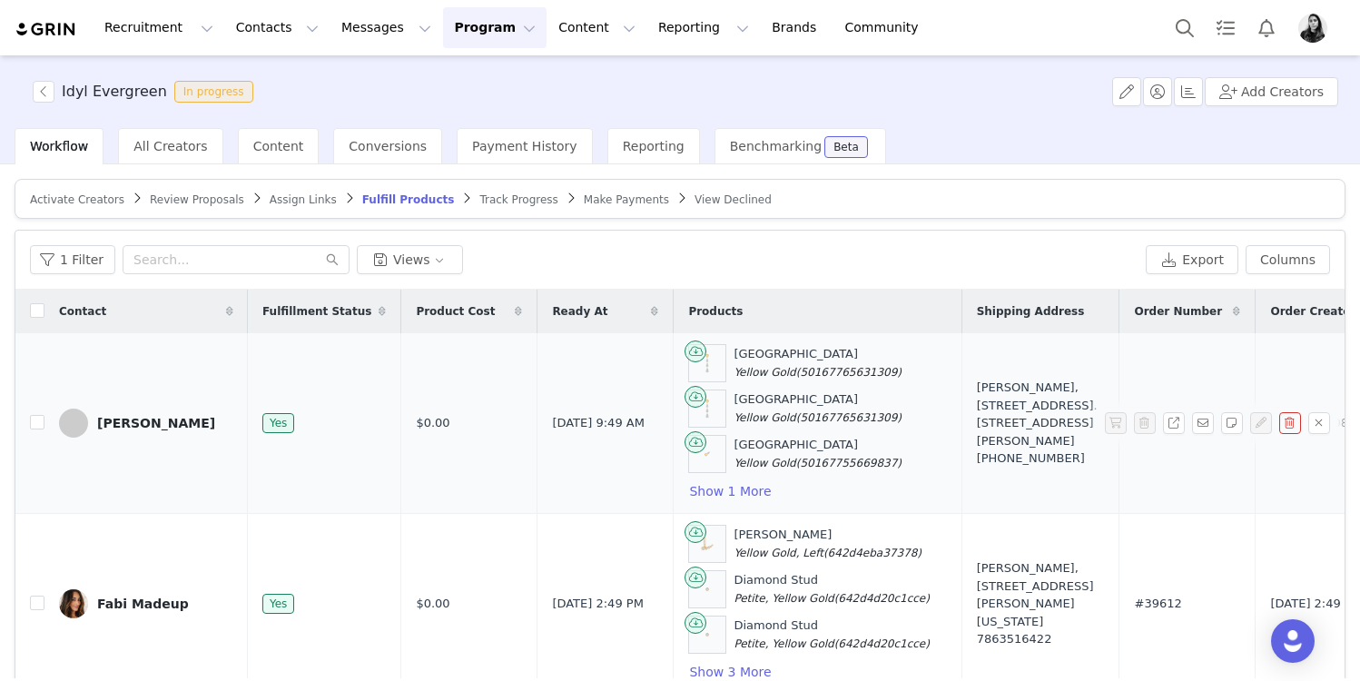
click at [121, 428] on div "[PERSON_NAME]" at bounding box center [156, 423] width 118 height 15
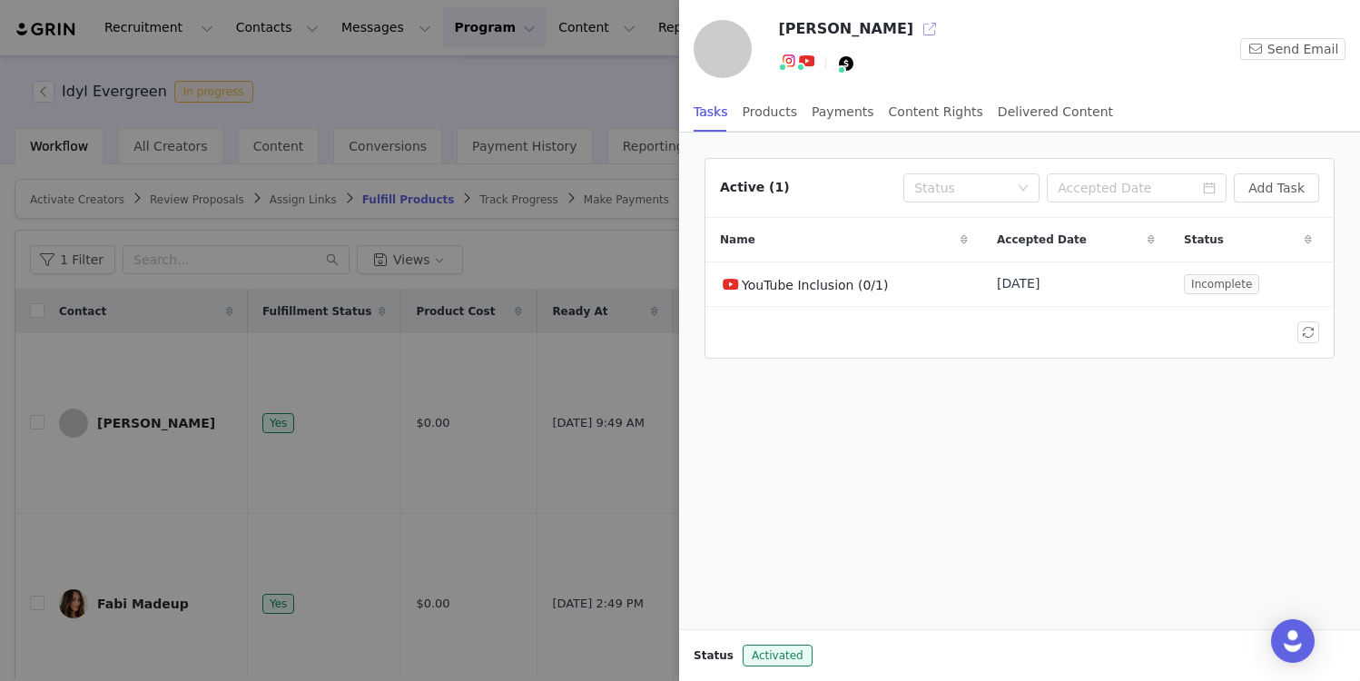
click at [915, 38] on button "button" at bounding box center [929, 29] width 29 height 29
click at [301, 288] on div at bounding box center [680, 340] width 1360 height 681
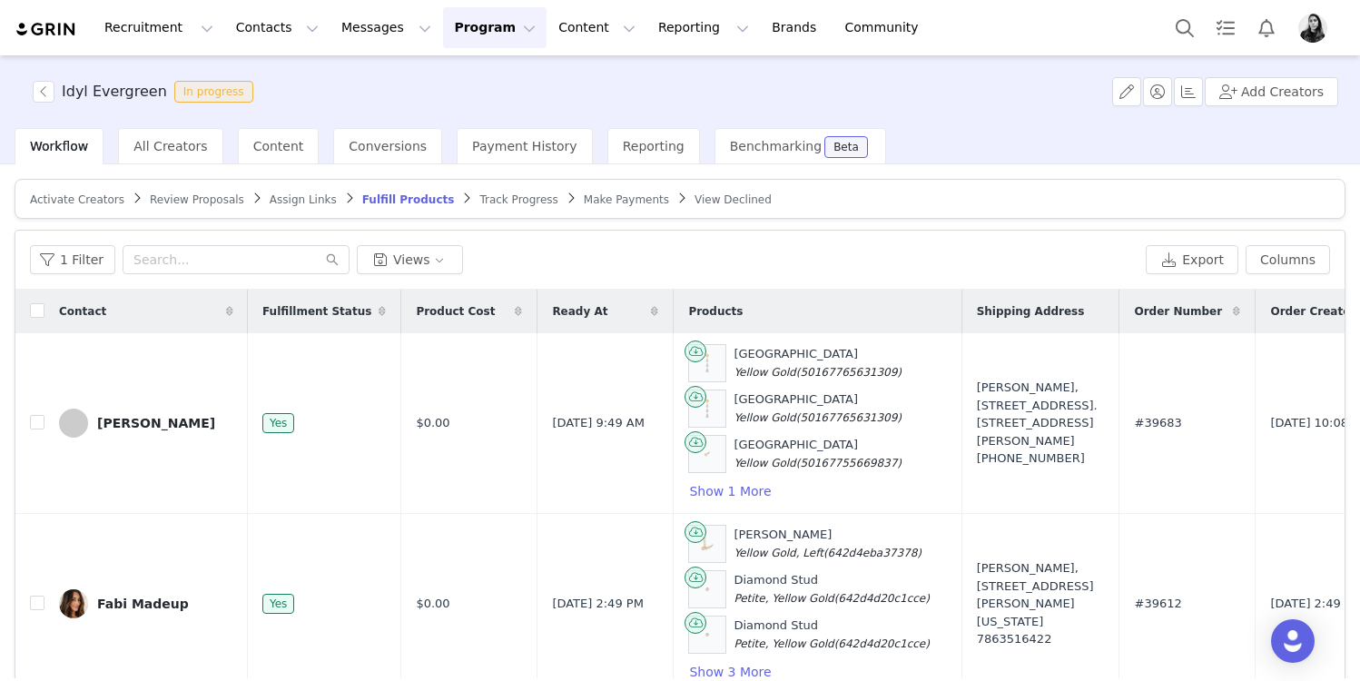
click at [376, 30] on div "Recruitment Recruitment Creator Search Curated Lists Landing Pages Web Extensio…" at bounding box center [680, 340] width 1360 height 681
click at [363, 30] on button "Messages Messages" at bounding box center [387, 27] width 112 height 41
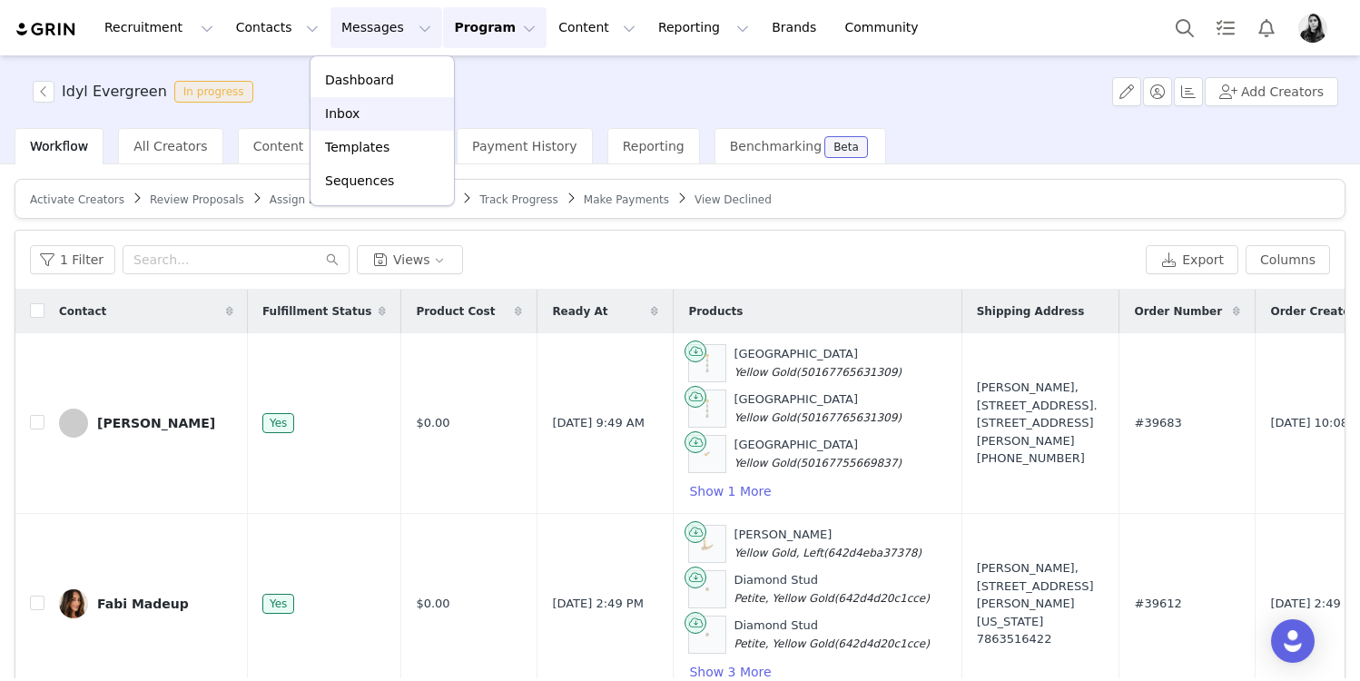
click at [339, 121] on p "Inbox" at bounding box center [342, 113] width 35 height 19
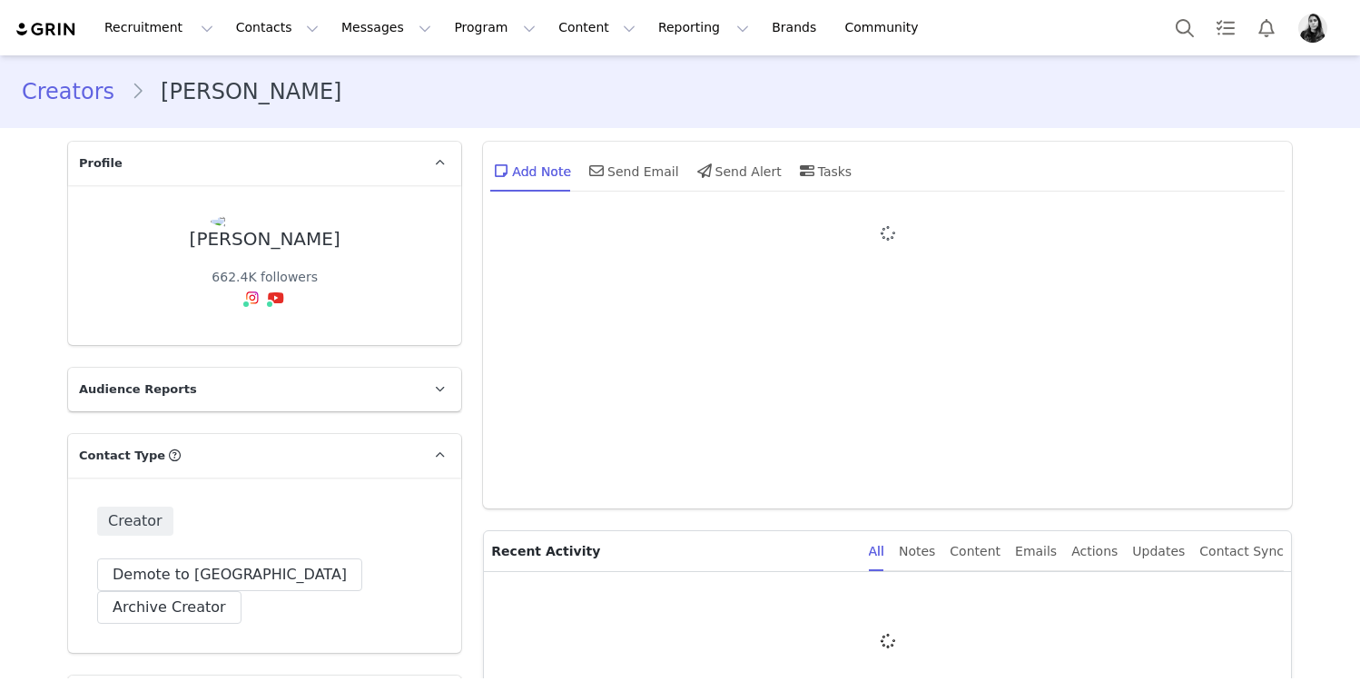
type input "+1 ([GEOGRAPHIC_DATA])"
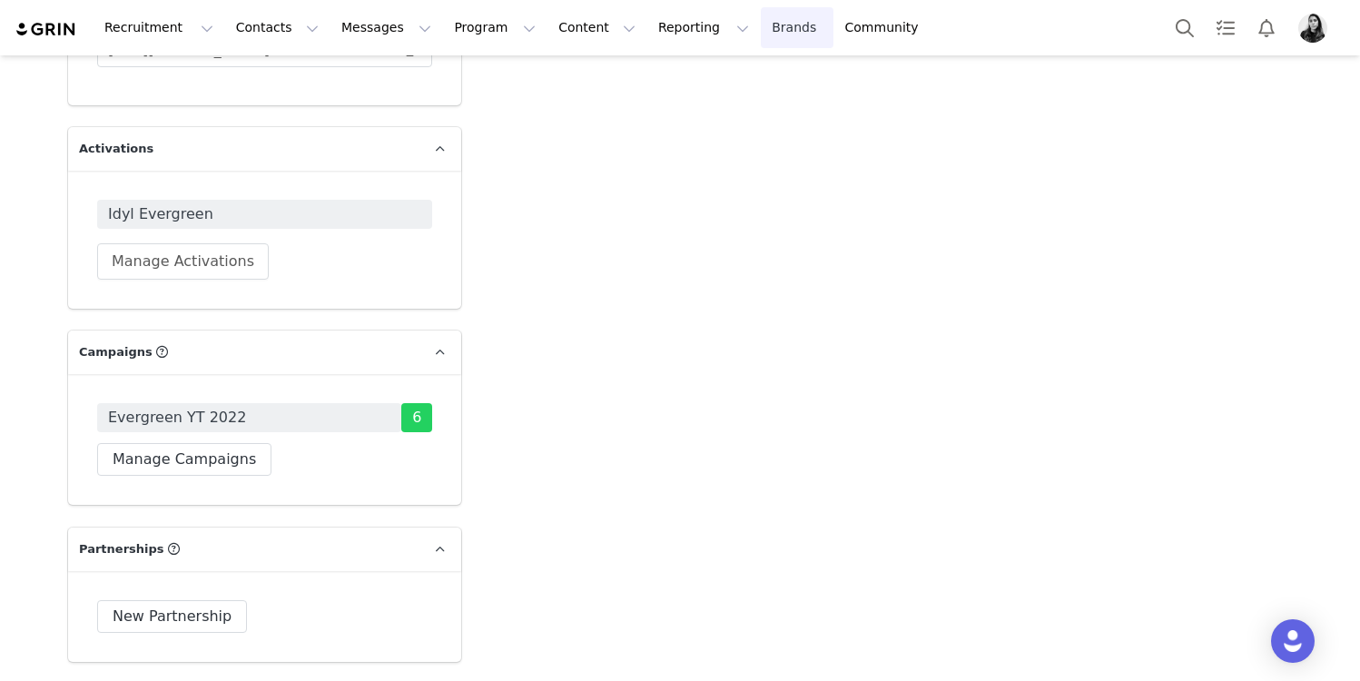
scroll to position [4146, 0]
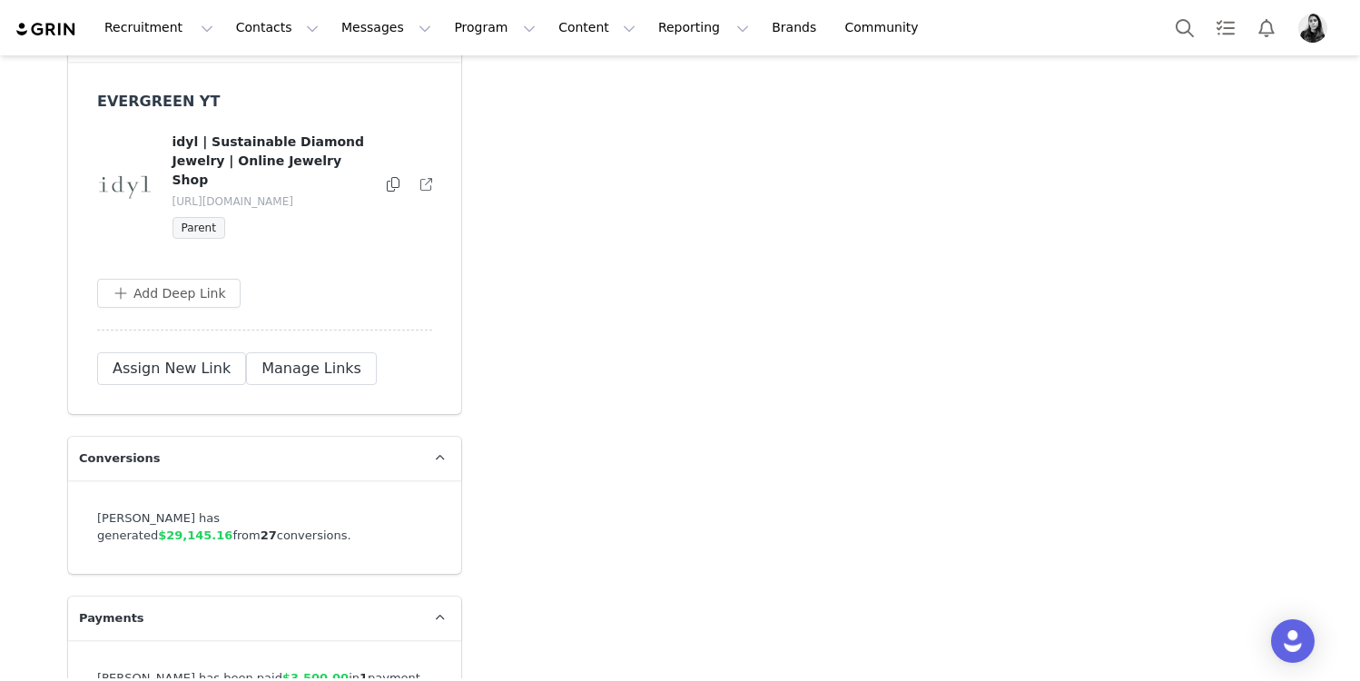
click at [423, 179] on icon at bounding box center [426, 185] width 12 height 12
click at [0, 0] on div "Recruitment Recruitment Creator Search Curated Lists Landing Pages Web Extensio…" at bounding box center [680, 340] width 1360 height 681
click at [429, 179] on icon at bounding box center [426, 185] width 12 height 12
click at [426, 176] on link at bounding box center [426, 185] width 12 height 18
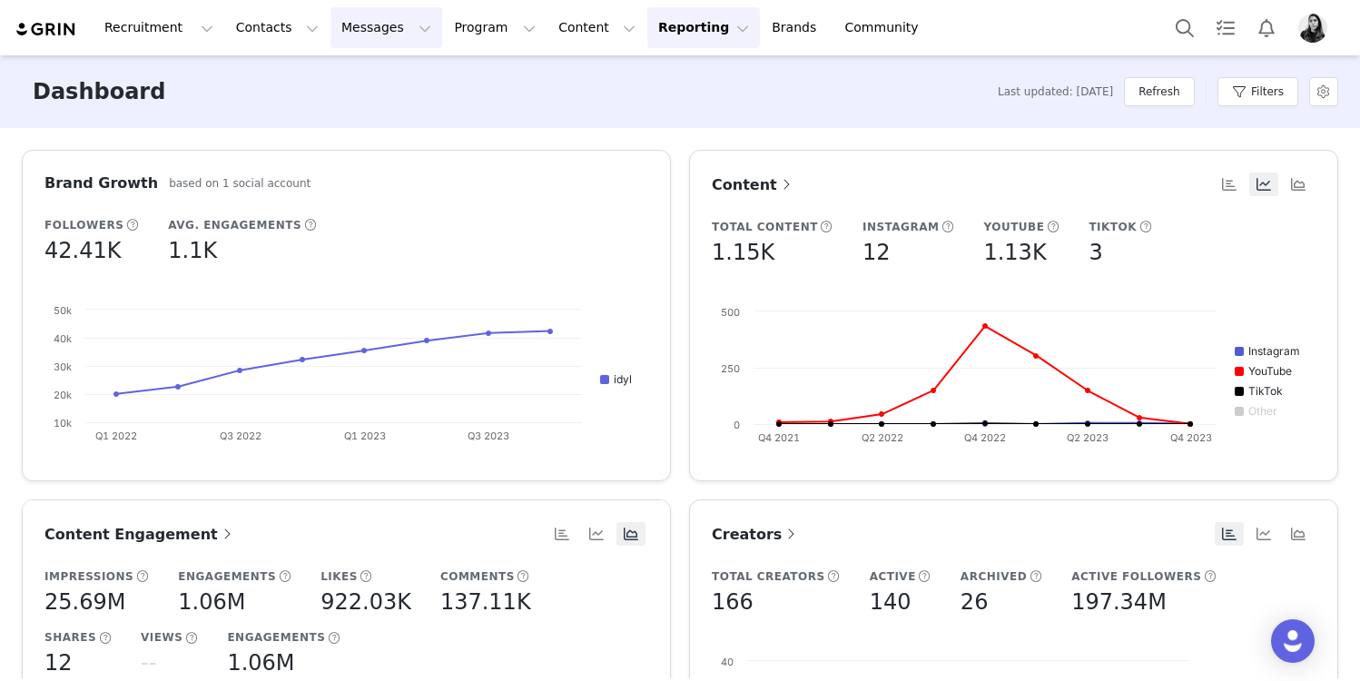
click at [349, 32] on button "Messages Messages" at bounding box center [387, 27] width 112 height 41
click at [345, 104] on p "Inbox" at bounding box center [342, 113] width 35 height 19
